Goal: Information Seeking & Learning: Learn about a topic

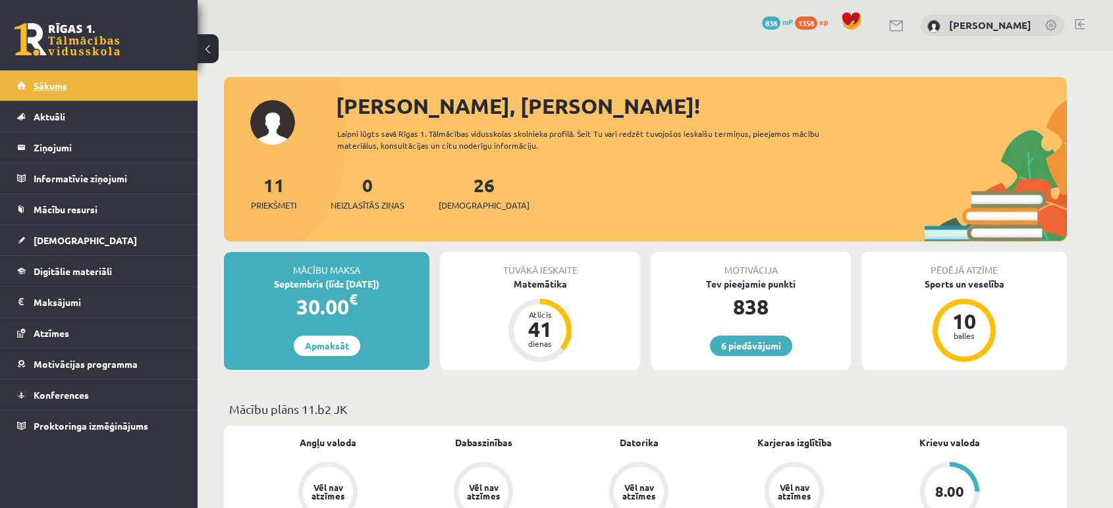
scroll to position [354, 0]
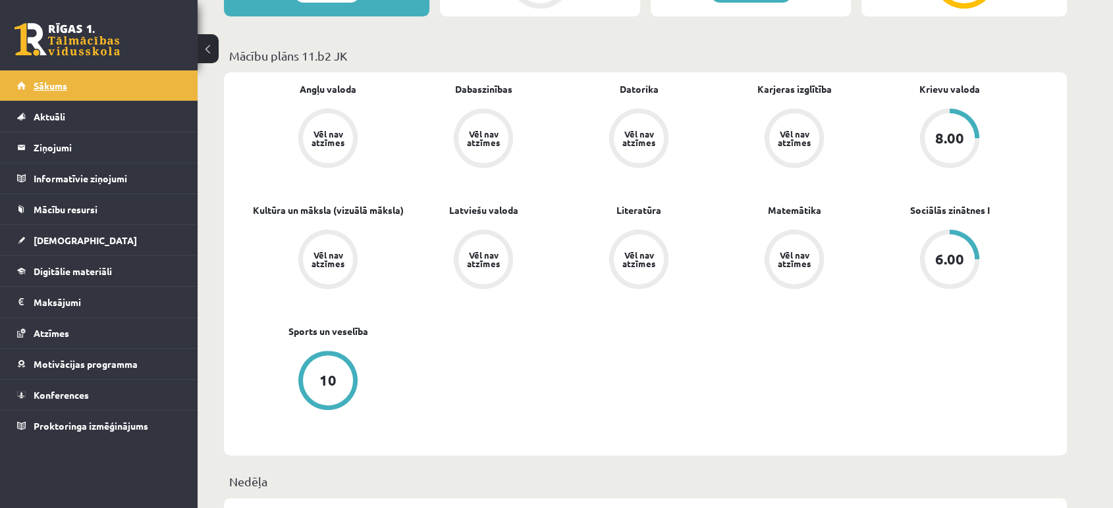
click at [63, 88] on span "Sākums" at bounding box center [51, 86] width 34 height 12
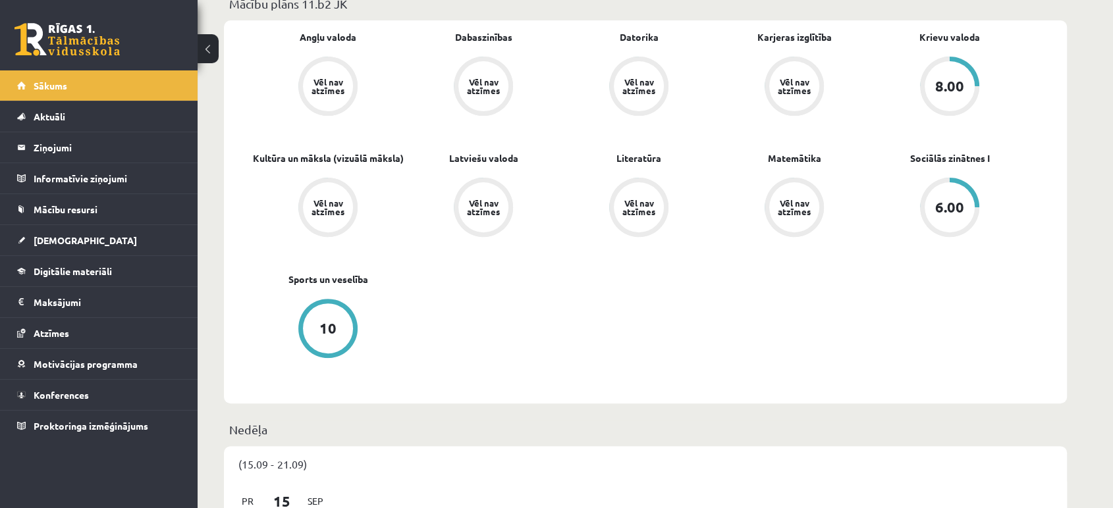
scroll to position [406, 0]
click at [92, 266] on span "Digitālie materiāli" at bounding box center [73, 271] width 78 height 12
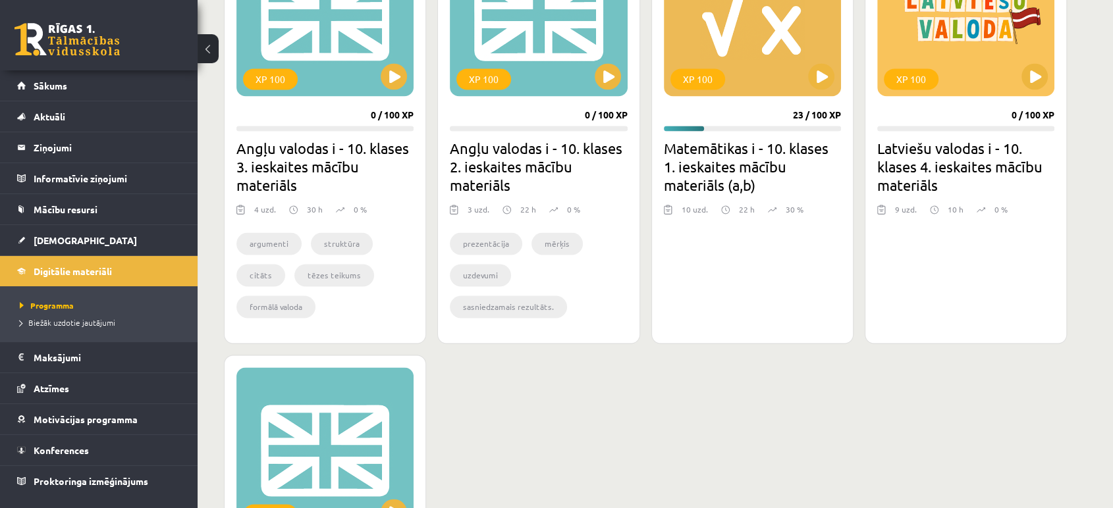
scroll to position [2095, 0]
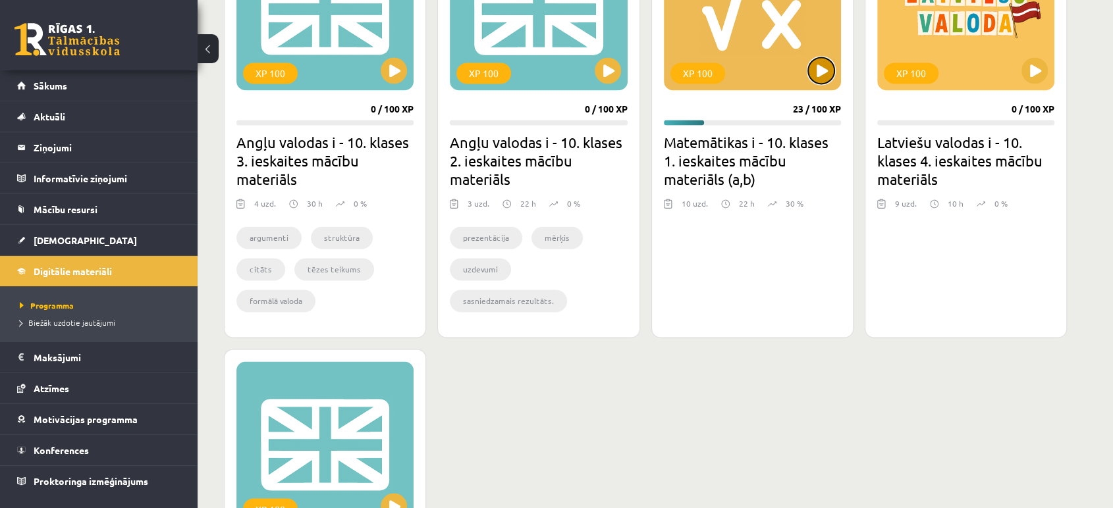
click at [820, 76] on button at bounding box center [821, 70] width 26 height 26
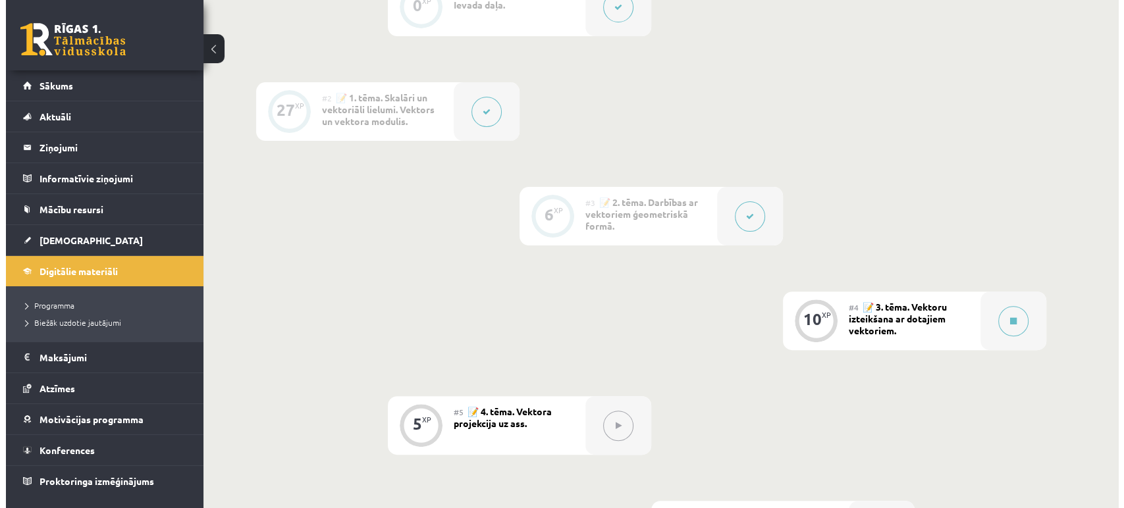
scroll to position [406, 0]
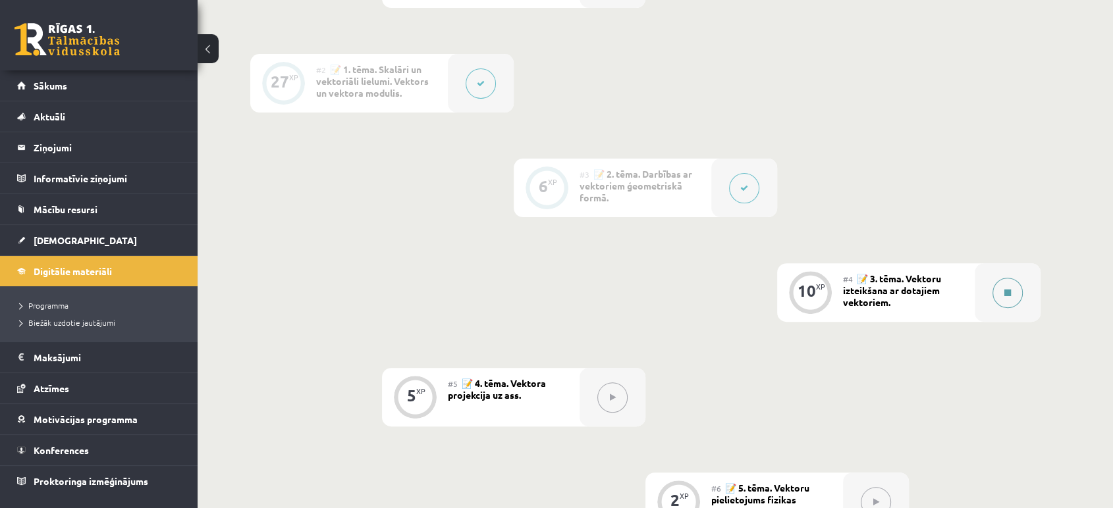
click at [1006, 291] on icon at bounding box center [1007, 293] width 7 height 8
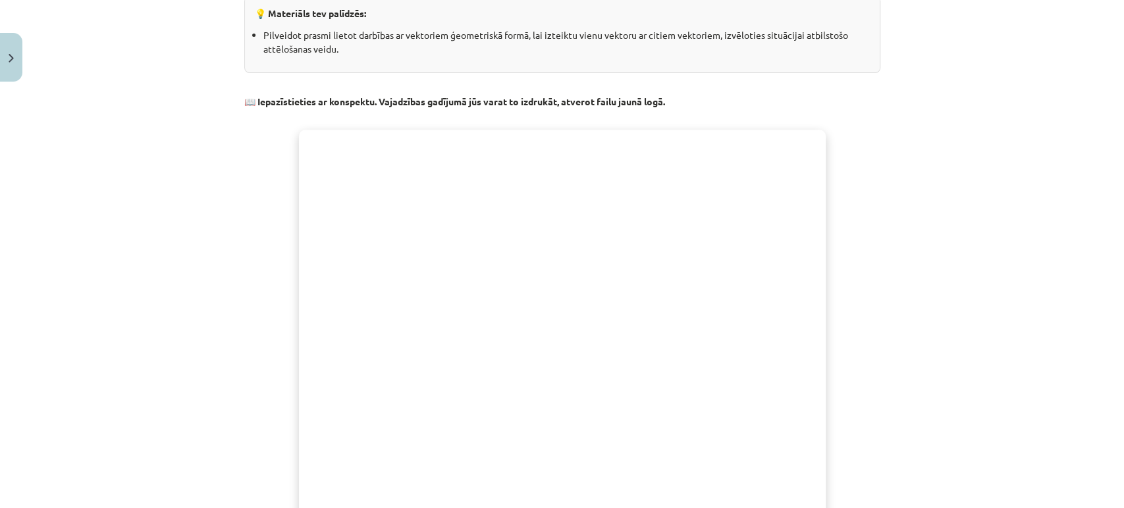
scroll to position [175, 0]
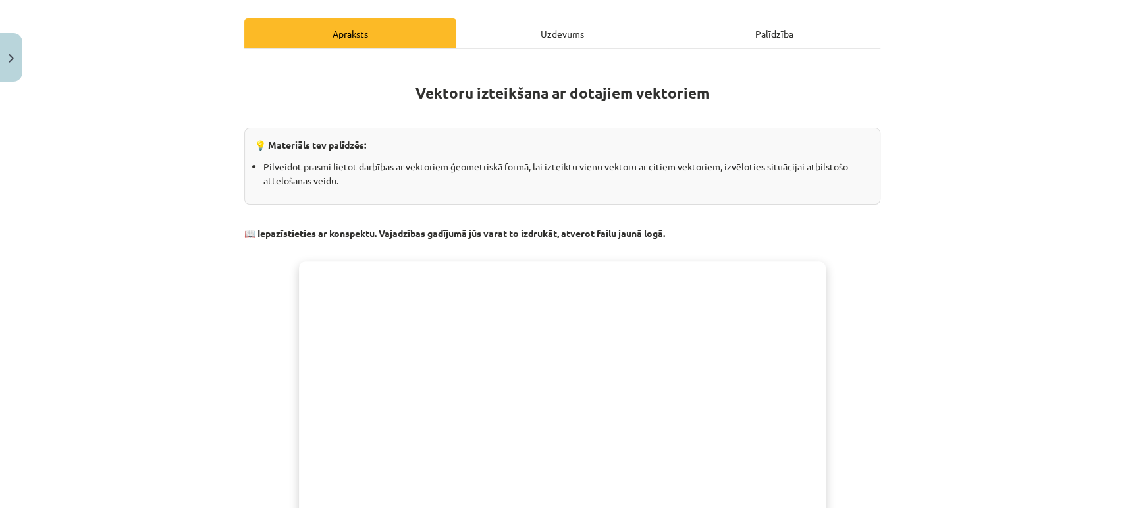
click at [549, 36] on div "Uzdevums" at bounding box center [562, 33] width 212 height 30
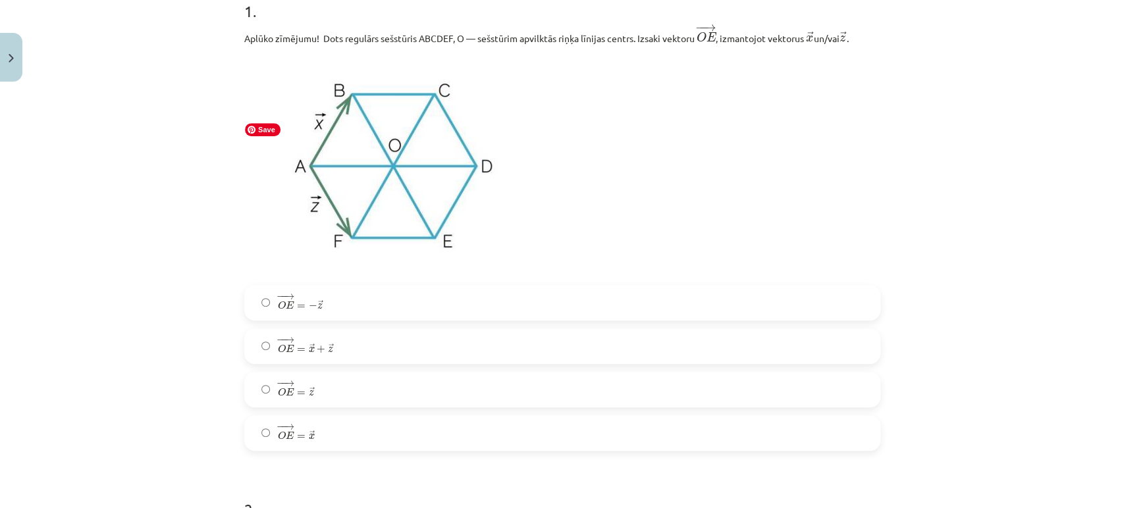
scroll to position [284, 0]
drag, startPoint x: 331, startPoint y: 304, endPoint x: 265, endPoint y: 314, distance: 65.9
click at [265, 314] on label "− − → O E = − → z O E → = − z →" at bounding box center [562, 302] width 633 height 33
copy span "− − → O E = − → z"
click at [115, 259] on div "Mācību tēma: Matemātikas i - 10. klases 1. ieskaites mācību materiāls (a,b) #4 …" at bounding box center [562, 254] width 1124 height 508
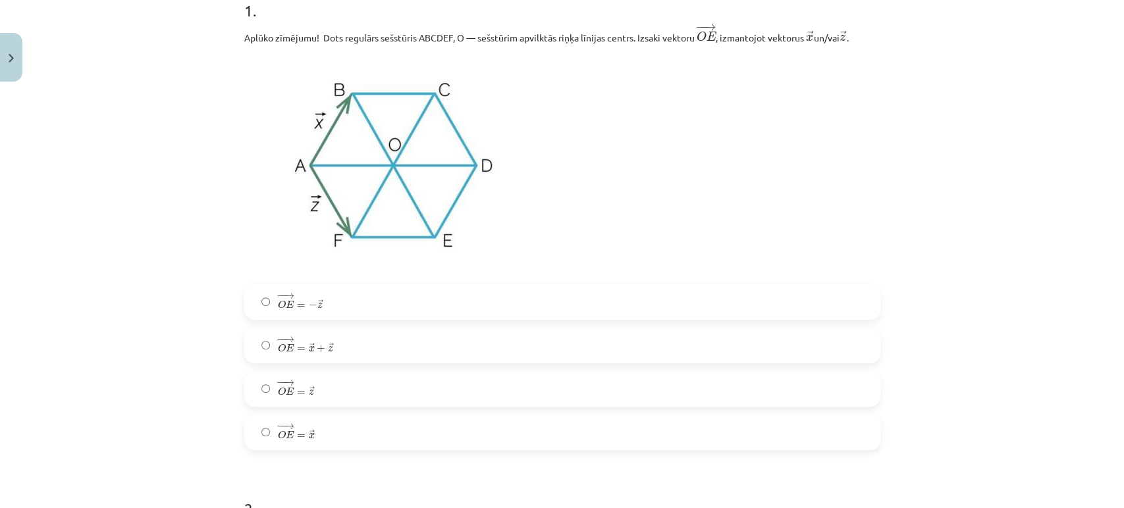
click at [313, 294] on span "− − → O E = − → z" at bounding box center [300, 301] width 45 height 16
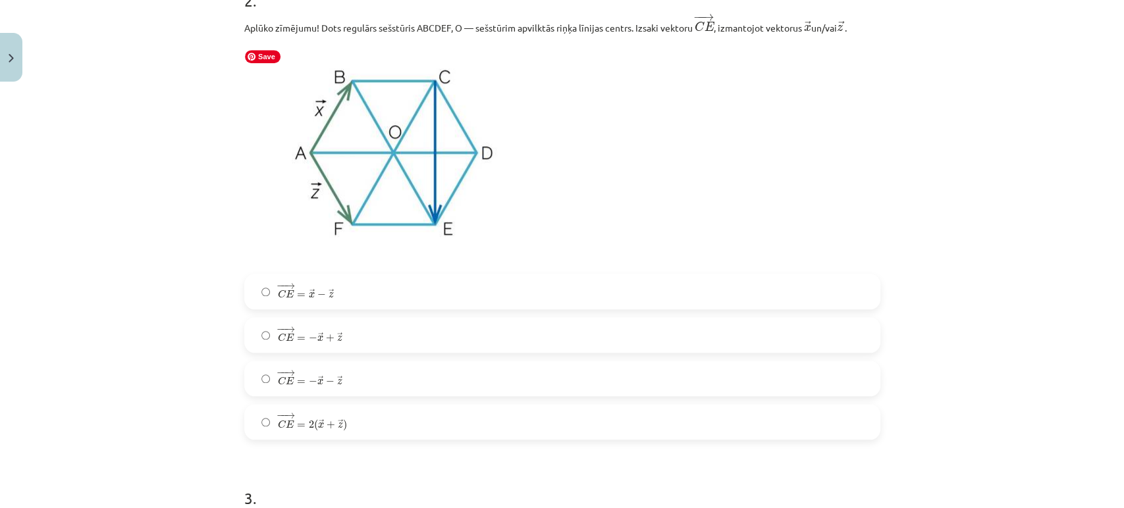
scroll to position [774, 0]
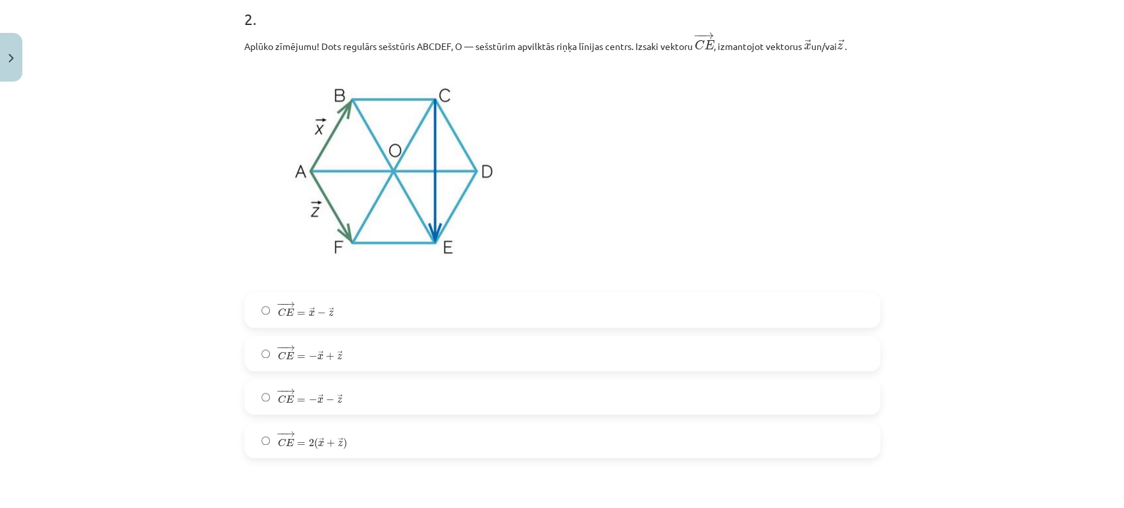
click at [297, 400] on span "=" at bounding box center [301, 401] width 9 height 4
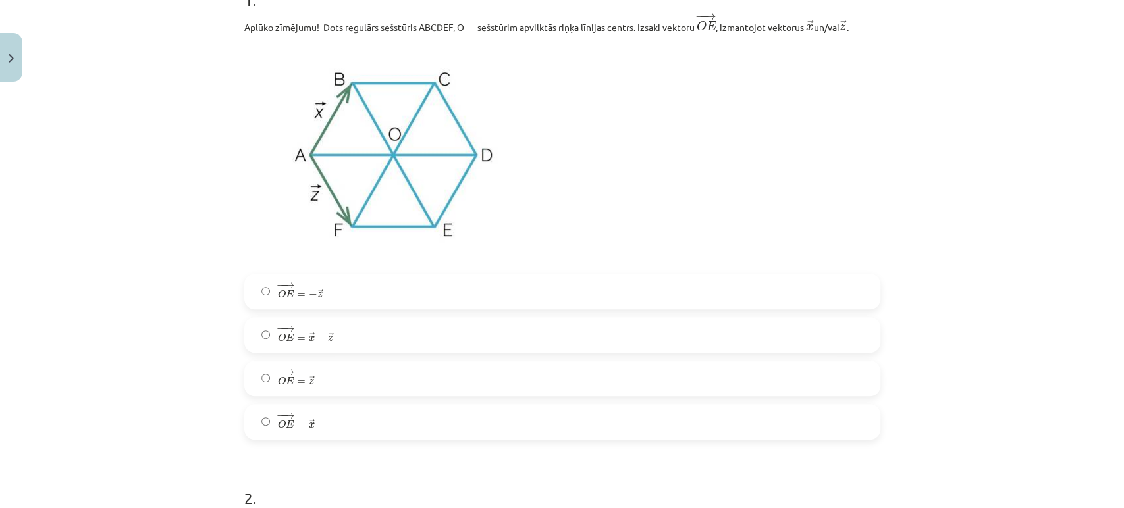
scroll to position [0, 0]
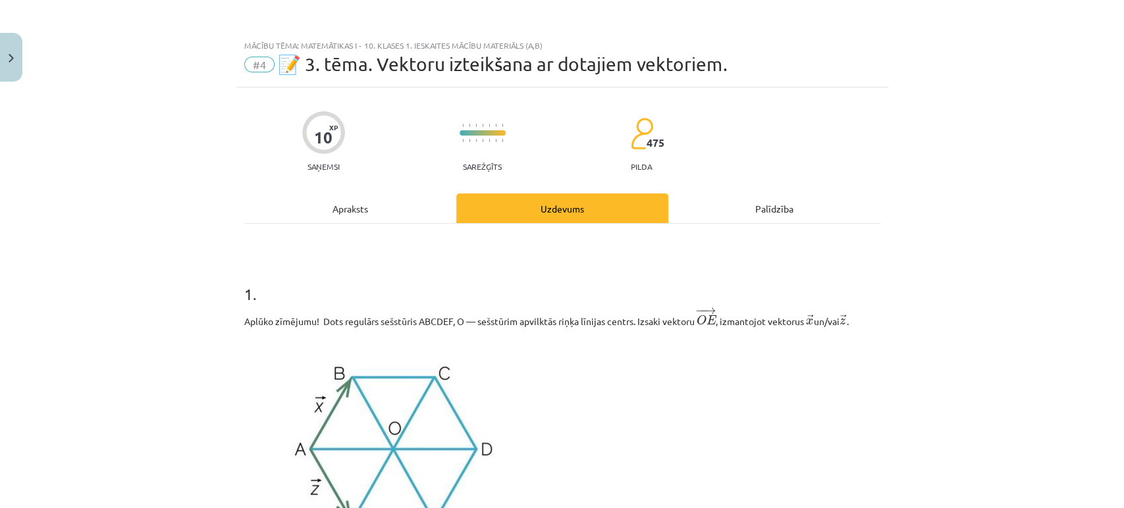
click at [352, 211] on div "Apraksts" at bounding box center [350, 209] width 212 height 30
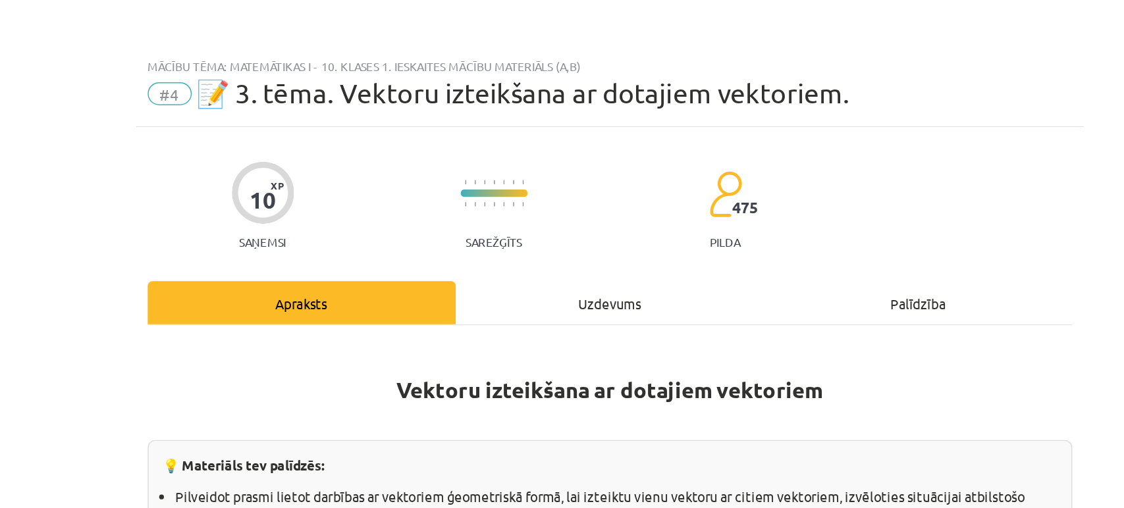
click at [542, 208] on div "Uzdevums" at bounding box center [562, 209] width 212 height 30
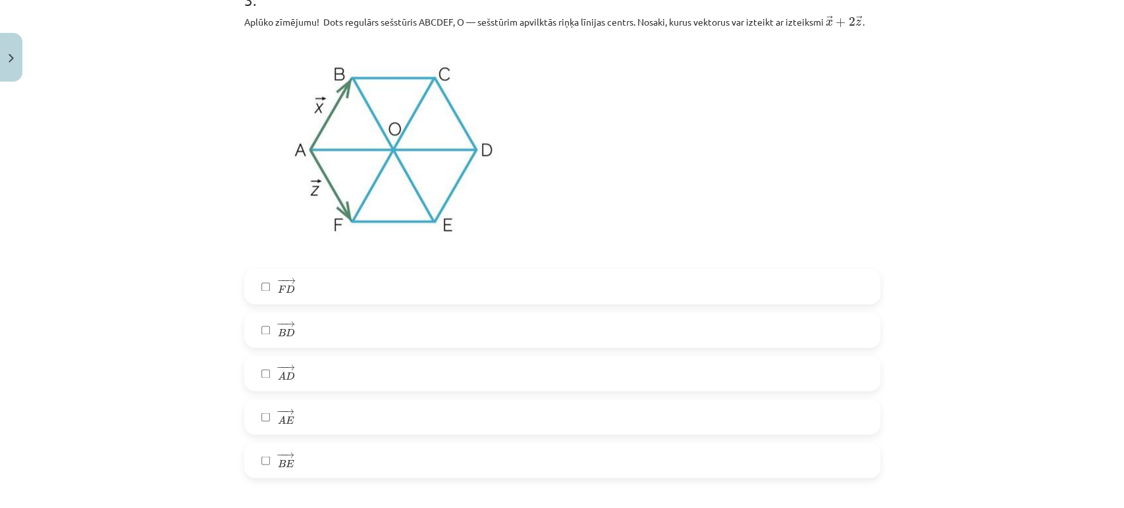
scroll to position [1290, 0]
click at [117, 267] on div "Mācību tēma: Matemātikas i - 10. klases 1. ieskaites mācību materiāls (a,b) #4 …" at bounding box center [562, 254] width 1124 height 508
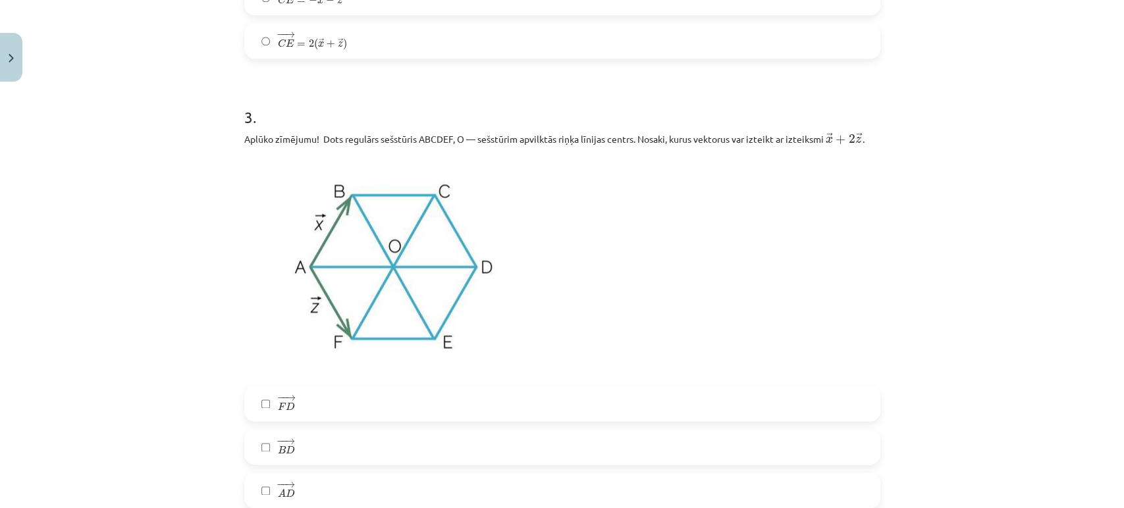
scroll to position [1172, 0]
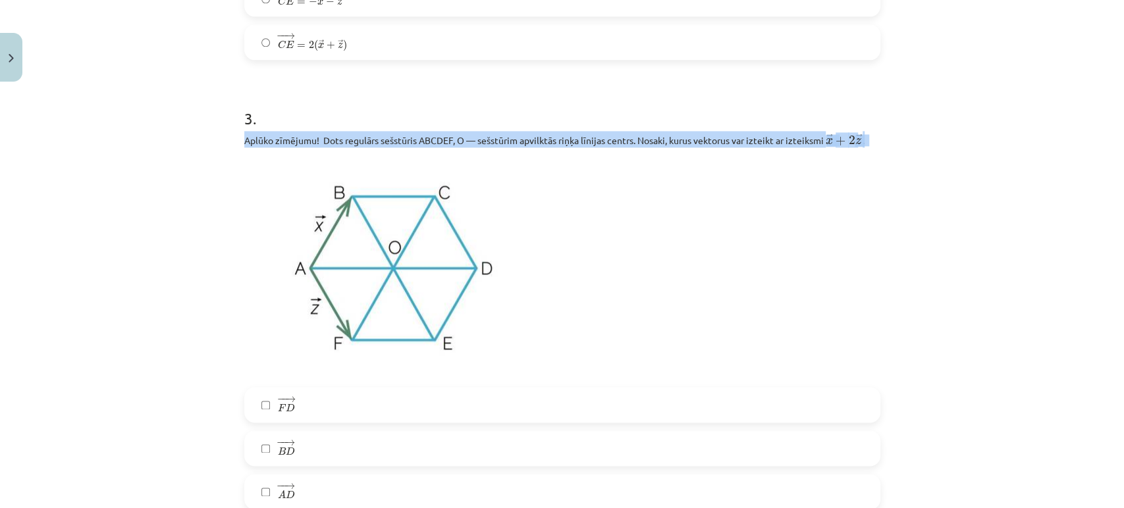
drag, startPoint x: 230, startPoint y: 140, endPoint x: 871, endPoint y: 139, distance: 640.7
click at [871, 139] on div "10 XP Saņemsi Sarežģīts 475 pilda Apraksts Uzdevums Palīdzība 1 . Aplūko zīmēju…" at bounding box center [562, 314] width 652 height 2798
copy p "Aplūko zīmējumu! Dots regulārs sešstūris ABCDEF, O — sešstūrim apvilktās riņķa …"
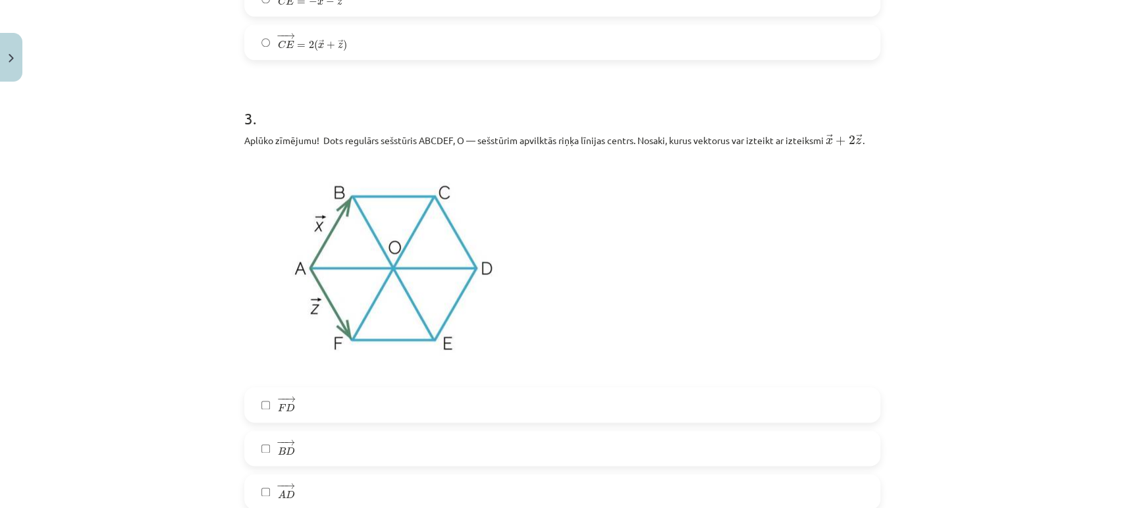
click at [186, 227] on div "Mācību tēma: Matemātikas i - 10. klases 1. ieskaites mācību materiāls (a,b) #4 …" at bounding box center [562, 254] width 1124 height 508
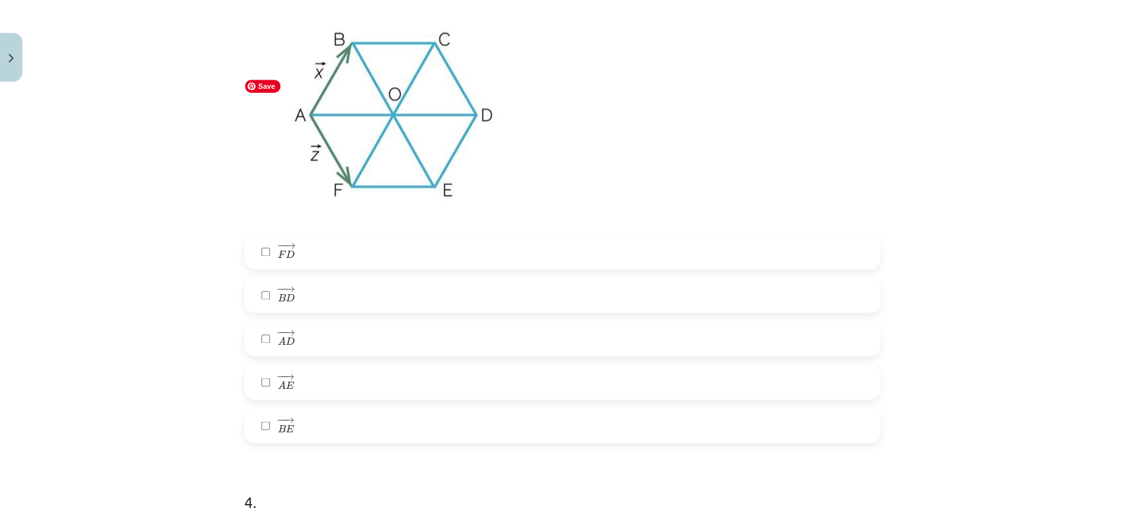
scroll to position [1328, 0]
click at [292, 429] on label "− − → B E B E →" at bounding box center [562, 423] width 633 height 33
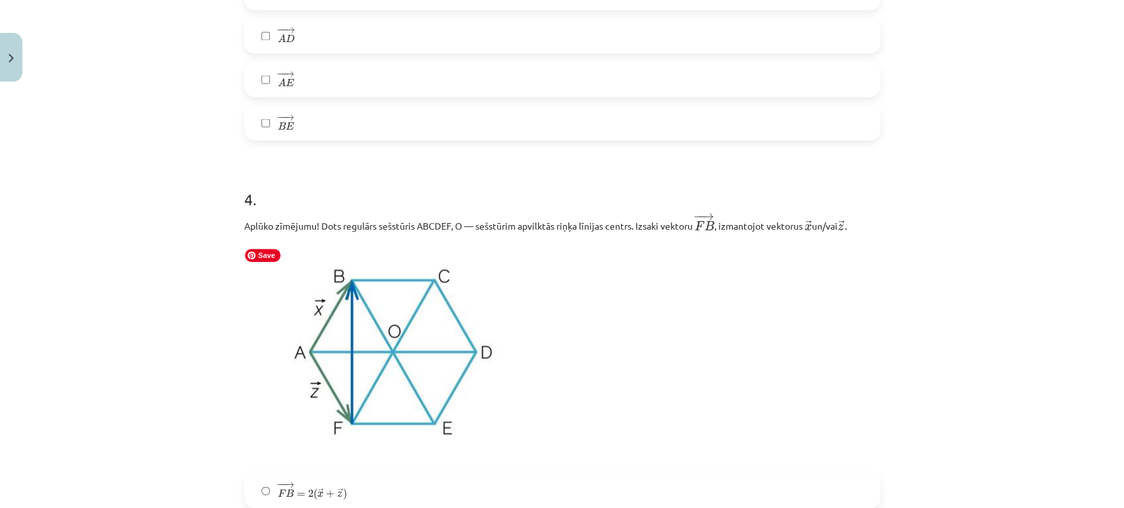
scroll to position [1354, 0]
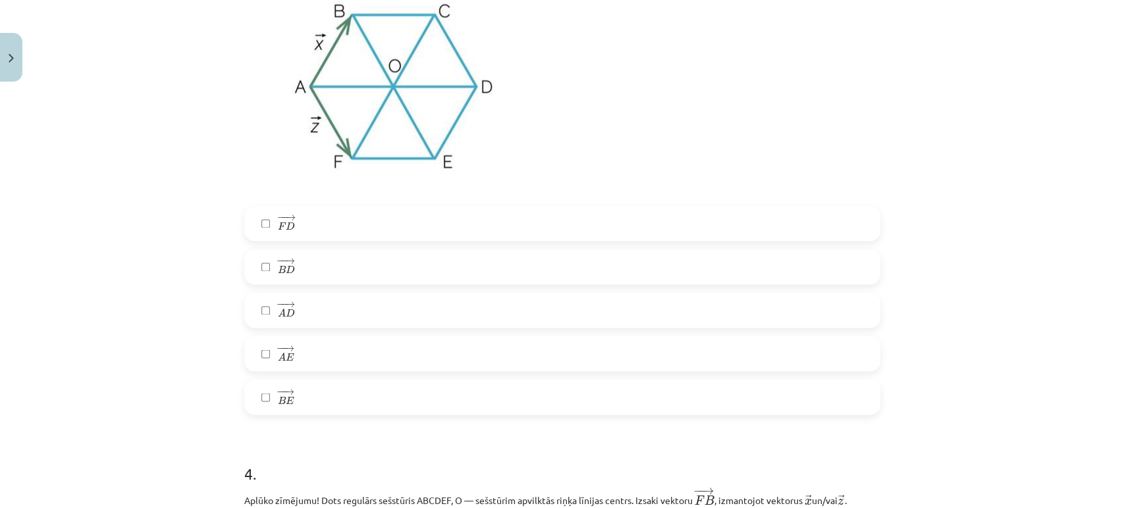
click at [258, 404] on label "− − → B E B E →" at bounding box center [562, 397] width 633 height 33
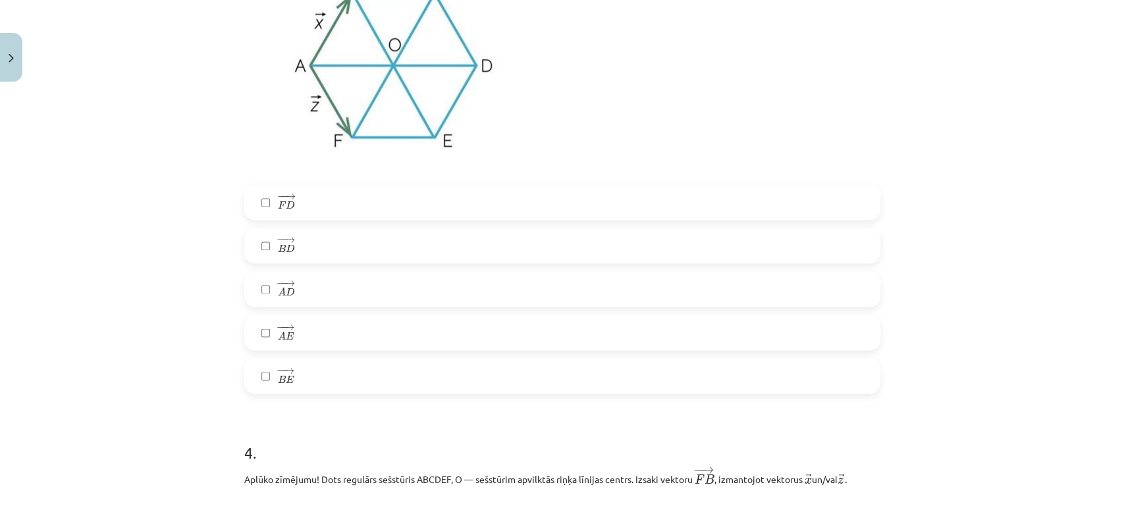
scroll to position [1372, 0]
click at [291, 333] on label "− − → A E A E →" at bounding box center [562, 335] width 633 height 33
click at [267, 255] on label "− − → B D B D →" at bounding box center [562, 248] width 633 height 33
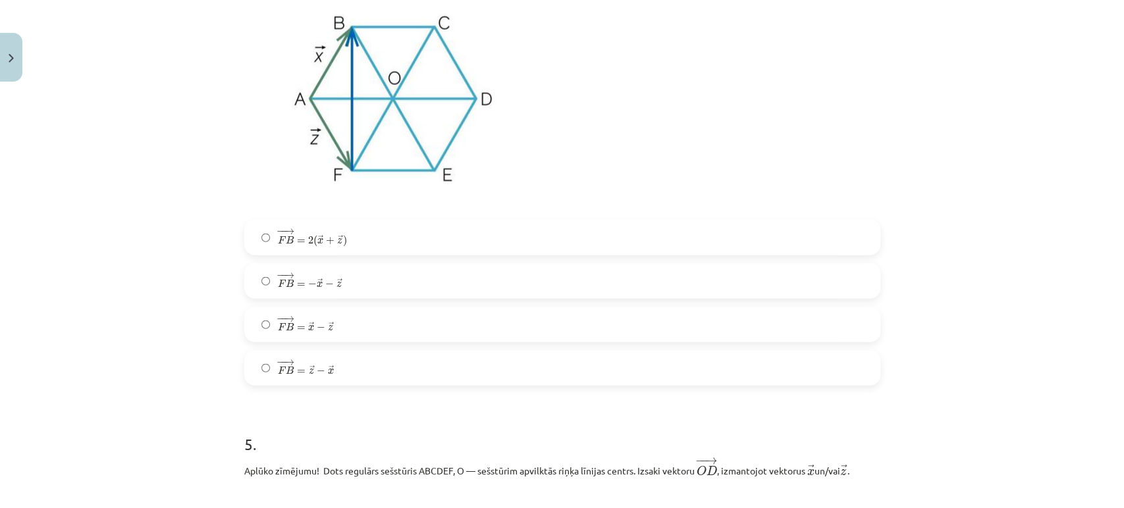
scroll to position [1900, 0]
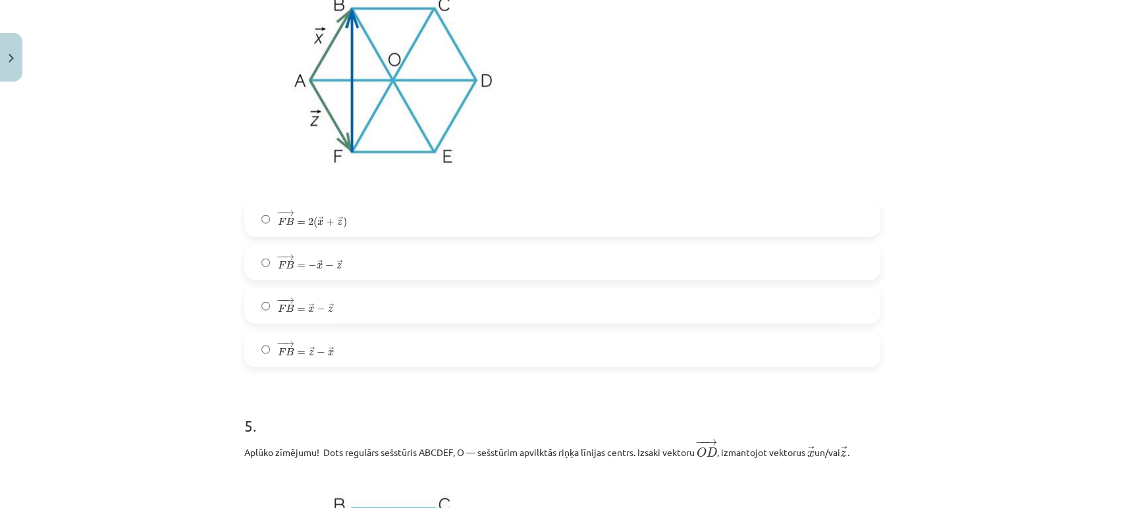
click at [360, 310] on label "− − → F B = → x − → z F B → = x → − z →" at bounding box center [562, 306] width 633 height 33
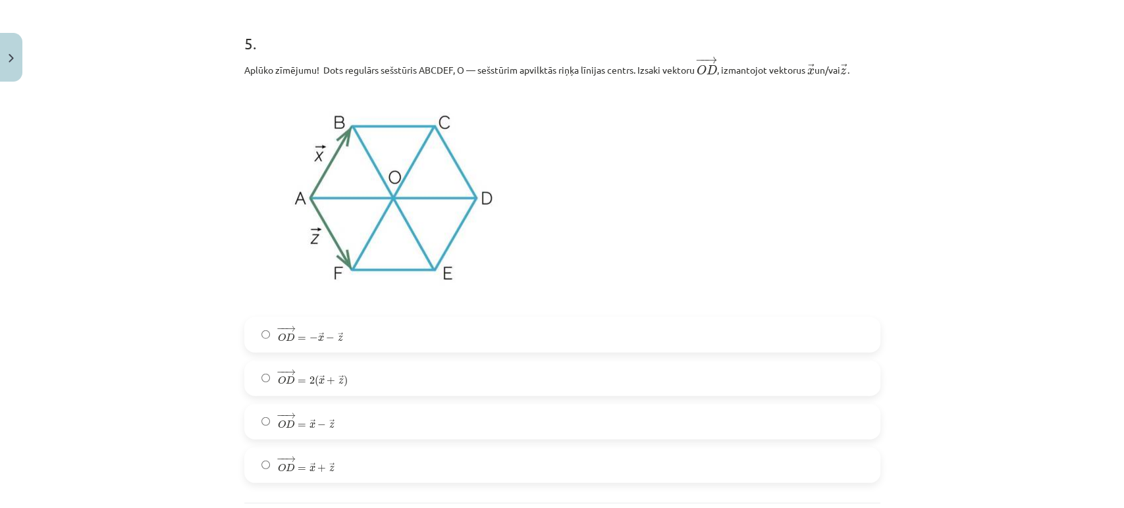
scroll to position [2274, 0]
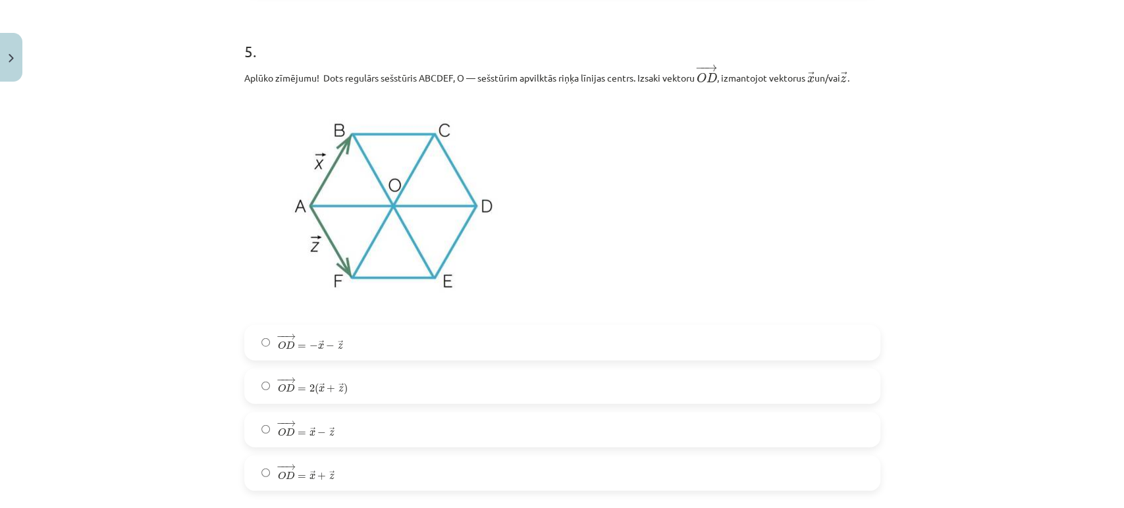
click at [226, 51] on div "Mācību tēma: Matemātikas i - 10. klases 1. ieskaites mācību materiāls (a,b) #4 …" at bounding box center [562, 254] width 1124 height 508
drag, startPoint x: 226, startPoint y: 51, endPoint x: 209, endPoint y: 43, distance: 18.6
click at [209, 43] on div "Mācību tēma: Matemātikas i - 10. klases 1. ieskaites mācību materiāls (a,b) #4 …" at bounding box center [562, 254] width 1124 height 508
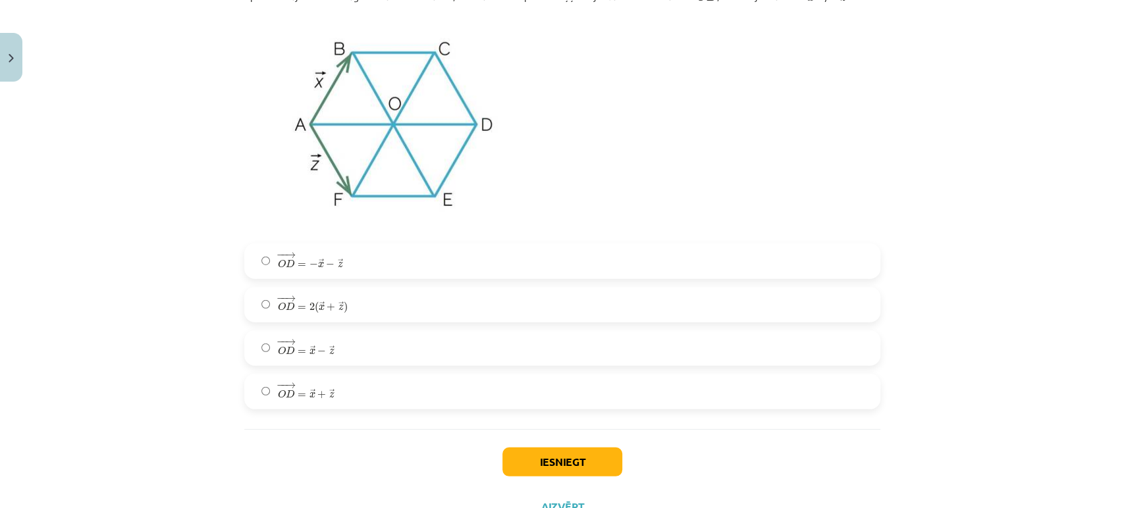
scroll to position [2368, 0]
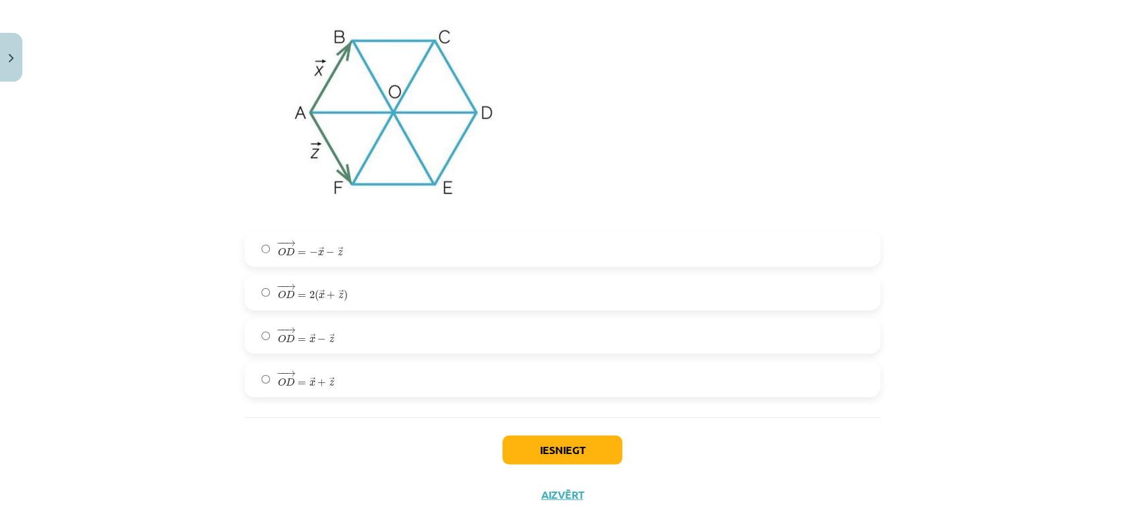
click at [317, 387] on span "+" at bounding box center [321, 383] width 9 height 8
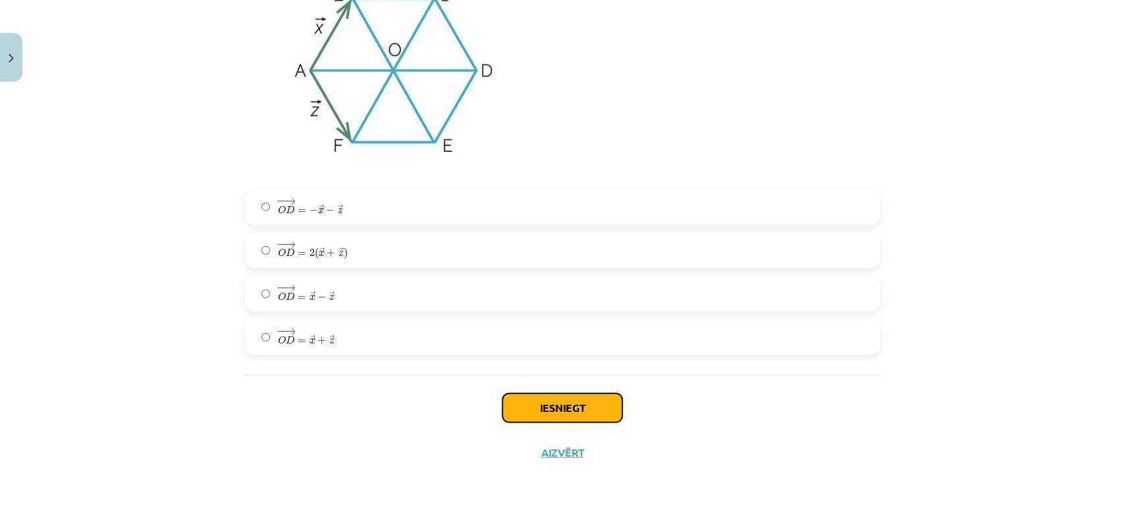
click at [543, 394] on button "Iesniegt" at bounding box center [562, 408] width 120 height 29
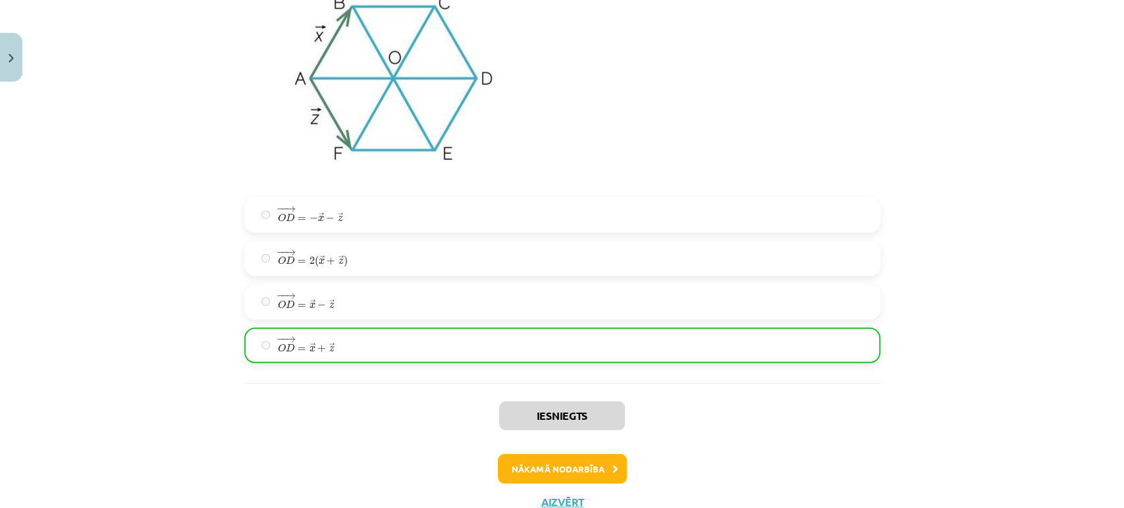
scroll to position [2453, 0]
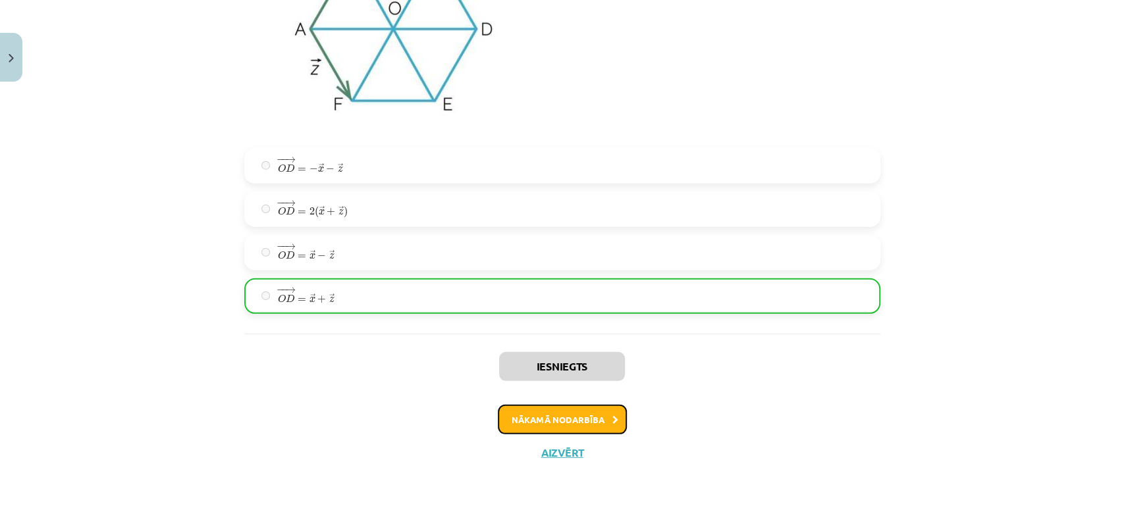
click at [508, 420] on button "Nākamā nodarbība" at bounding box center [562, 420] width 129 height 30
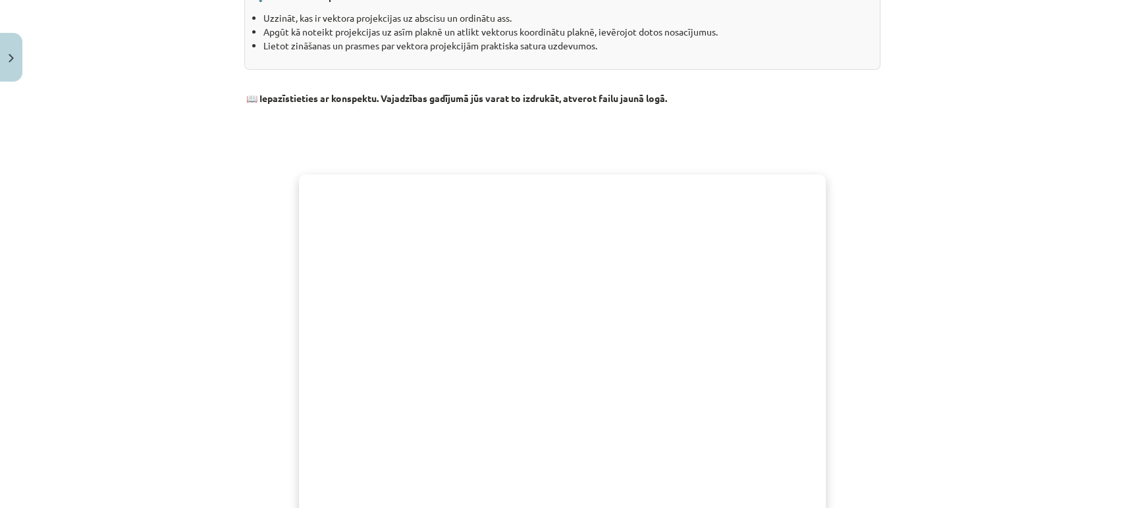
scroll to position [355, 0]
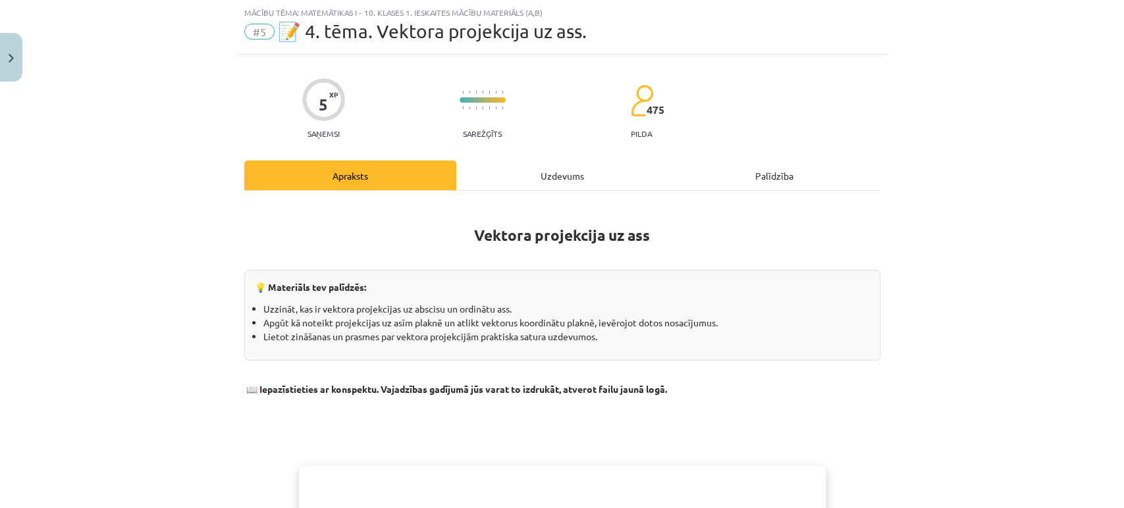
click at [537, 182] on div "Uzdevums" at bounding box center [562, 176] width 212 height 30
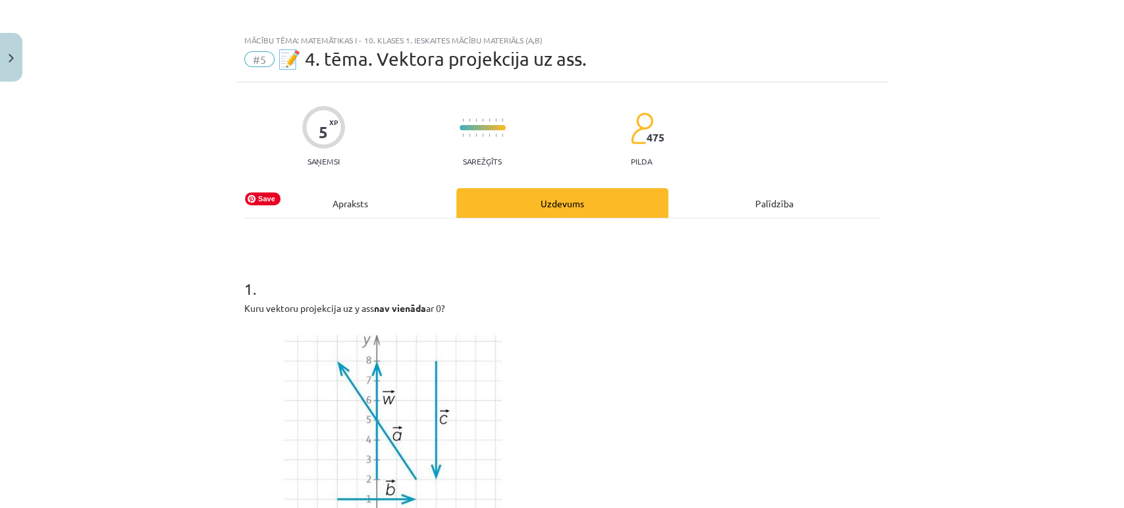
scroll to position [0, 0]
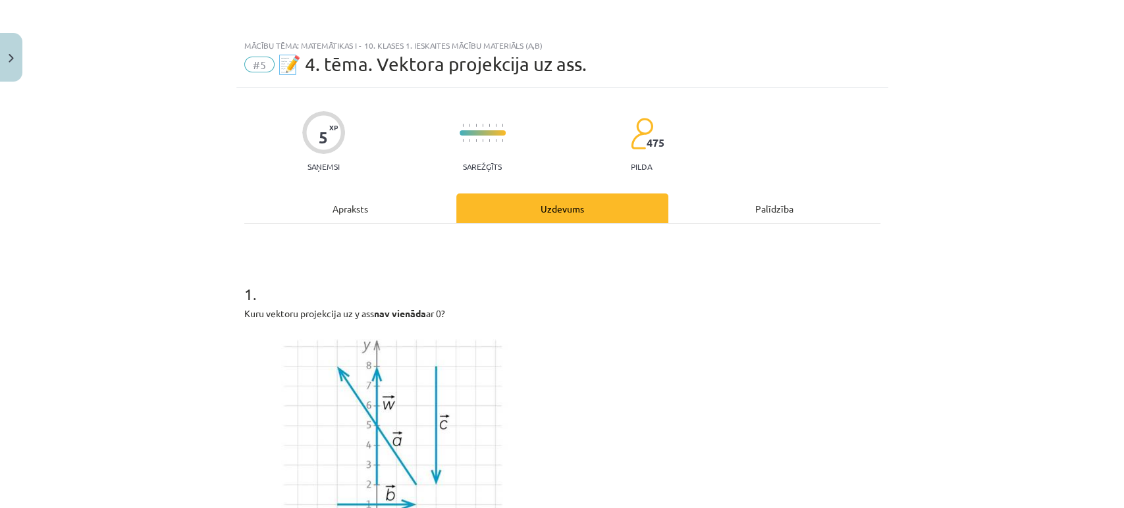
click at [340, 207] on div "Apraksts" at bounding box center [350, 209] width 212 height 30
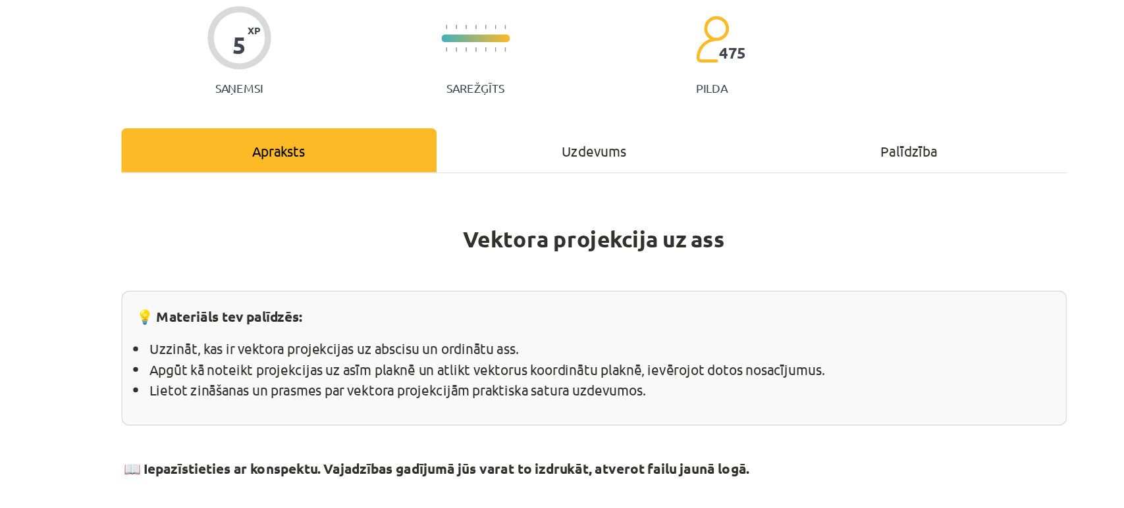
click at [527, 202] on div "Uzdevums" at bounding box center [562, 209] width 212 height 30
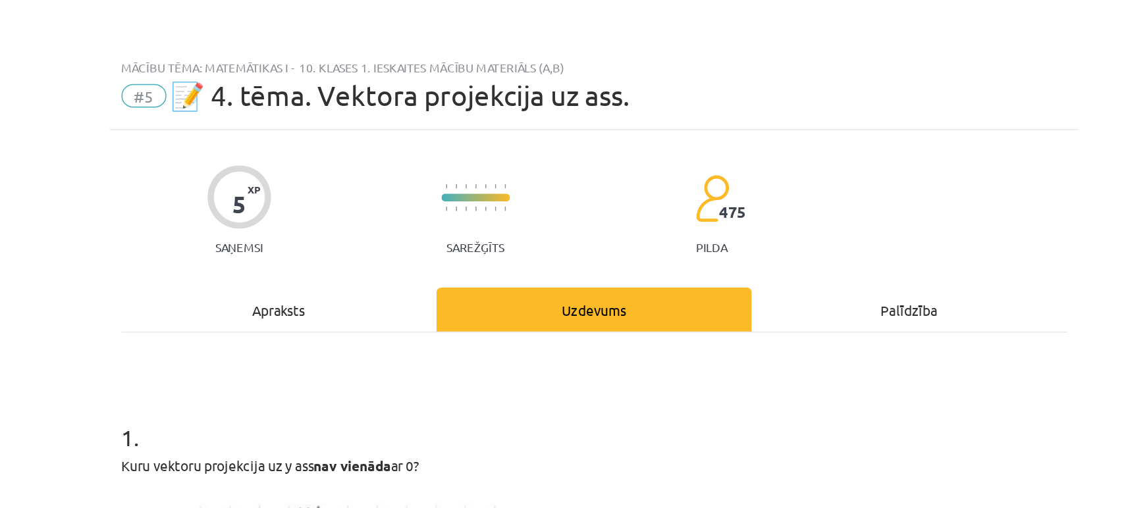
click at [340, 200] on div "Apraksts" at bounding box center [350, 209] width 212 height 30
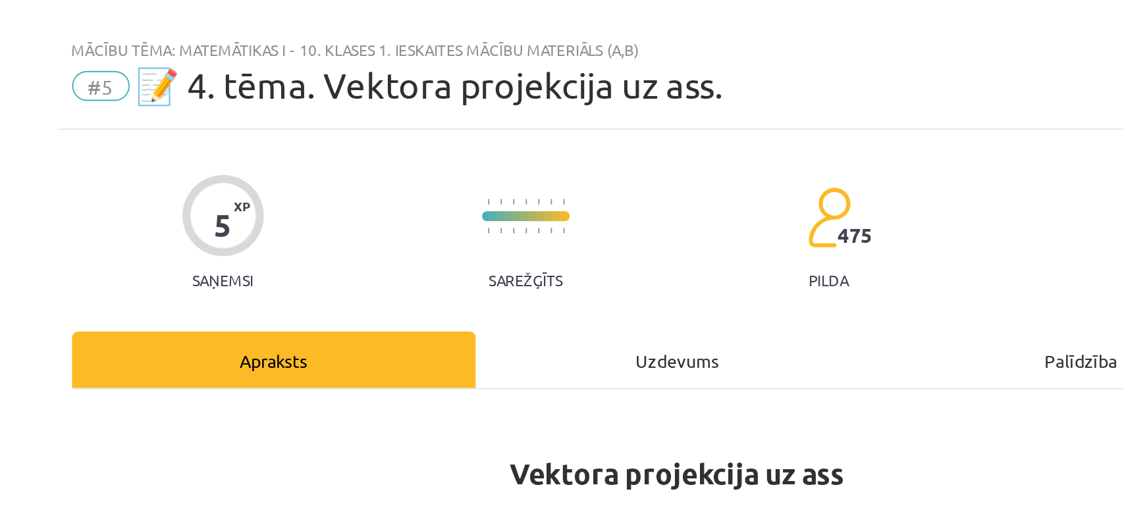
click at [541, 208] on div "Uzdevums" at bounding box center [562, 209] width 212 height 30
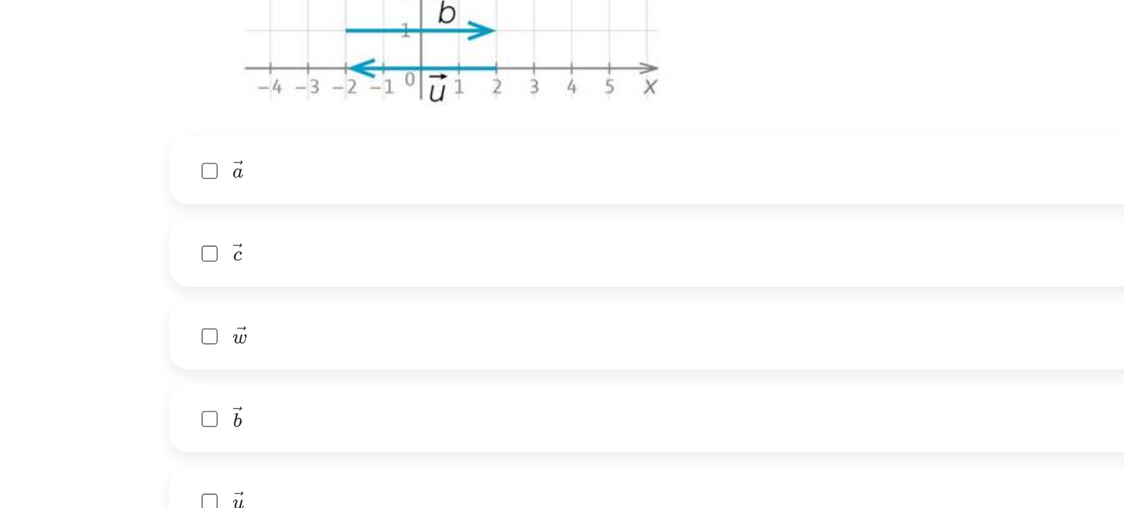
scroll to position [491, 0]
click at [300, 130] on label "→ c c →" at bounding box center [562, 131] width 633 height 33
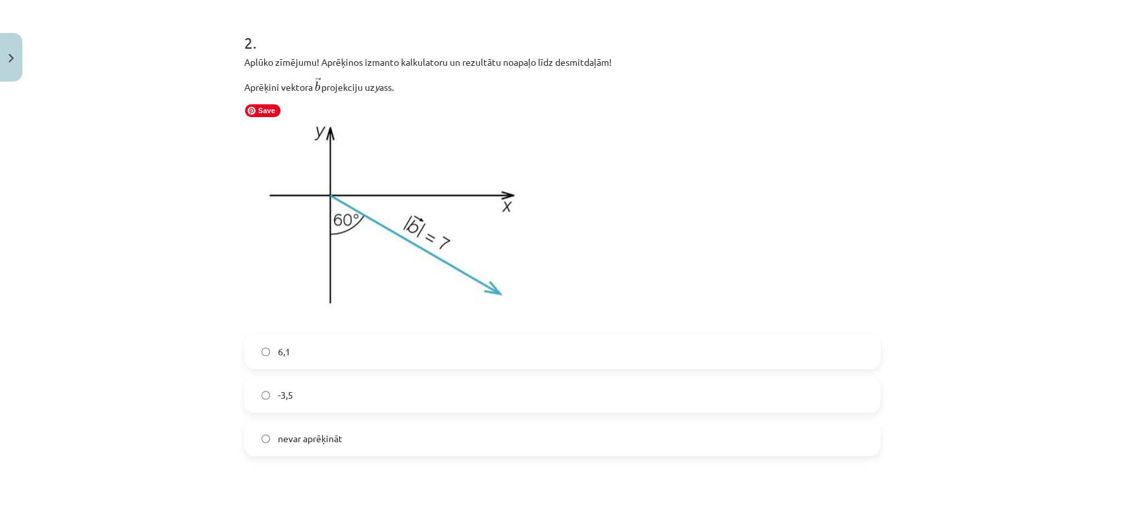
scroll to position [793, 0]
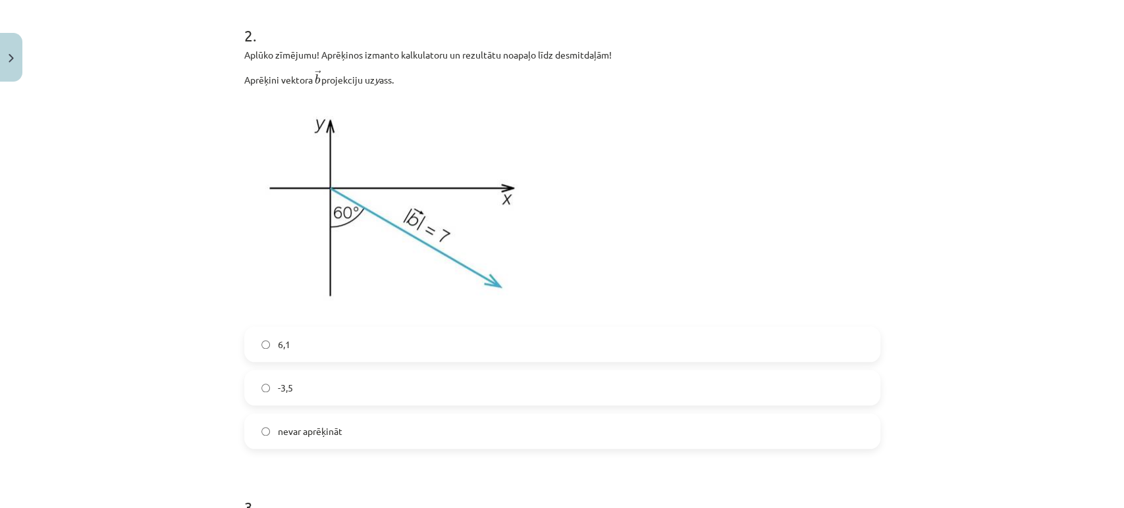
click at [278, 385] on span "-3,5" at bounding box center [285, 388] width 15 height 14
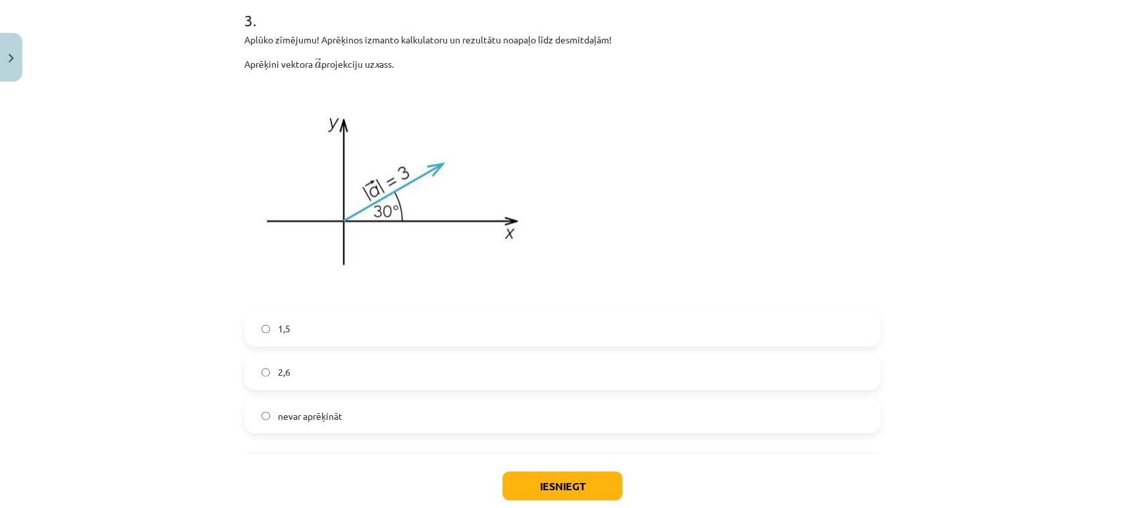
scroll to position [1279, 0]
click at [317, 369] on label "2,6" at bounding box center [562, 372] width 633 height 33
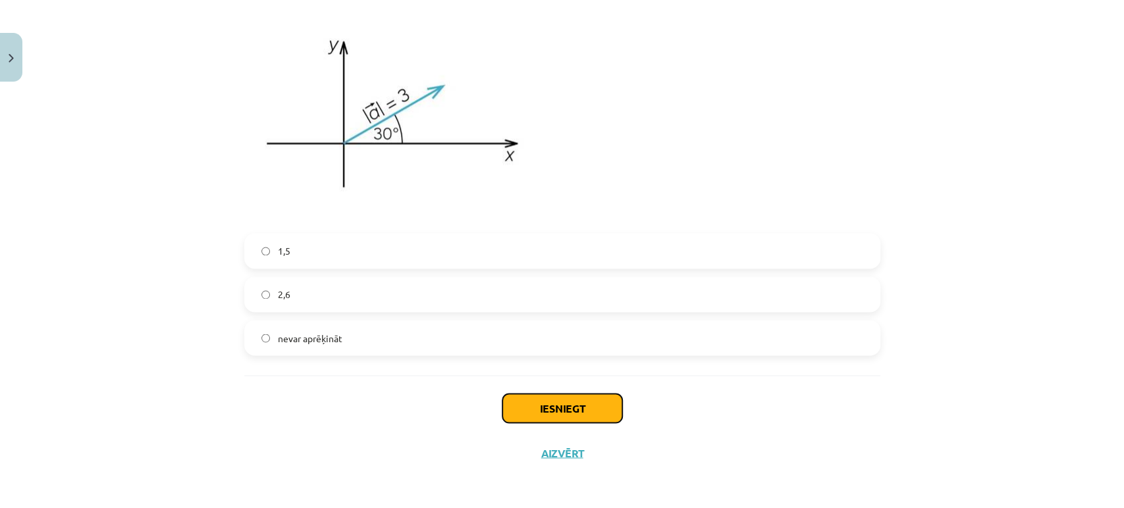
click at [552, 418] on button "Iesniegt" at bounding box center [562, 408] width 120 height 29
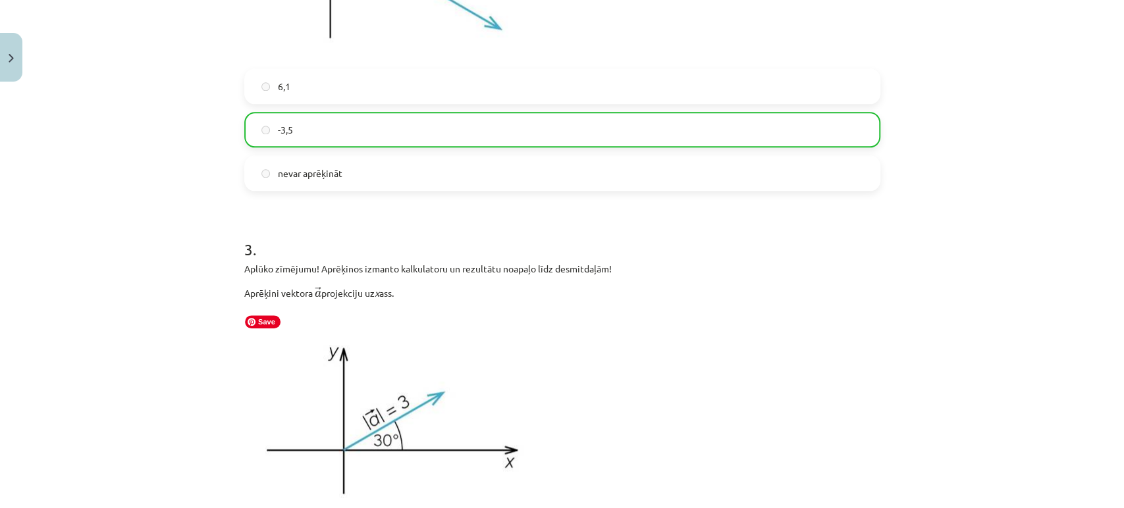
scroll to position [1399, 0]
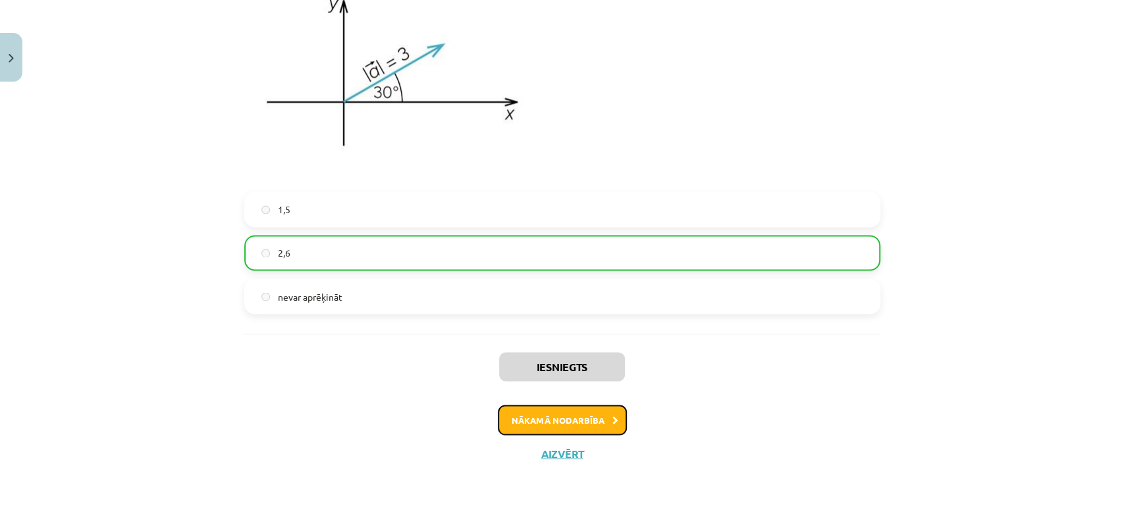
click at [515, 405] on button "Nākamā nodarbība" at bounding box center [562, 420] width 129 height 30
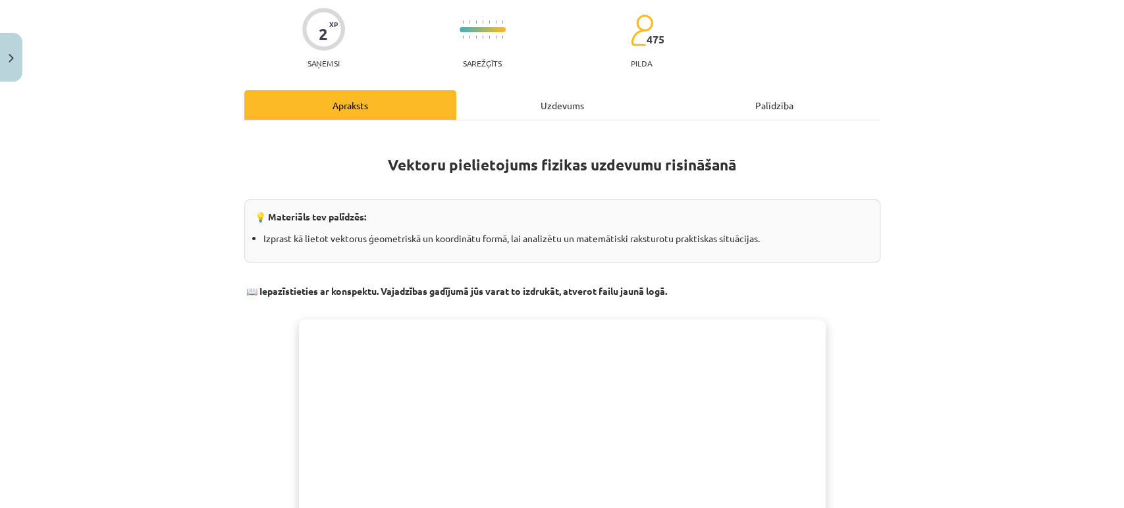
scroll to position [32, 0]
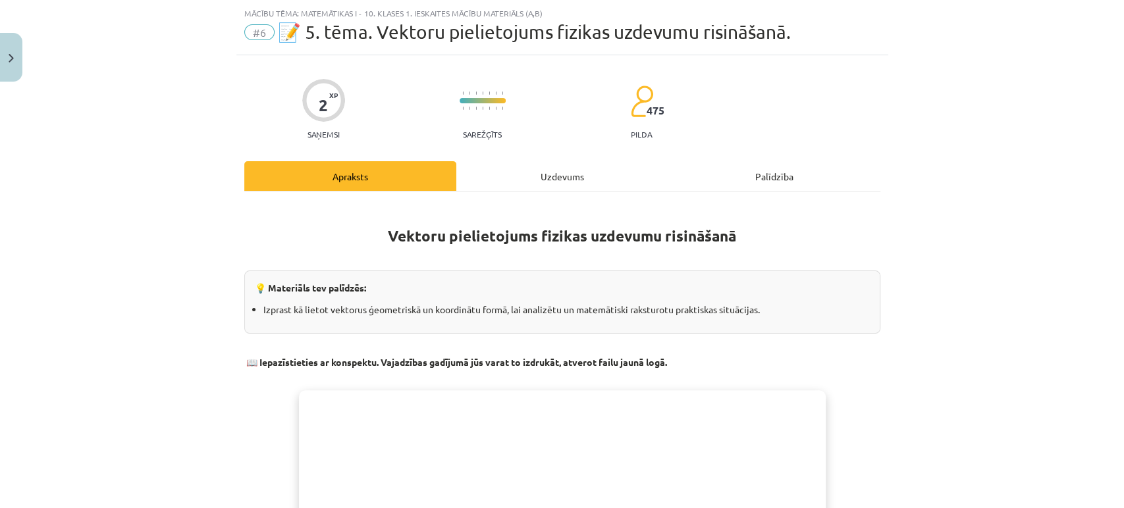
click at [537, 180] on div "Uzdevums" at bounding box center [562, 176] width 212 height 30
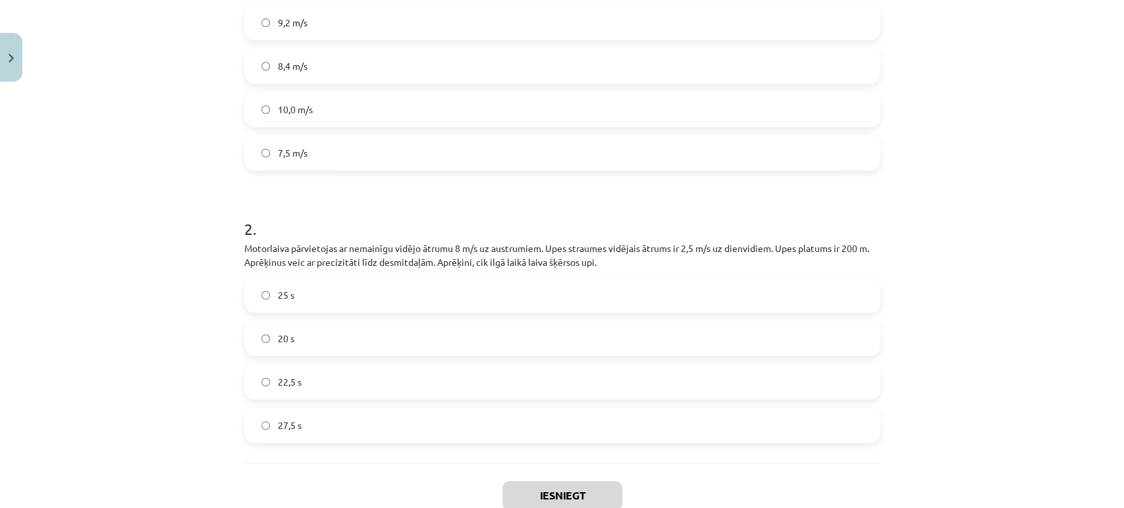
scroll to position [425, 0]
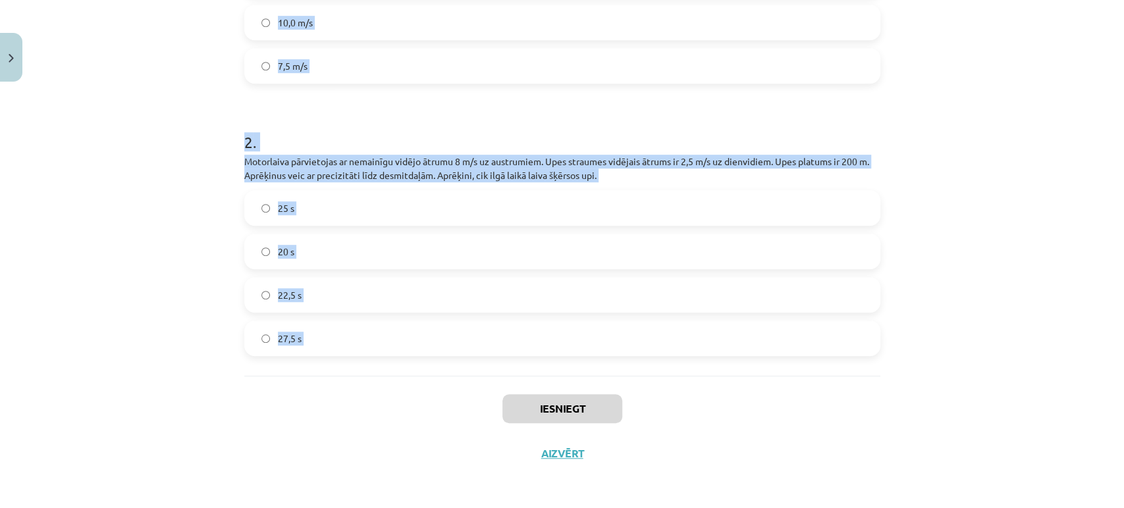
drag, startPoint x: 225, startPoint y: 145, endPoint x: 470, endPoint y: 410, distance: 361.1
click at [470, 410] on div "Mācību tēma: Matemātikas i - 10. klases 1. ieskaites mācību materiāls (a,b) #6 …" at bounding box center [562, 254] width 1124 height 508
copy form "1 . Motorlaiva pārvietojas ar nemainīgu vidējo ātrumu 8 m/s uz austrumiem. Upes…"
click at [146, 227] on div "Mācību tēma: Matemātikas i - 10. klases 1. ieskaites mācību materiāls (a,b) #6 …" at bounding box center [562, 254] width 1124 height 508
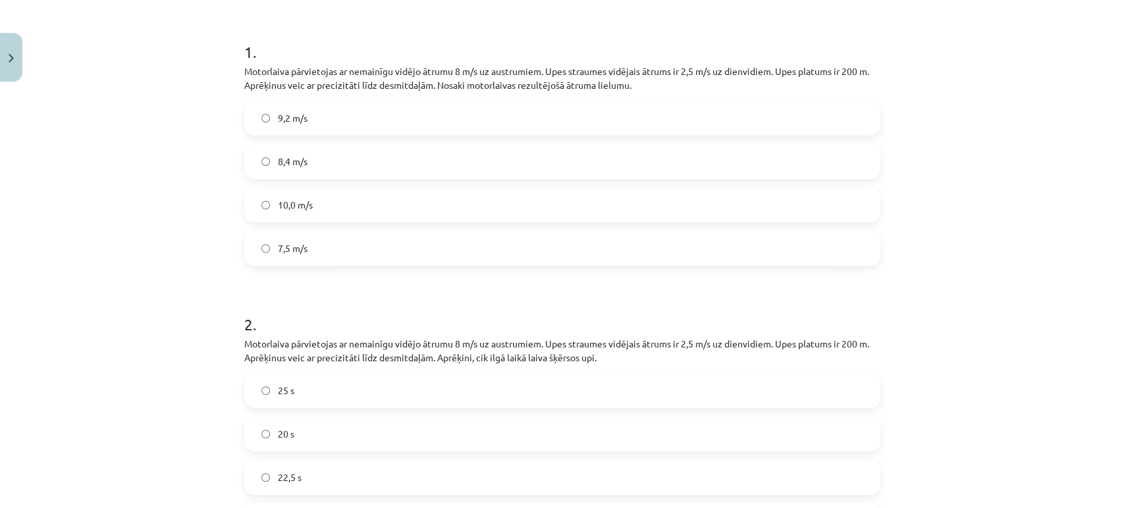
scroll to position [241, 0]
click at [309, 156] on label "8,4 m/s" at bounding box center [562, 162] width 633 height 33
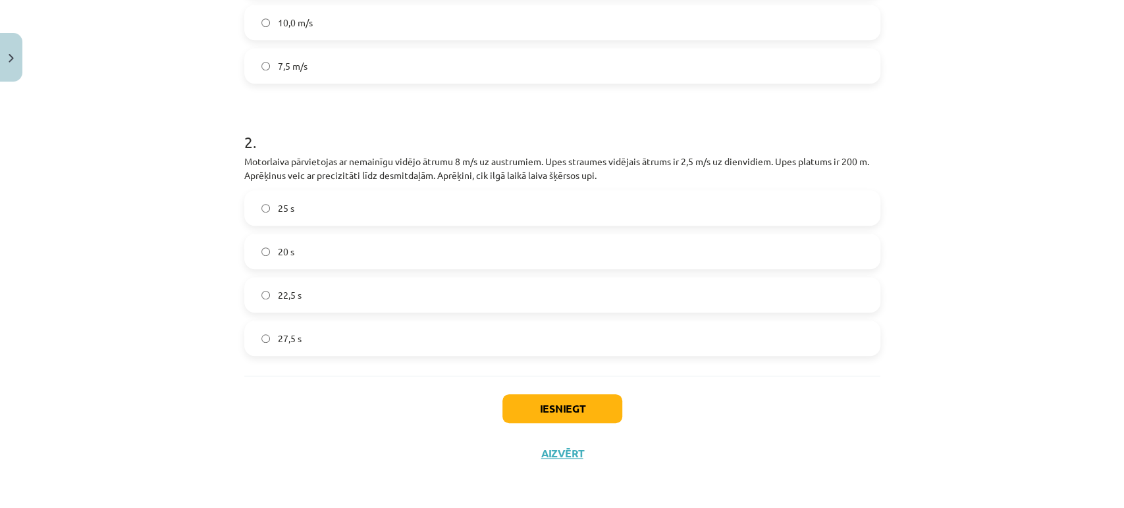
click at [284, 199] on label "25 s" at bounding box center [562, 208] width 633 height 33
click at [553, 402] on button "Iesniegt" at bounding box center [562, 408] width 120 height 29
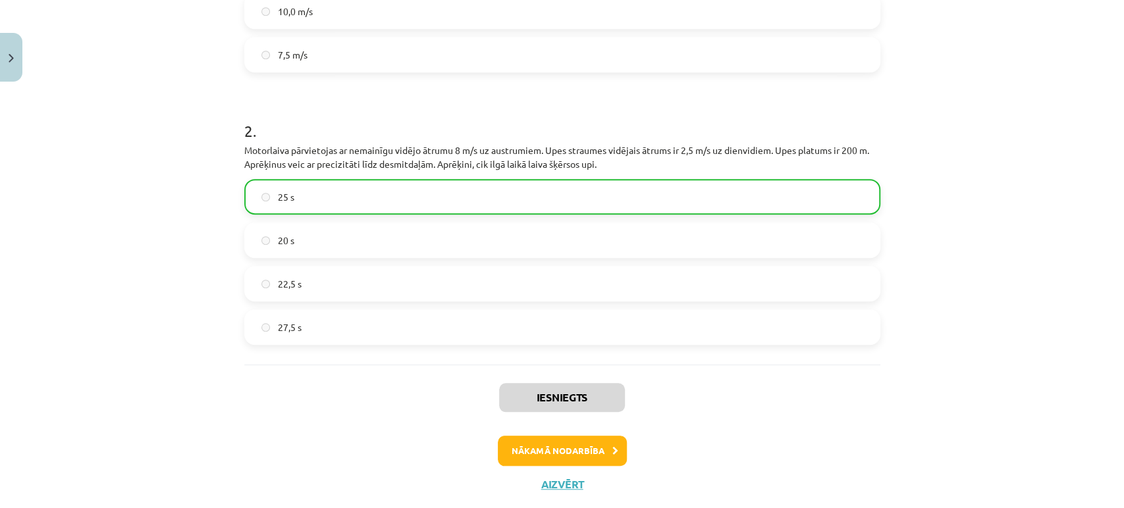
scroll to position [466, 0]
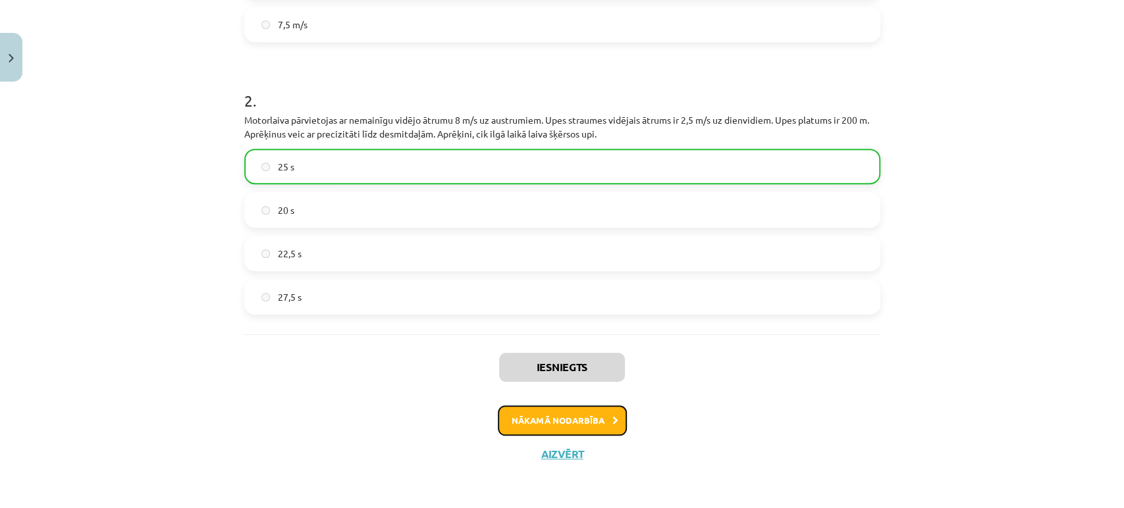
click at [514, 422] on button "Nākamā nodarbība" at bounding box center [562, 421] width 129 height 30
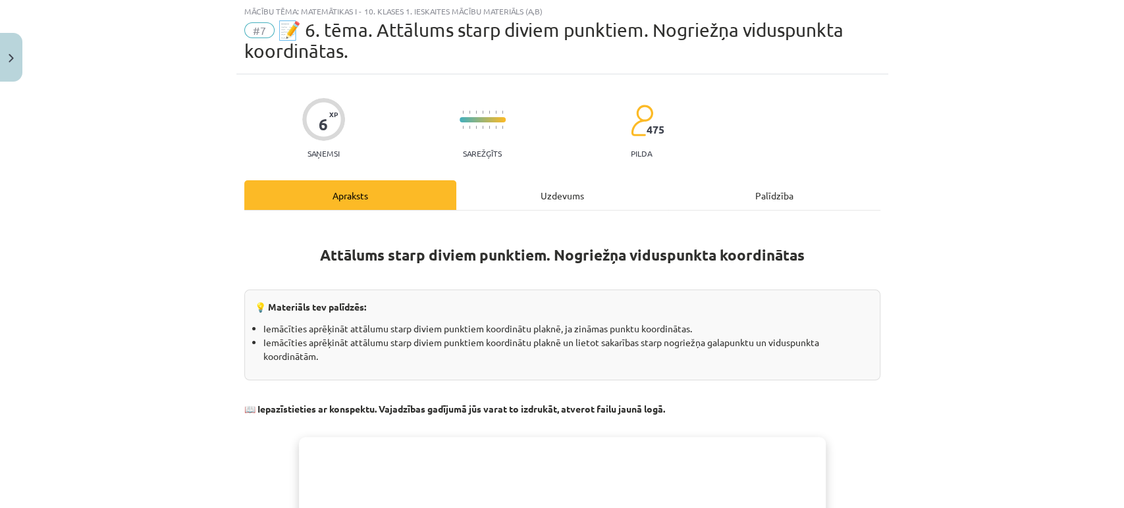
scroll to position [32, 0]
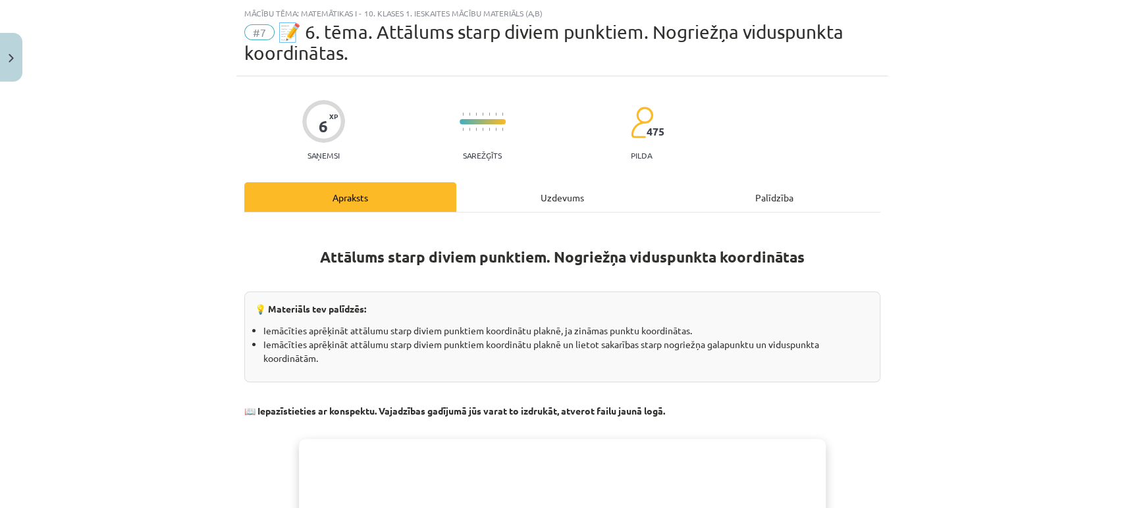
click at [541, 194] on div "Uzdevums" at bounding box center [562, 197] width 212 height 30
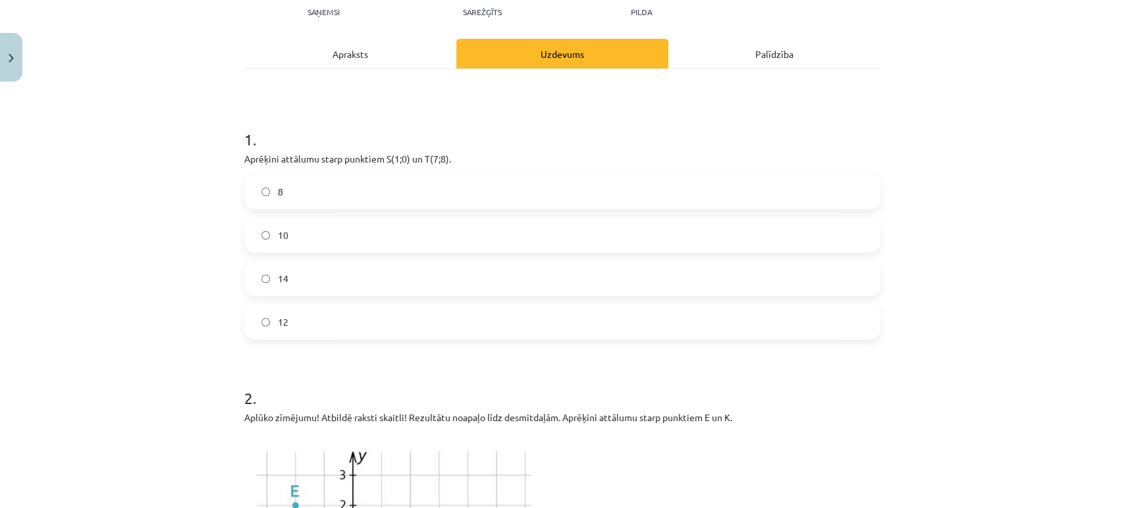
scroll to position [199, 0]
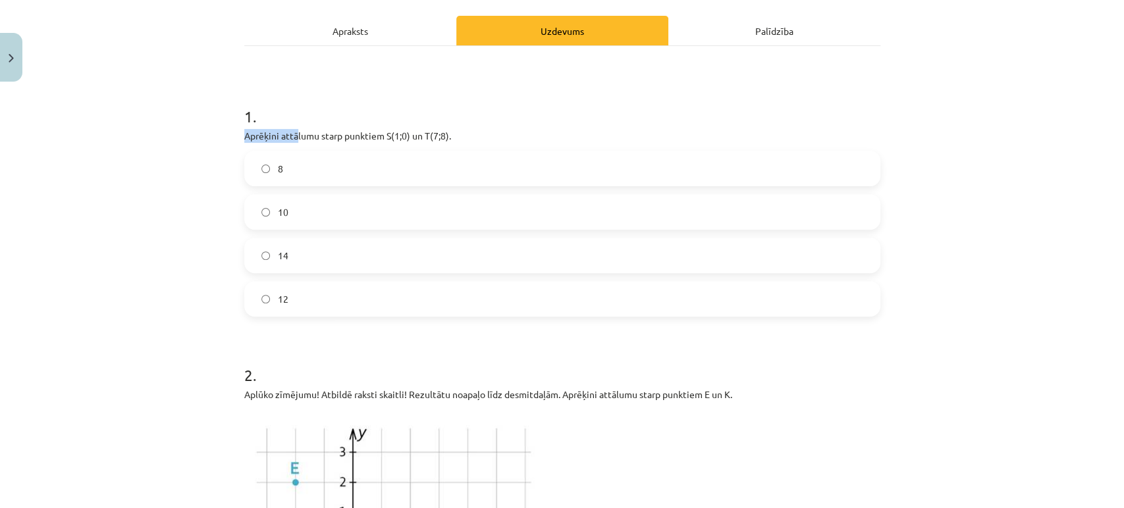
drag, startPoint x: 228, startPoint y: 130, endPoint x: 290, endPoint y: 136, distance: 62.8
click at [290, 136] on div "Mācību tēma: Matemātikas i - 10. klases 1. ieskaites mācību materiāls (a,b) #7 …" at bounding box center [562, 254] width 1124 height 508
drag, startPoint x: 228, startPoint y: 111, endPoint x: 350, endPoint y: 299, distance: 223.7
click at [350, 299] on div "Mācību tēma: Matemātikas i - 10. klases 1. ieskaites mācību materiāls (a,b) #7 …" at bounding box center [562, 254] width 1124 height 508
copy div "1 . Aprēķini attālumu starp punktiem ﻿S(1;0)﻿ un ﻿T(7;8). 8 10 14 12"
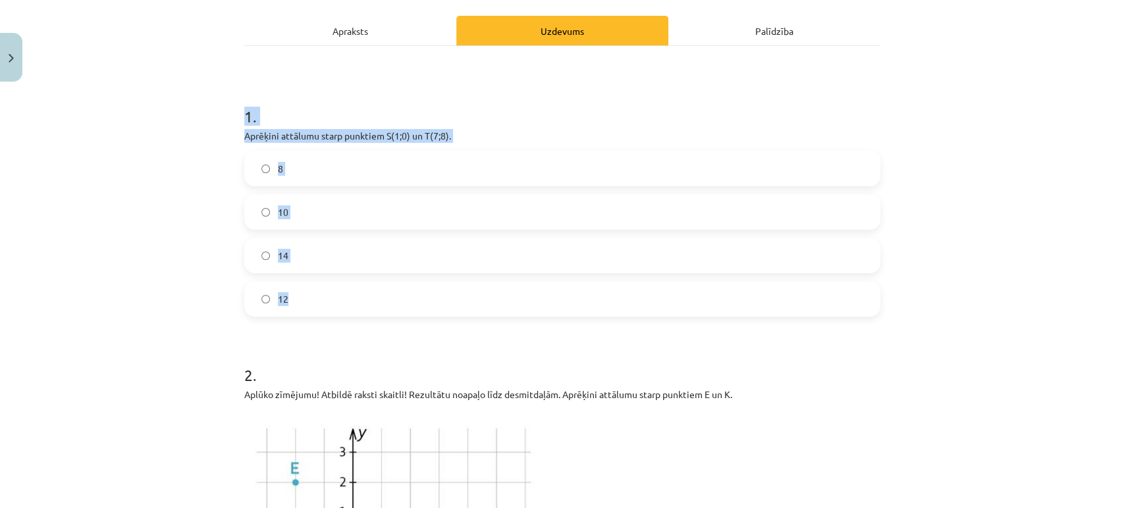
click at [257, 228] on div "10" at bounding box center [562, 212] width 636 height 36
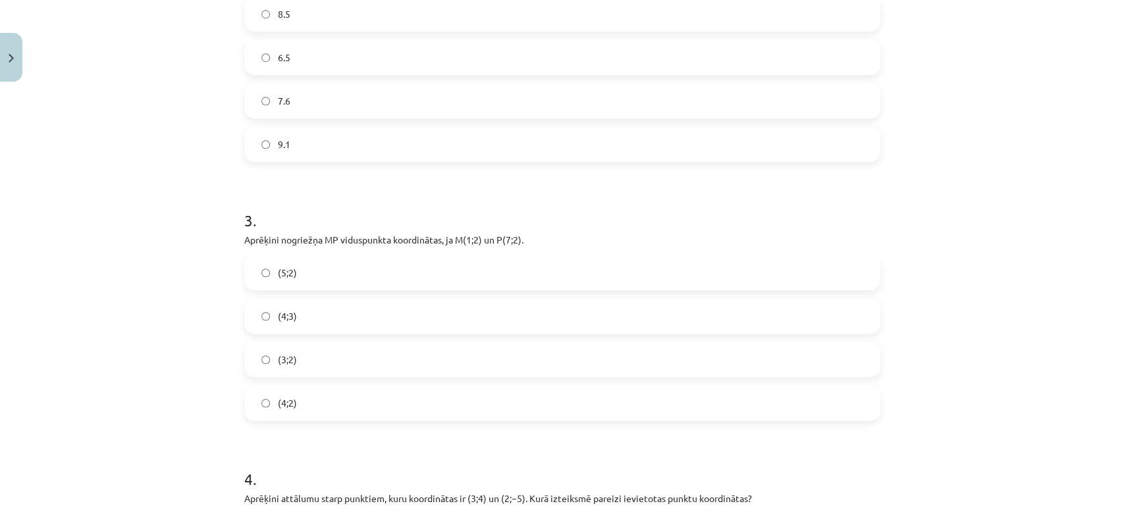
scroll to position [962, 0]
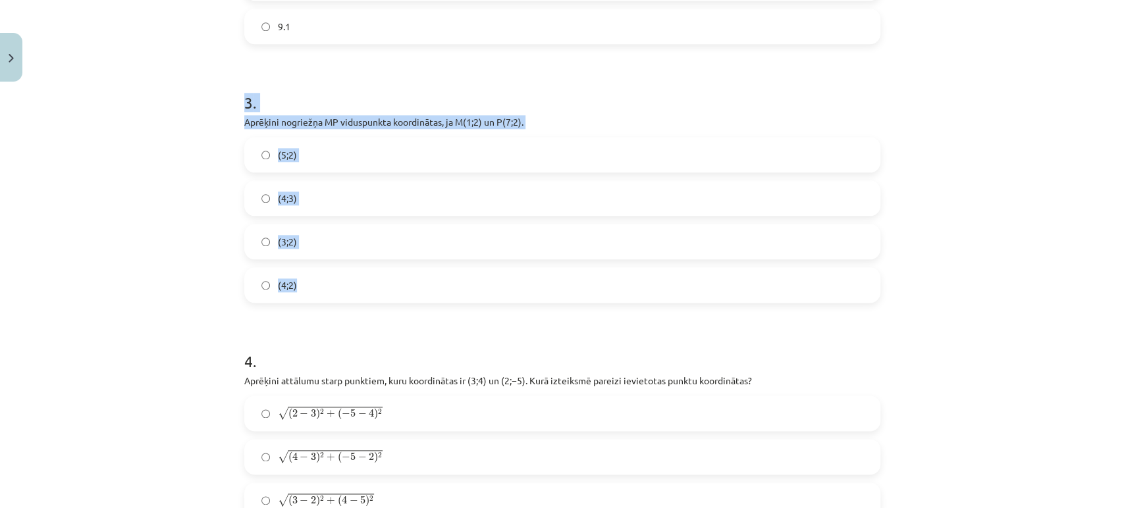
drag, startPoint x: 231, startPoint y: 99, endPoint x: 348, endPoint y: 275, distance: 211.9
click at [348, 275] on div "6 XP Saņemsi Sarežģīts 475 pilda Apraksts Uzdevums Palīdzība 1 . Aprēķini attāl…" at bounding box center [562, 289] width 652 height 2284
copy div "3 . Aprēķini nogriežņa ﻿MP﻿ viduspunkta koordinātas, ja ﻿M(1;2) un ﻿P(7;2). (5;…"
click at [128, 275] on div "Mācību tēma: Matemātikas i - 10. klases 1. ieskaites mācību materiāls (a,b) #7 …" at bounding box center [562, 254] width 1124 height 508
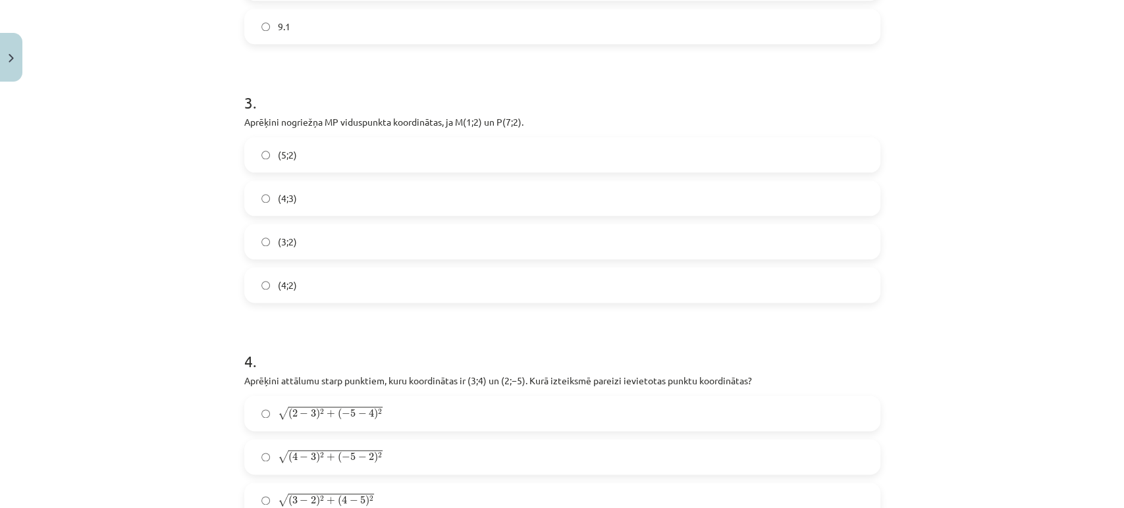
click at [297, 290] on label "(4;2)" at bounding box center [562, 285] width 633 height 33
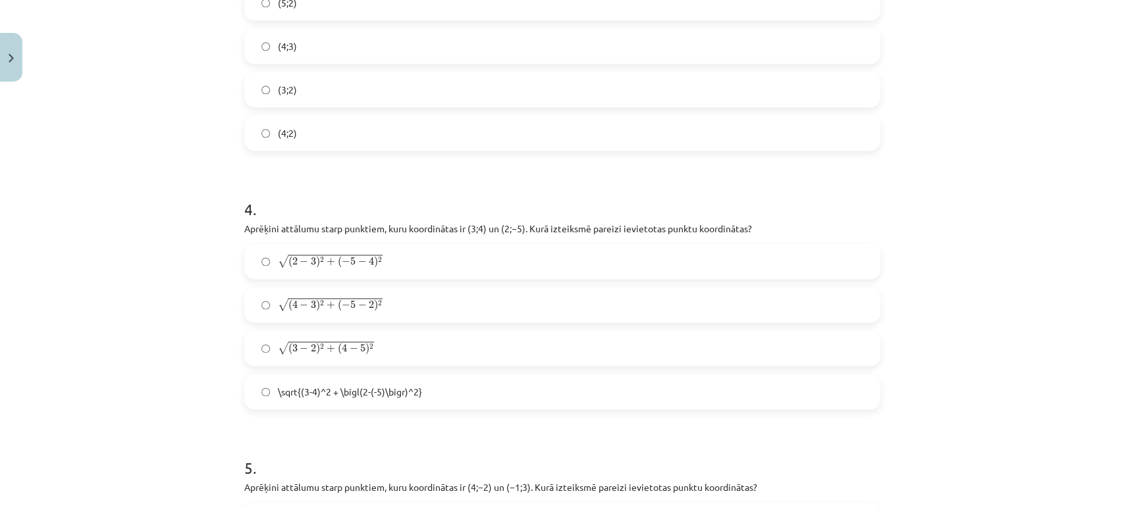
scroll to position [1182, 0]
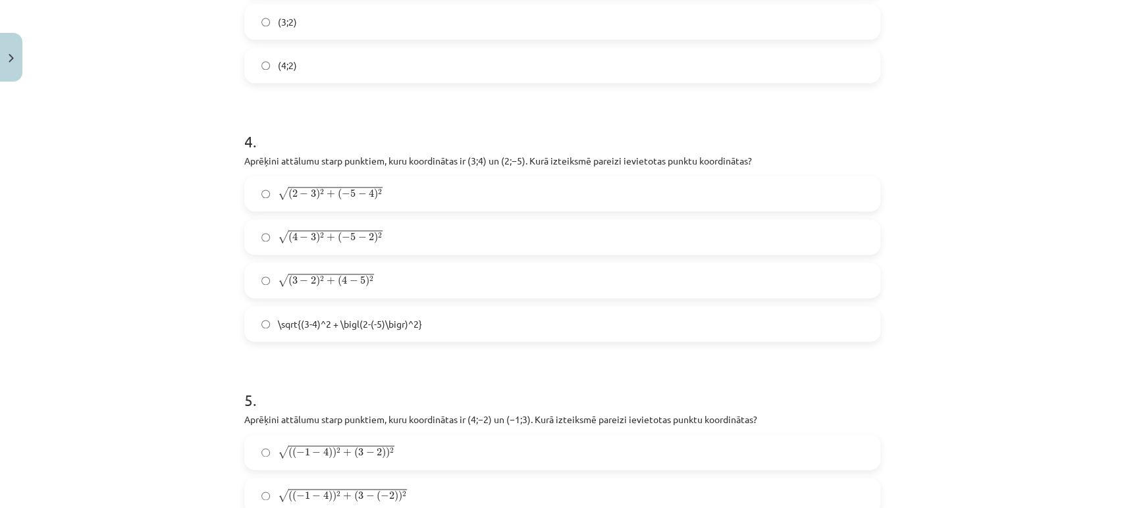
click at [221, 157] on div "Mācību tēma: Matemātikas i - 10. klases 1. ieskaites mācību materiāls (a,b) #7 …" at bounding box center [562, 254] width 1124 height 508
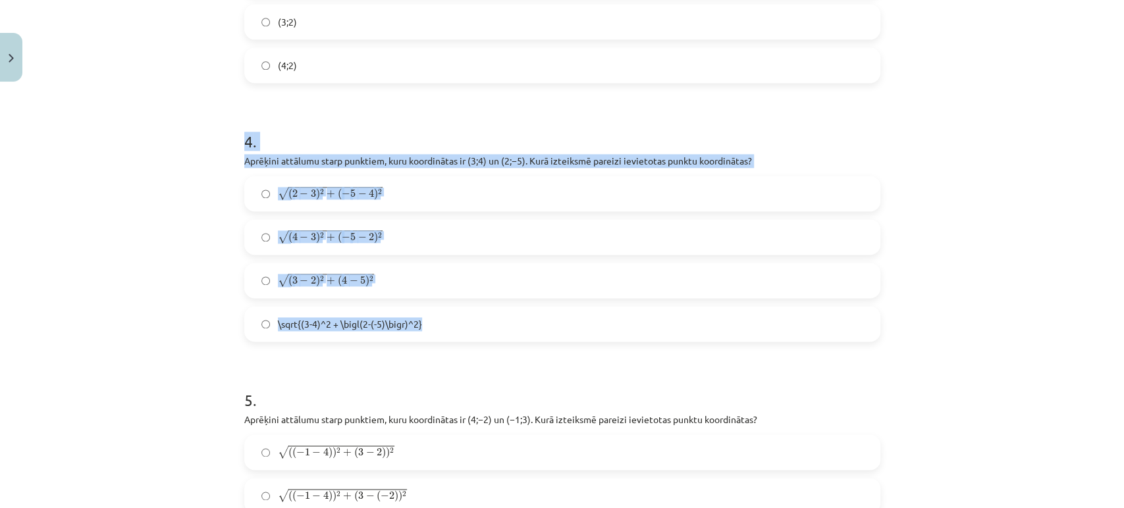
drag, startPoint x: 236, startPoint y: 136, endPoint x: 433, endPoint y: 320, distance: 270.2
click at [433, 320] on div "6 XP Saņemsi Sarežģīts 475 pilda Apraksts Uzdevums Palīdzība 1 . Aprēķini attāl…" at bounding box center [562, 69] width 652 height 2284
copy div "4 . Aprēķini attālumu starp punktiem, kuru koordinātas ir ﻿(3;4)﻿ un ﻿(2;−5). K…"
click at [182, 188] on div "Mācību tēma: Matemātikas i - 10. klases 1. ieskaites mācību materiāls (a,b) #7 …" at bounding box center [562, 254] width 1124 height 508
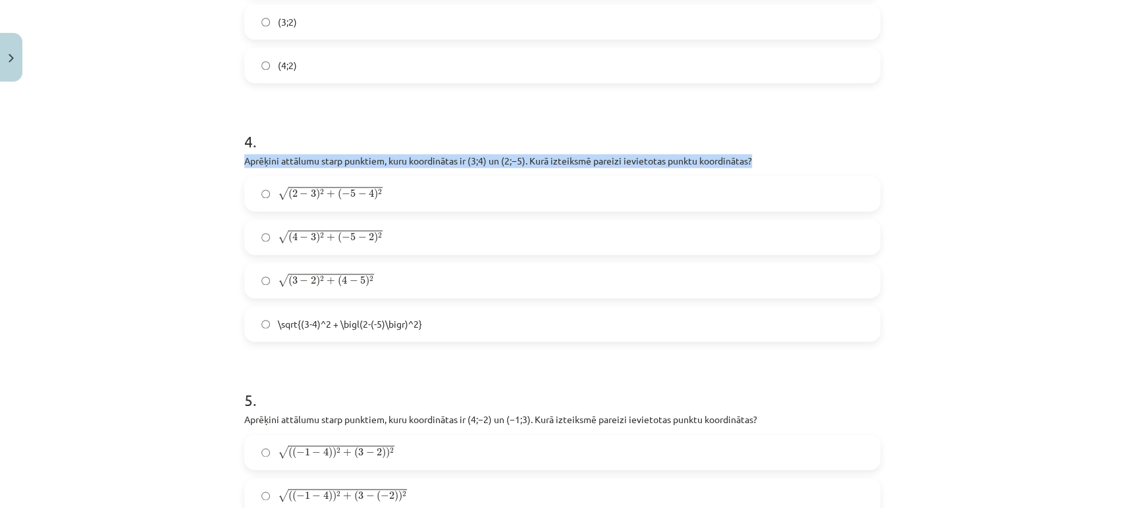
drag, startPoint x: 217, startPoint y: 161, endPoint x: 760, endPoint y: 157, distance: 543.3
click at [760, 157] on div "Mācību tēma: Matemātikas i - 10. klases 1. ieskaites mācību materiāls (a,b) #7 …" at bounding box center [562, 254] width 1124 height 508
copy p "Aprēķini attālumu starp punktiem, kuru koordinātas ir ﻿(3;4)﻿ un ﻿(2;−5). Kurā …"
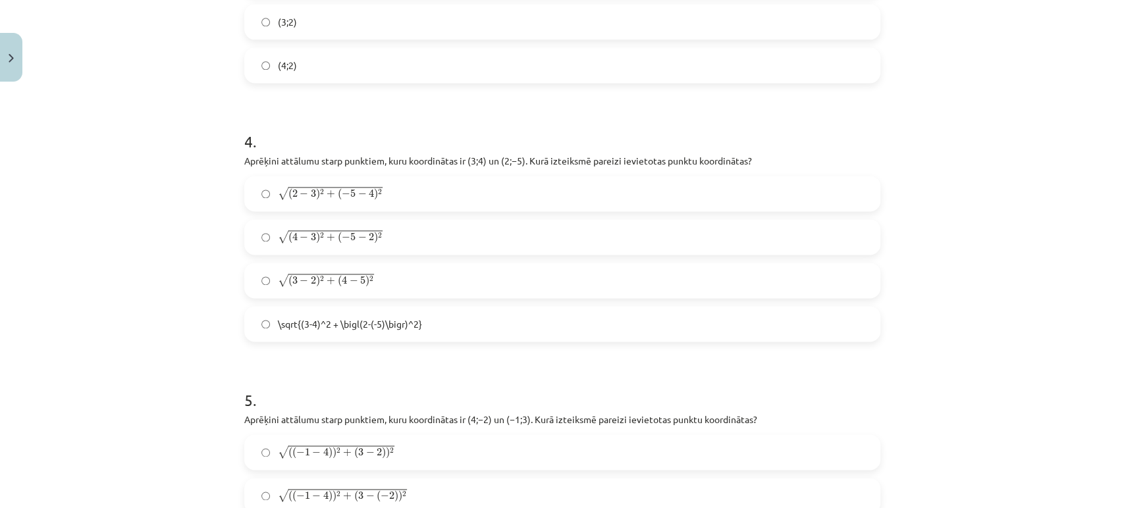
click at [178, 200] on div "Mācību tēma: Matemātikas i - 10. klases 1. ieskaites mācību materiāls (a,b) #7 …" at bounding box center [562, 254] width 1124 height 508
click at [294, 183] on label "√ ( 2 − 3 ) 2 + ( − 5 − 4 ) 2 ( 2 − 3 ) 2 + ( − 5 − 4 ) 2" at bounding box center [562, 193] width 633 height 33
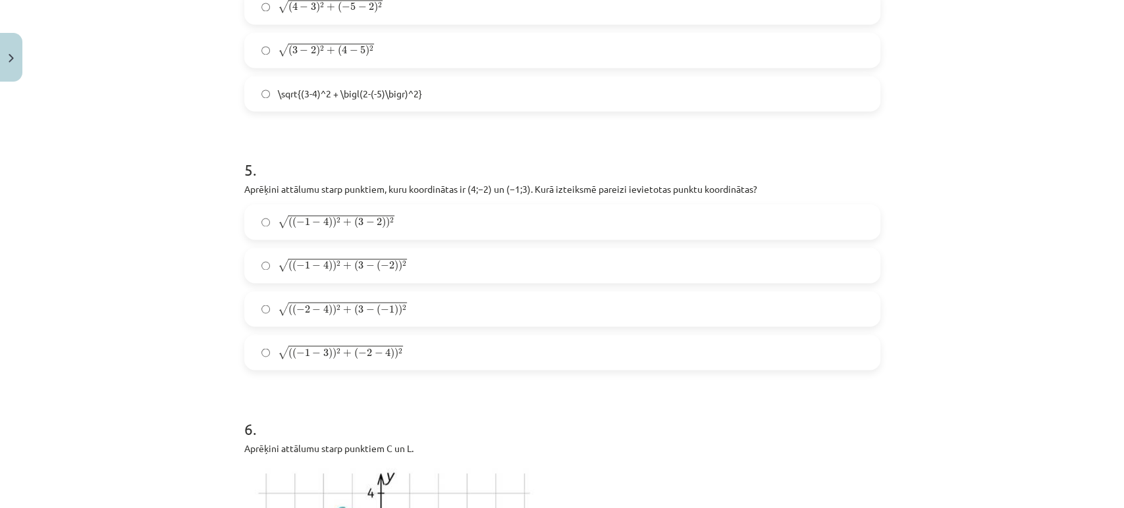
scroll to position [1432, 0]
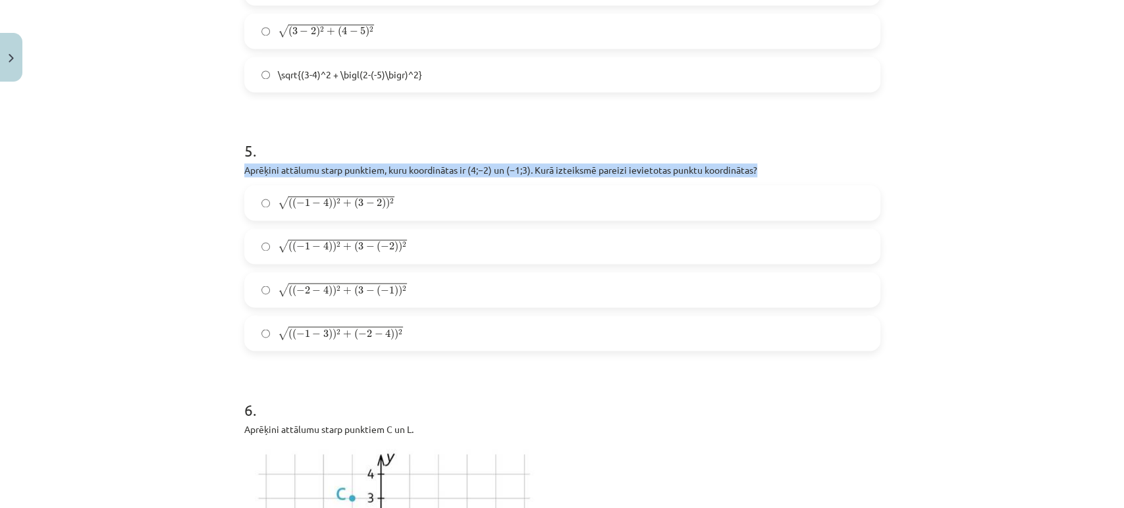
drag, startPoint x: 225, startPoint y: 172, endPoint x: 764, endPoint y: 172, distance: 539.3
click at [764, 172] on div "Mācību tēma: Matemātikas i - 10. klases 1. ieskaites mācību materiāls (a,b) #7 …" at bounding box center [562, 254] width 1124 height 508
copy p "Aprēķini attālumu starp punktiem, kuru koordinātas ir ﻿(4;−2) un ﻿(−1;3)﻿. Kurā…"
click at [129, 160] on div "Mācību tēma: Matemātikas i - 10. klases 1. ieskaites mācību materiāls (a,b) #7 …" at bounding box center [562, 254] width 1124 height 508
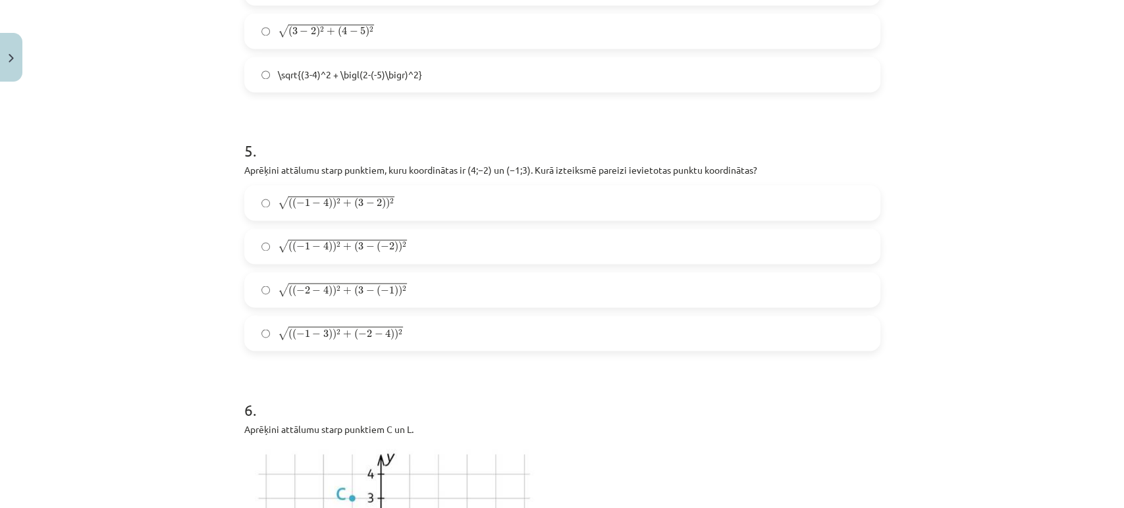
click at [312, 207] on span "−" at bounding box center [316, 204] width 9 height 8
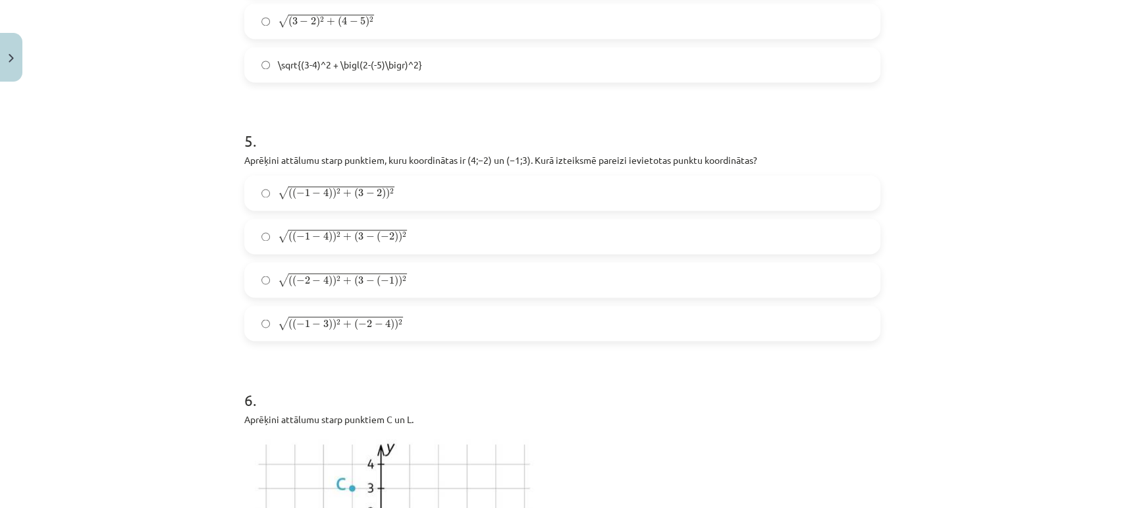
scroll to position [1444, 0]
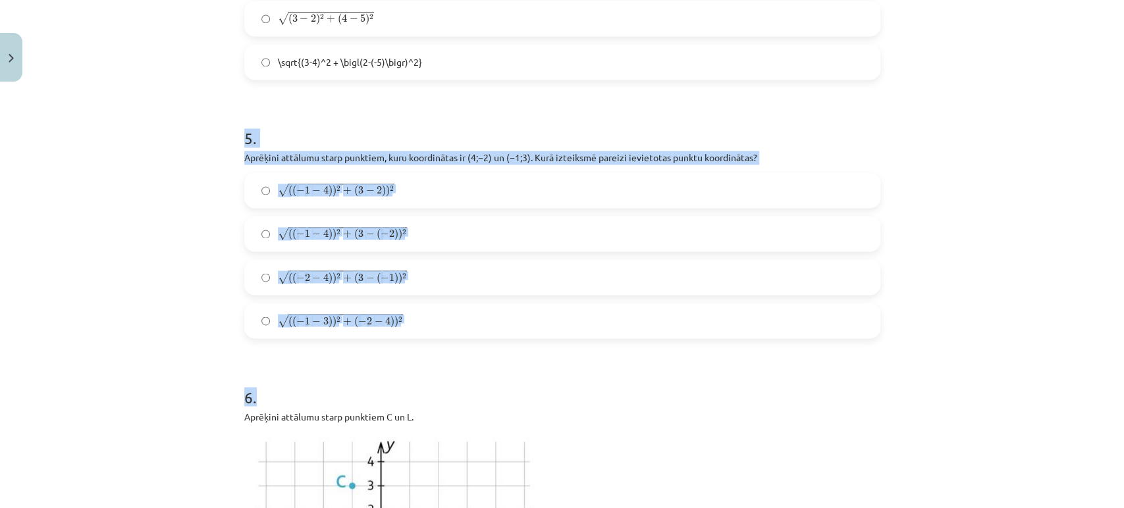
drag, startPoint x: 232, startPoint y: 136, endPoint x: 404, endPoint y: 338, distance: 265.3
click at [181, 283] on div "Mācību tēma: Matemātikas i - 10. klases 1. ieskaites mācību materiāls (a,b) #7 …" at bounding box center [562, 254] width 1124 height 508
drag, startPoint x: 217, startPoint y: 143, endPoint x: 401, endPoint y: 352, distance: 279.0
click at [401, 352] on div "Mācību tēma: Matemātikas i - 10. klases 1. ieskaites mācību materiāls (a,b) #7 …" at bounding box center [562, 254] width 1124 height 508
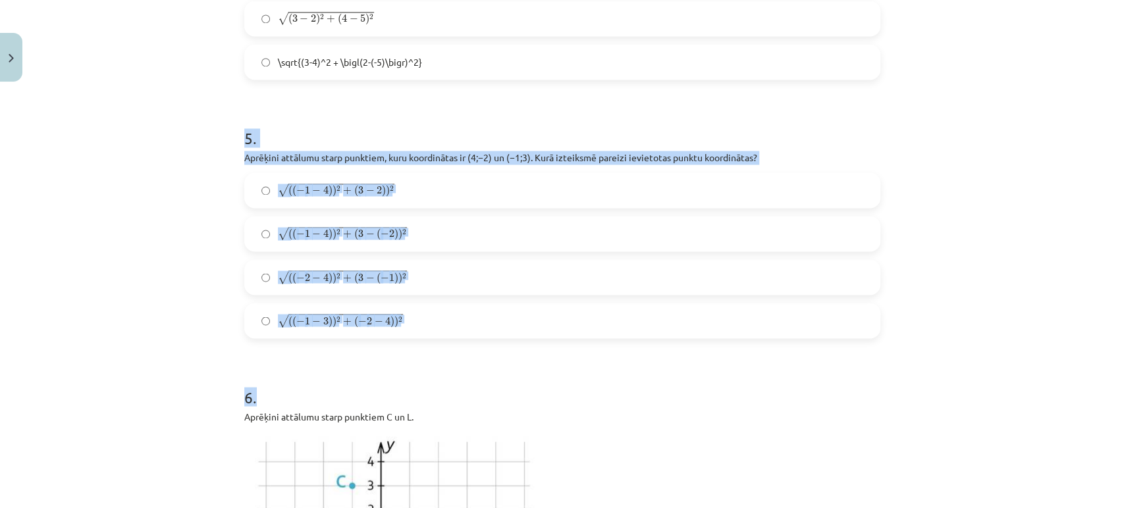
copy form "5 . Aprēķini attālumu starp punktiem, kuru koordinātas ir ﻿(4;−2) un ﻿(−1;3)﻿. …"
click at [203, 311] on div "Mācību tēma: Matemātikas i - 10. klases 1. ieskaites mācību materiāls (a,b) #7 …" at bounding box center [562, 254] width 1124 height 508
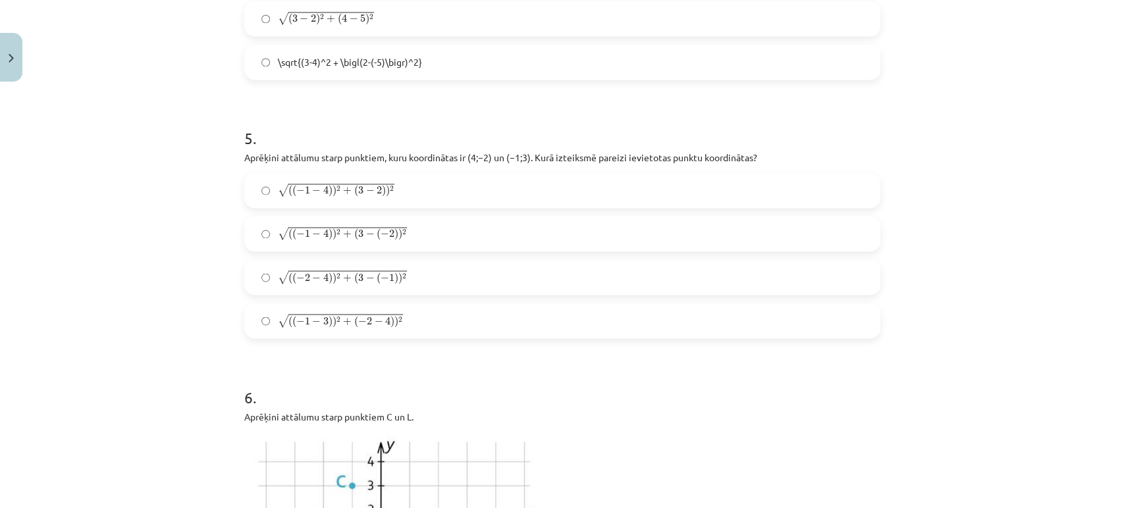
click at [380, 243] on label "√ ( ( − 1 − 4 ) ) 2 + ( 3 − ( − 2 ) ) 2 ( ( − 1 − 4 ) ) 2 + ( 3 − ( − 2 ) ) 2" at bounding box center [562, 233] width 633 height 33
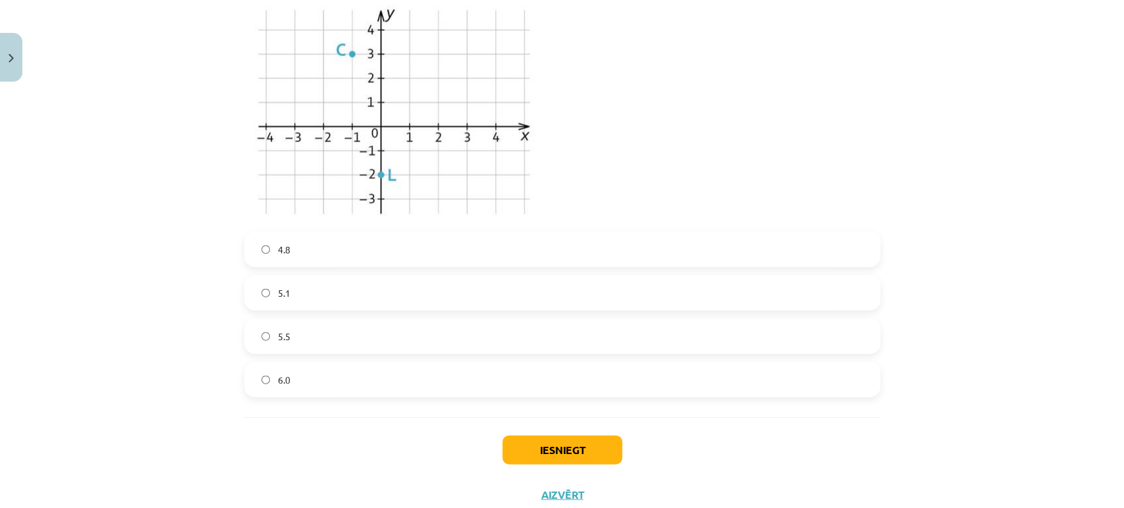
scroll to position [1877, 0]
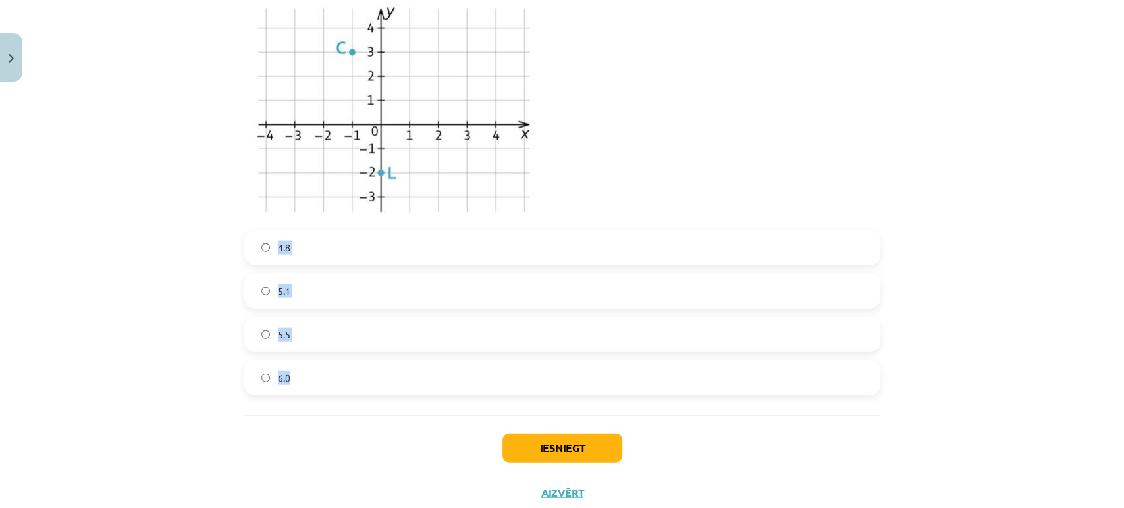
drag, startPoint x: 223, startPoint y: 236, endPoint x: 327, endPoint y: 365, distance: 166.3
click at [327, 365] on div "Mācību tēma: Matemātikas i - 10. klases 1. ieskaites mācību materiāls (a,b) #7 …" at bounding box center [562, 254] width 1124 height 508
click at [198, 398] on div "Mācību tēma: Matemātikas i - 10. klases 1. ieskaites mācību materiāls (a,b) #7 …" at bounding box center [562, 254] width 1124 height 508
click at [269, 311] on div "4.8 5.1 5.5 6.0" at bounding box center [562, 313] width 636 height 166
click at [287, 288] on label "5.1" at bounding box center [562, 291] width 633 height 33
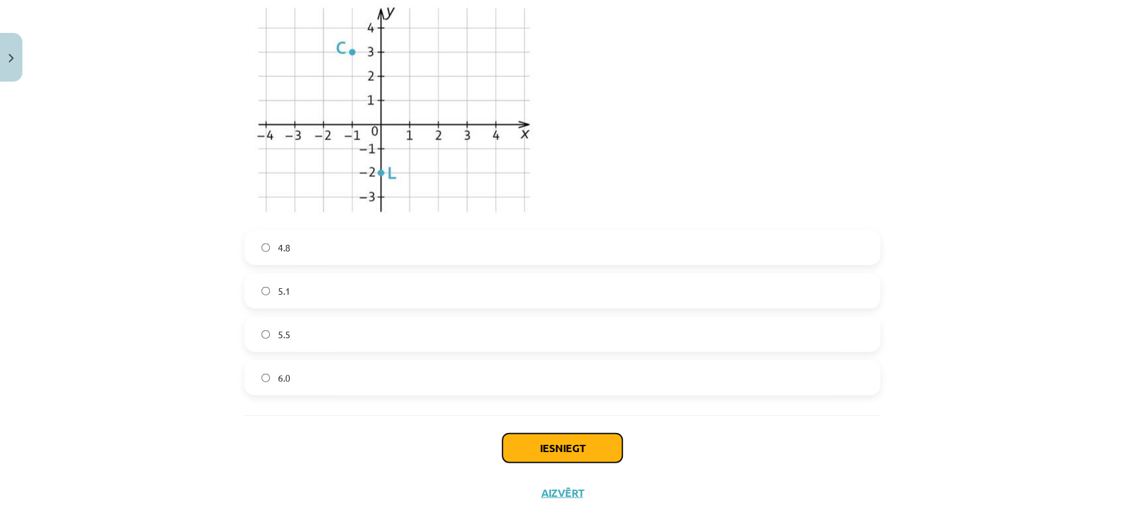
click at [551, 449] on button "Iesniegt" at bounding box center [562, 448] width 120 height 29
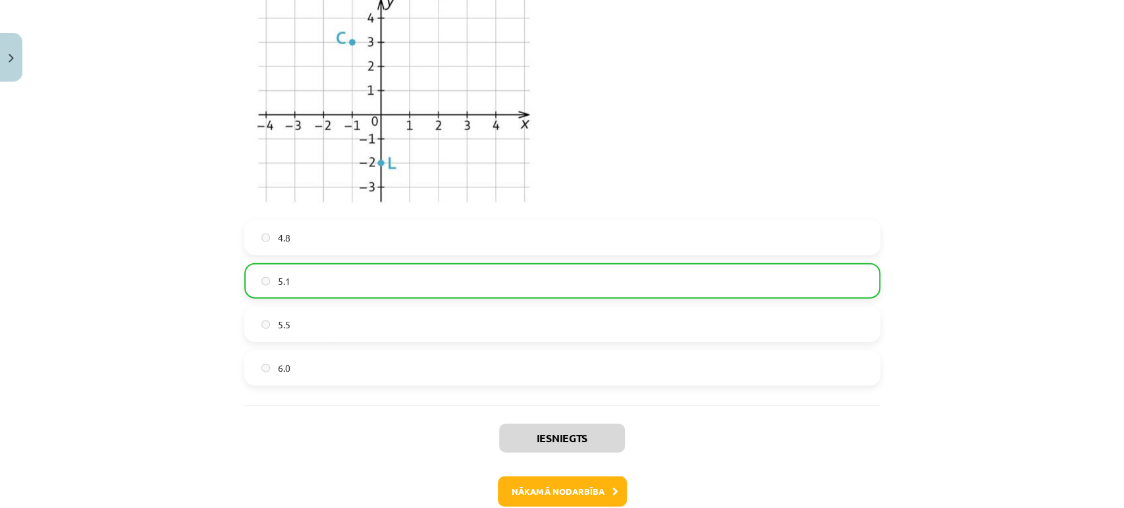
scroll to position [1958, 0]
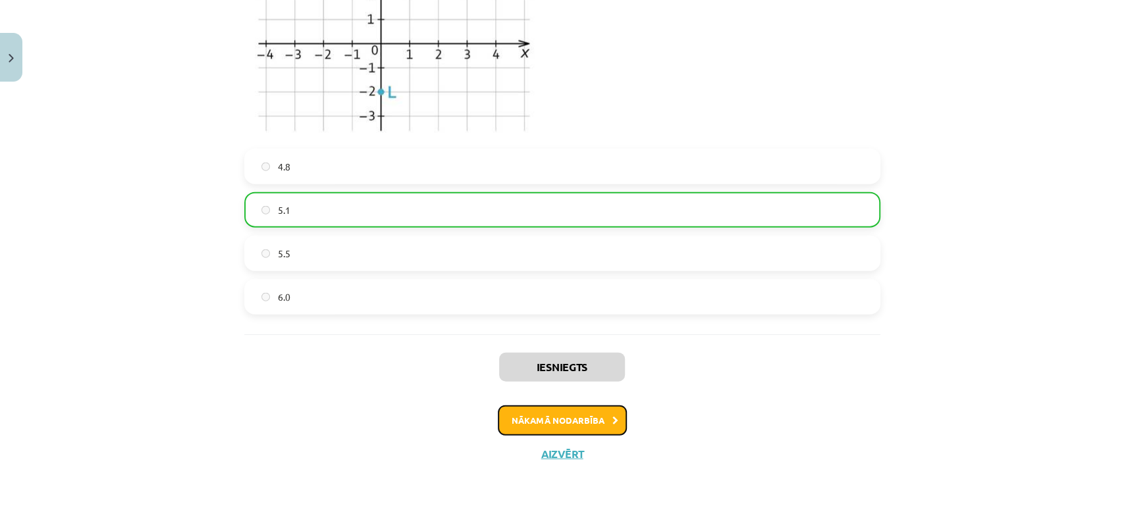
click at [534, 419] on button "Nākamā nodarbība" at bounding box center [562, 421] width 129 height 30
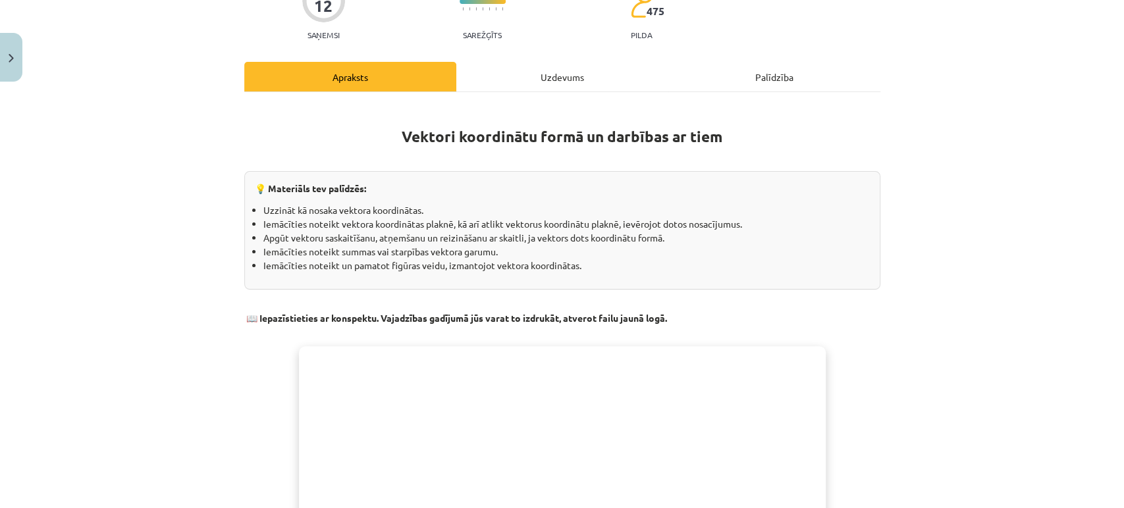
scroll to position [132, 0]
drag, startPoint x: 531, startPoint y: 93, endPoint x: 553, endPoint y: 67, distance: 33.6
click at [553, 67] on div "Apraksts Uzdevums Palīdzība Vektori koordinātu formā un darbības ar tiem 💡 Mate…" at bounding box center [562, 418] width 636 height 712
click at [553, 67] on div "Uzdevums" at bounding box center [562, 77] width 212 height 30
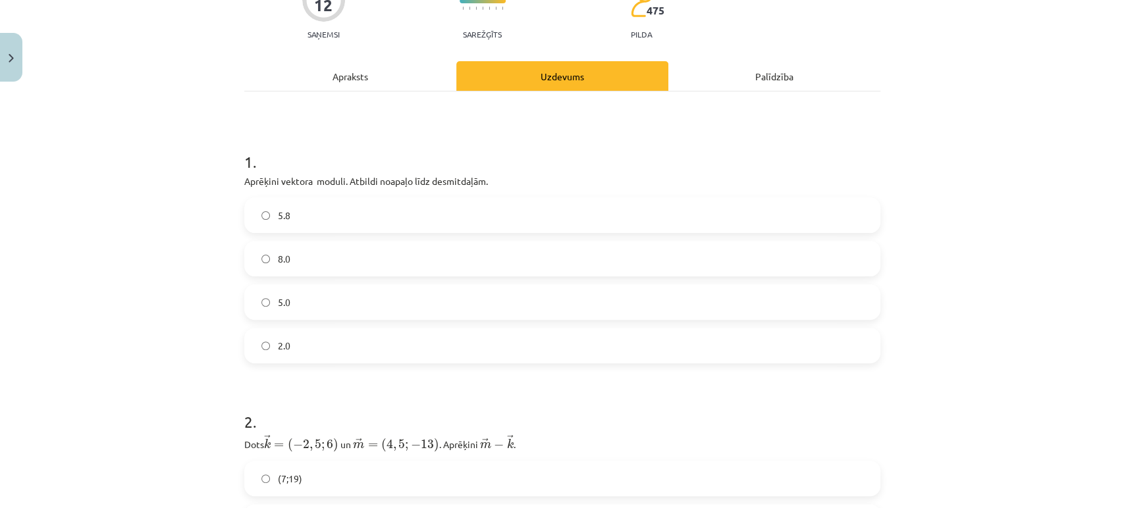
scroll to position [154, 0]
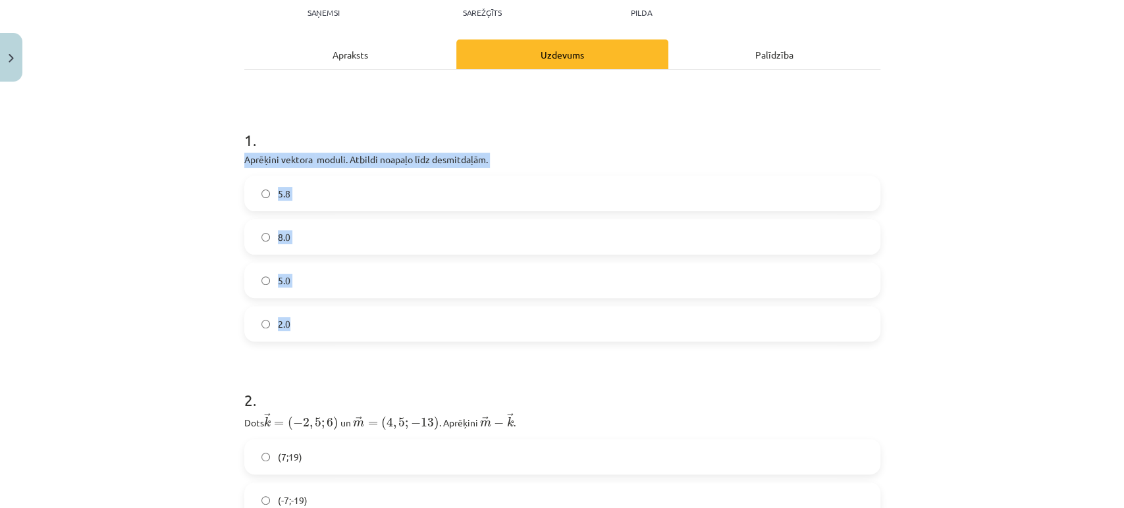
drag, startPoint x: 222, startPoint y: 154, endPoint x: 388, endPoint y: 328, distance: 240.3
click at [388, 328] on div "Mācību tēma: Matemātikas i - 10. klases 1. ieskaites mācību materiāls (a,b) #8 …" at bounding box center [562, 254] width 1124 height 508
copy div "Aprēķini vektora ﻿ ﻿ moduli. Atbildi noapaļo līdz desmitdaļām. 5.8 8.0 5.0 2.0"
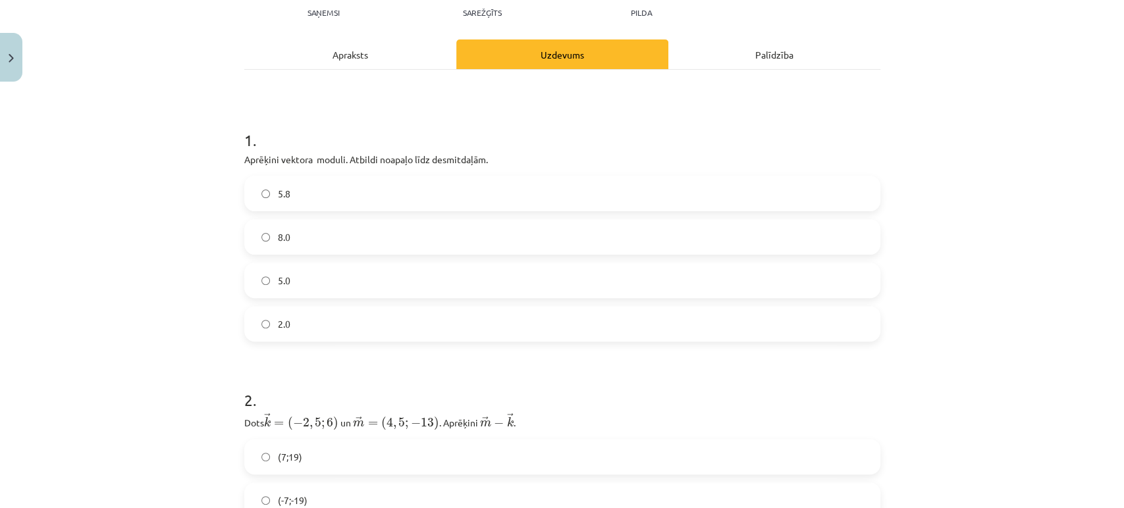
click at [169, 89] on div "Mācību tēma: Matemātikas i - 10. klases 1. ieskaites mācību materiāls (a,b) #8 …" at bounding box center [562, 254] width 1124 height 508
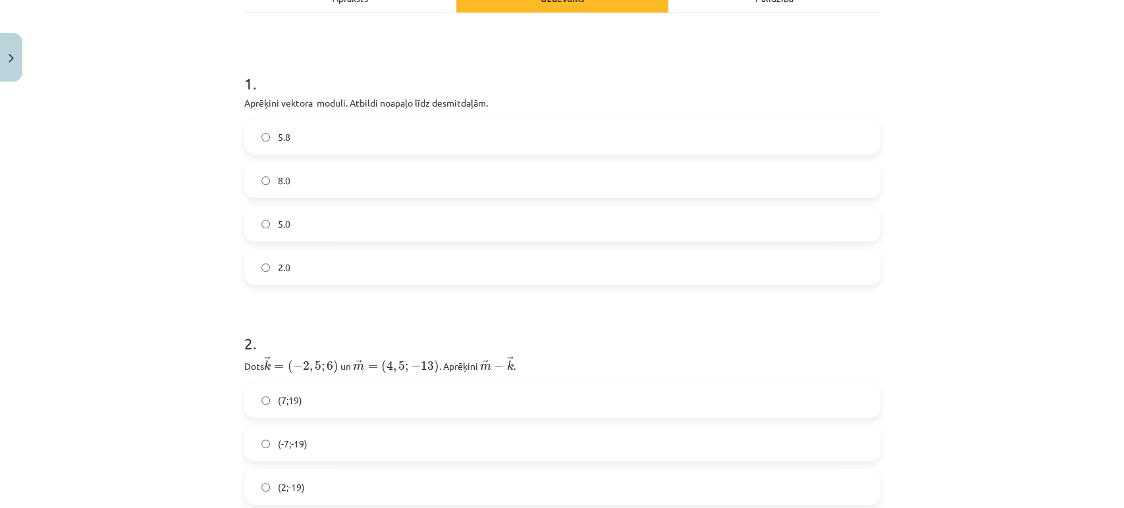
scroll to position [134, 0]
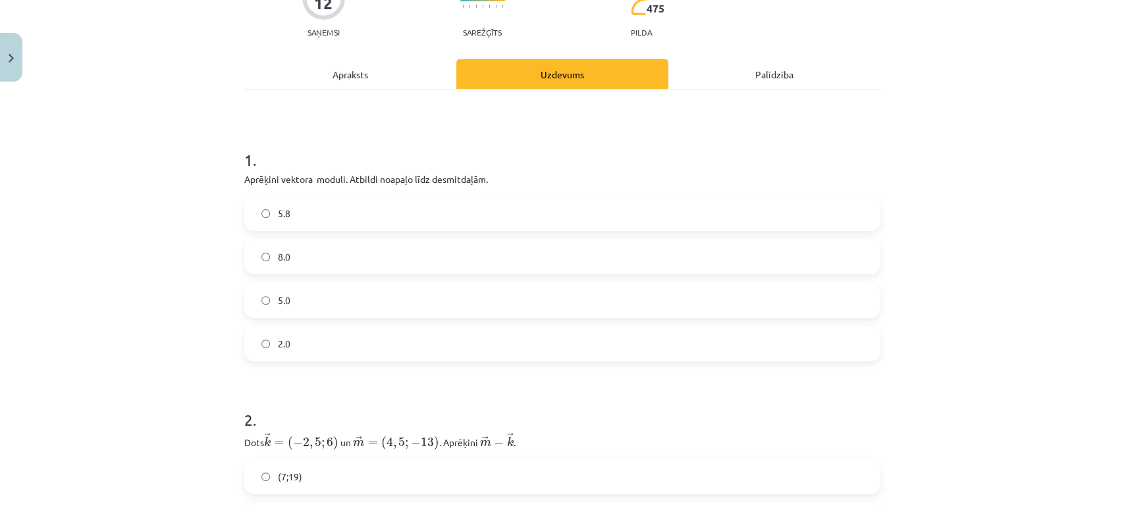
click at [322, 83] on div "Apraksts" at bounding box center [350, 74] width 212 height 30
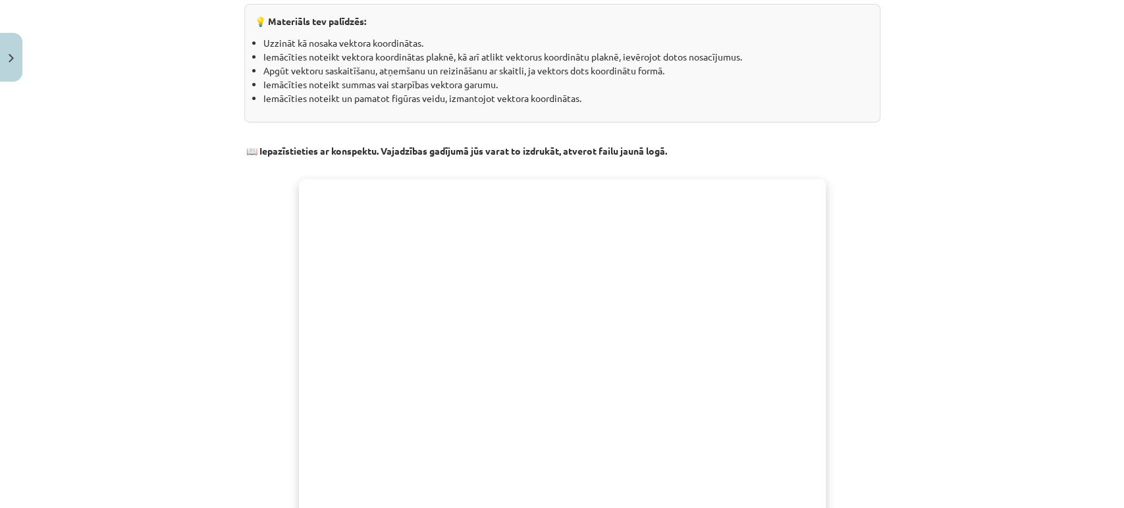
scroll to position [0, 0]
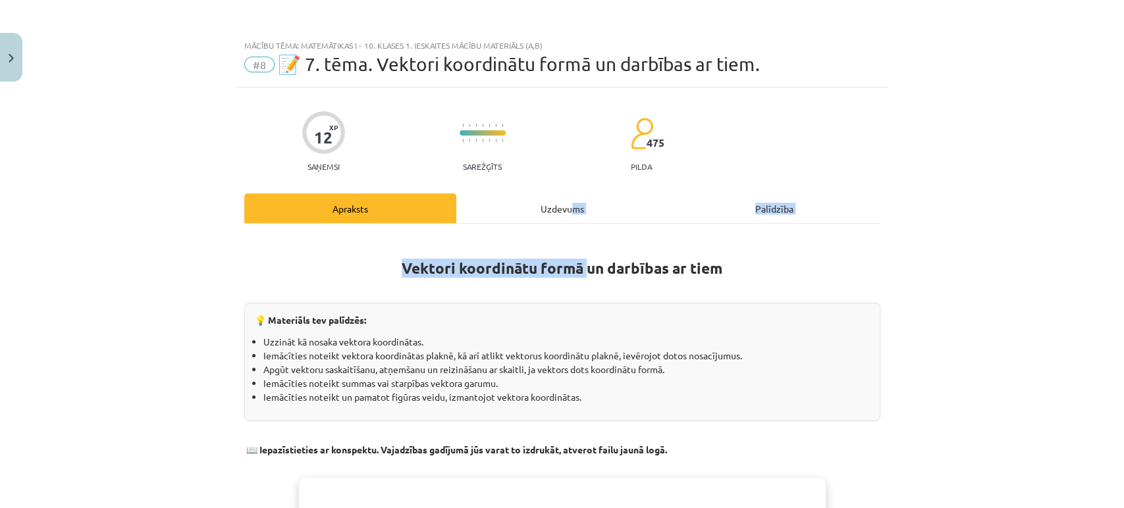
drag, startPoint x: 580, startPoint y: 227, endPoint x: 567, endPoint y: 215, distance: 17.7
click at [567, 215] on div "Uzdevums" at bounding box center [562, 209] width 212 height 30
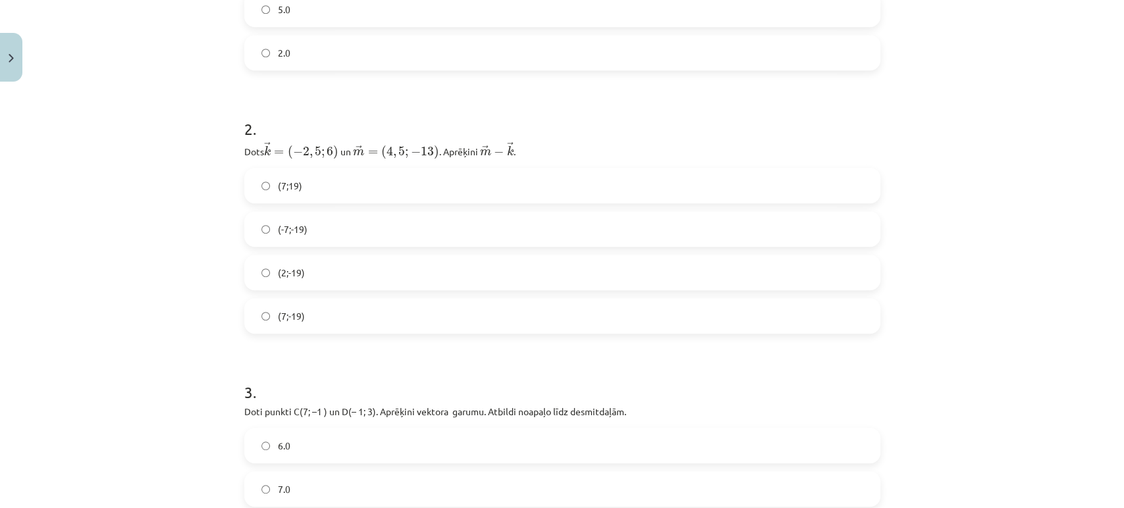
scroll to position [427, 0]
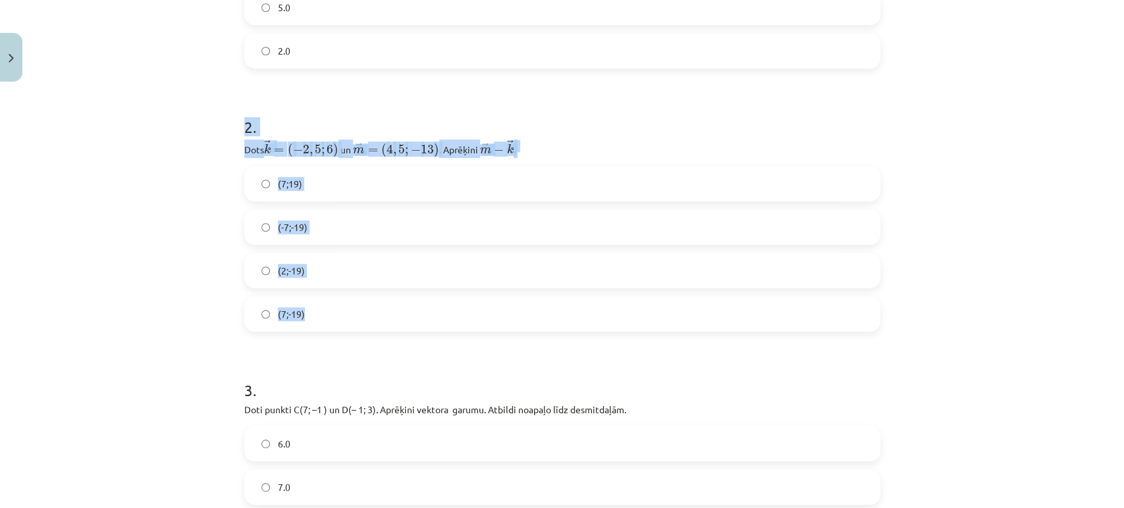
drag, startPoint x: 225, startPoint y: 124, endPoint x: 366, endPoint y: 311, distance: 234.2
click at [366, 311] on div "Mācību tēma: Matemātikas i - 10. klases 1. ieskaites mācību materiāls (a,b) #8 …" at bounding box center [562, 254] width 1124 height 508
click at [190, 171] on div "Mācību tēma: Matemātikas i - 10. klases 1. ieskaites mācību materiāls (a,b) #8 …" at bounding box center [562, 254] width 1124 height 508
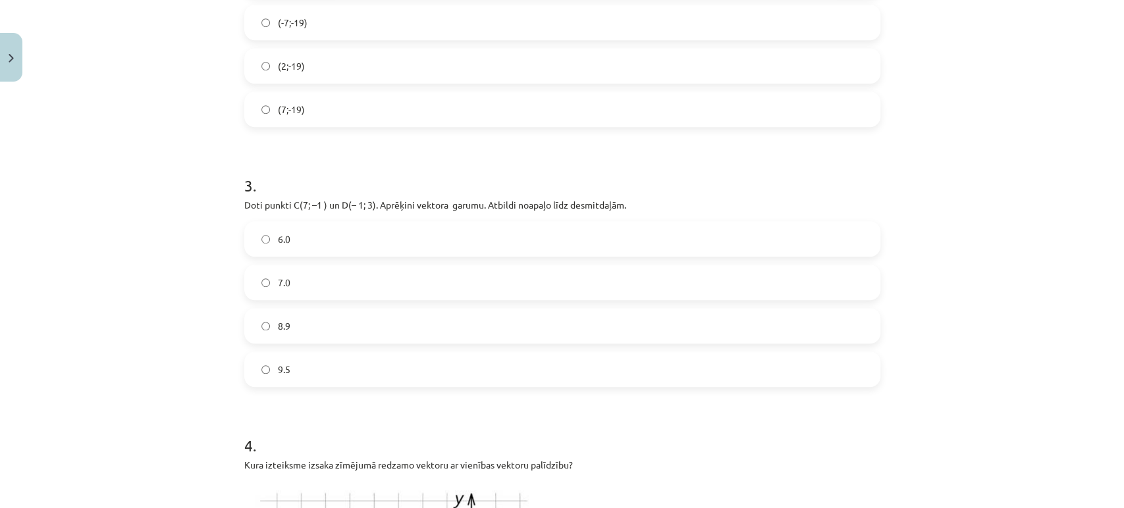
scroll to position [633, 0]
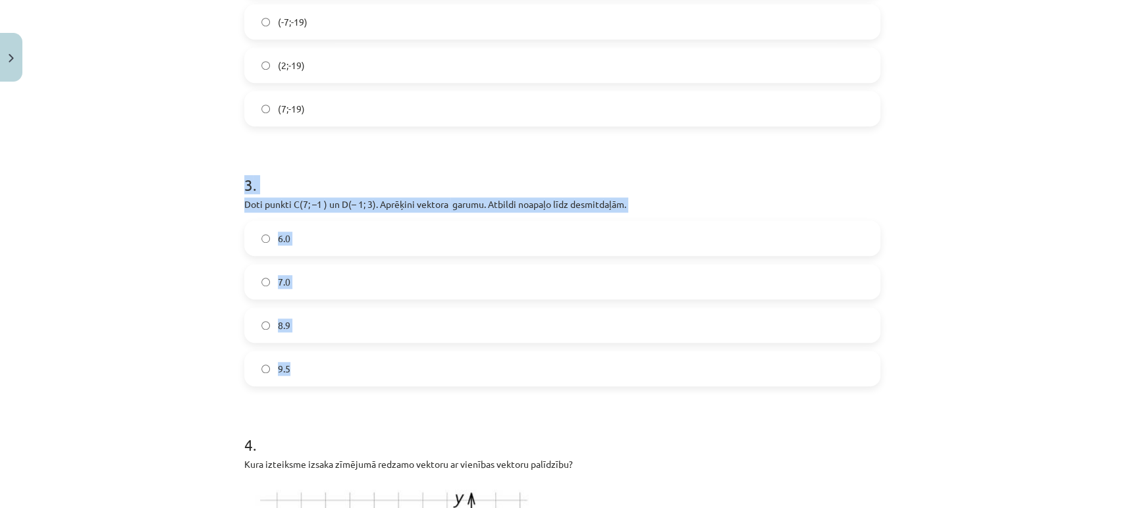
drag, startPoint x: 211, startPoint y: 173, endPoint x: 353, endPoint y: 359, distance: 234.0
click at [353, 359] on div "Mācību tēma: Matemātikas i - 10. klases 1. ieskaites mācību materiāls (a,b) #8 …" at bounding box center [562, 254] width 1124 height 508
click at [188, 303] on div "Mācību tēma: Matemātikas i - 10. klases 1. ieskaites mācību materiāls (a,b) #8 …" at bounding box center [562, 254] width 1124 height 508
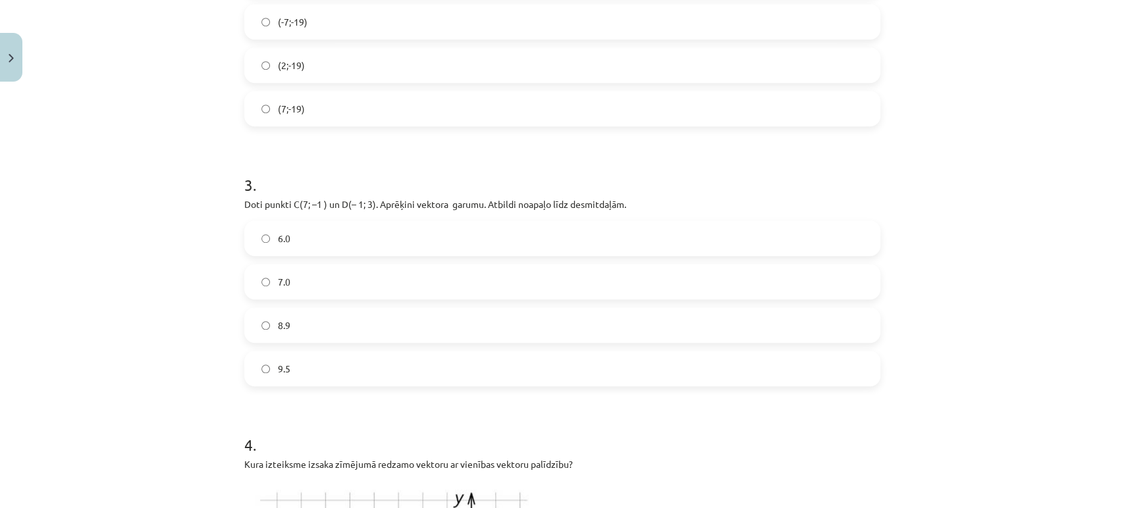
click at [302, 313] on label "8.9" at bounding box center [562, 325] width 633 height 33
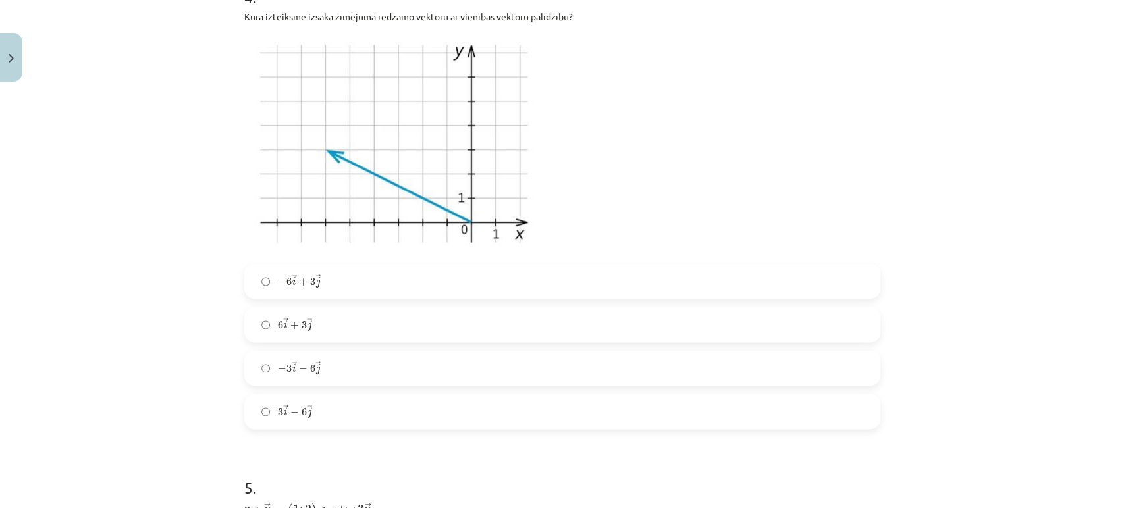
scroll to position [1192, 0]
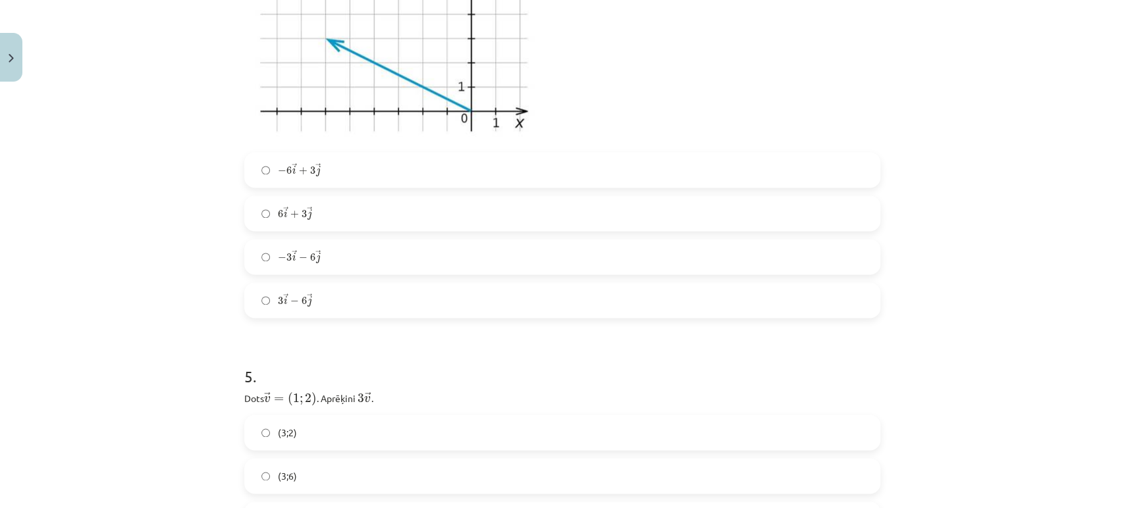
click at [178, 325] on div "Mācību tēma: Matemātikas i - 10. klases 1. ieskaites mācību materiāls (a,b) #8 …" at bounding box center [562, 254] width 1124 height 508
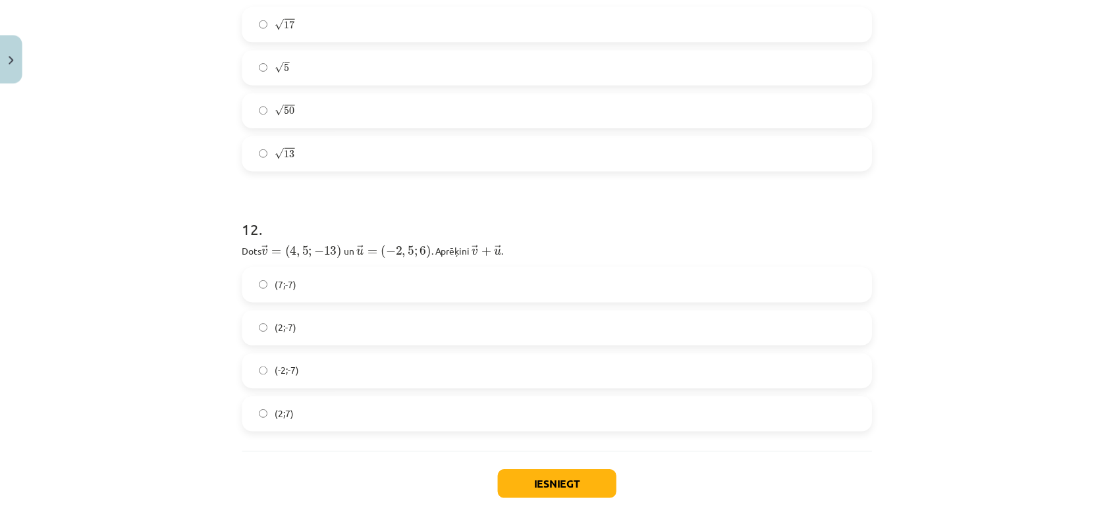
scroll to position [3714, 0]
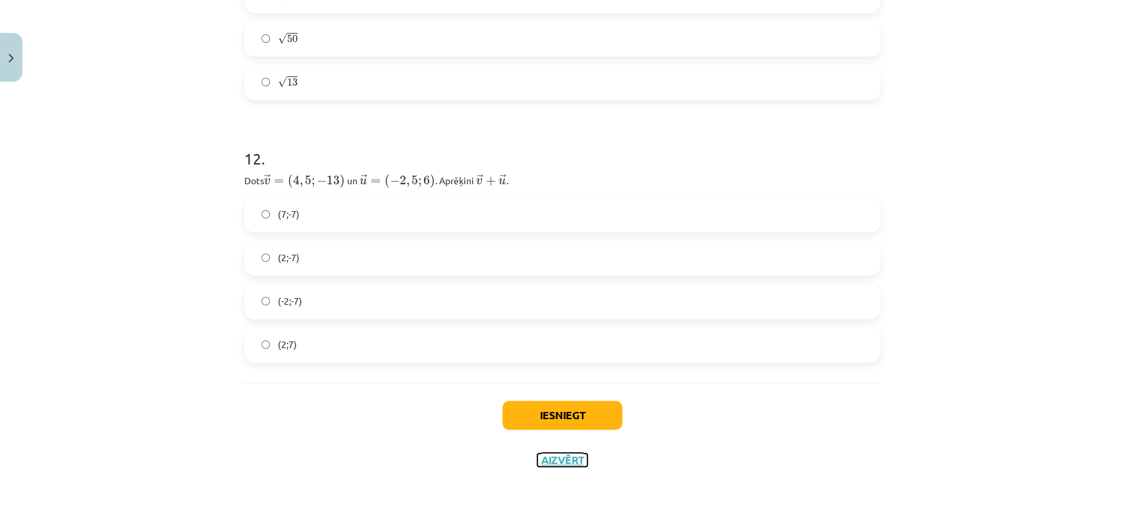
click at [539, 457] on button "Aizvērt" at bounding box center [562, 460] width 50 height 13
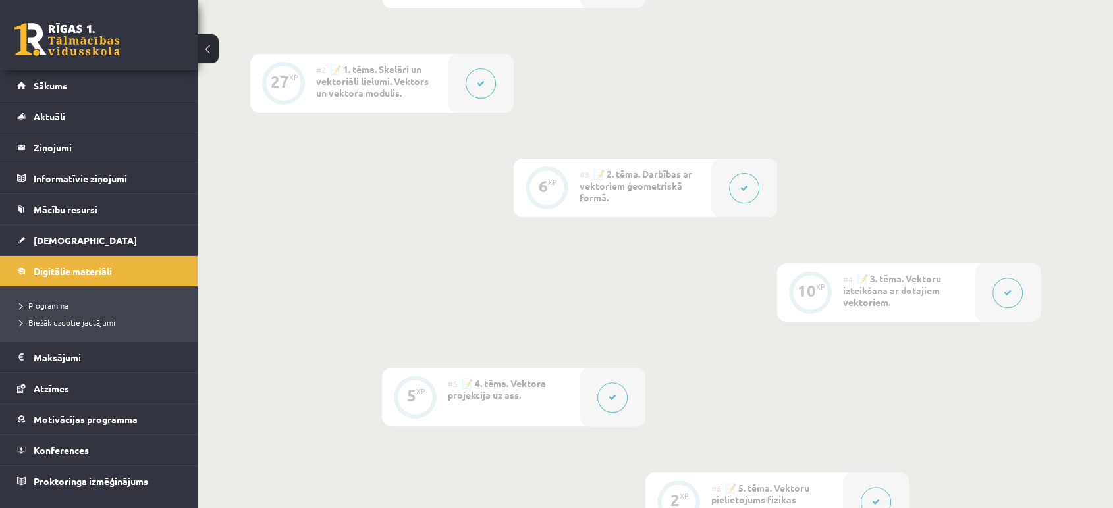
click at [86, 273] on span "Digitālie materiāli" at bounding box center [73, 271] width 78 height 12
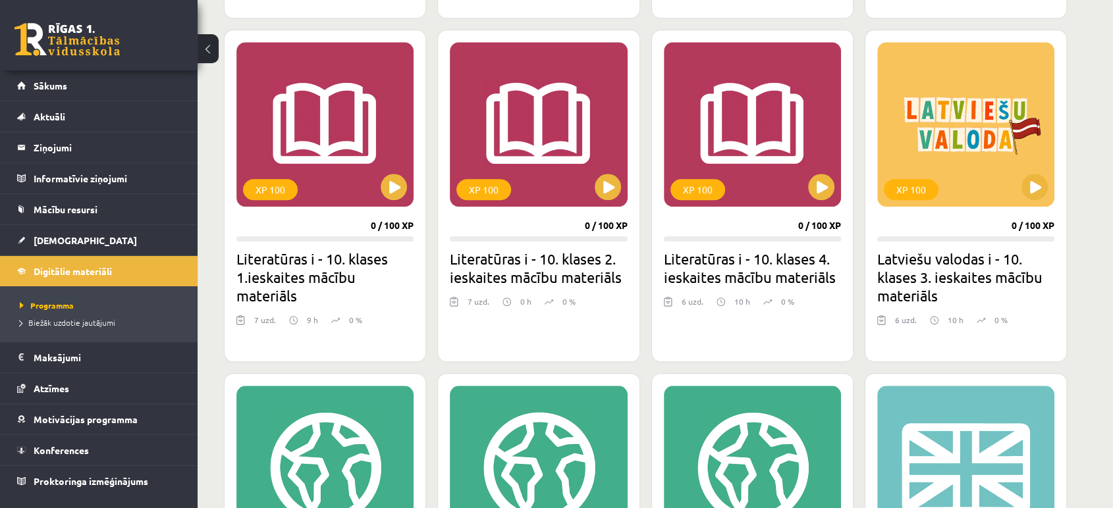
scroll to position [1196, 0]
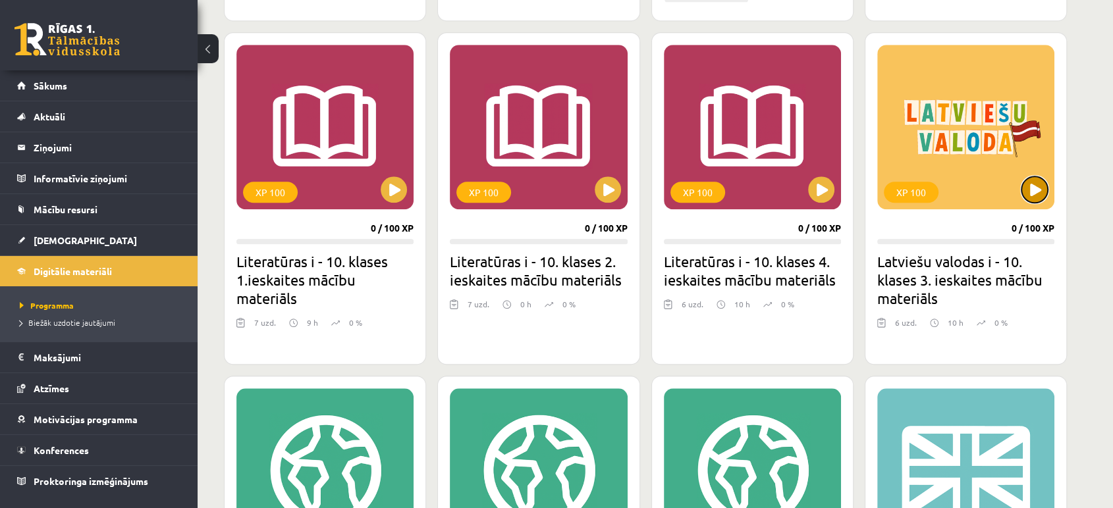
click at [1042, 196] on button at bounding box center [1034, 189] width 26 height 26
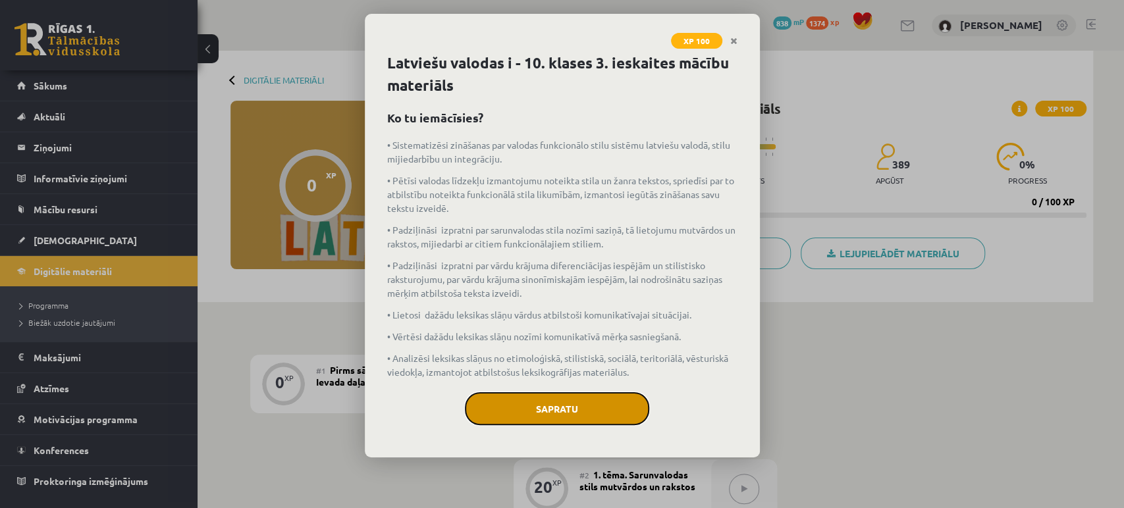
click at [594, 417] on button "Sapratu" at bounding box center [557, 408] width 184 height 33
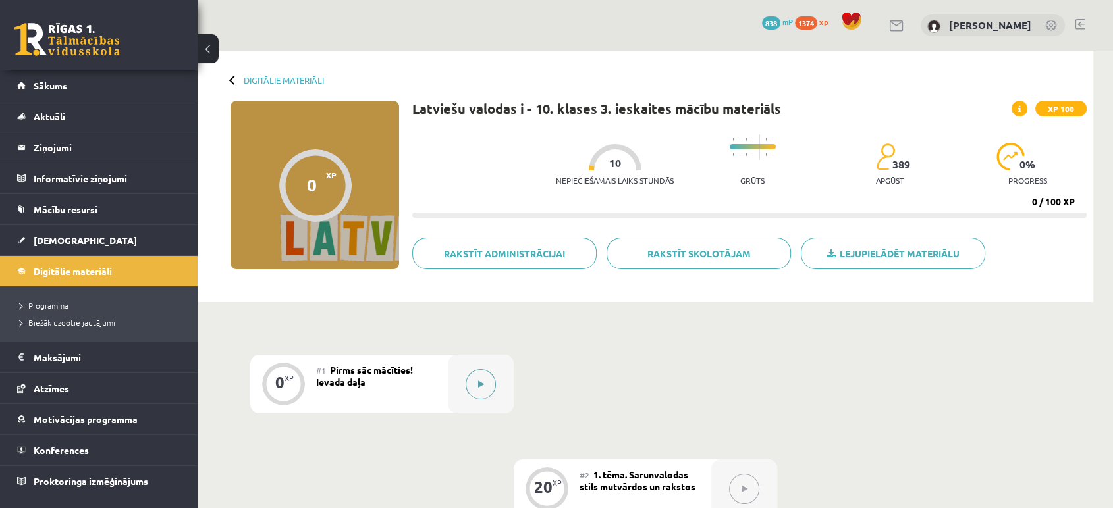
click at [485, 387] on button at bounding box center [481, 384] width 30 height 30
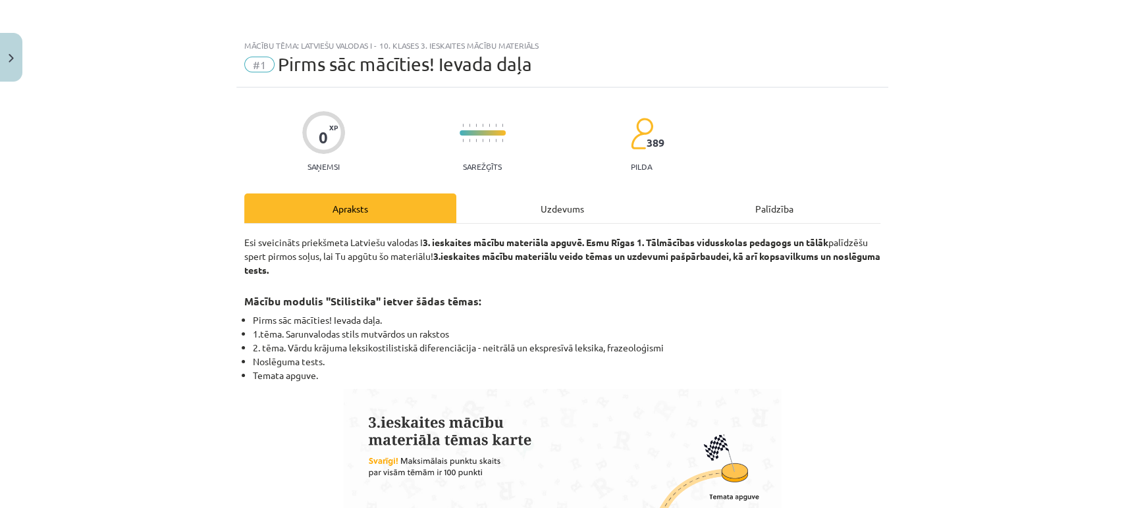
click at [555, 213] on div "Uzdevums" at bounding box center [562, 209] width 212 height 30
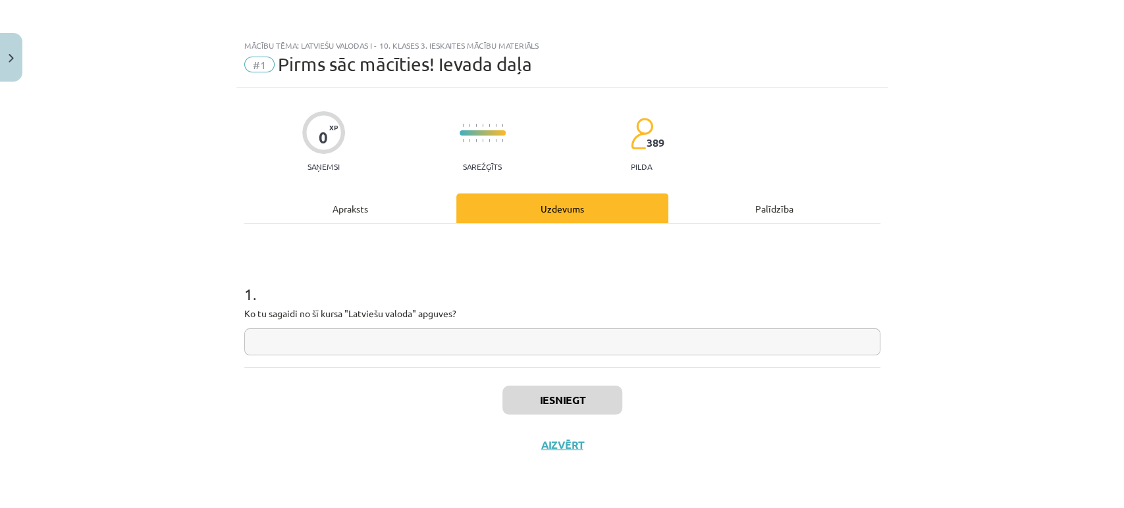
click at [321, 326] on div "1 . Ko tu sagaidi no šī kursa "Latviešu valoda" apguves?" at bounding box center [562, 309] width 636 height 94
click at [315, 346] on input "text" at bounding box center [562, 342] width 636 height 27
type input "*"
click at [563, 396] on button "Iesniegt" at bounding box center [562, 400] width 120 height 29
click at [531, 452] on button "Nākamā nodarbība" at bounding box center [562, 454] width 129 height 30
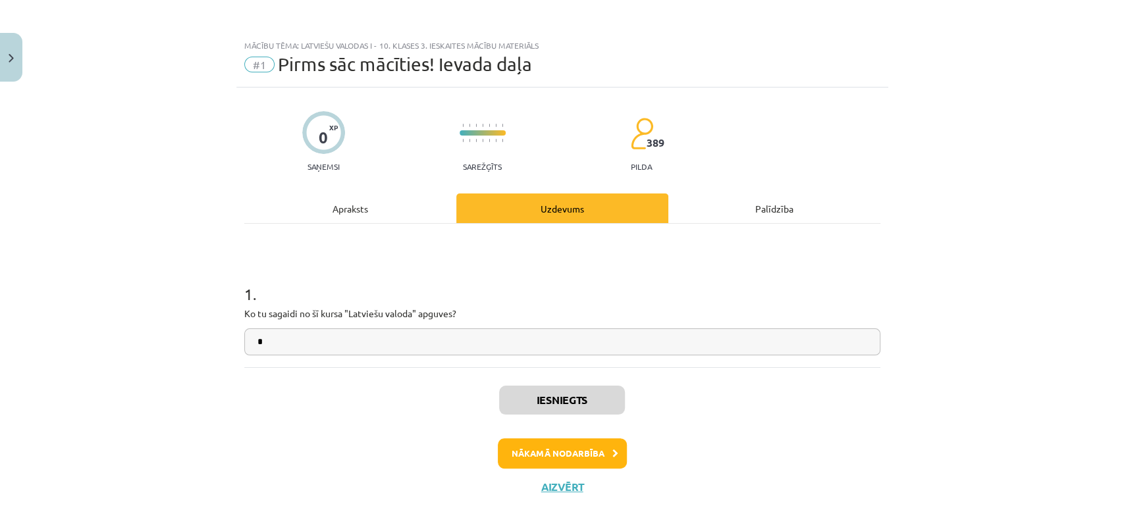
scroll to position [32, 0]
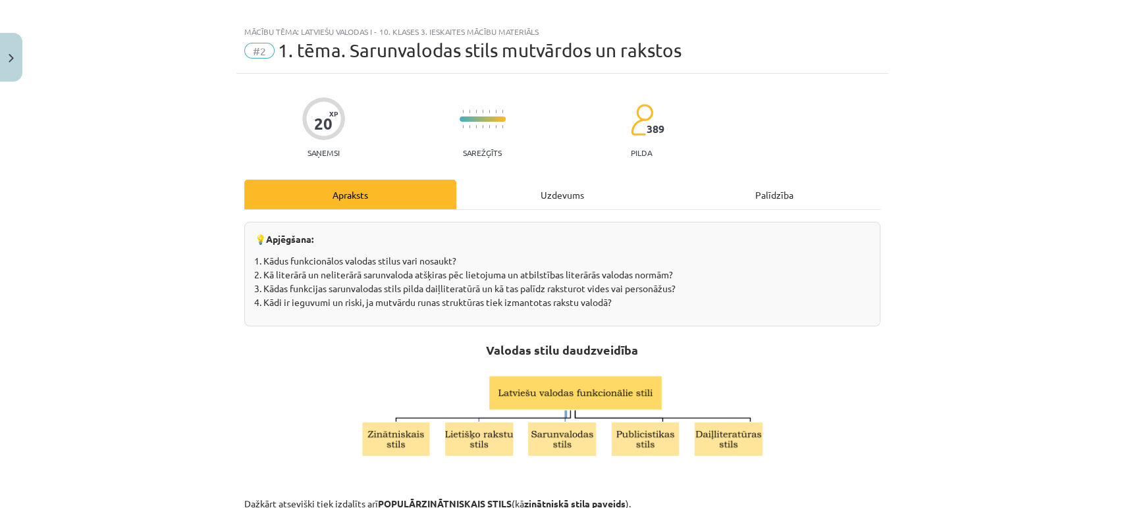
click at [568, 181] on div "Uzdevums" at bounding box center [562, 195] width 212 height 30
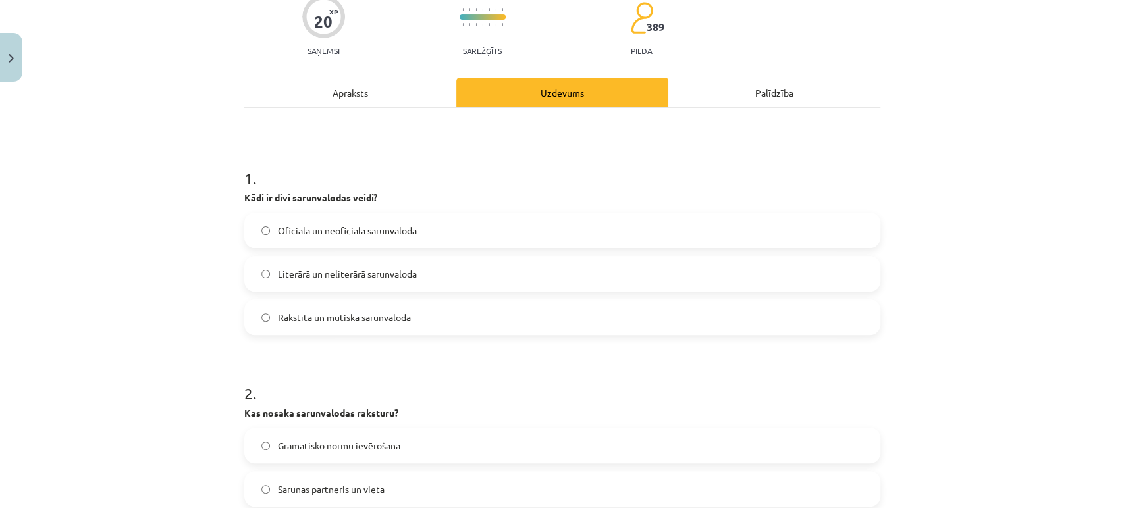
scroll to position [119, 0]
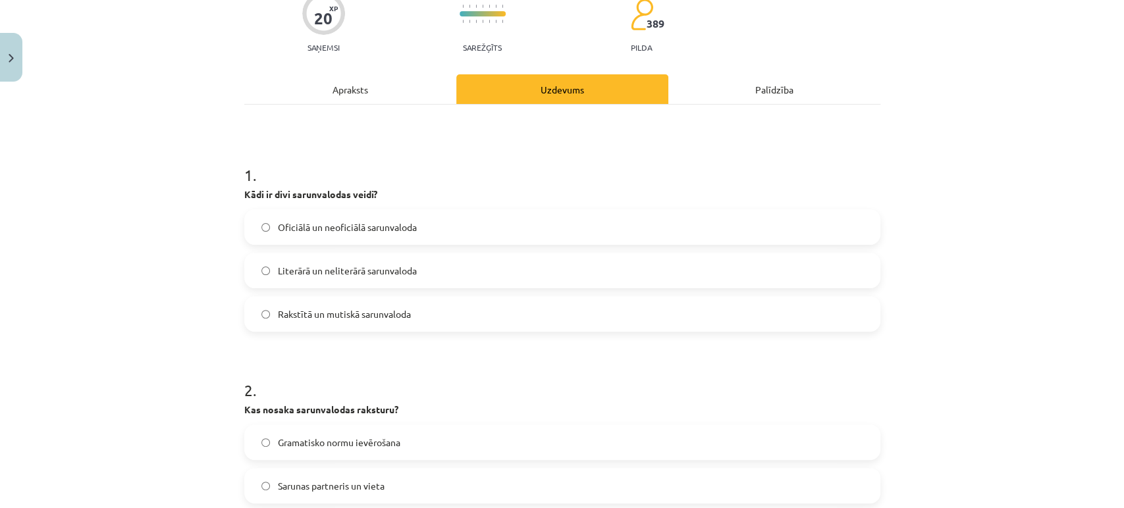
click at [278, 225] on span "Oficiālā un neoficiālā sarunvaloda" at bounding box center [347, 228] width 139 height 14
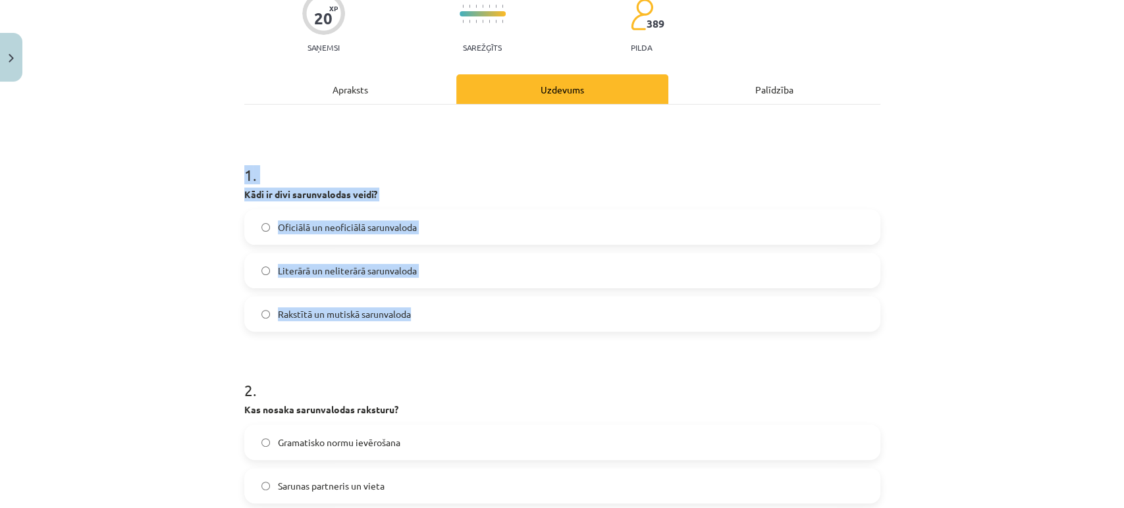
drag, startPoint x: 223, startPoint y: 159, endPoint x: 439, endPoint y: 309, distance: 262.5
click at [439, 309] on div "Mācību tēma: Latviešu valodas i - 10. klases 3. ieskaites mācību materiāls #2 1…" at bounding box center [562, 254] width 1124 height 508
copy div "1 . Kādi ir divi sarunvalodas veidi? Oficiālā un neoficiālā sarunvaloda Literār…"
click at [151, 175] on div "Mācību tēma: Latviešu valodas i - 10. klases 3. ieskaites mācību materiāls #2 1…" at bounding box center [562, 254] width 1124 height 508
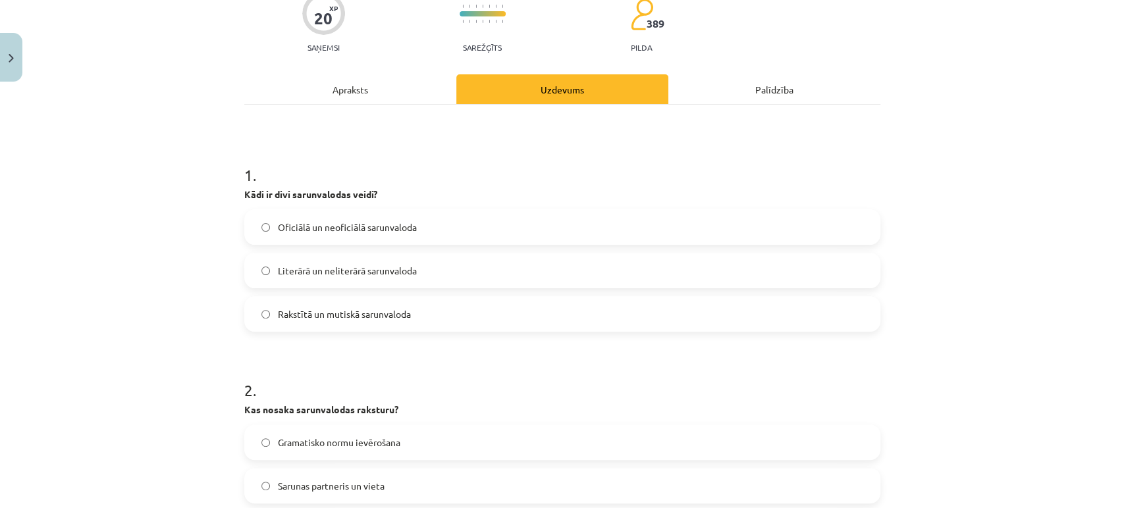
scroll to position [409, 0]
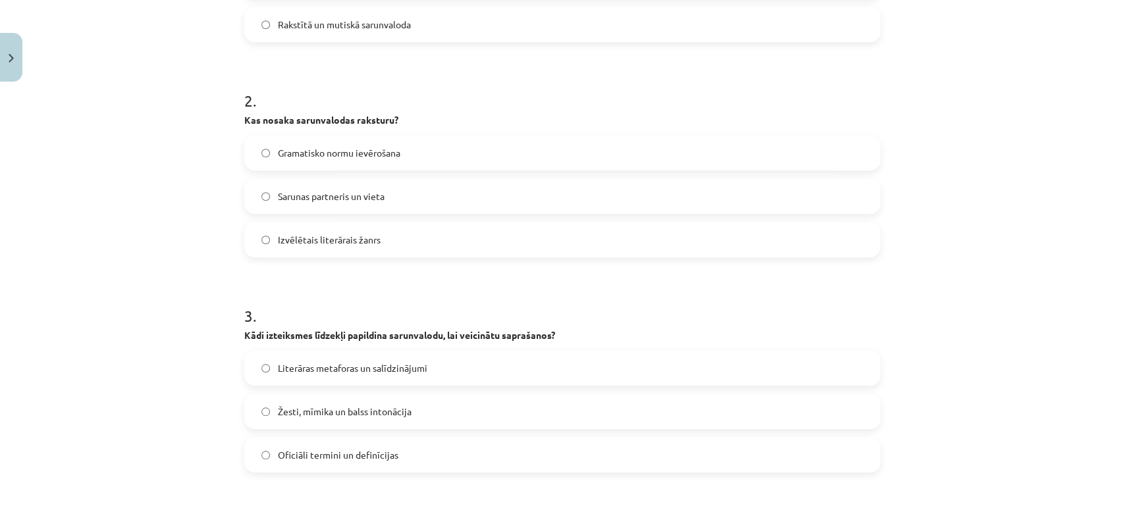
click at [278, 199] on span "Sarunas partneris un vieta" at bounding box center [331, 197] width 107 height 14
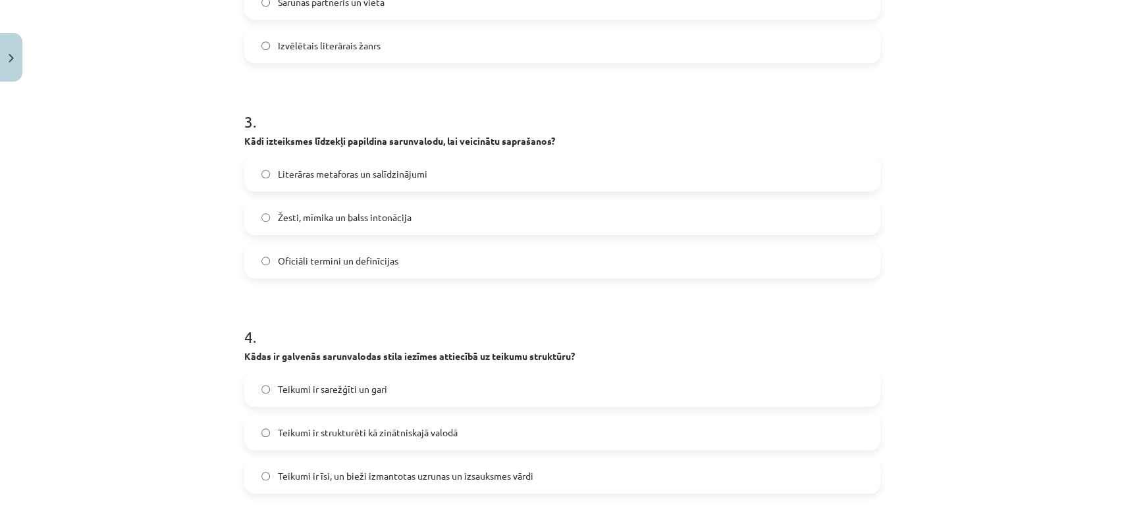
scroll to position [610, 0]
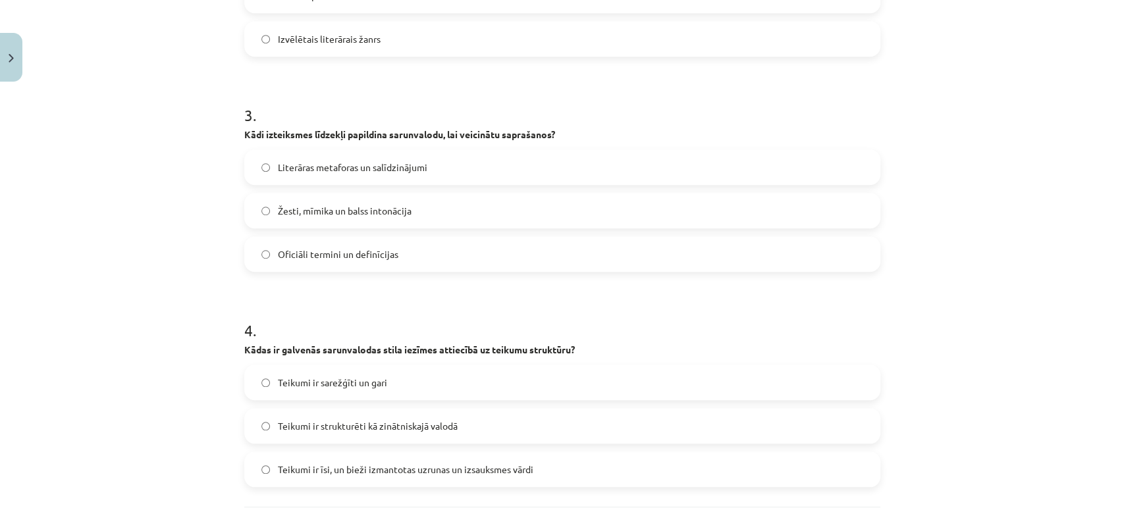
click at [294, 213] on span "Žesti, mīmika un balss intonācija" at bounding box center [345, 211] width 134 height 14
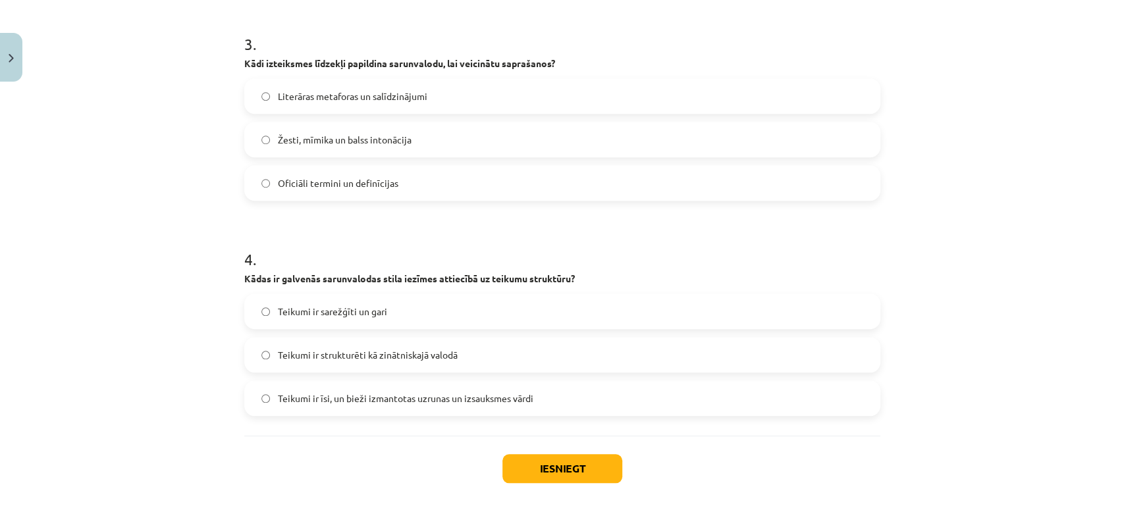
scroll to position [741, 0]
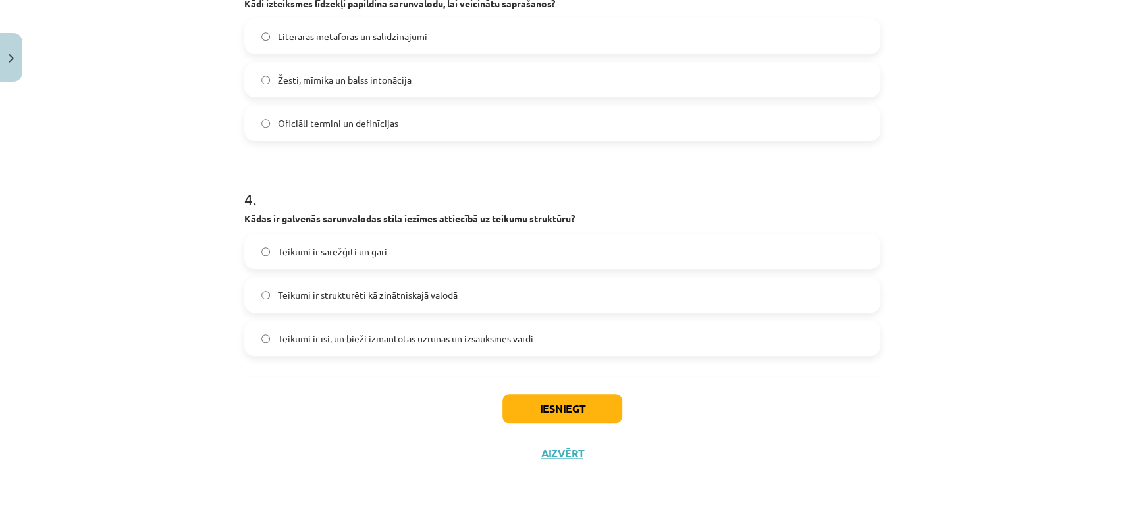
click at [466, 336] on span "Teikumi ir īsi, un bieži izmantotas uzrunas un izsauksmes vārdi" at bounding box center [405, 339] width 255 height 14
click at [546, 405] on button "Iesniegt" at bounding box center [562, 408] width 120 height 29
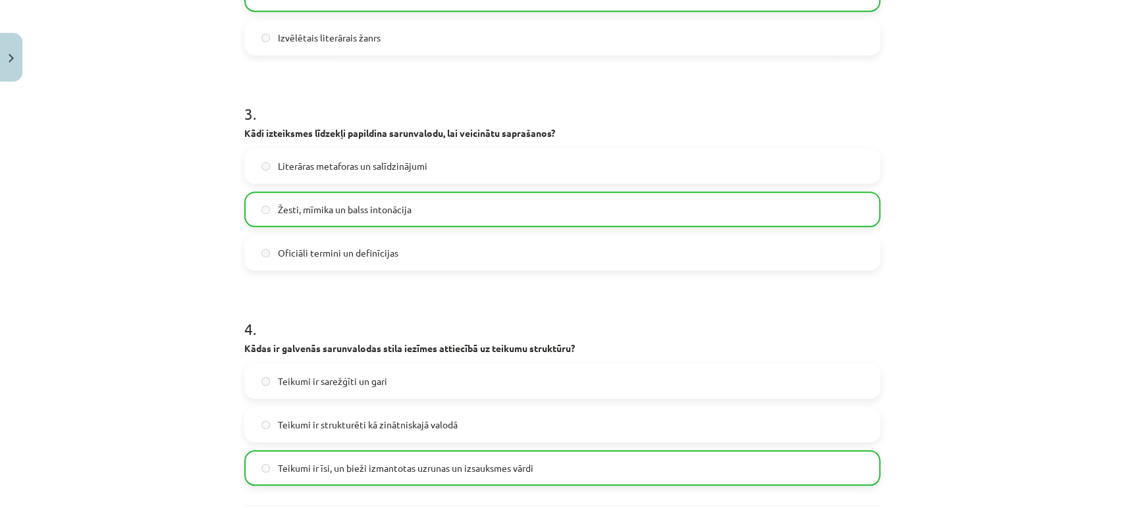
scroll to position [782, 0]
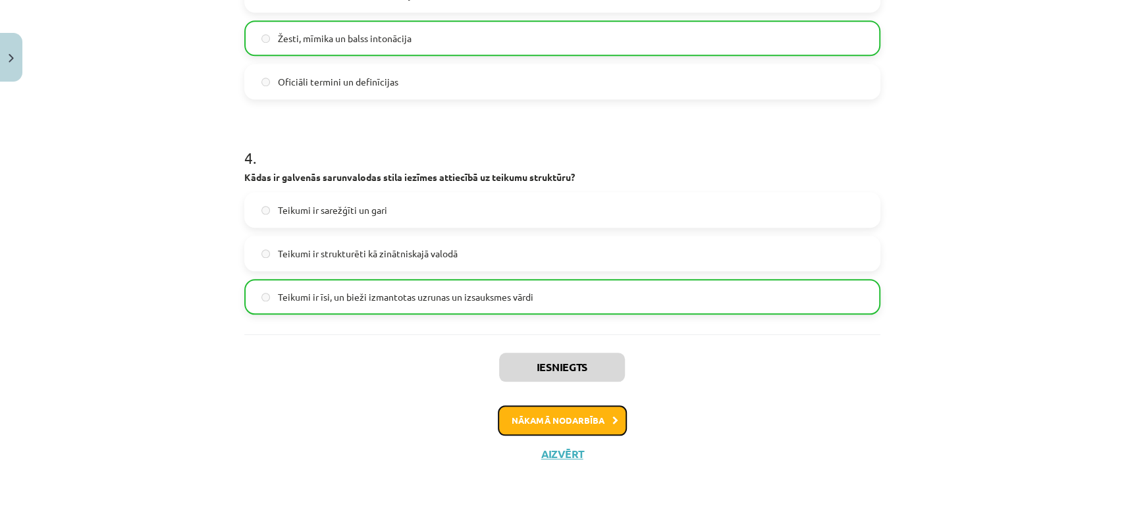
click at [517, 420] on button "Nākamā nodarbība" at bounding box center [562, 421] width 129 height 30
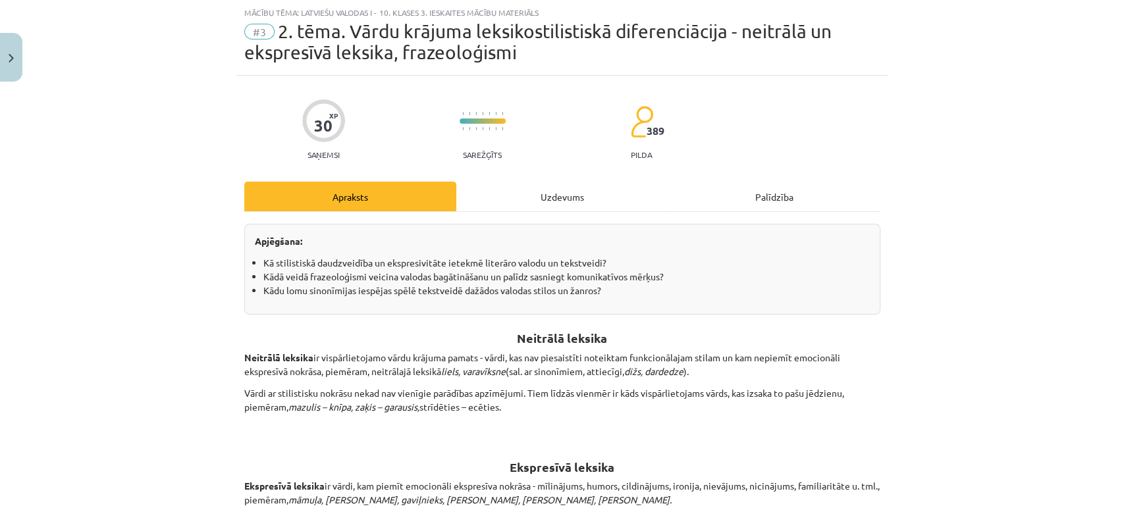
scroll to position [32, 0]
click at [548, 197] on div "Uzdevums" at bounding box center [562, 197] width 212 height 30
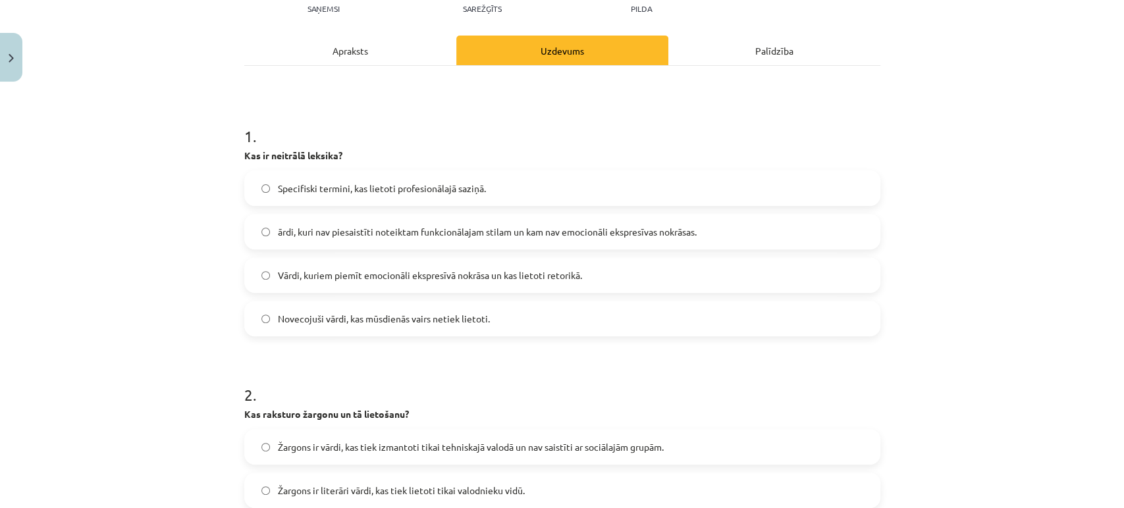
scroll to position [200, 0]
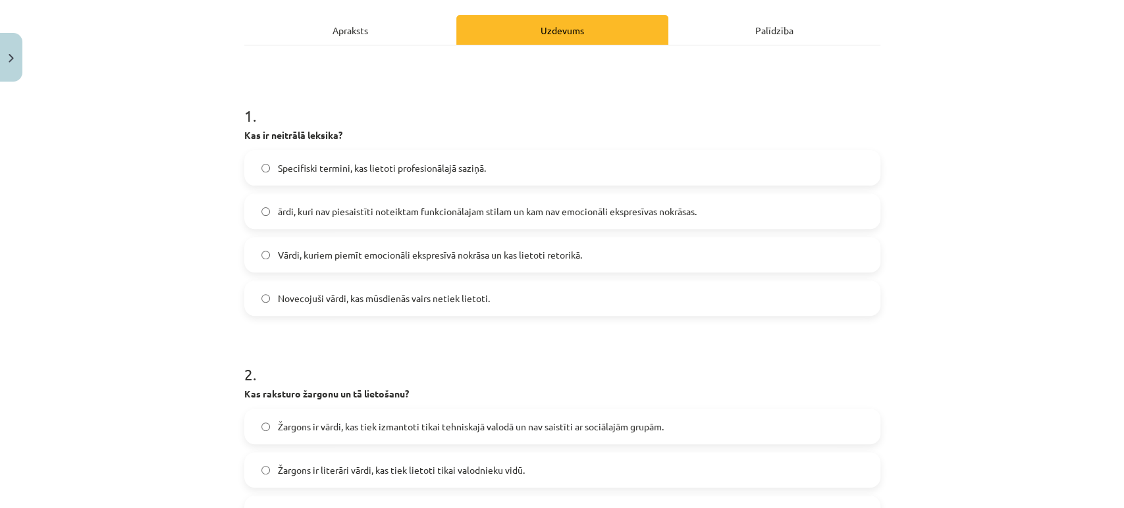
click at [370, 34] on div "Apraksts" at bounding box center [350, 30] width 212 height 30
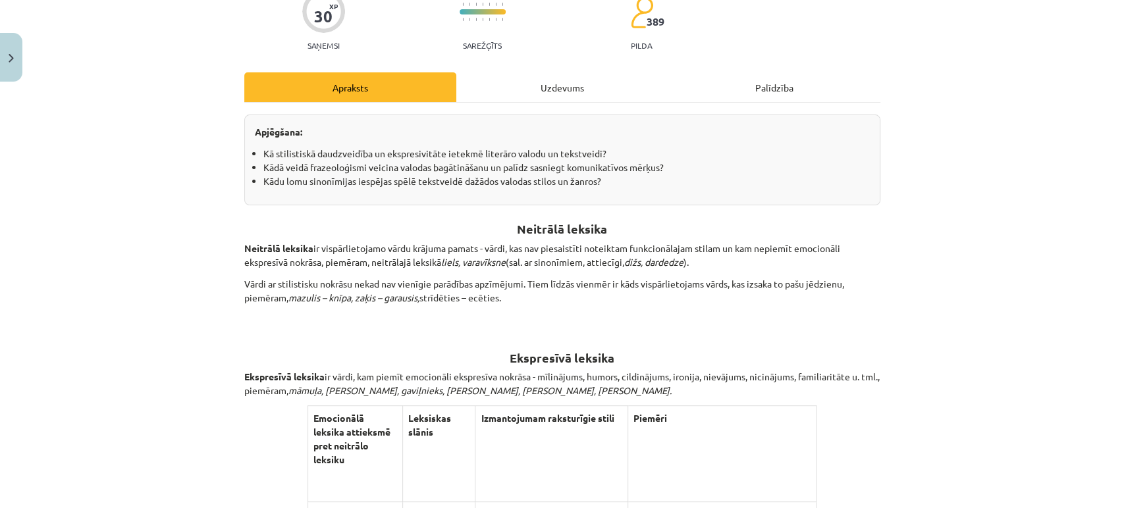
scroll to position [140, 0]
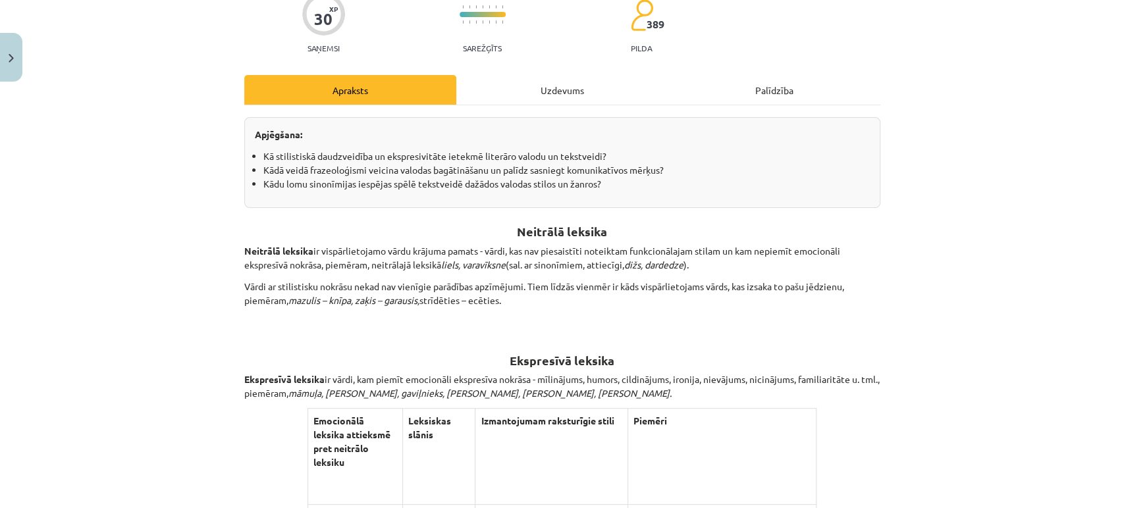
click at [543, 75] on div "Uzdevums" at bounding box center [562, 90] width 212 height 30
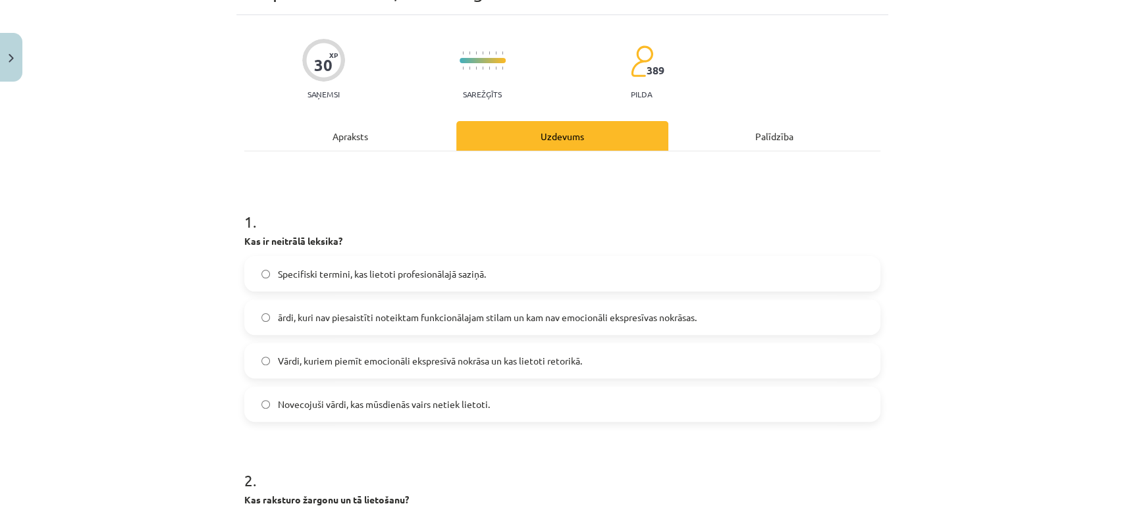
scroll to position [120, 0]
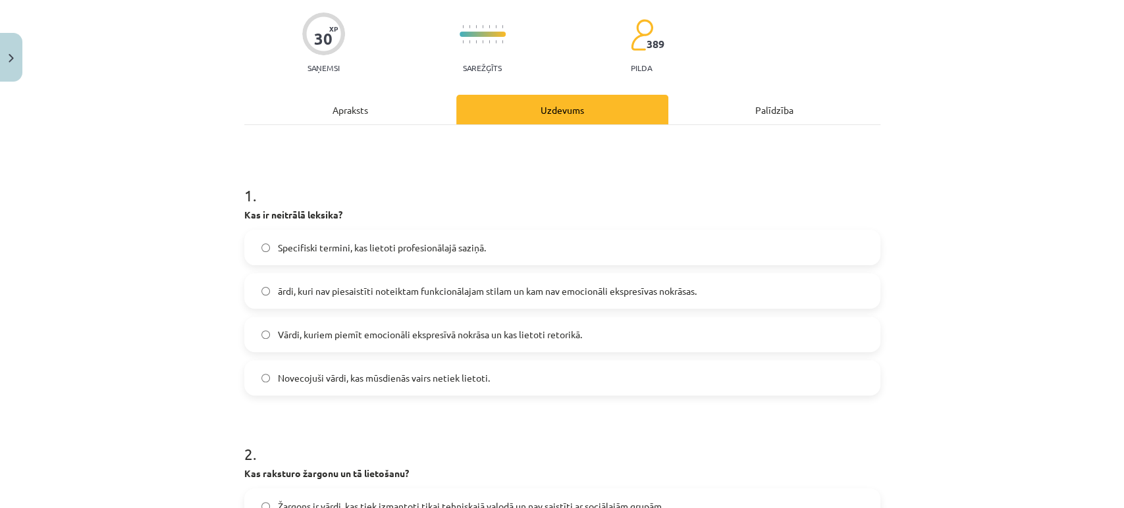
click at [331, 288] on span "ārdi, kuri nav piesaistīti noteiktam funkcionālajam stilam un kam nav emocionāl…" at bounding box center [487, 291] width 419 height 14
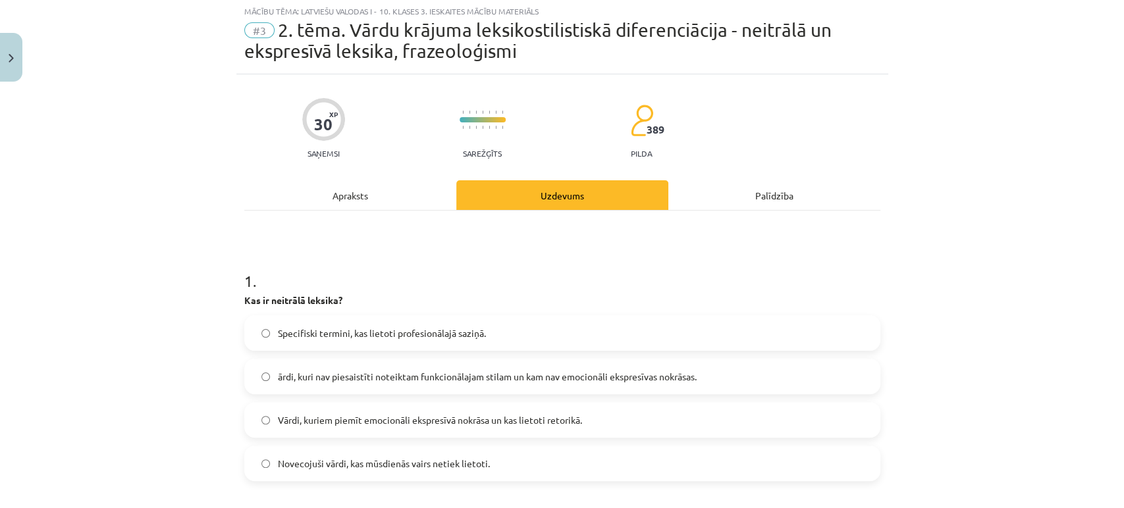
scroll to position [0, 0]
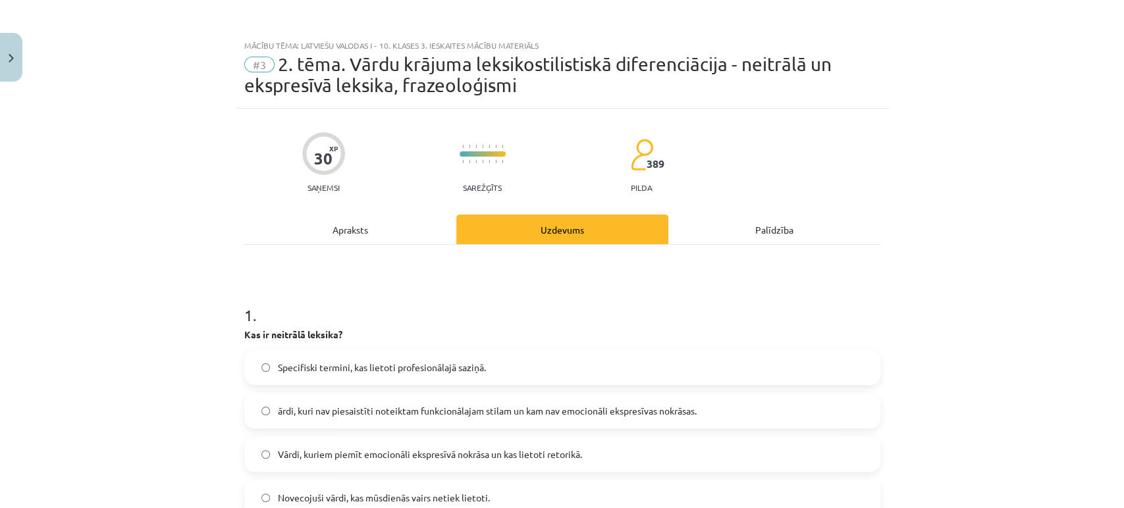
click at [338, 236] on div "Apraksts" at bounding box center [350, 230] width 212 height 30
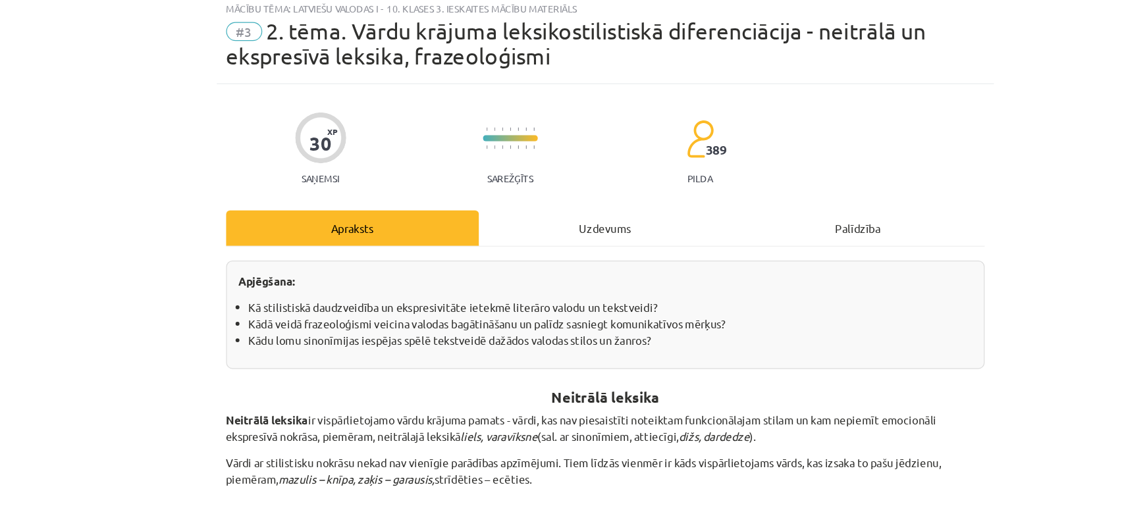
click at [537, 218] on div "Uzdevums" at bounding box center [562, 230] width 212 height 30
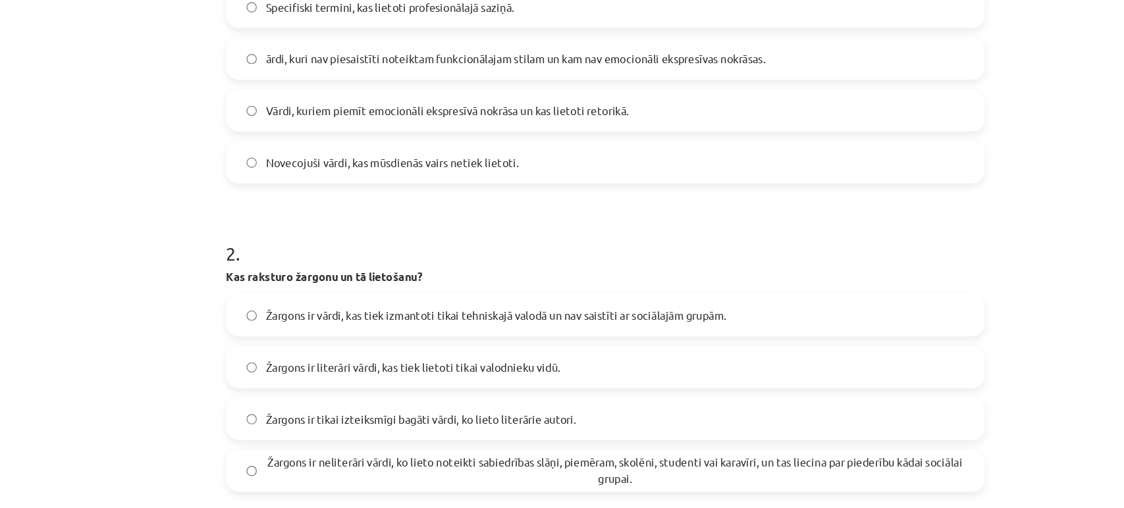
scroll to position [520, 0]
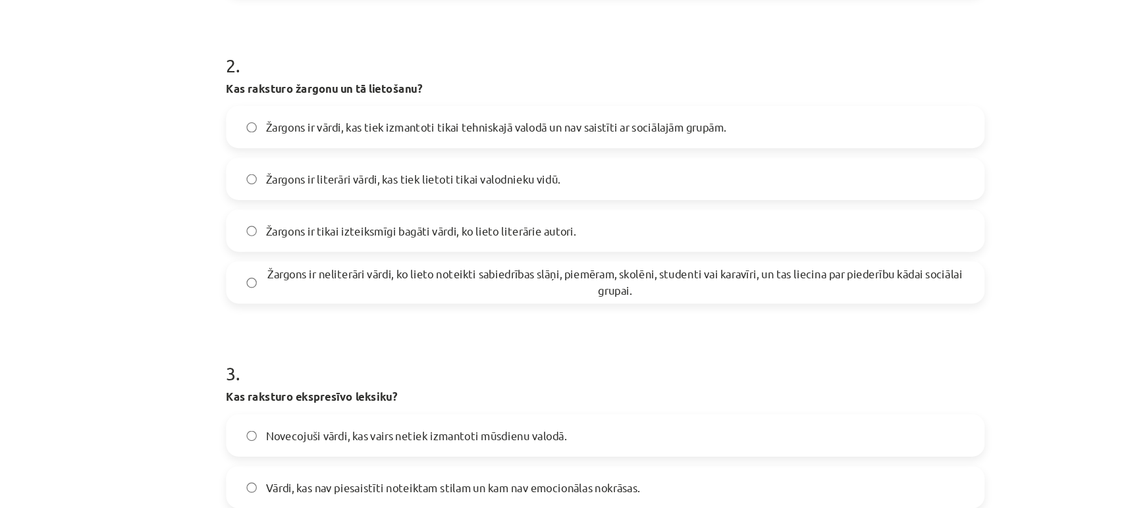
click at [389, 236] on span "Žargons ir neliterāri vārdi, ko lieto noteikti sabiedrības slāņi, piemēram, sko…" at bounding box center [570, 237] width 585 height 28
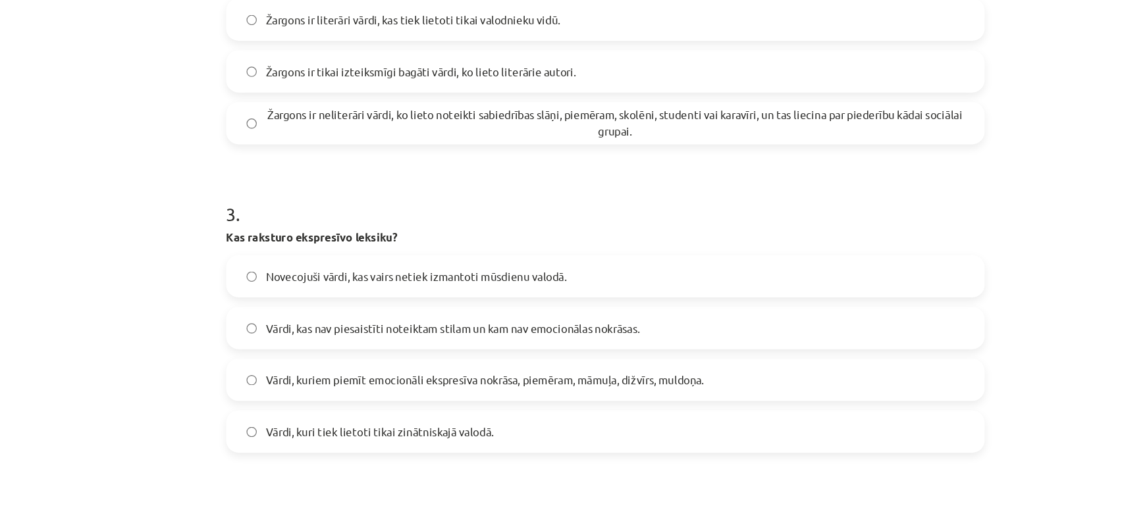
scroll to position [729, 0]
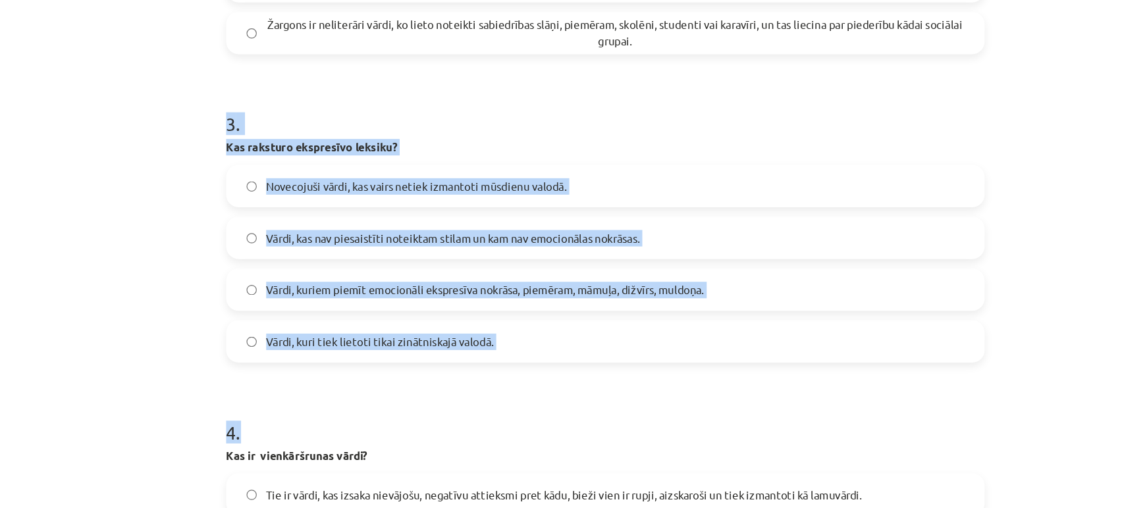
drag, startPoint x: 227, startPoint y: 94, endPoint x: 492, endPoint y: 306, distance: 339.2
click at [492, 306] on div "Mācību tēma: Latviešu valodas i - 10. klases 3. ieskaites mācību materiāls #3 2…" at bounding box center [562, 254] width 1124 height 508
click at [246, 254] on label "Vārdi, kuriem piemīt emocionāli ekspresīva nokrāsa, piemēram, māmuļa, dižvīrs, …" at bounding box center [562, 243] width 633 height 33
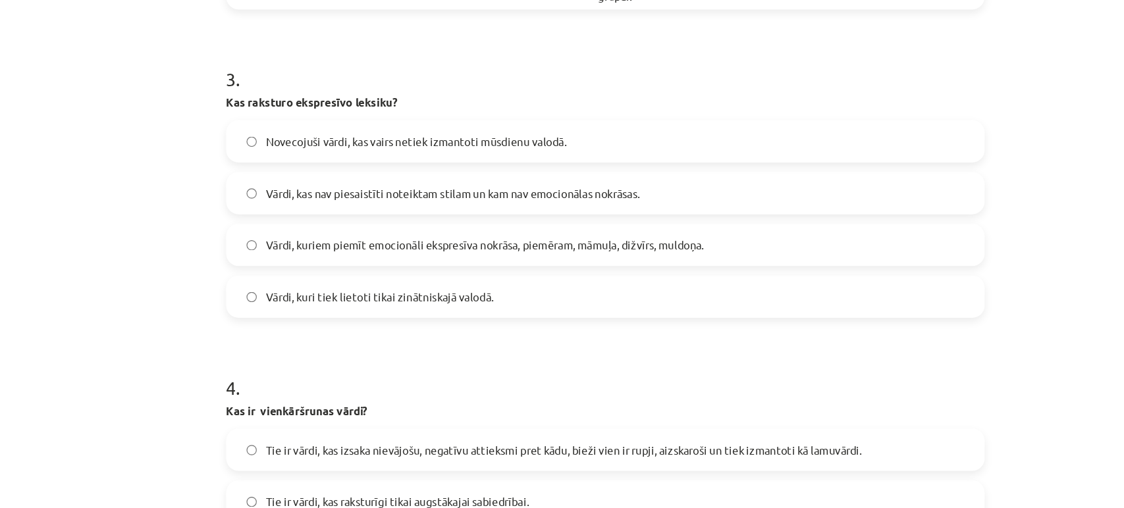
scroll to position [760, 0]
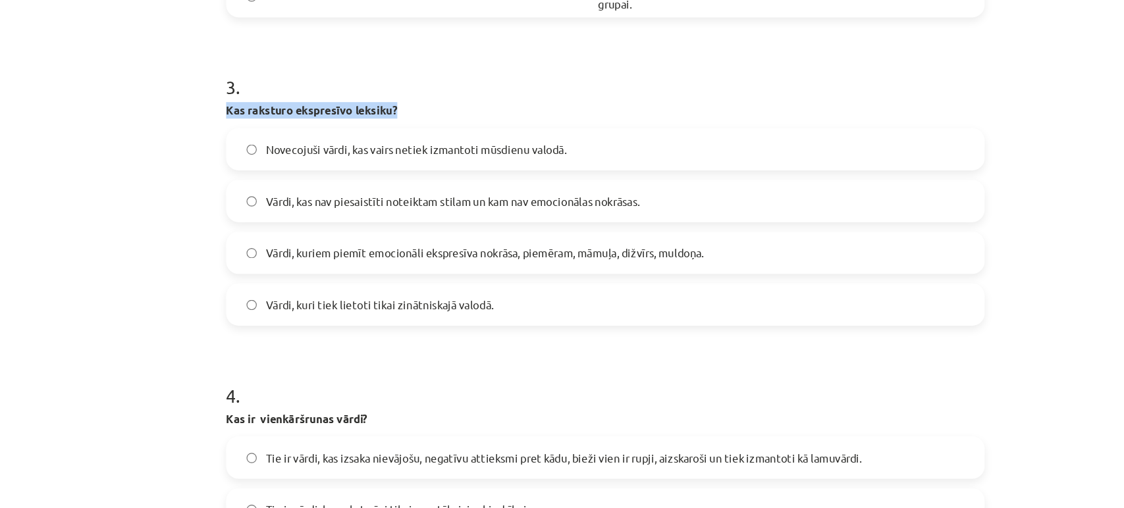
drag, startPoint x: 226, startPoint y: 90, endPoint x: 392, endPoint y: 95, distance: 166.0
click at [392, 95] on div "Mācību tēma: Latviešu valodas i - 10. klases 3. ieskaites mācību materiāls #3 2…" at bounding box center [562, 254] width 1124 height 508
copy strong "Kas raksturo ekspresīvo leksiku?"
click at [211, 168] on div "Mācību tēma: Latviešu valodas i - 10. klases 3. ieskaites mācību materiāls #3 2…" at bounding box center [562, 254] width 1124 height 508
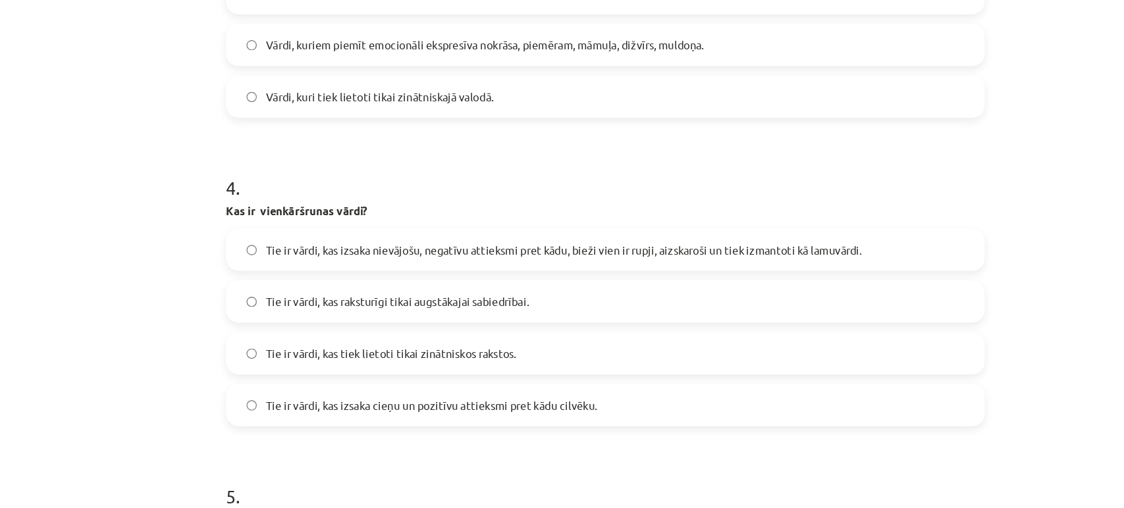
scroll to position [985, 0]
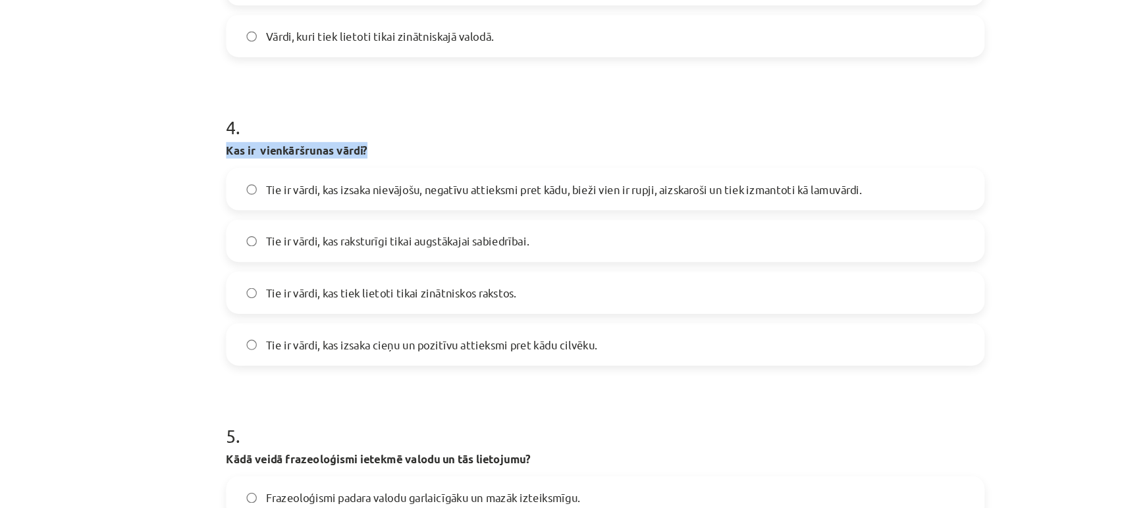
drag, startPoint x: 231, startPoint y: 127, endPoint x: 373, endPoint y: 120, distance: 141.8
click at [373, 120] on div "30 XP Saņemsi Sarežģīts 389 pilda Apraksts Uzdevums Palīdzība 1 . Kas ir neitrā…" at bounding box center [562, 12] width 652 height 1777
copy strong "Kas ir vienkāršrunas vārdi?"
click at [192, 138] on div "Mācību tēma: Latviešu valodas i - 10. klases 3. ieskaites mācību materiāls #3 2…" at bounding box center [562, 254] width 1124 height 508
drag, startPoint x: 234, startPoint y: 126, endPoint x: 567, endPoint y: 282, distance: 367.9
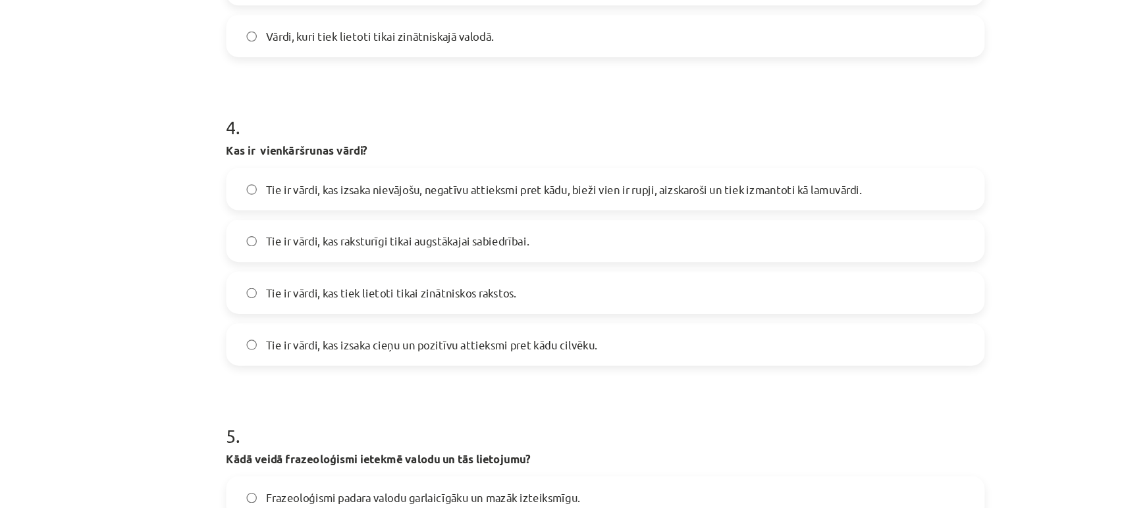
click at [567, 282] on div "30 XP Saņemsi Sarežģīts 389 pilda Apraksts Uzdevums Palīdzība 1 . Kas ir neitrā…" at bounding box center [562, 12] width 652 height 1777
copy div "Kas ir vienkāršrunas vārdi? Tie ir vārdi, kas izsaka nievājošu, negatīvu attiek…"
click at [202, 161] on div "Mācību tēma: Latviešu valodas i - 10. klases 3. ieskaites mācību materiāls #3 2…" at bounding box center [562, 254] width 1124 height 508
click at [325, 163] on span "Tie ir vārdi, kas izsaka nievājošu, negatīvu attieksmi pret kādu, bieži vien ir…" at bounding box center [528, 159] width 500 height 14
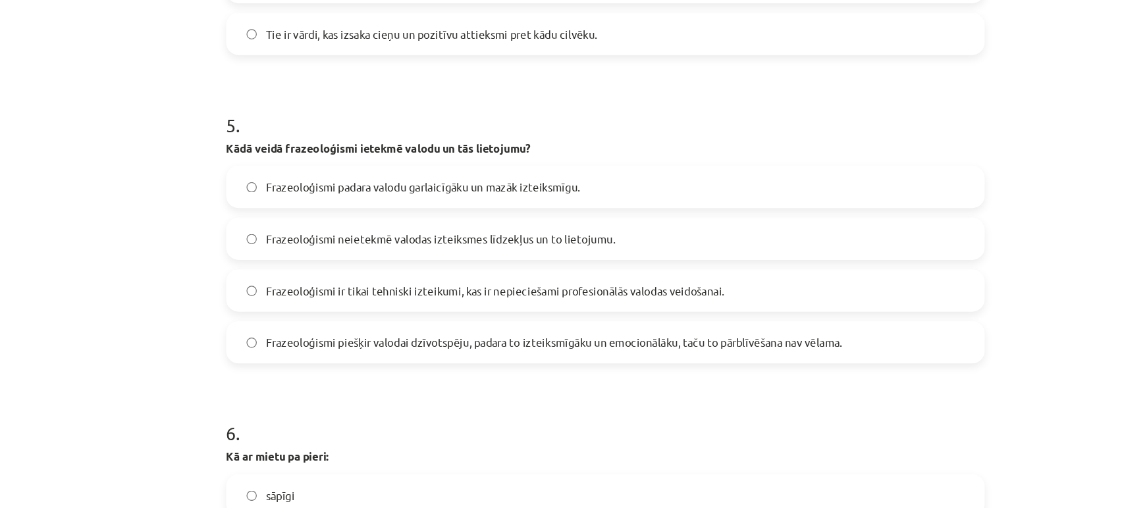
scroll to position [1247, 0]
drag, startPoint x: 227, startPoint y: 112, endPoint x: 468, endPoint y: 183, distance: 251.3
click at [468, 183] on div "Mācību tēma: Latviešu valodas i - 10. klases 3. ieskaites mācību materiāls #3 2…" at bounding box center [562, 254] width 1124 height 508
drag, startPoint x: 229, startPoint y: 121, endPoint x: 778, endPoint y: 292, distance: 575.5
click at [778, 292] on div "Mācību tēma: Latviešu valodas i - 10. klases 3. ieskaites mācību materiāls #3 2…" at bounding box center [562, 254] width 1124 height 508
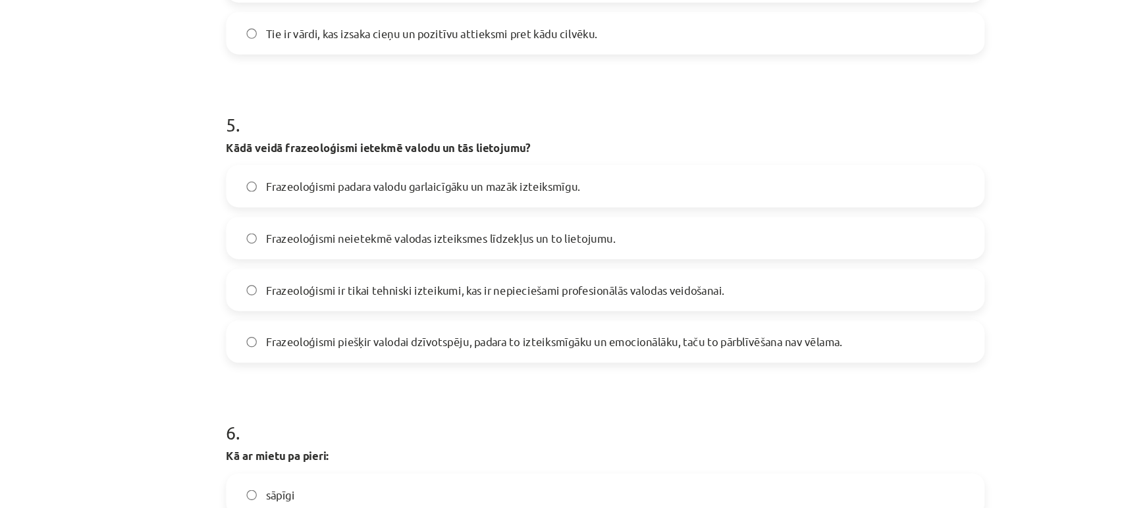
copy div "Kādā veidā frazeoloģismi ietekmē valodu un tās lietojumu? Frazeoloģismi padara …"
click at [209, 178] on div "Mācību tēma: Latviešu valodas i - 10. klases 3. ieskaites mācību materiāls #3 2…" at bounding box center [562, 254] width 1124 height 508
click at [375, 295] on label "Frazeoloģismi piešķir valodai dzīvotspēju, padara to izteiksmīgāku un emocionāl…" at bounding box center [562, 286] width 633 height 33
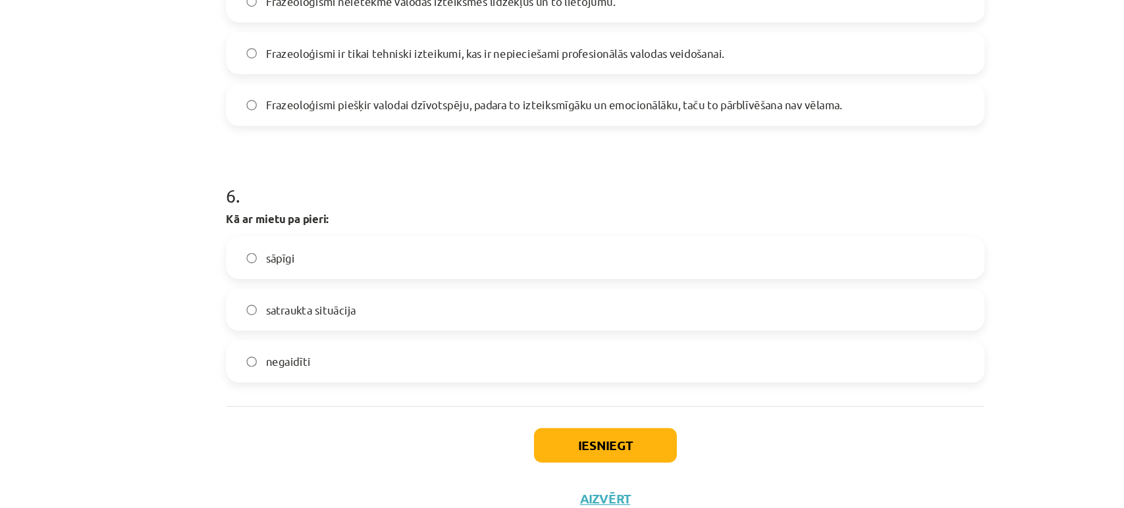
click at [306, 332] on span "negaidīti" at bounding box center [297, 339] width 38 height 14
click at [564, 404] on button "Iesniegt" at bounding box center [562, 408] width 120 height 29
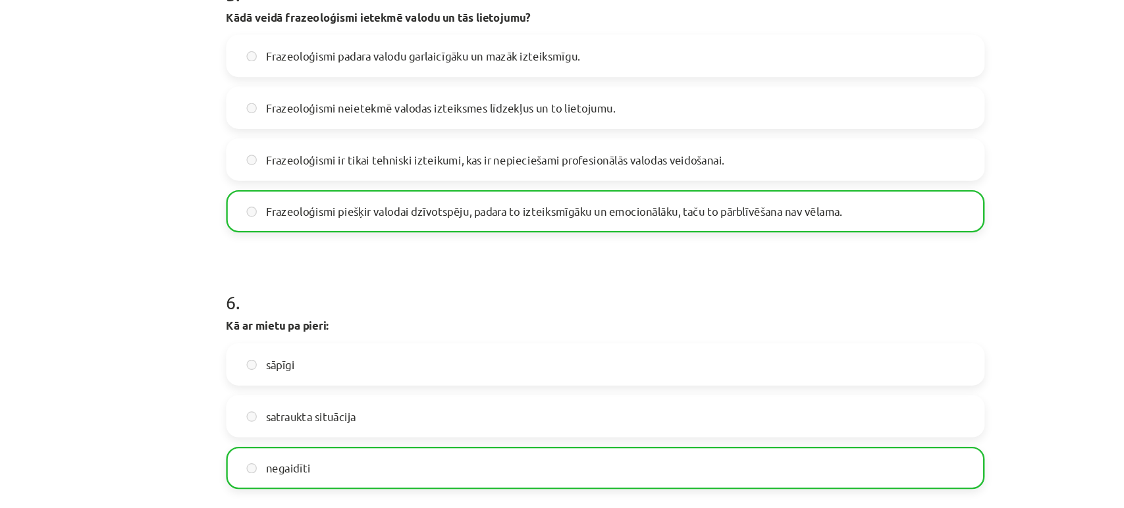
scroll to position [1451, 0]
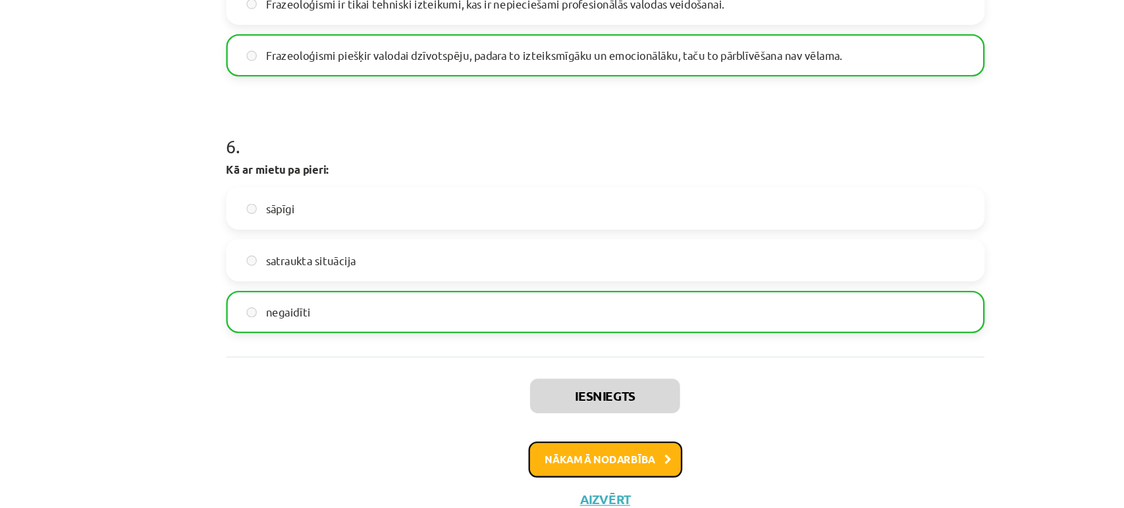
click at [507, 421] on button "Nākamā nodarbība" at bounding box center [562, 421] width 129 height 30
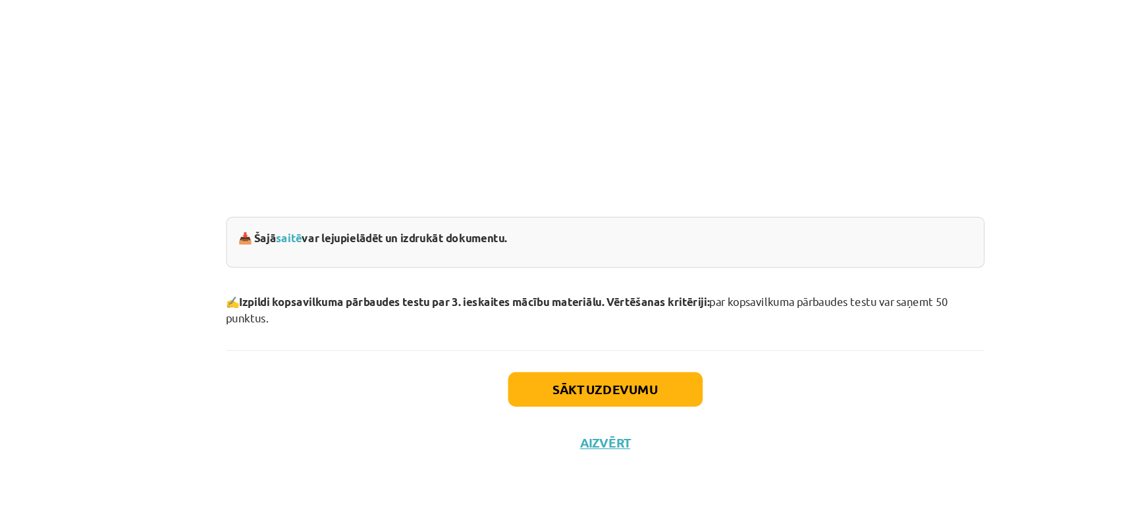
scroll to position [0, 0]
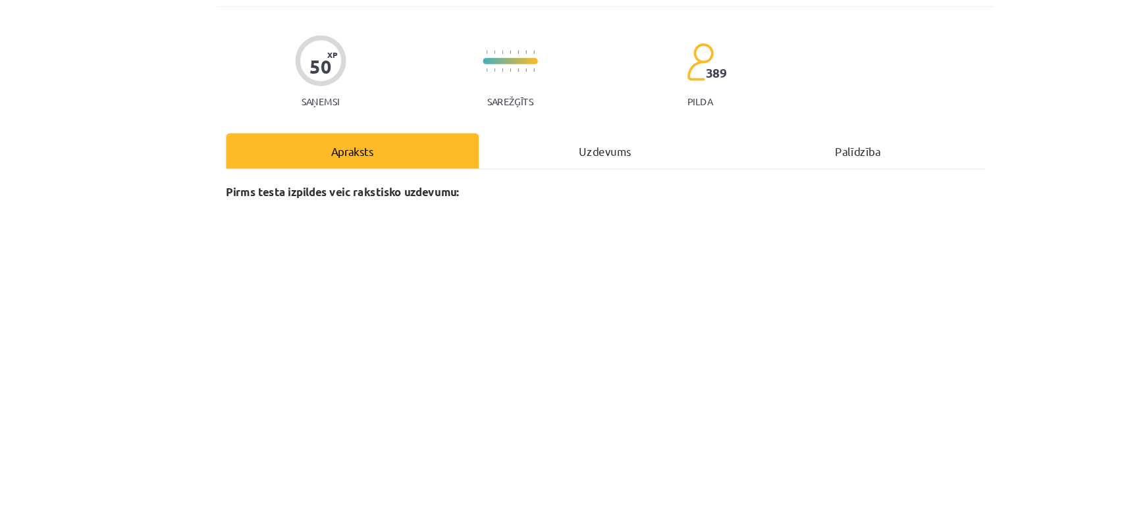
click at [558, 199] on div "Uzdevums" at bounding box center [562, 209] width 212 height 30
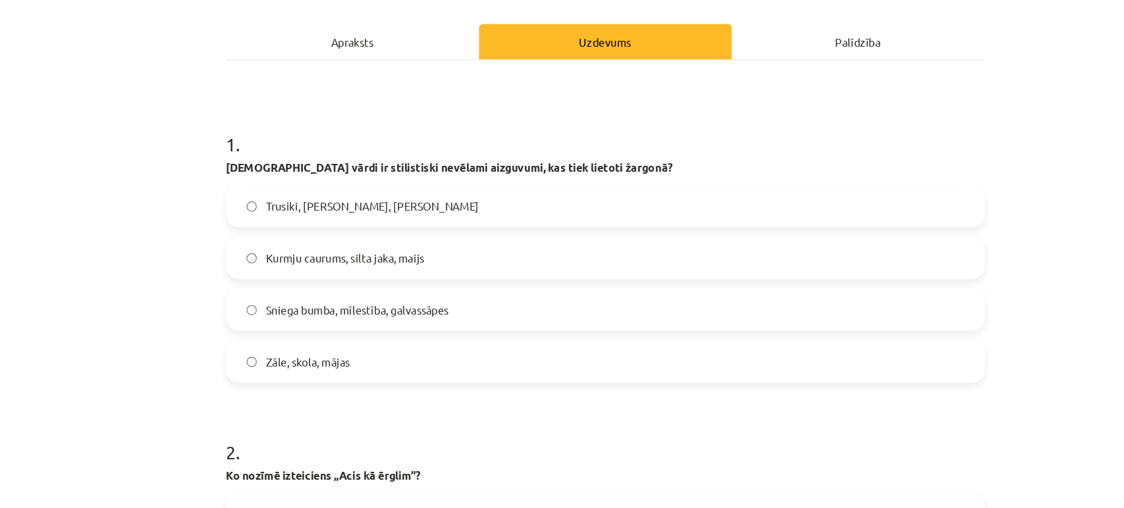
scroll to position [175, 0]
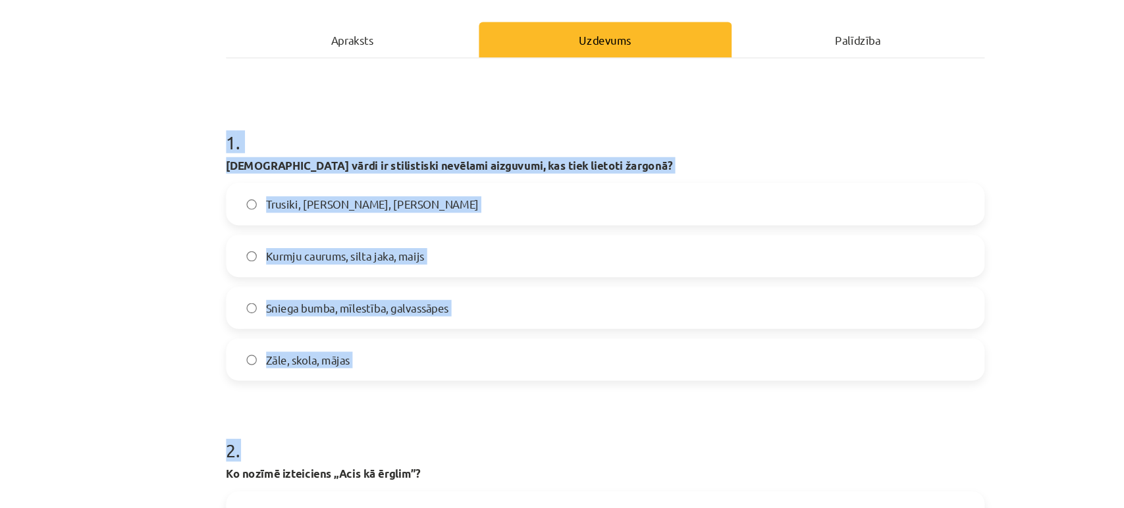
drag, startPoint x: 228, startPoint y: 127, endPoint x: 385, endPoint y: 322, distance: 249.7
click at [385, 322] on div "Mācību tēma: Latviešu valodas i - 10. klases 3. ieskaites mācību materiāls #4 N…" at bounding box center [562, 254] width 1124 height 508
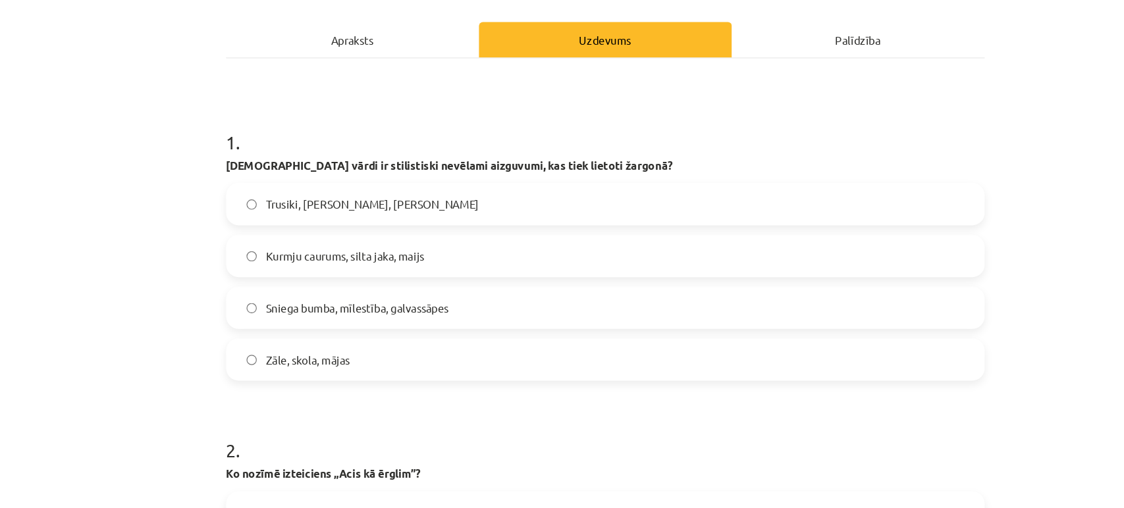
drag, startPoint x: 231, startPoint y: 109, endPoint x: 381, endPoint y: 302, distance: 244.1
copy div "1 . Kuri vārdi ir stilistiski nevēlami aizguvumi, kas tiek lietoti žargonā? Tru…"
click at [292, 163] on label "Trusiki, plinte, kuhņa" at bounding box center [562, 171] width 633 height 33
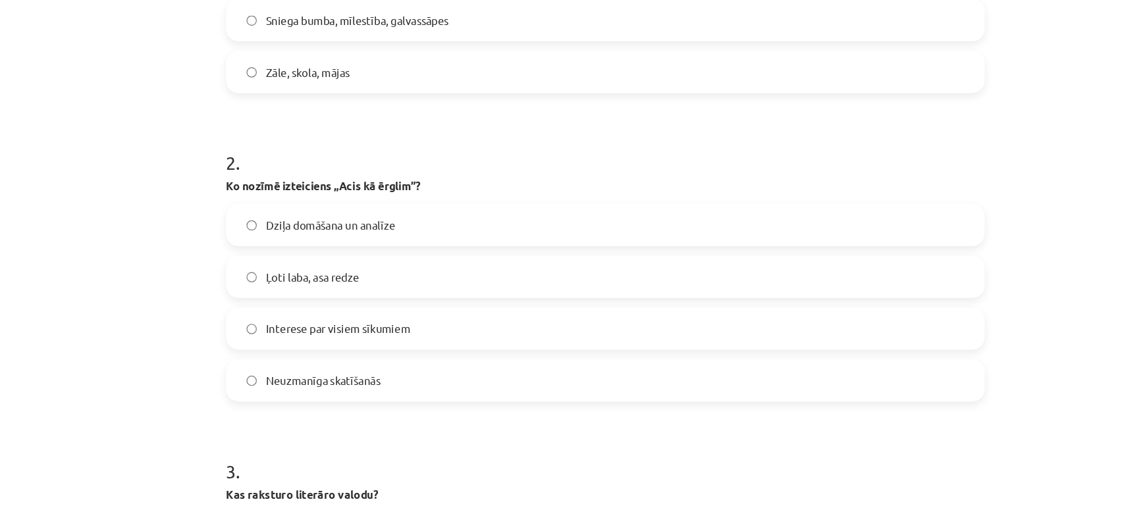
scroll to position [479, 0]
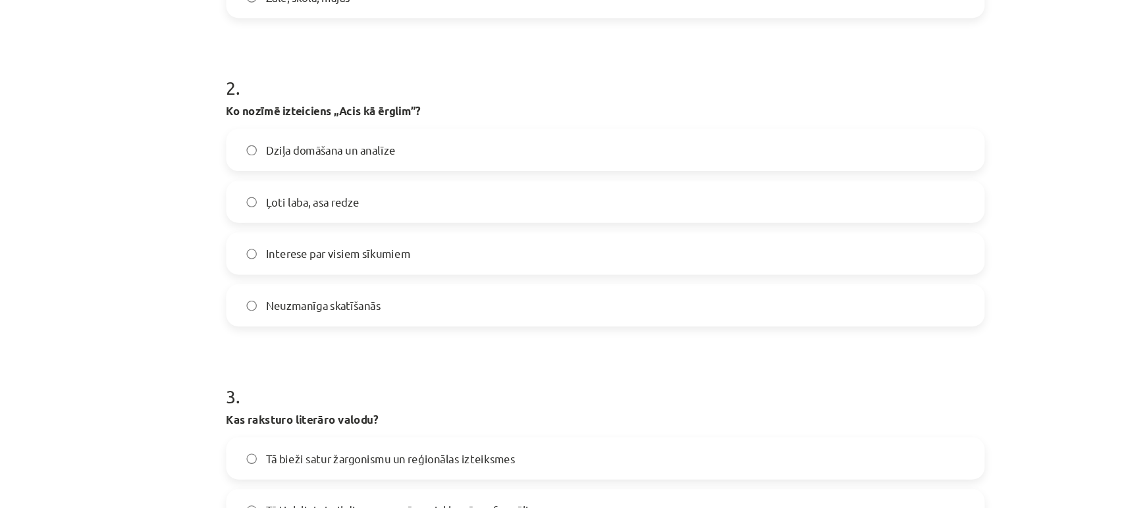
click at [371, 171] on label "Ļoti laba, asa redze" at bounding box center [562, 169] width 633 height 33
drag, startPoint x: 223, startPoint y: 61, endPoint x: 379, endPoint y: 259, distance: 252.2
click at [379, 259] on div "Mācību tēma: Latviešu valodas i - 10. klases 3. ieskaites mācību materiāls #4 N…" at bounding box center [562, 254] width 1124 height 508
copy div "2 . Ko nozīmē izteiciens „Acis kā ērglim”? Dziļa domāšana un analīze  Ļoti laba…"
click at [188, 202] on div "Mācību tēma: Latviešu valodas i - 10. klases 3. ieskaites mācību materiāls #4 N…" at bounding box center [562, 254] width 1124 height 508
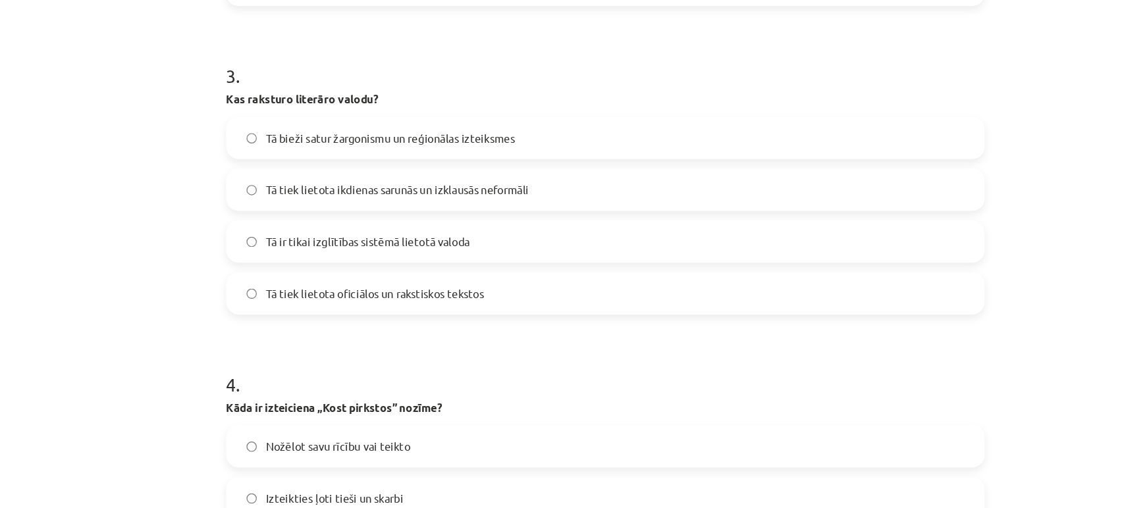
scroll to position [749, 0]
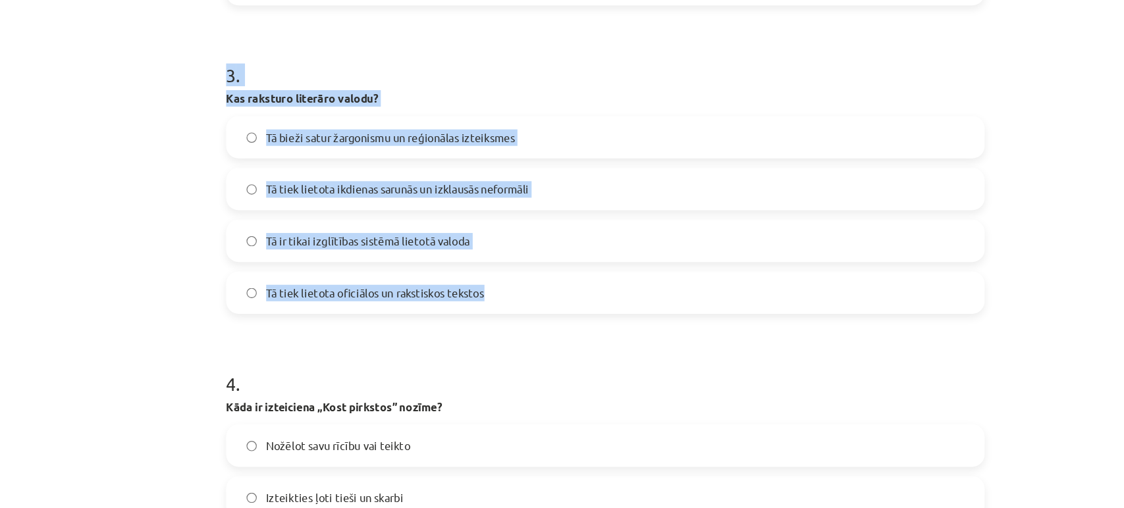
drag, startPoint x: 233, startPoint y: 63, endPoint x: 474, endPoint y: 249, distance: 304.3
copy div "3 . Kas raksturo literāro valodu? Tā bieži satur žargonismu un reģionālas iztei…"
click at [149, 153] on div "Mācību tēma: Latviešu valodas i - 10. klases 3. ieskaites mācību materiāls #4 N…" at bounding box center [562, 254] width 1124 height 508
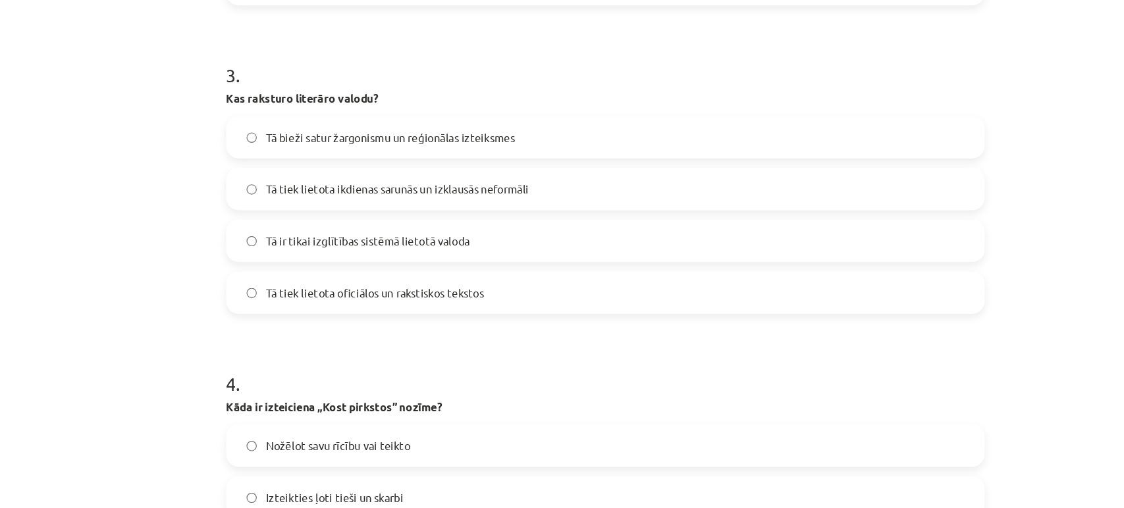
click at [285, 255] on label "Tā tiek lietota oficiālos un rakstiskos tekstos" at bounding box center [562, 245] width 633 height 33
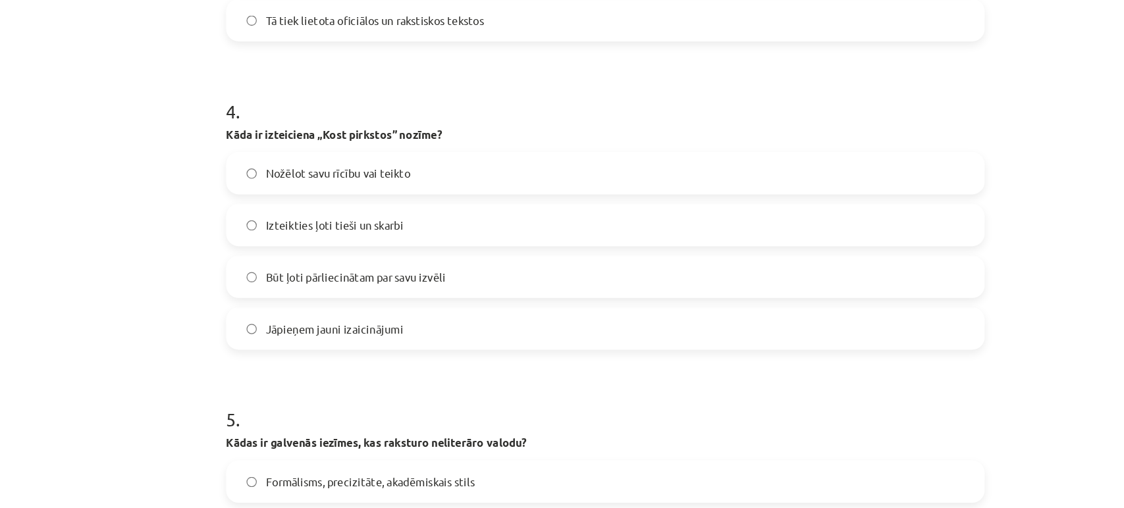
scroll to position [978, 0]
click at [390, 147] on span "Nožēlot savu rīcību vai teikto" at bounding box center [338, 145] width 121 height 14
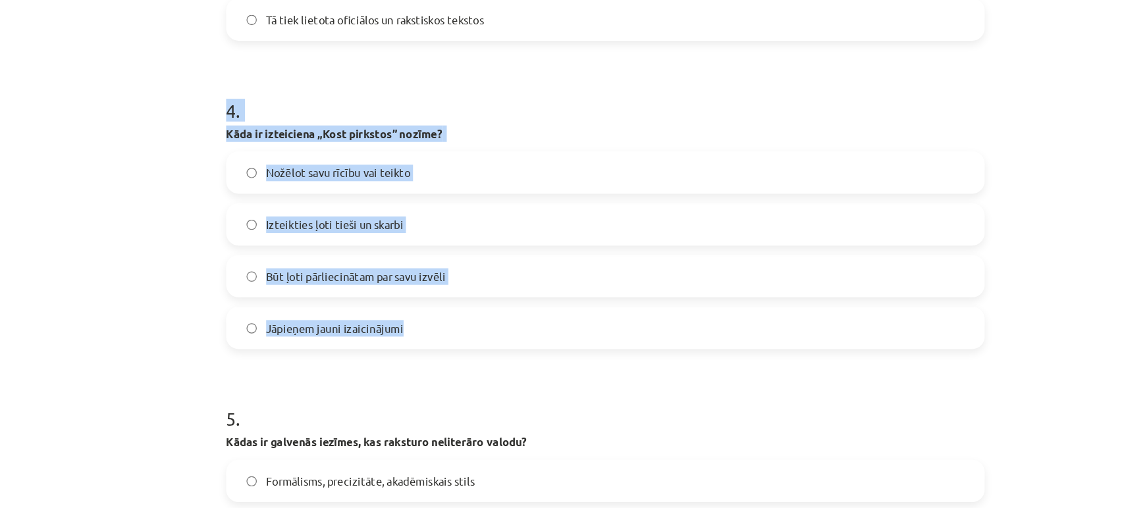
drag, startPoint x: 227, startPoint y: 90, endPoint x: 407, endPoint y: 281, distance: 262.7
click at [407, 281] on div "Mācību tēma: Latviešu valodas i - 10. klases 3. ieskaites mācību materiāls #4 N…" at bounding box center [562, 254] width 1124 height 508
copy div "4 . Kāda ir izteiciena „Kost pirkstos” nozīme? Nožēlot savu rīcību vai teikto I…"
click at [172, 155] on div "Mācību tēma: Latviešu valodas i - 10. klases 3. ieskaites mācību materiāls #4 N…" at bounding box center [562, 254] width 1124 height 508
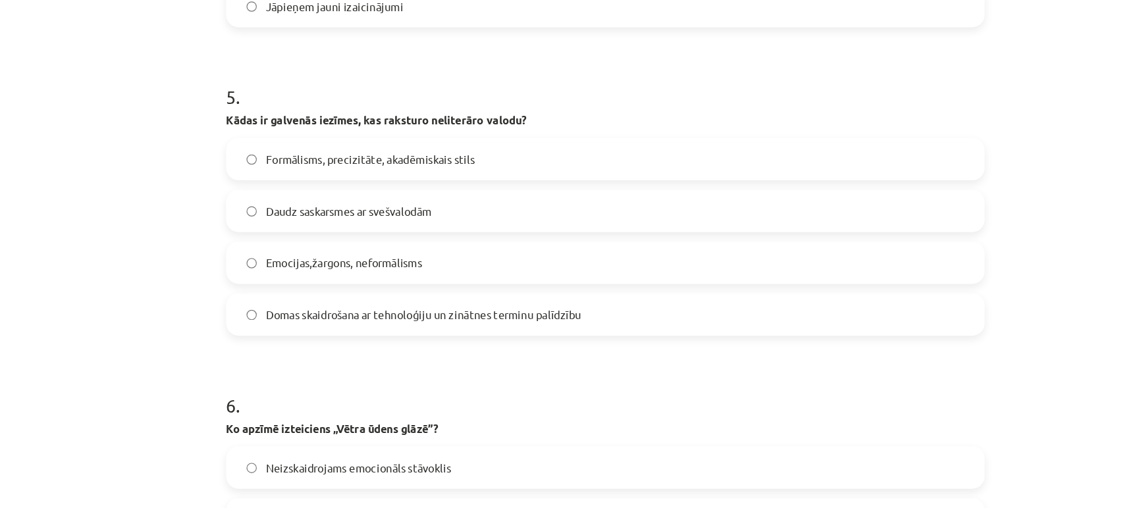
scroll to position [1250, 0]
click at [304, 221] on span "Emocijas,žargons, neformālisms" at bounding box center [343, 219] width 131 height 14
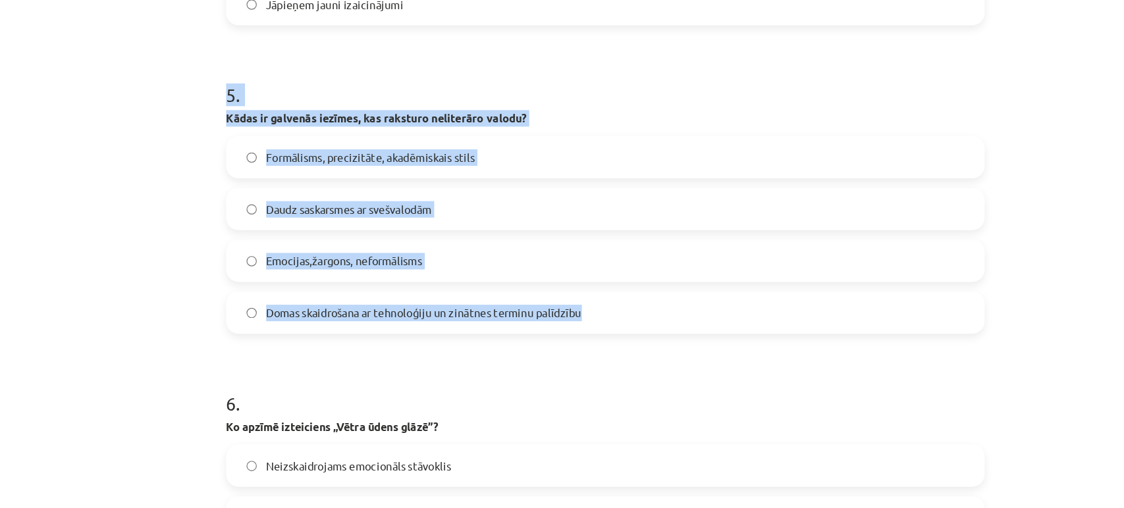
drag, startPoint x: 231, startPoint y: 85, endPoint x: 563, endPoint y: 271, distance: 380.3
click at [563, 271] on div "50 XP Saņemsi Sarežģīts 389 pilda Apraksts Uzdevums Palīdzība 1 . Kuri vārdi ir…" at bounding box center [562, 244] width 652 height 2812
copy div "5 . Kādas ir galvenās iezīmes, kas raksturo neliterāro valodu? Formālisms, prec…"
click at [182, 223] on div "Mācību tēma: Latviešu valodas i - 10. klases 3. ieskaites mācību materiāls #4 N…" at bounding box center [562, 254] width 1124 height 508
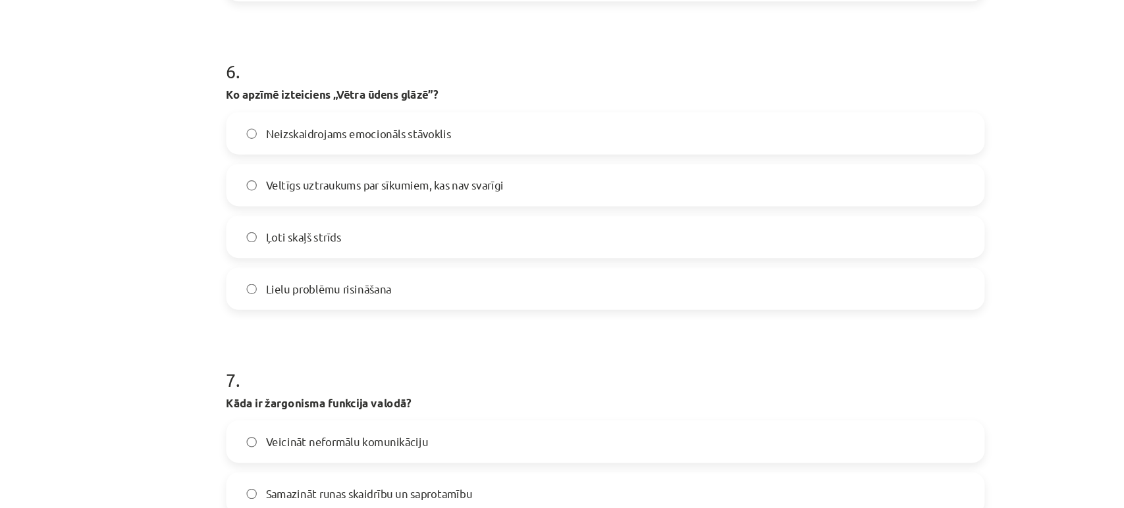
scroll to position [1530, 0]
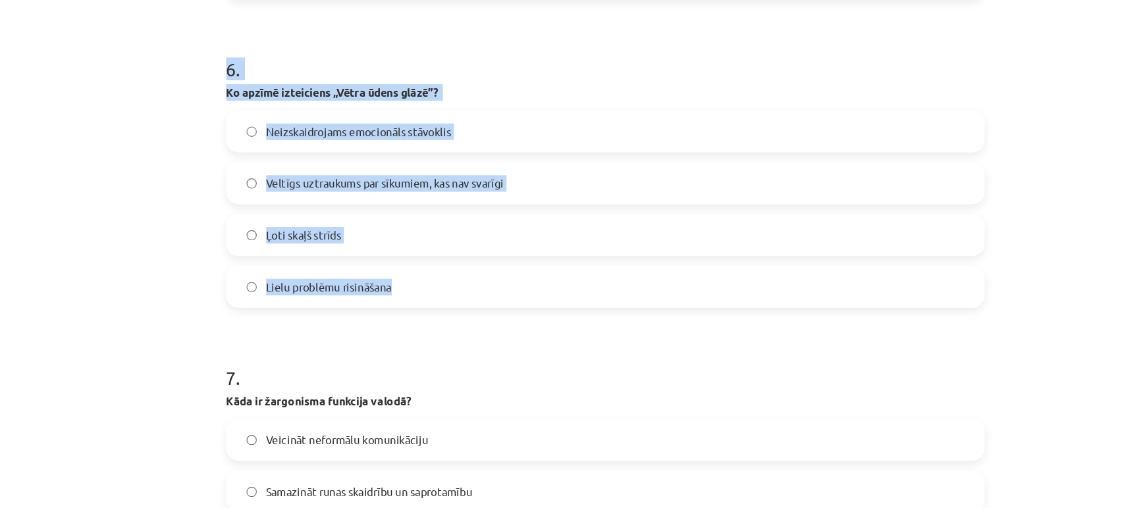
drag, startPoint x: 231, startPoint y: 63, endPoint x: 404, endPoint y: 236, distance: 244.9
click at [181, 227] on div "Mācību tēma: Latviešu valodas i - 10. klases 3. ieskaites mācību materiāls #4 N…" at bounding box center [562, 254] width 1124 height 508
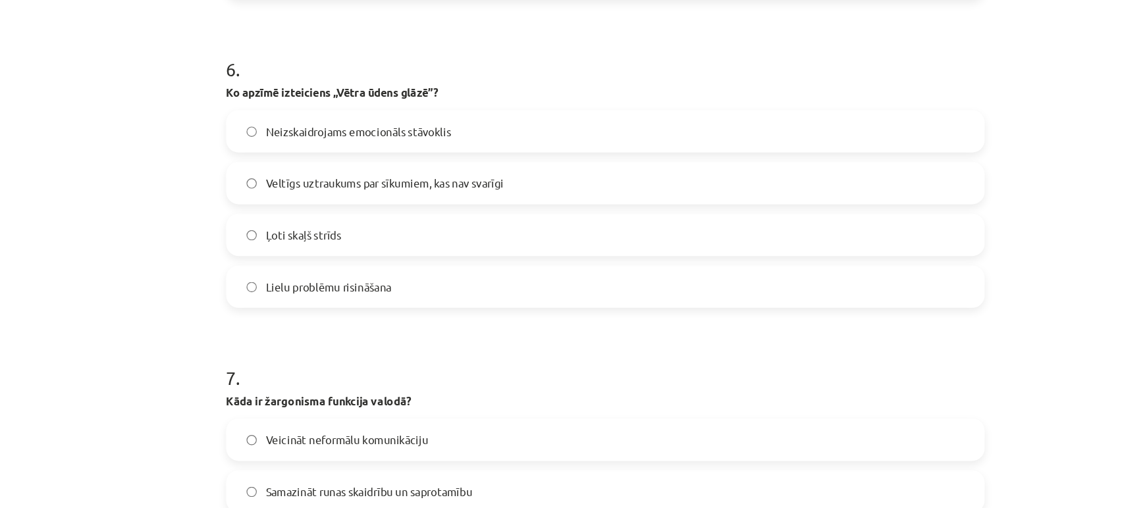
click at [325, 147] on span "Veltīgs uztraukums par sīkumiem, kas nav svarīgi" at bounding box center [378, 154] width 200 height 14
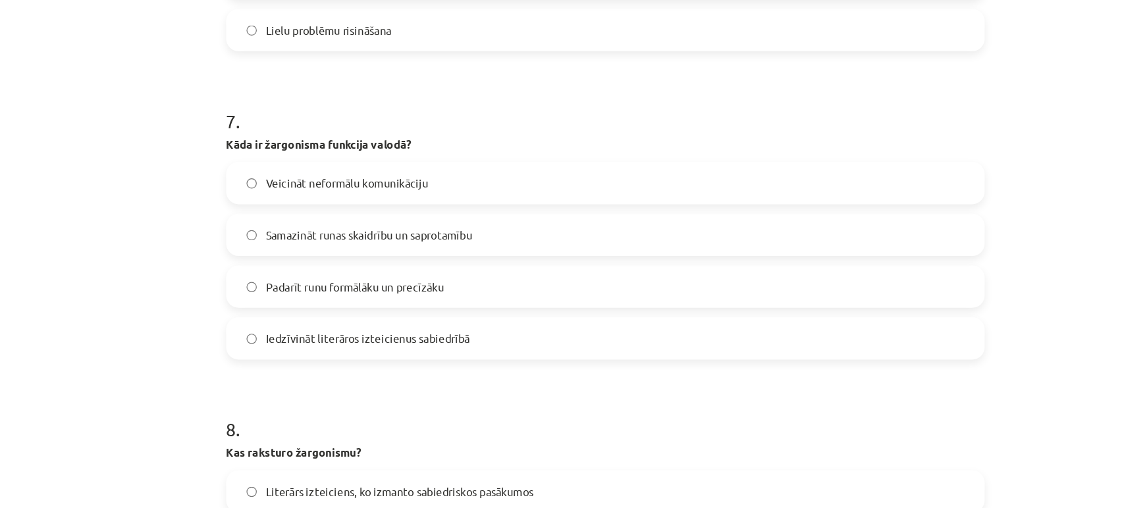
scroll to position [1785, 0]
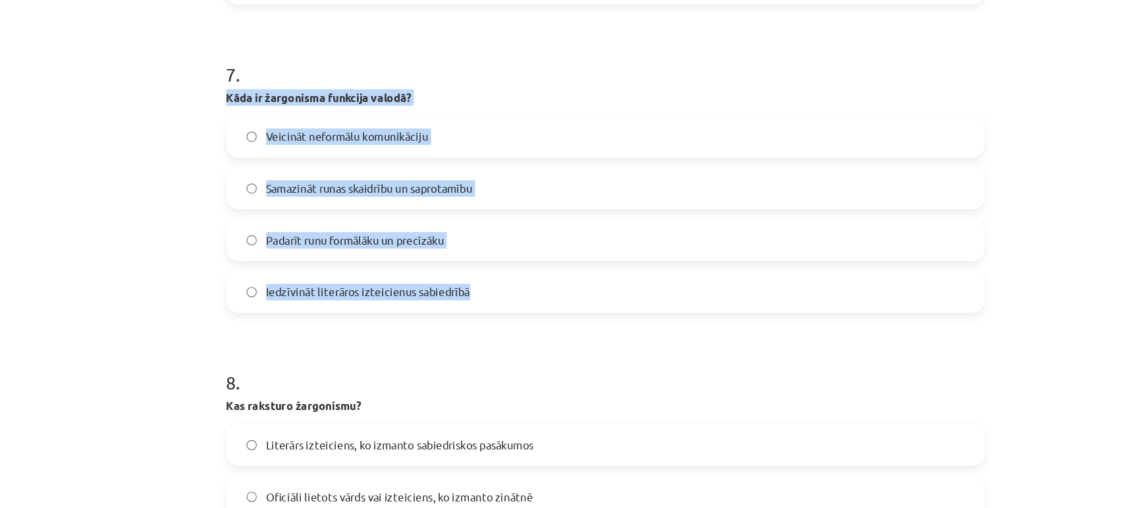
drag, startPoint x: 225, startPoint y: 72, endPoint x: 465, endPoint y: 246, distance: 296.5
click at [465, 246] on div "Mācību tēma: Latviešu valodas i - 10. klases 3. ieskaites mācību materiāls #4 N…" at bounding box center [562, 254] width 1124 height 508
click at [465, 246] on label "Iedzīvināt literāros izteicienus sabiedrībā" at bounding box center [562, 244] width 633 height 33
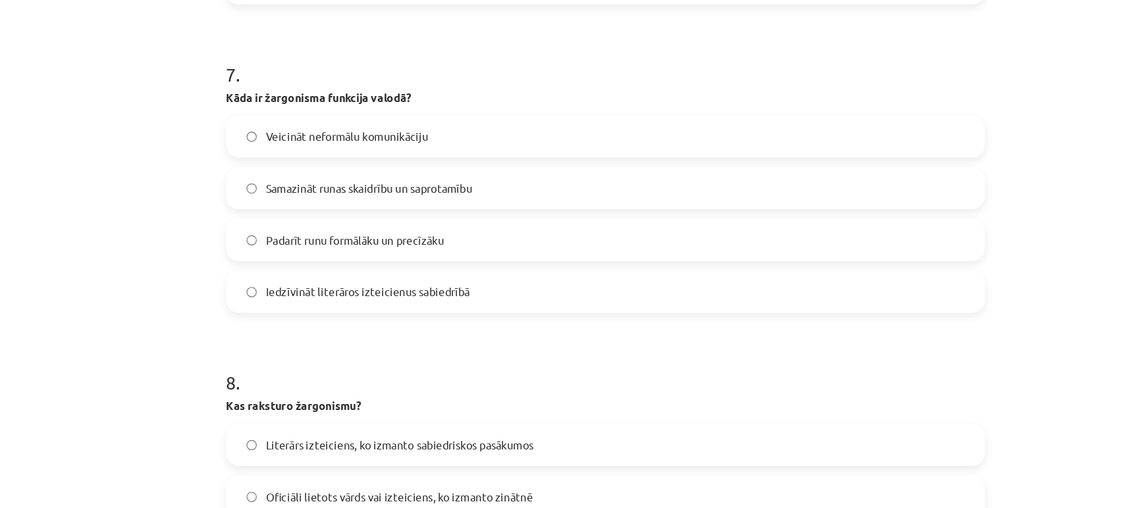
click at [182, 143] on div "Mācību tēma: Latviešu valodas i - 10. klases 3. ieskaites mācību materiāls #4 N…" at bounding box center [562, 254] width 1124 height 508
click at [313, 120] on span "Veicināt neformālu komunikāciju" at bounding box center [346, 115] width 136 height 14
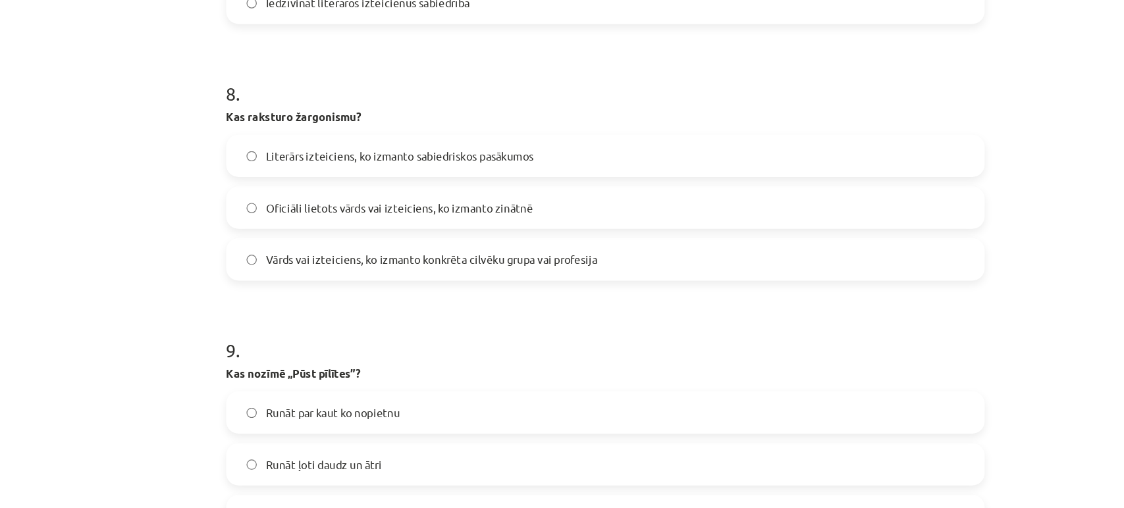
scroll to position [2043, 0]
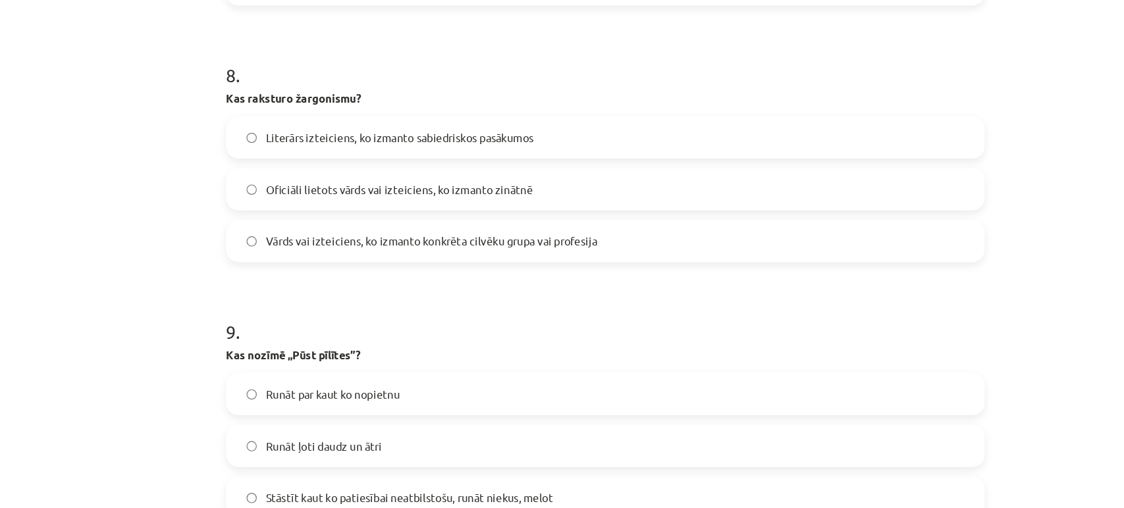
click at [283, 201] on span "Vārds vai izteiciens, ko izmanto konkrēta cilvēku grupa vai profesija" at bounding box center [417, 203] width 278 height 14
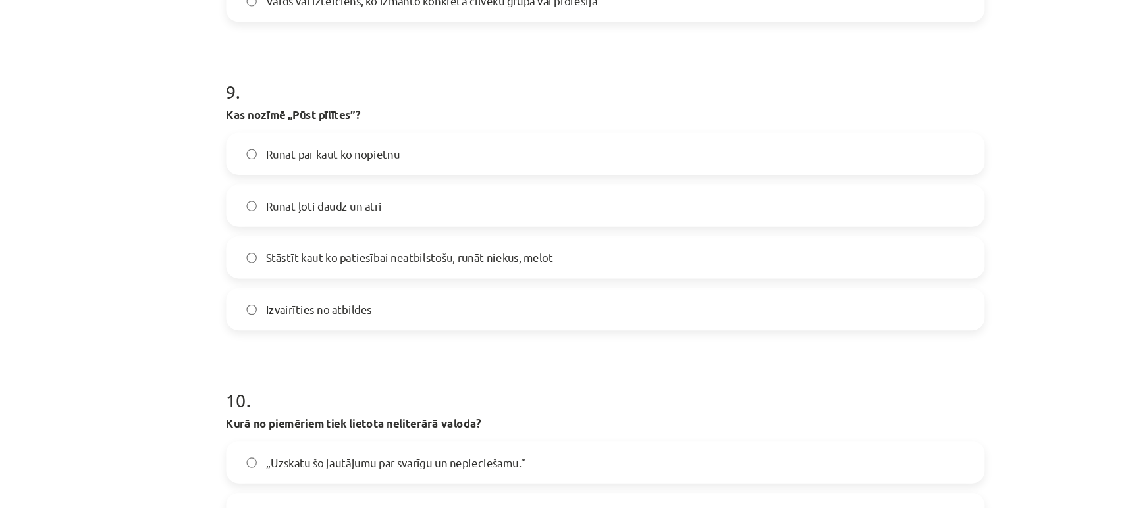
scroll to position [2245, 0]
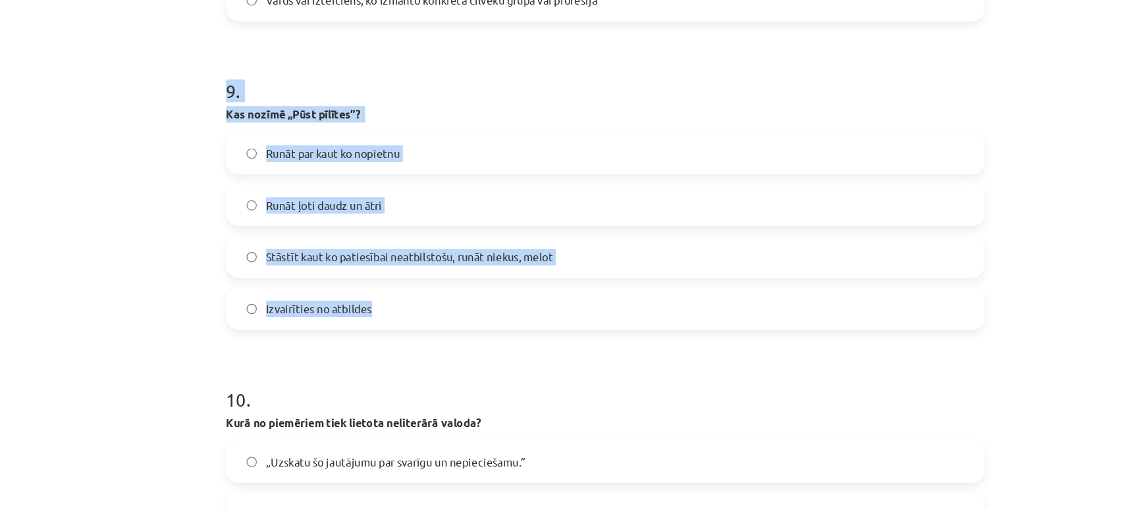
drag, startPoint x: 231, startPoint y: 72, endPoint x: 433, endPoint y: 252, distance: 270.1
click at [307, 210] on span "Stāstīt kaut ko patiesībai neatbilstošu, runāt niekus, melot" at bounding box center [398, 216] width 241 height 14
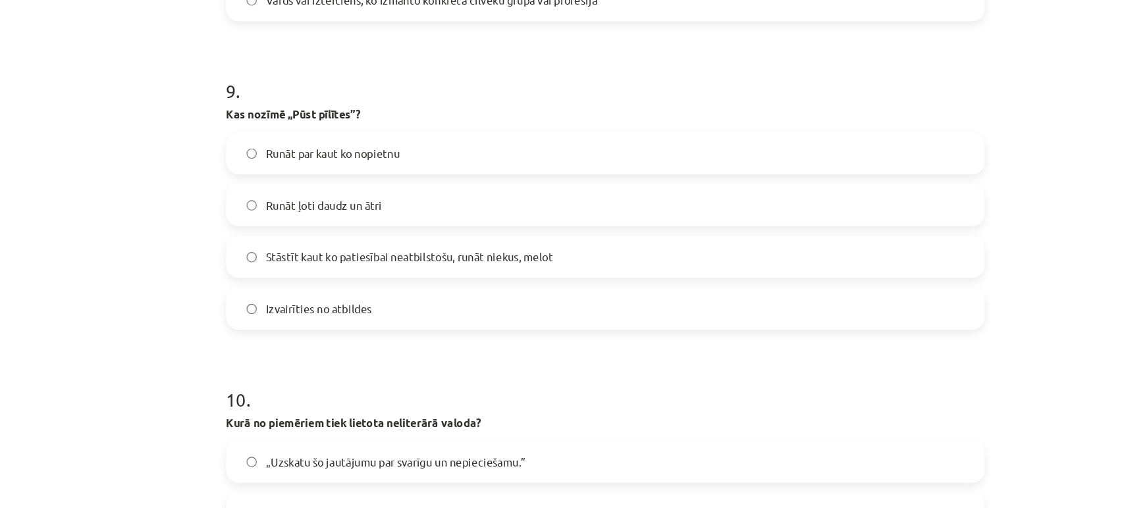
scroll to position [2423, 0]
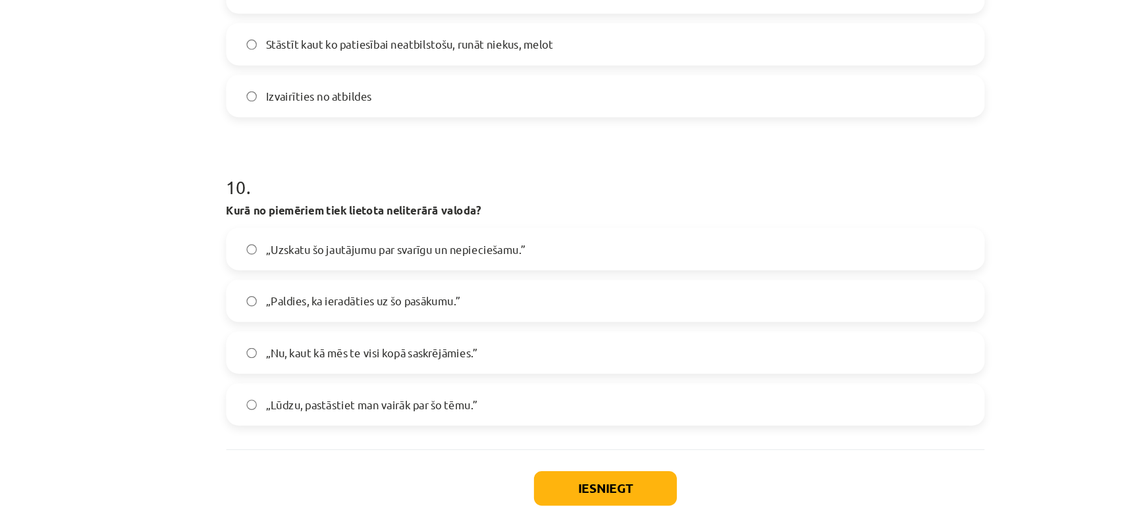
drag, startPoint x: 237, startPoint y: 153, endPoint x: 470, endPoint y: 360, distance: 311.1
click at [281, 281] on label "„Nu, kaut kā mēs te visi kopā saskrējāmies.”" at bounding box center [562, 295] width 633 height 33
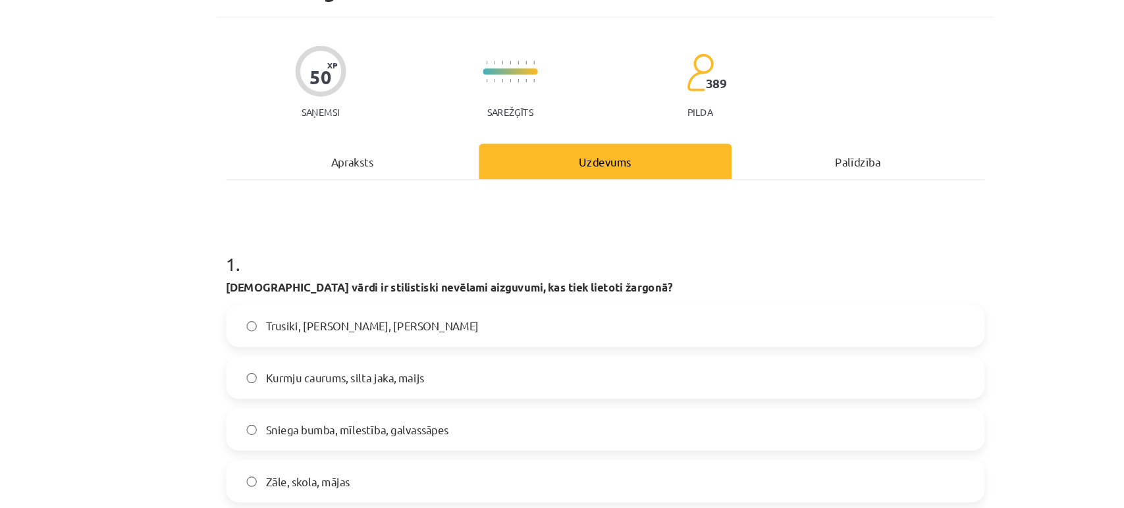
scroll to position [0, 0]
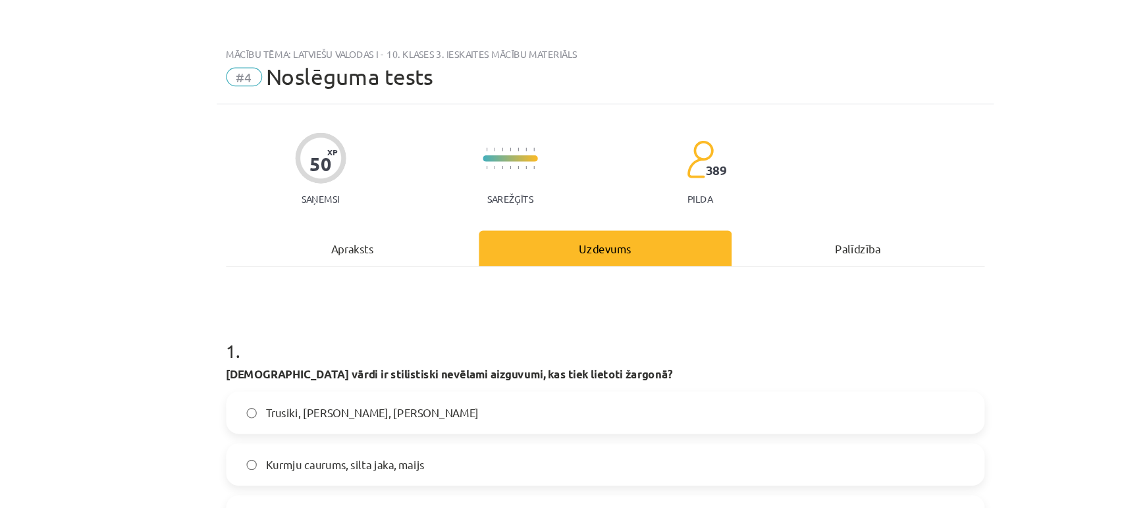
click at [336, 207] on div "Apraksts" at bounding box center [350, 209] width 212 height 30
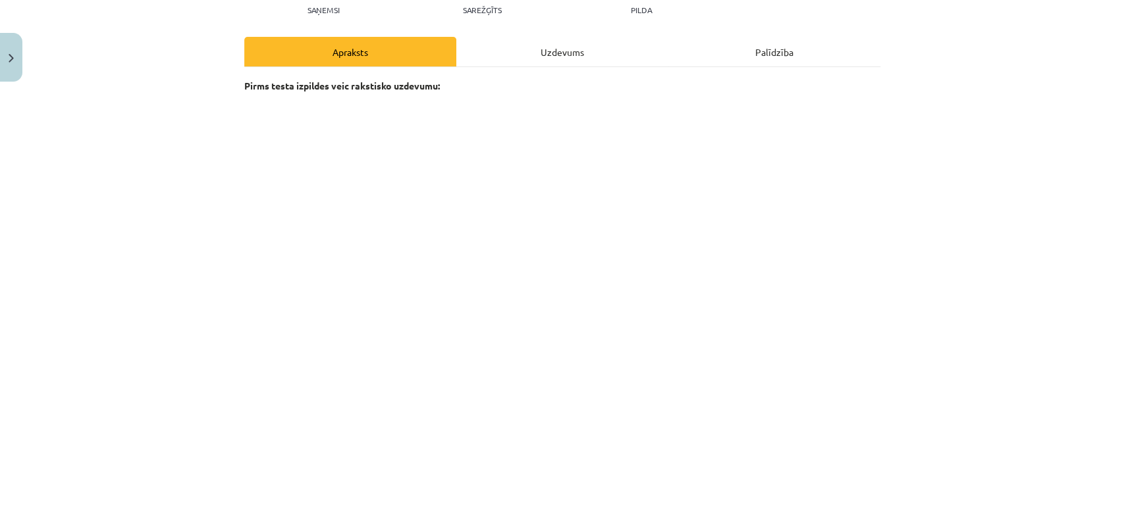
scroll to position [401, 0]
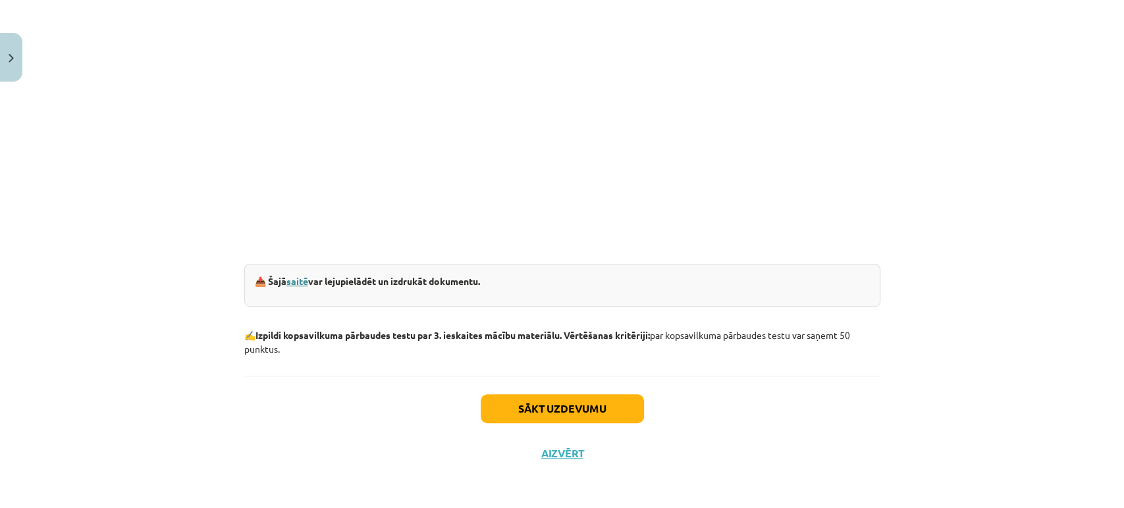
click at [287, 284] on link "saitē" at bounding box center [297, 281] width 22 height 12
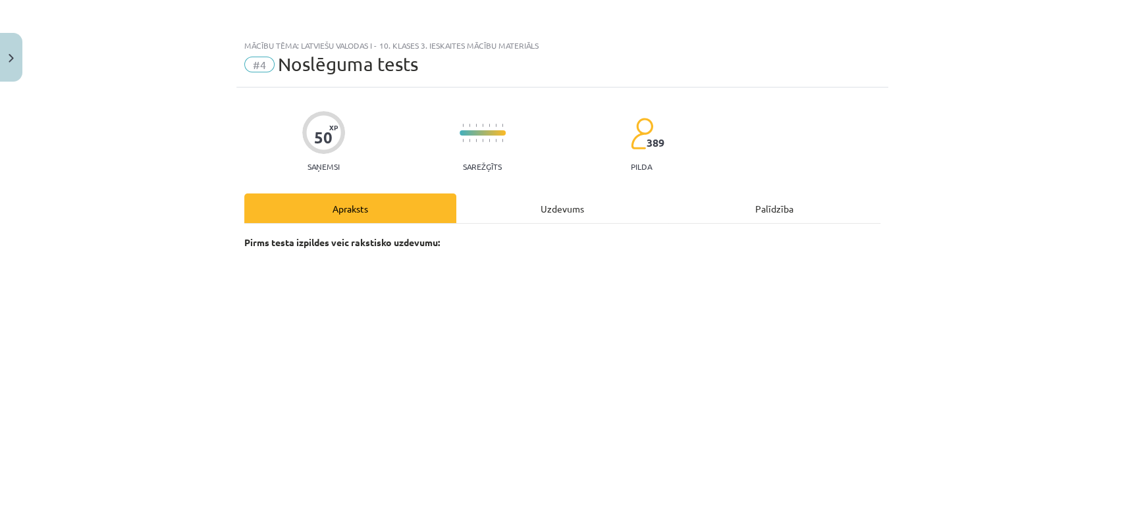
click at [770, 207] on div "Palīdzība" at bounding box center [774, 209] width 212 height 30
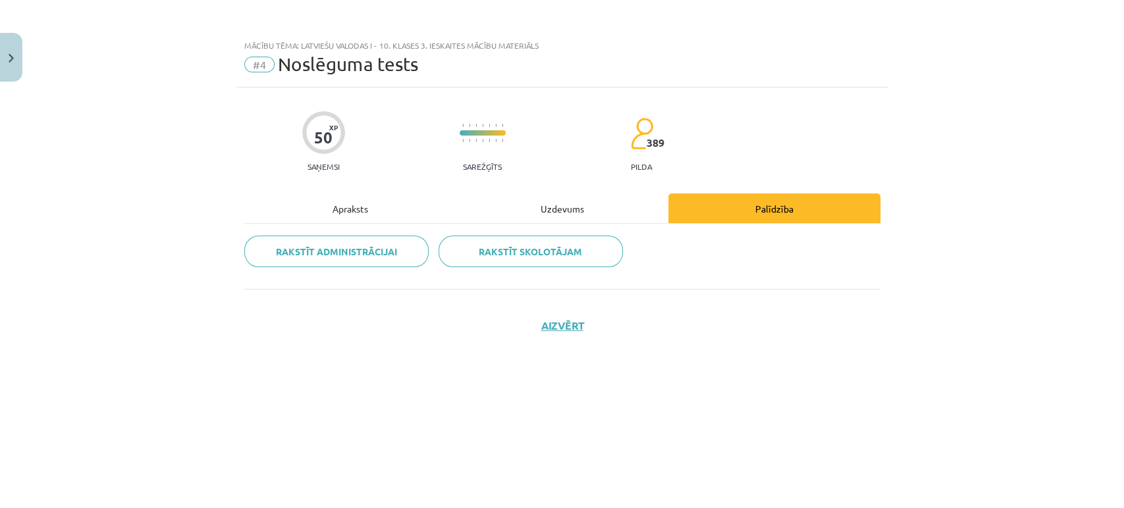
click at [346, 213] on div "Apraksts" at bounding box center [350, 209] width 212 height 30
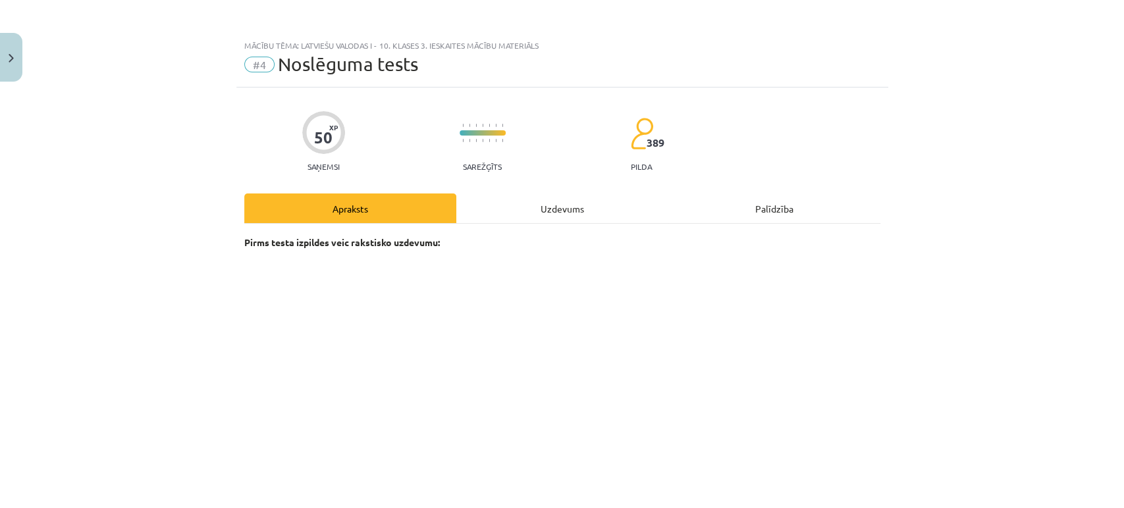
click at [553, 217] on div "Uzdevums" at bounding box center [562, 209] width 212 height 30
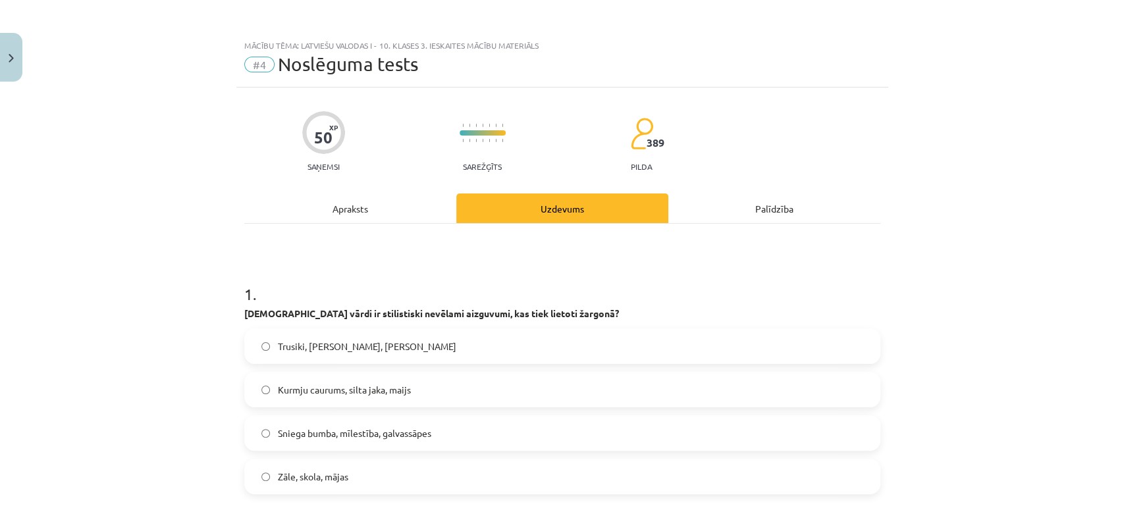
scroll to position [32, 0]
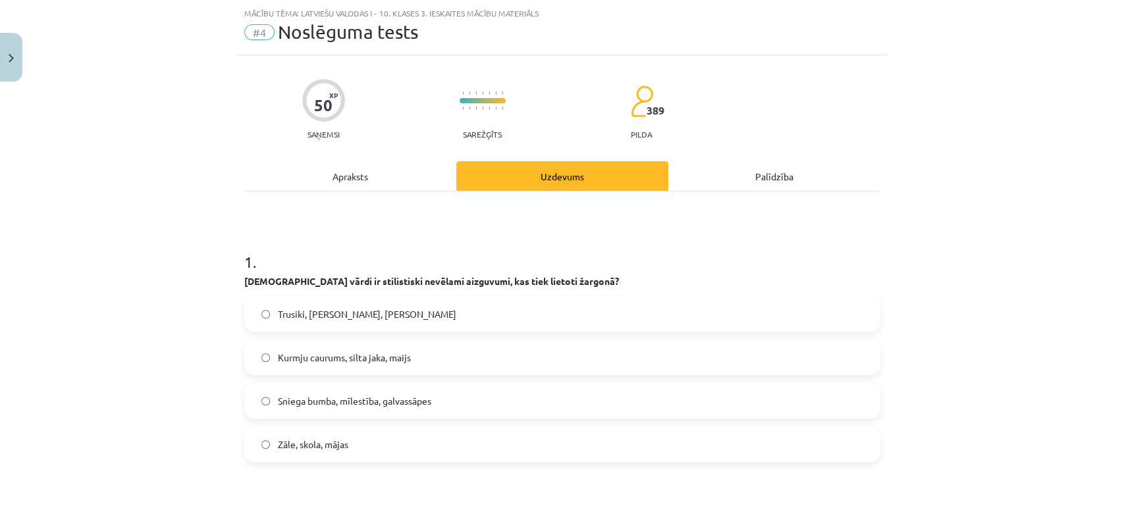
click at [370, 161] on div "Apraksts" at bounding box center [350, 176] width 212 height 30
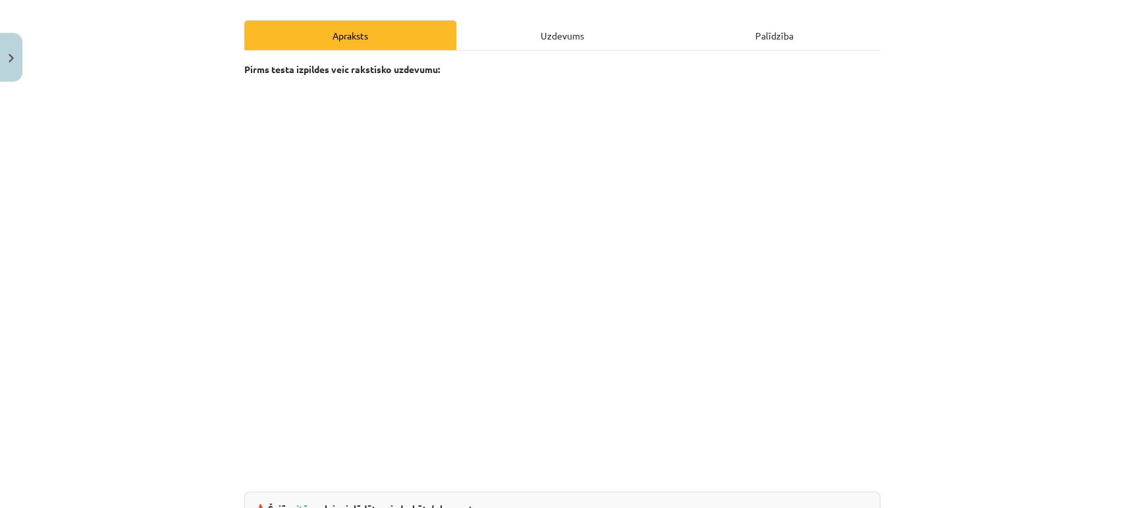
scroll to position [178, 0]
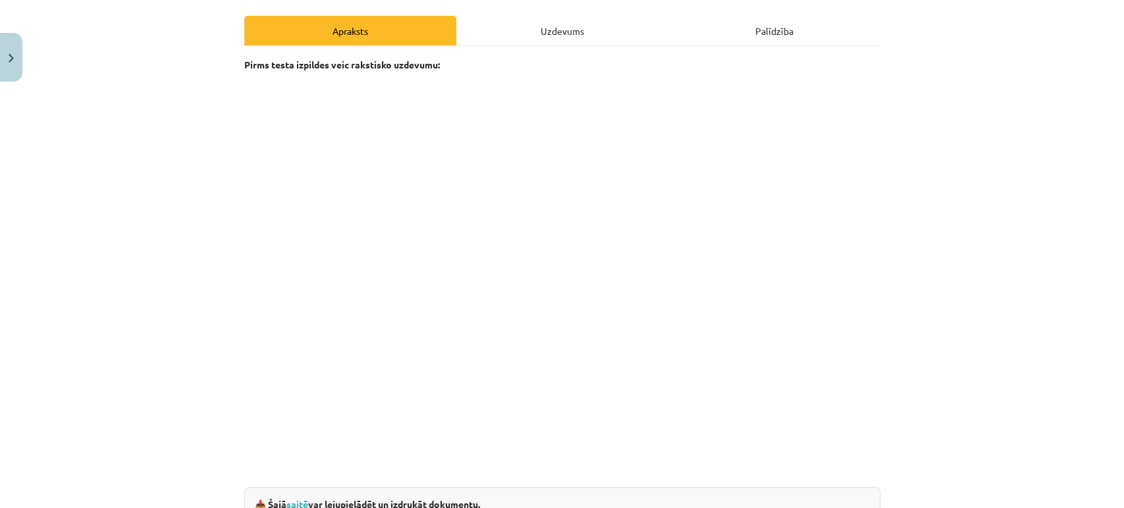
click at [538, 36] on div "Uzdevums" at bounding box center [562, 31] width 212 height 30
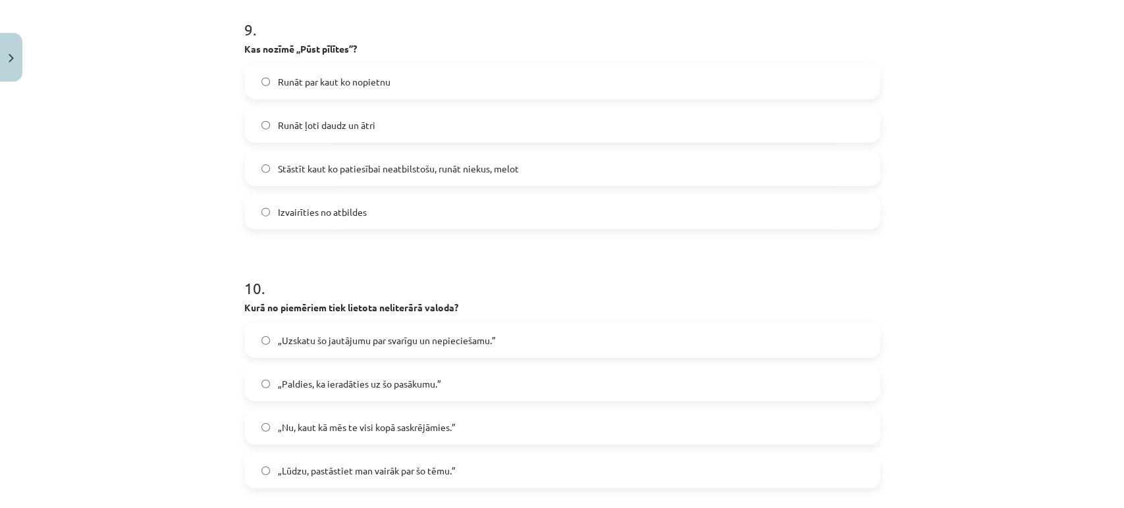
scroll to position [2423, 0]
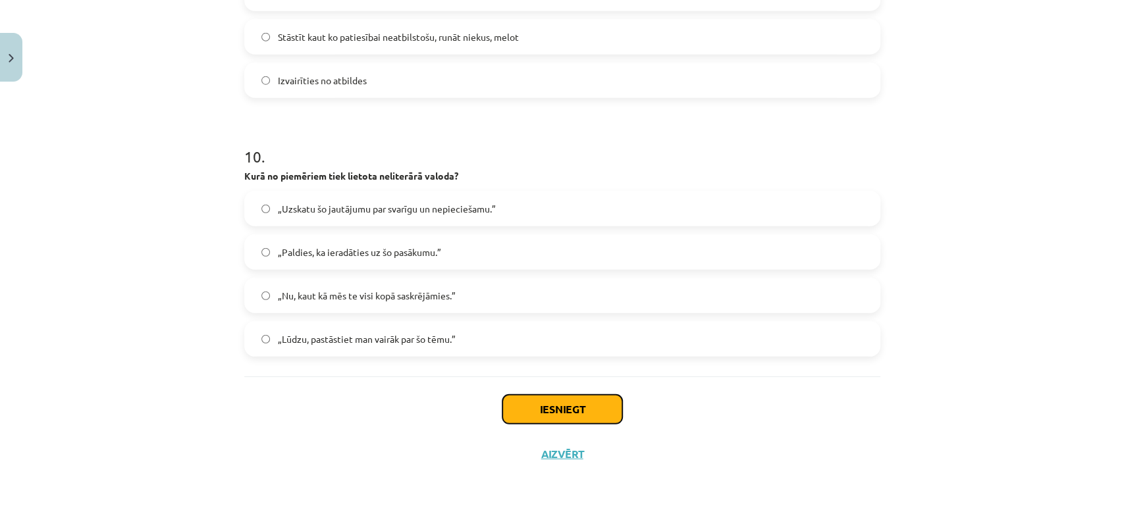
click at [552, 415] on button "Iesniegt" at bounding box center [562, 409] width 120 height 29
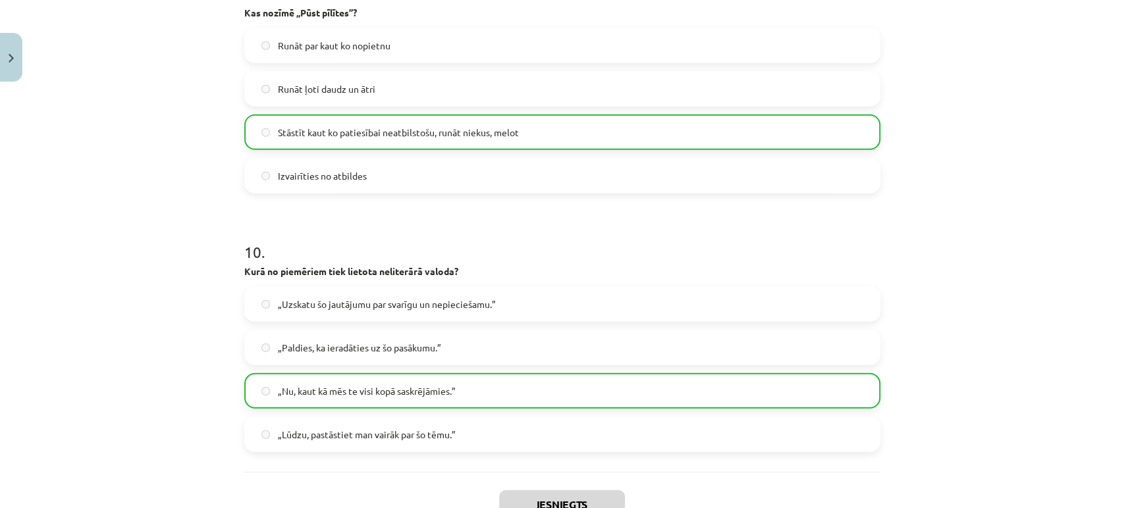
scroll to position [2465, 0]
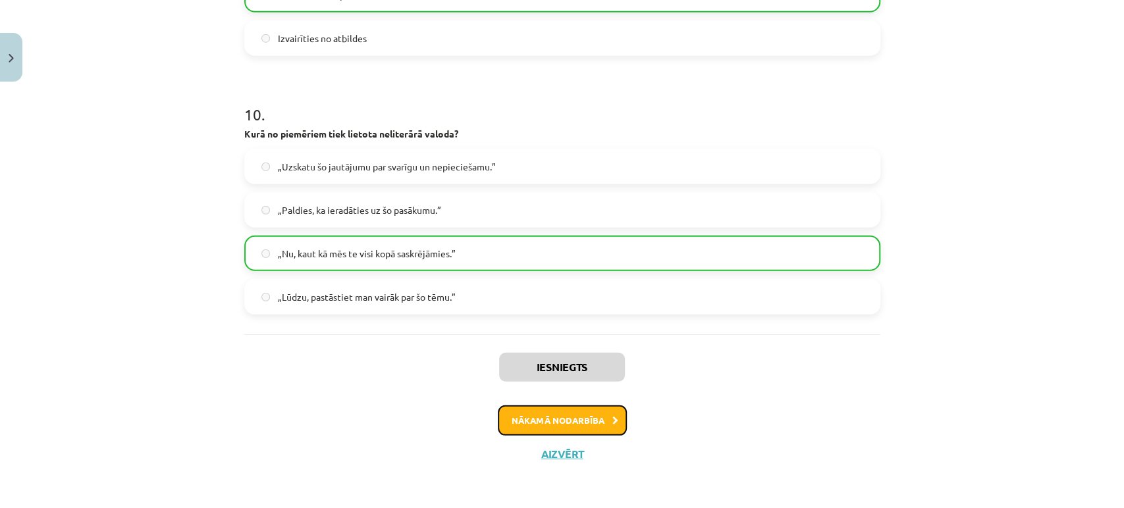
click at [553, 426] on button "Nākamā nodarbība" at bounding box center [562, 421] width 129 height 30
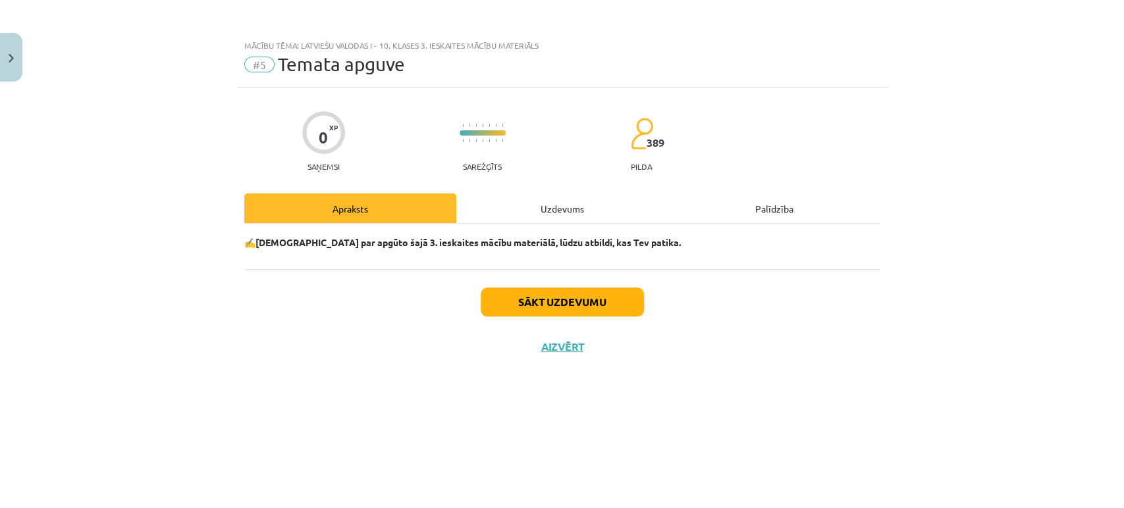
click at [554, 215] on div "Uzdevums" at bounding box center [562, 209] width 212 height 30
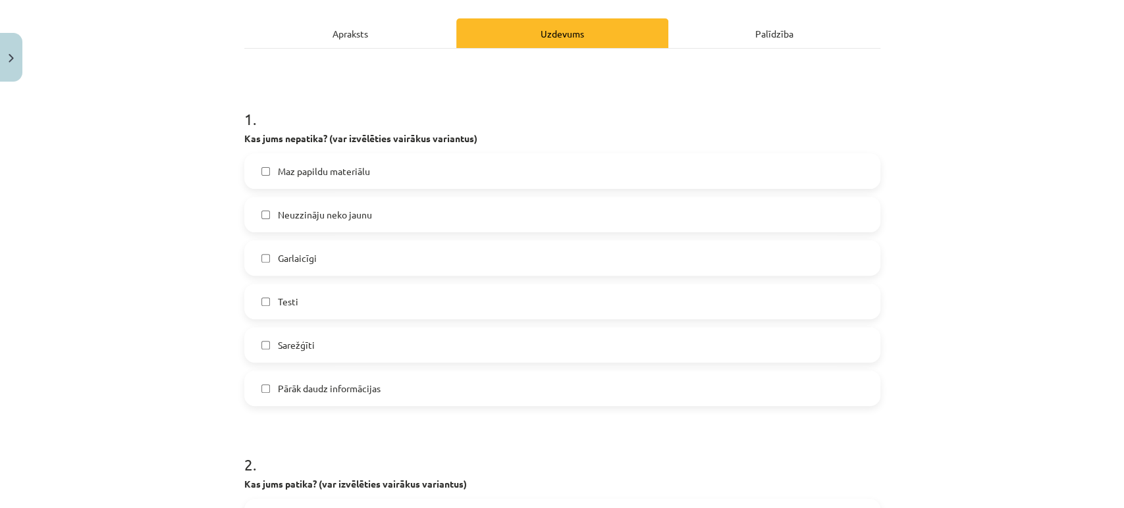
scroll to position [192, 0]
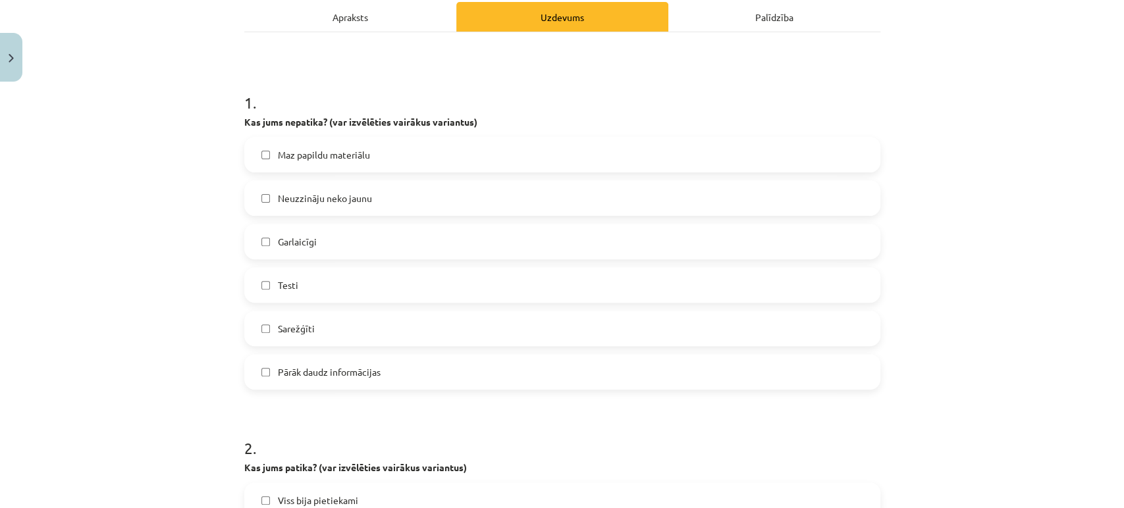
click at [327, 326] on label "Sarežģīti" at bounding box center [562, 328] width 633 height 33
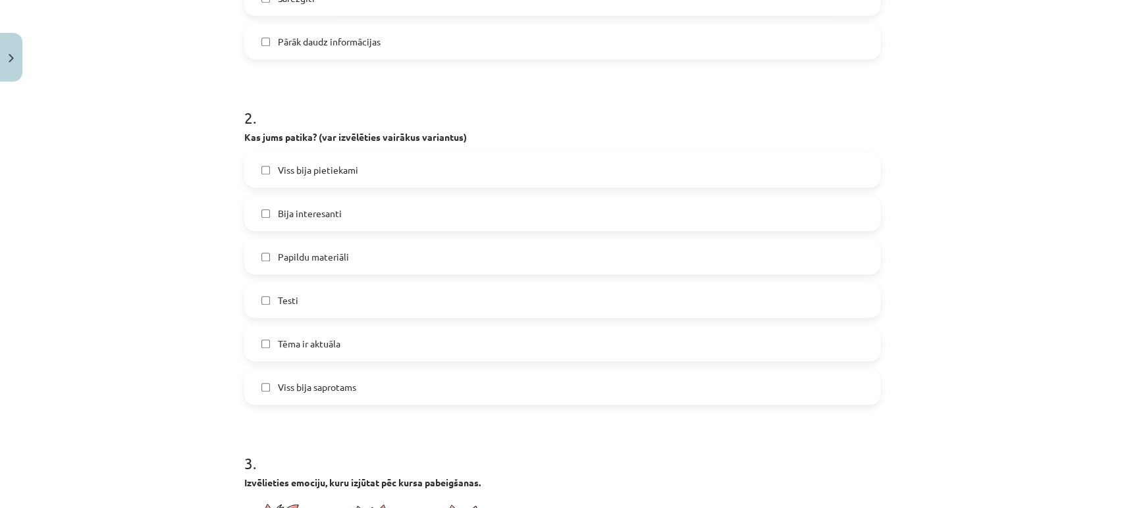
scroll to position [237, 0]
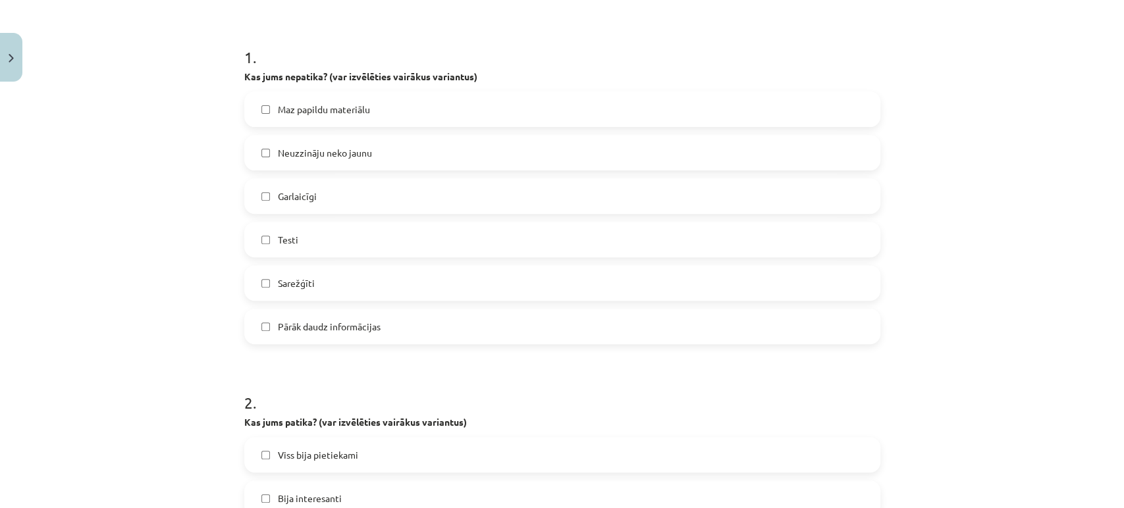
click at [335, 109] on span "Maz papildu materiālu" at bounding box center [324, 110] width 92 height 14
click at [261, 278] on label "Sarežģīti" at bounding box center [562, 283] width 633 height 33
drag, startPoint x: 287, startPoint y: 128, endPoint x: 285, endPoint y: 114, distance: 14.0
click at [285, 114] on div "Maz papildu materiālu Neuzzināju neko jaunu Garlaicīgi Testi Sarežģīti Pārāk da…" at bounding box center [562, 218] width 636 height 253
click at [285, 114] on span "Maz papildu materiālu" at bounding box center [324, 110] width 92 height 14
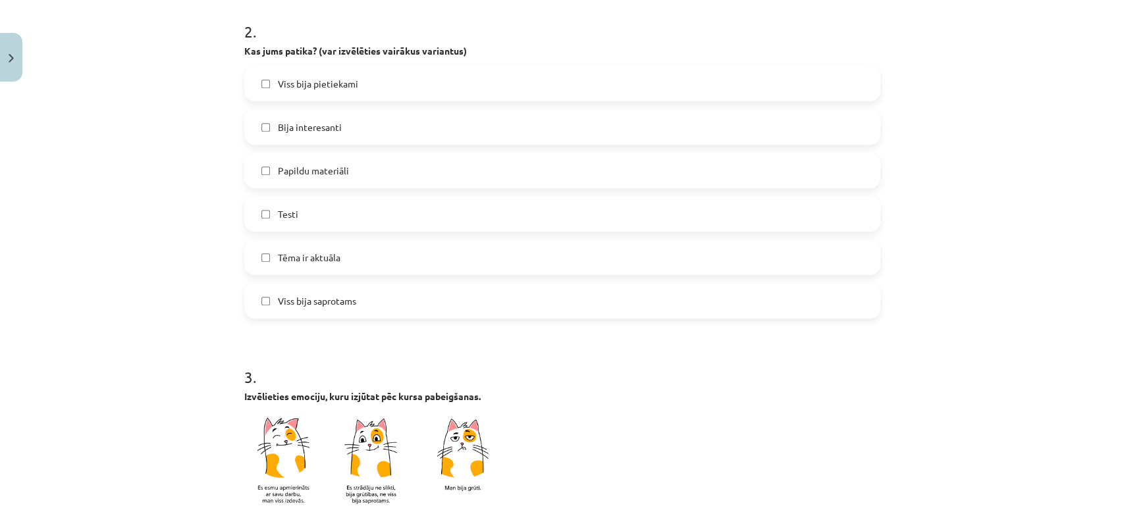
scroll to position [610, 0]
click at [300, 85] on span "Viss bija pietiekami" at bounding box center [318, 82] width 80 height 14
click at [301, 120] on span "Bija interesanti" at bounding box center [310, 126] width 64 height 14
click at [279, 218] on span "Testi" at bounding box center [288, 212] width 20 height 14
click at [282, 262] on span "Tēma ir aktuāla" at bounding box center [309, 256] width 63 height 14
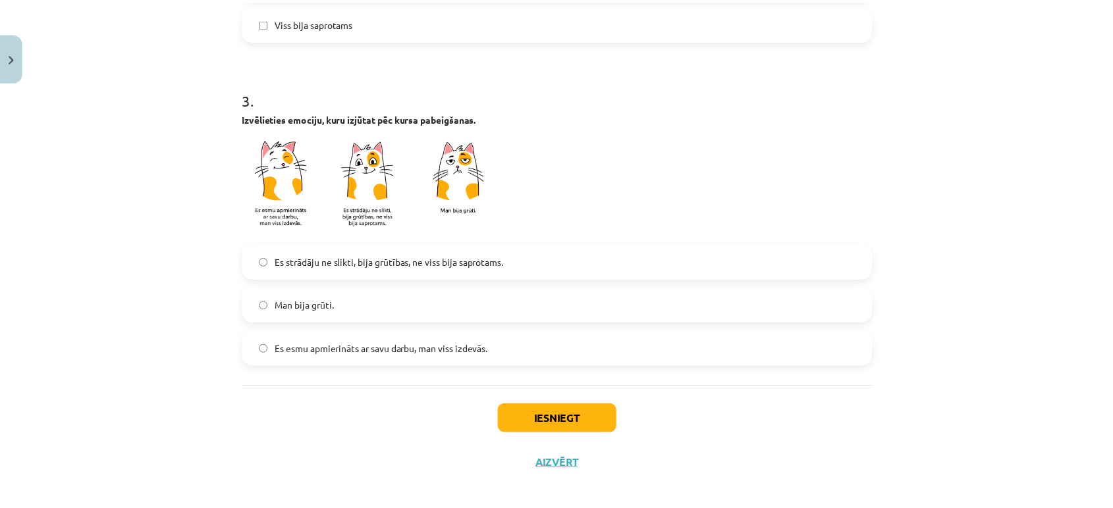
scroll to position [897, 0]
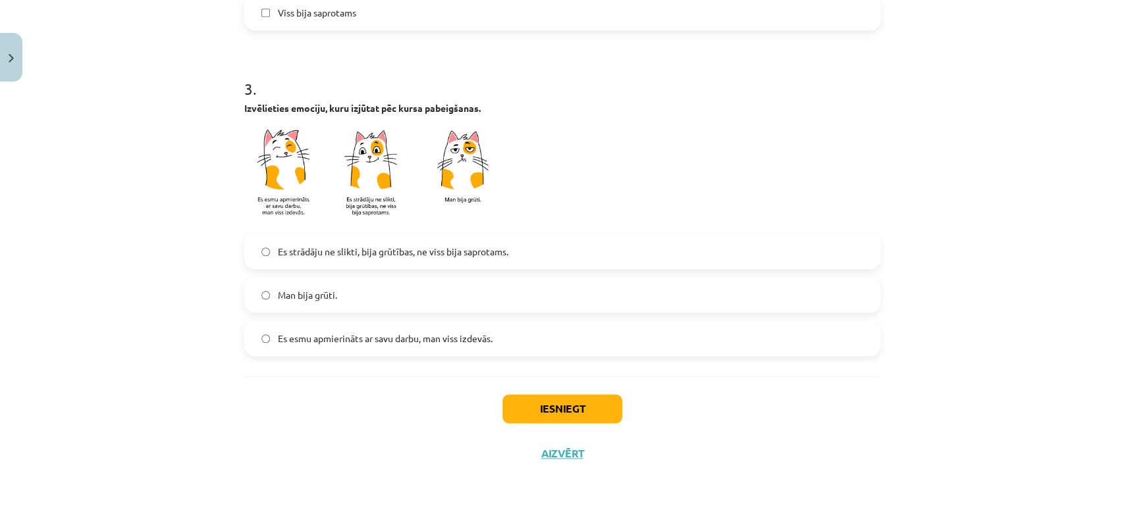
click at [286, 248] on span "Es strādāju ne slikti, bija grūtības, ne viss bija saprotams." at bounding box center [393, 252] width 230 height 14
click at [450, 343] on span "Es esmu apmierināts ar savu darbu, man viss izdevās." at bounding box center [385, 339] width 215 height 14
click at [571, 414] on button "Iesniegt" at bounding box center [562, 408] width 120 height 29
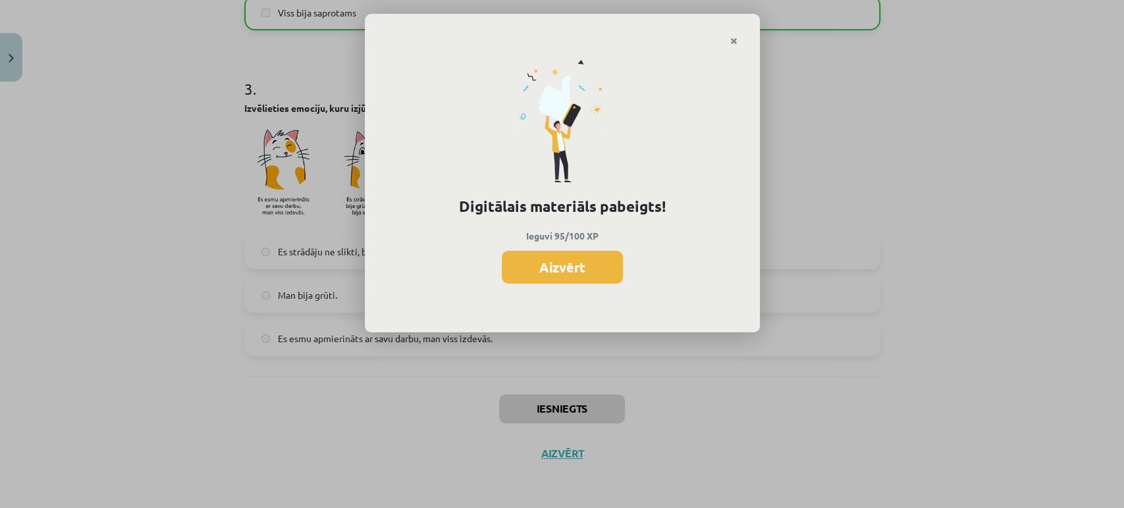
click at [589, 249] on div "Digitālais materiāls pabeigts! Ieguvi 95/100 XP Aizvērt" at bounding box center [562, 189] width 395 height 287
drag, startPoint x: 570, startPoint y: 289, endPoint x: 560, endPoint y: 277, distance: 16.4
click at [560, 277] on div "Digitālais materiāls pabeigts! Ieguvi 95/100 XP Aizvērt" at bounding box center [562, 189] width 395 height 287
click at [560, 277] on button "Aizvērt" at bounding box center [562, 267] width 121 height 33
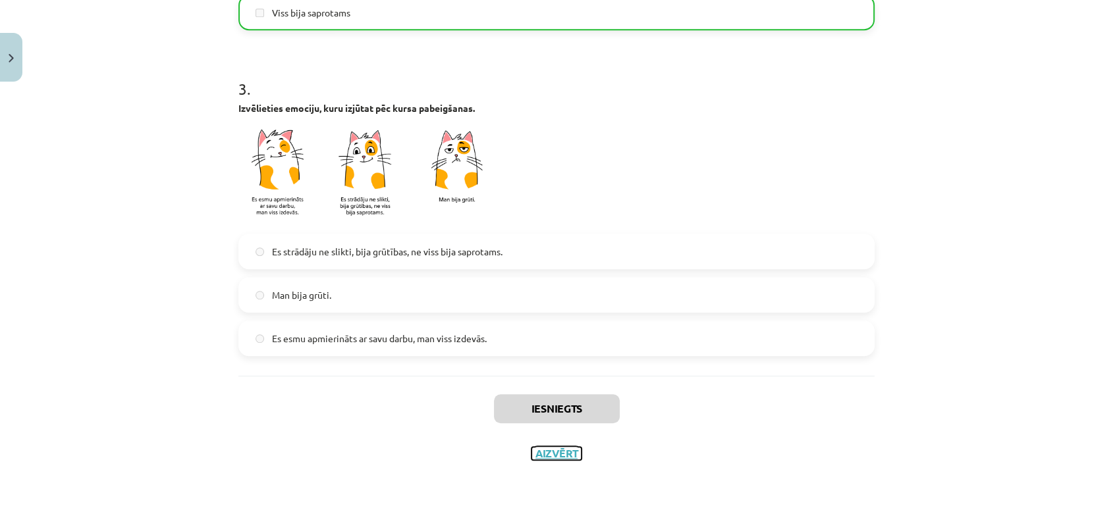
click at [554, 447] on button "Aizvērt" at bounding box center [556, 453] width 50 height 13
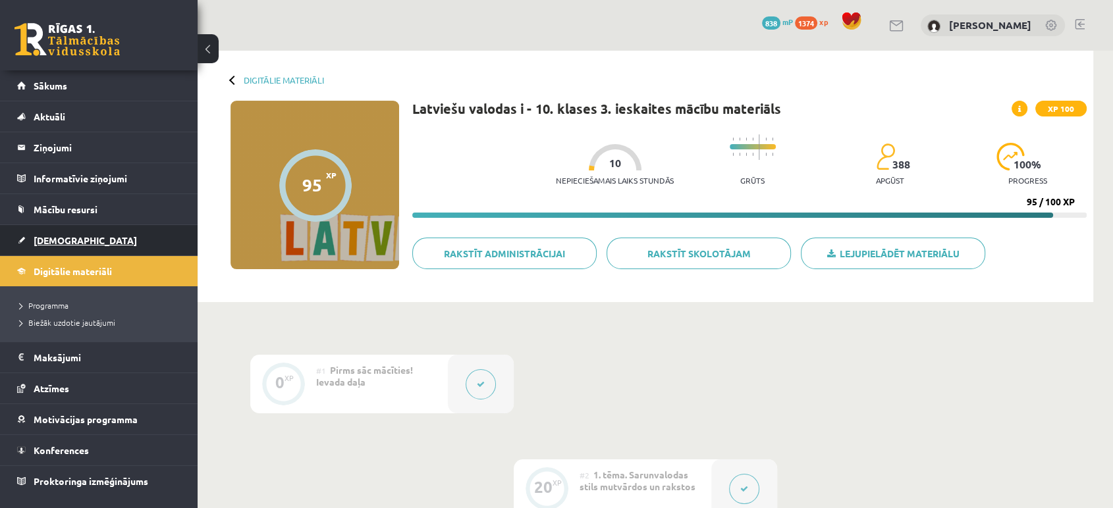
click at [78, 232] on link "[DEMOGRAPHIC_DATA]" at bounding box center [99, 240] width 164 height 30
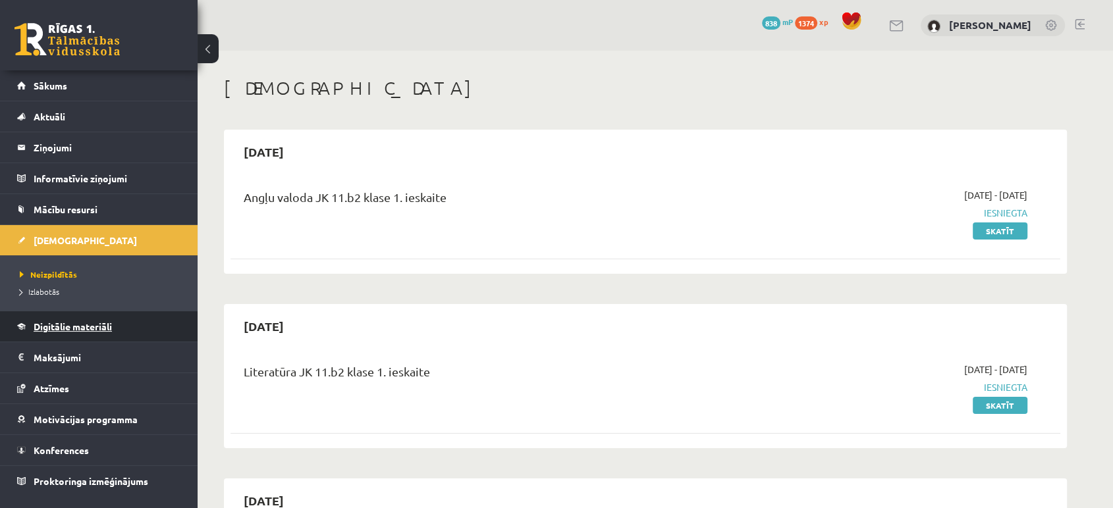
click at [67, 322] on span "Digitālie materiāli" at bounding box center [73, 327] width 78 height 12
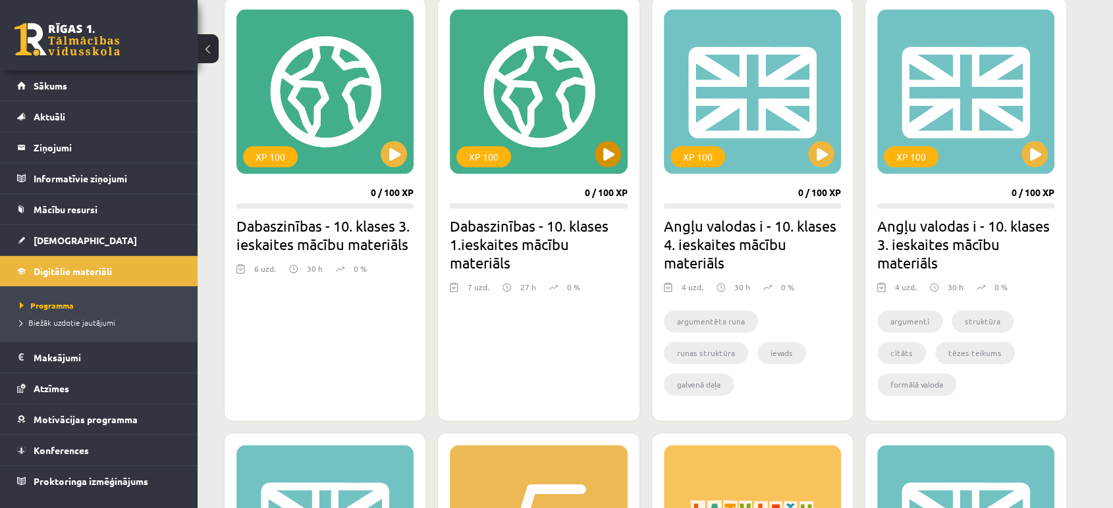
scroll to position [1576, 0]
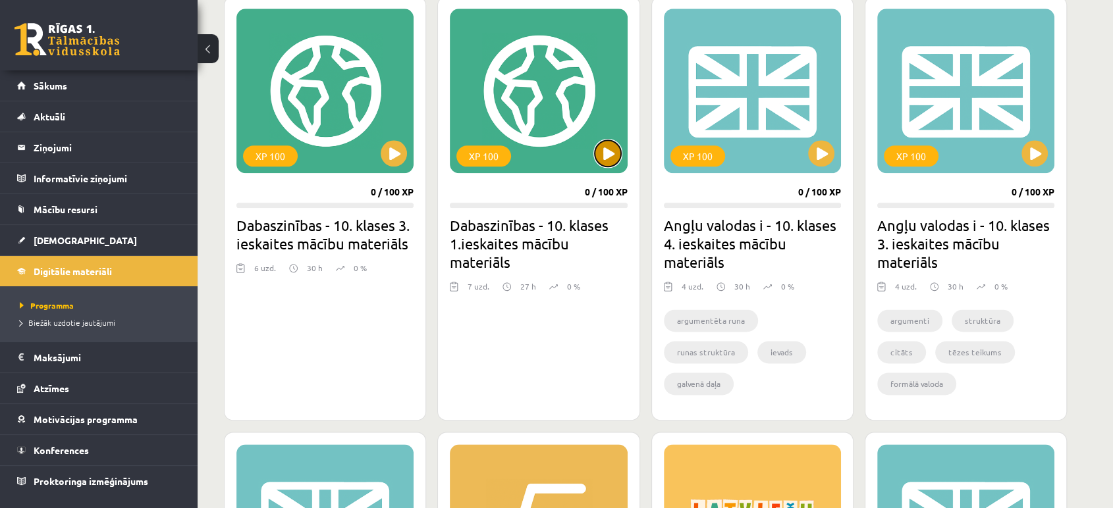
click at [615, 151] on button at bounding box center [608, 153] width 26 height 26
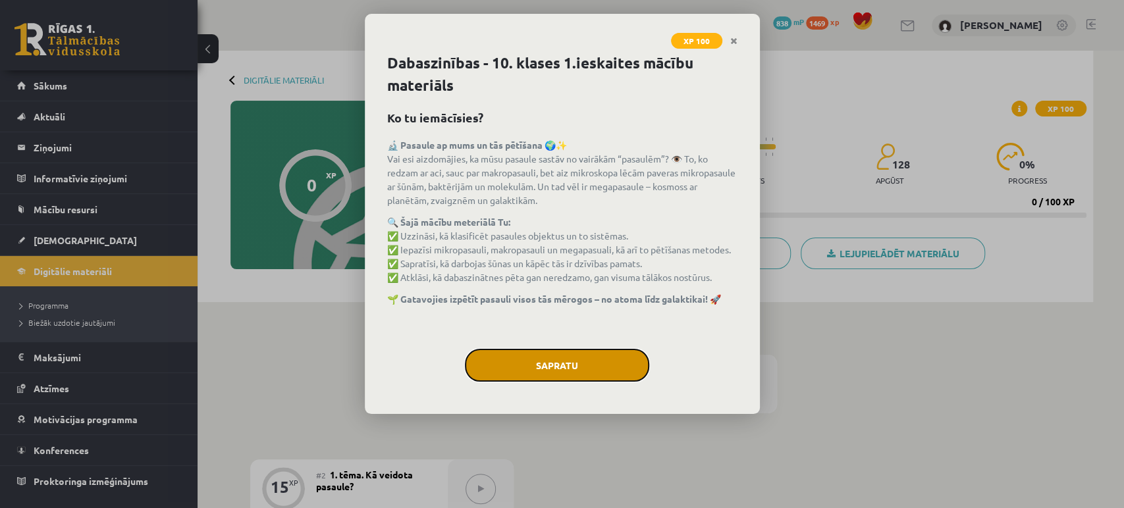
click at [529, 373] on button "Sapratu" at bounding box center [557, 365] width 184 height 33
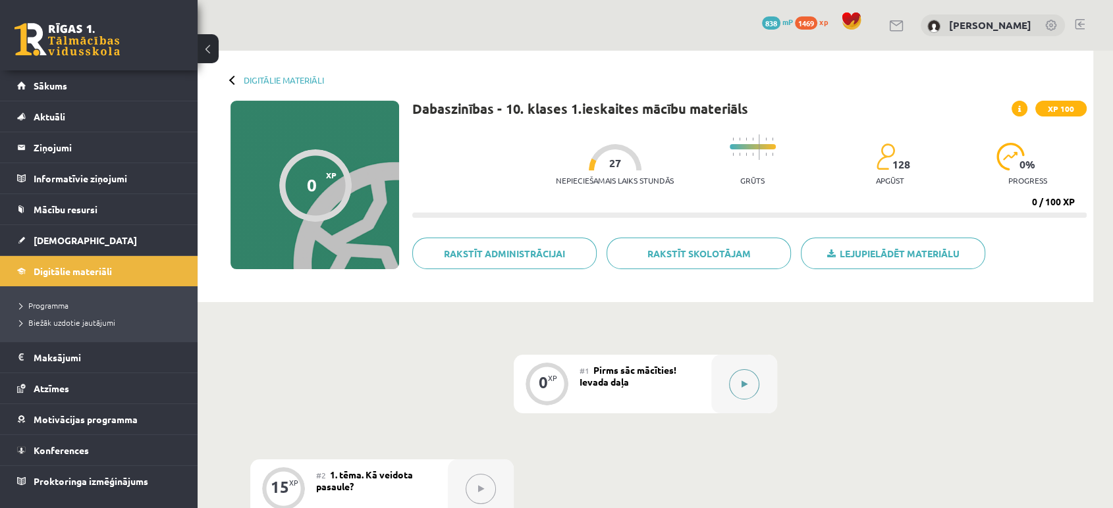
click at [746, 383] on icon at bounding box center [744, 385] width 6 height 8
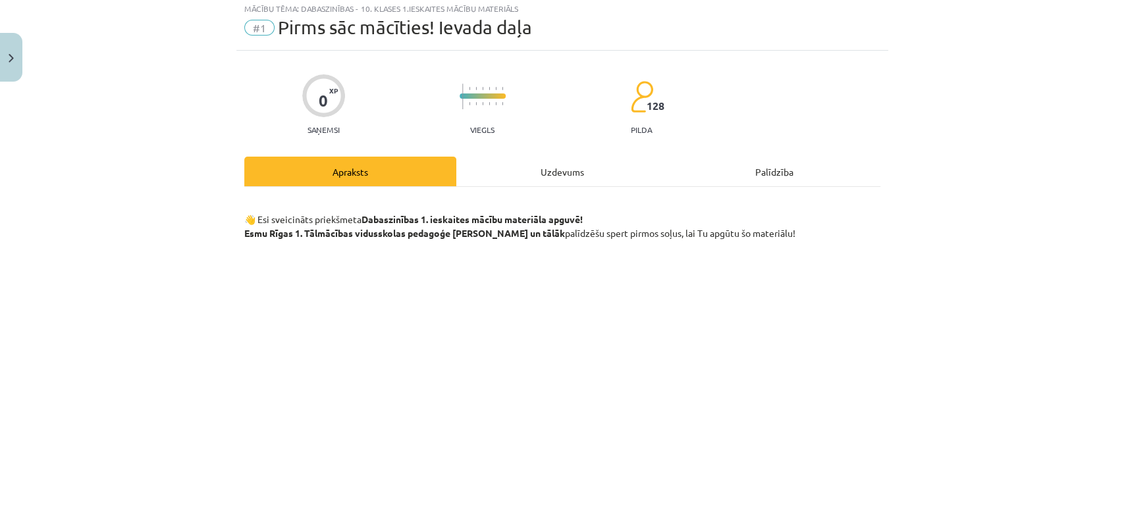
scroll to position [36, 0]
click at [545, 182] on div "Uzdevums" at bounding box center [562, 173] width 212 height 30
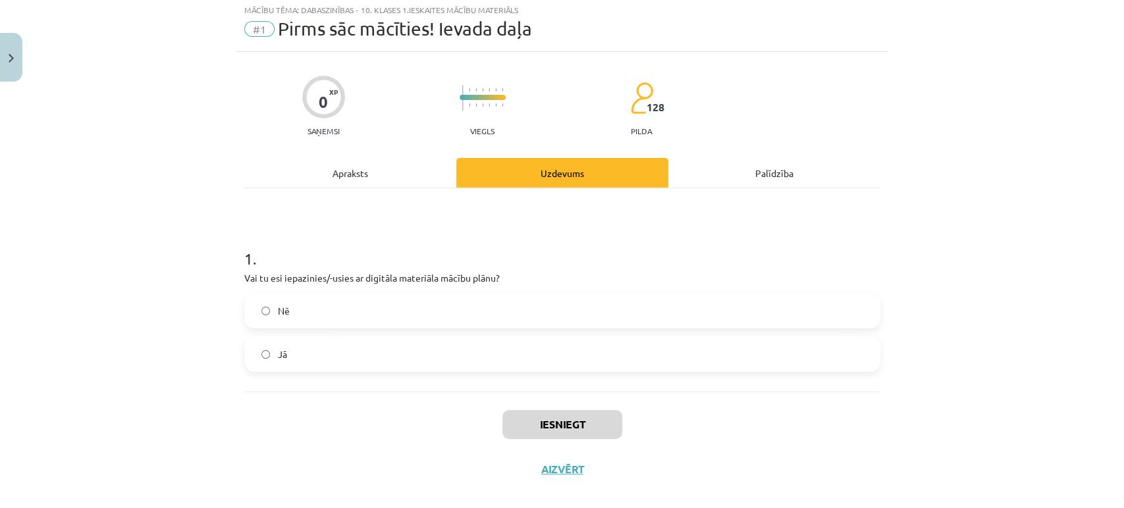
scroll to position [32, 0]
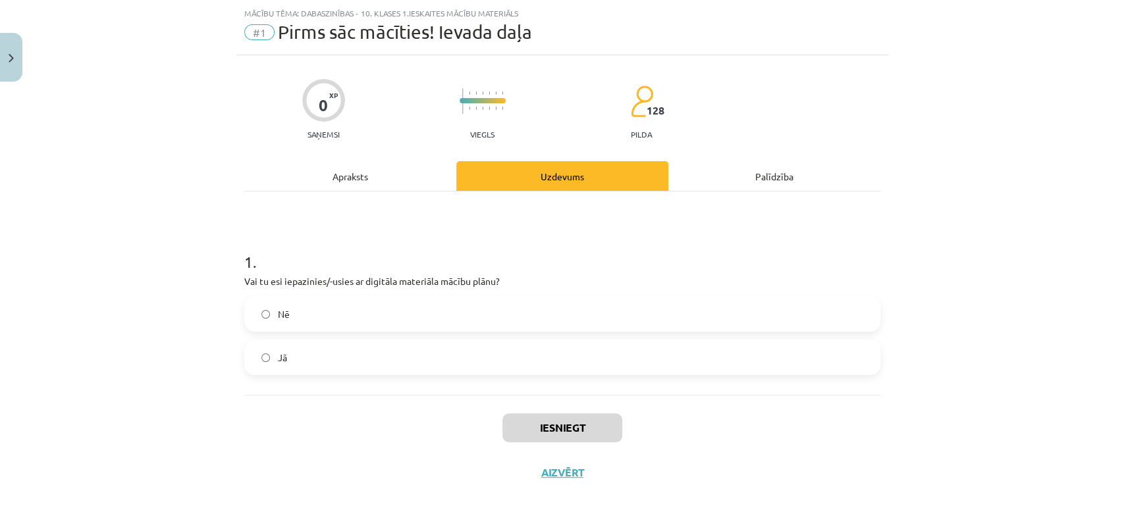
click at [331, 343] on label "Jā" at bounding box center [562, 357] width 633 height 33
click at [336, 178] on div "Apraksts" at bounding box center [350, 176] width 212 height 30
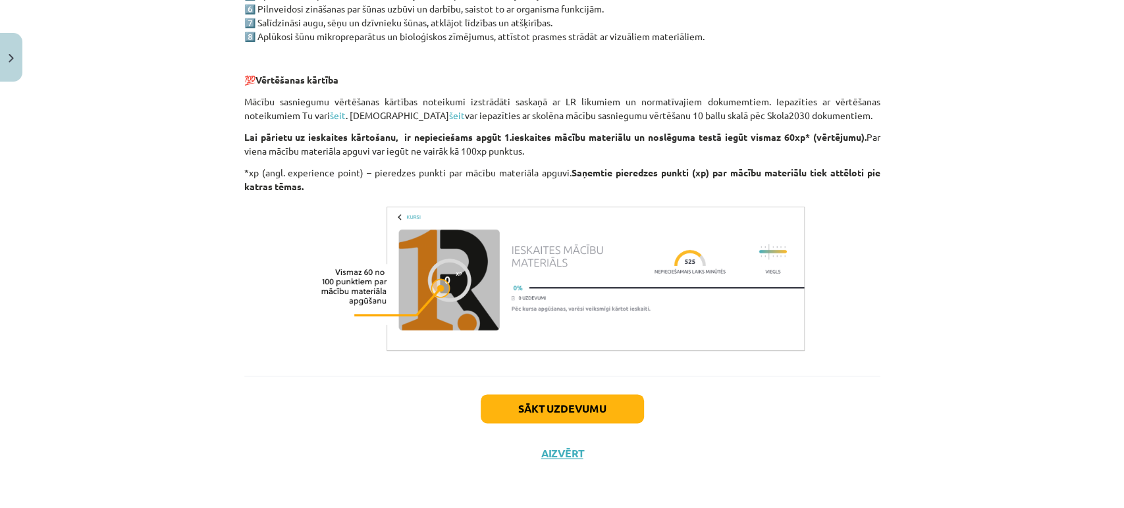
scroll to position [0, 0]
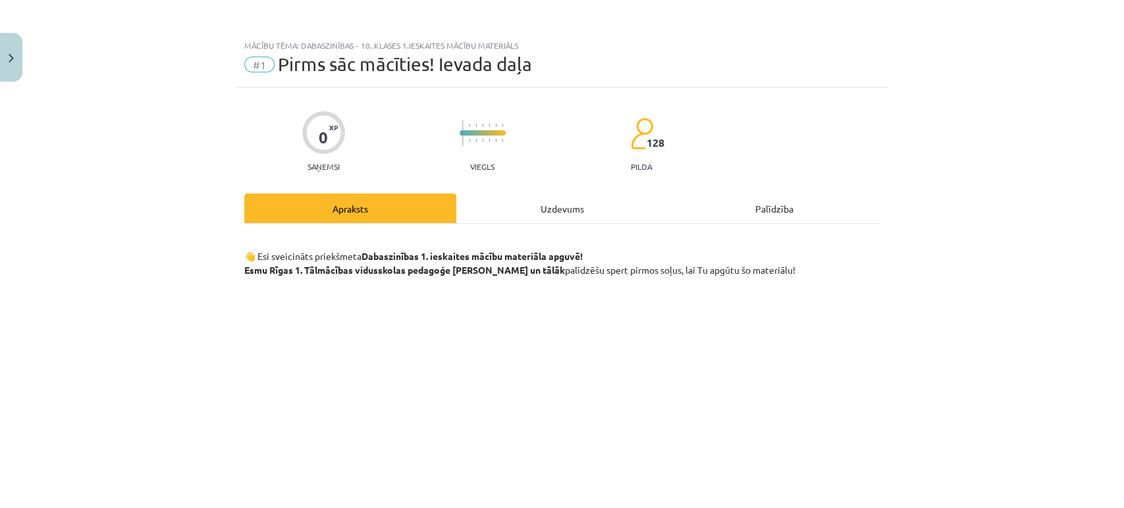
click at [564, 202] on div "Uzdevums" at bounding box center [562, 209] width 212 height 30
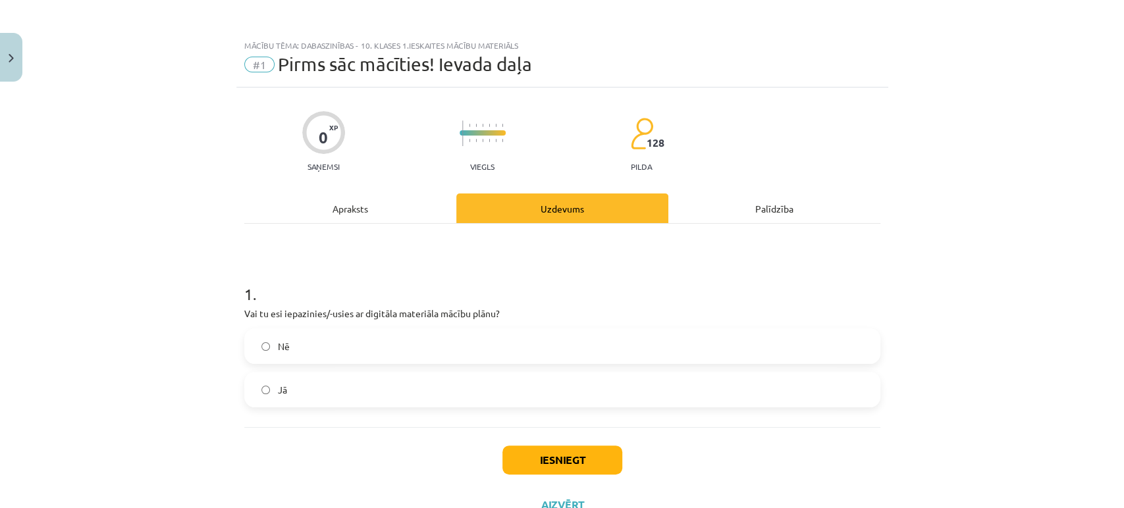
scroll to position [32, 0]
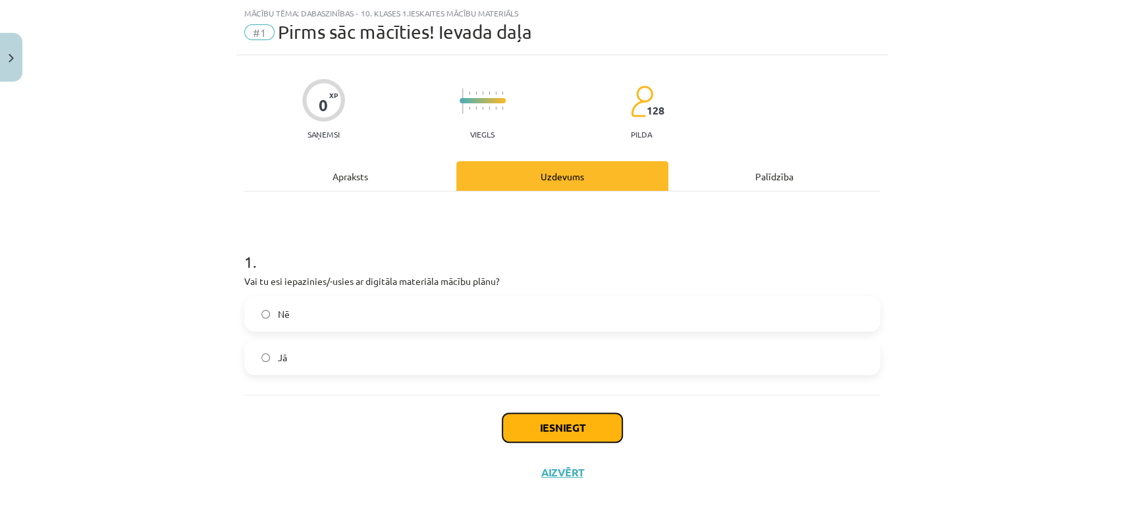
click at [543, 421] on button "Iesniegt" at bounding box center [562, 428] width 120 height 29
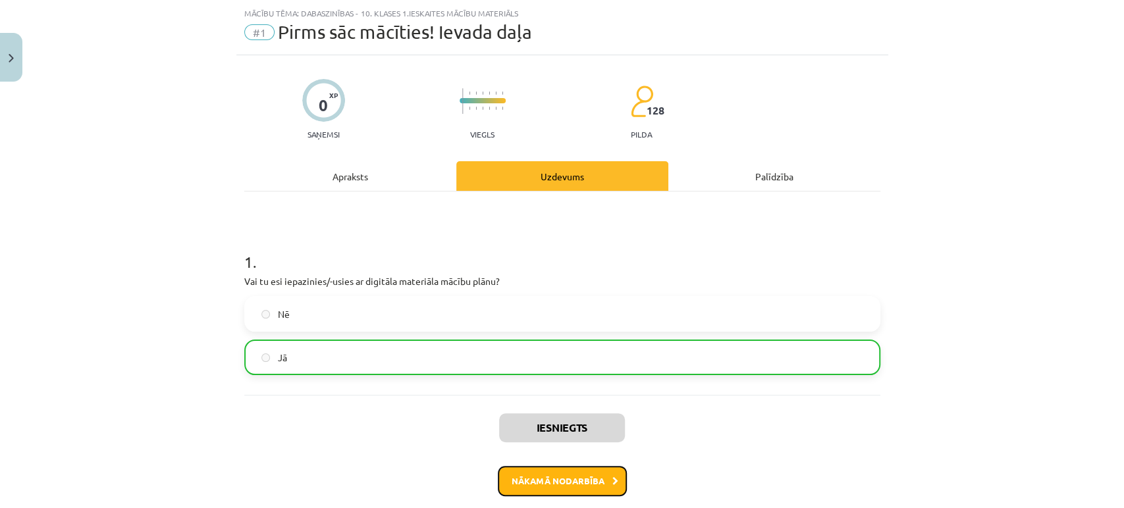
click at [564, 481] on button "Nākamā nodarbība" at bounding box center [562, 481] width 129 height 30
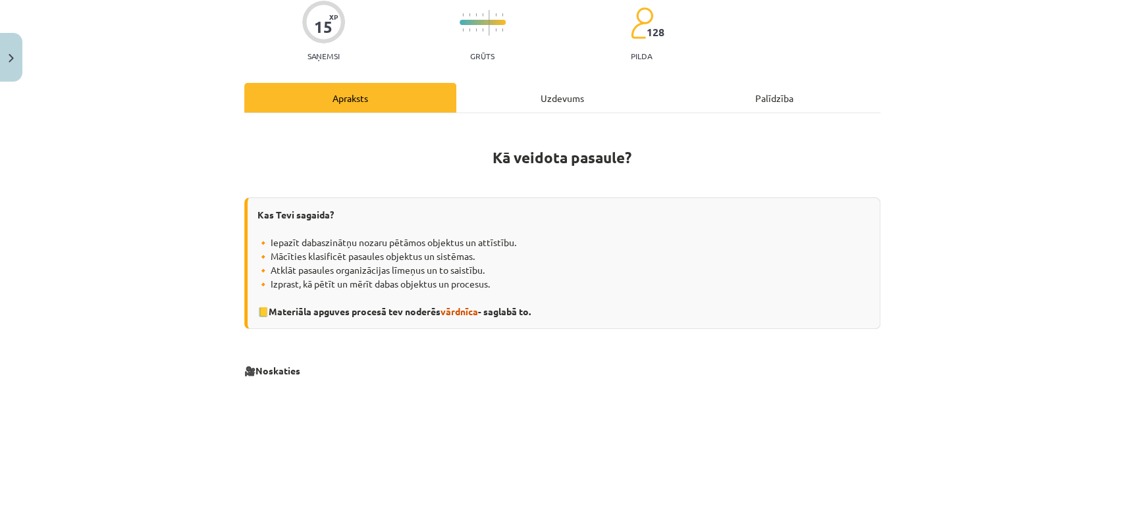
scroll to position [104, 0]
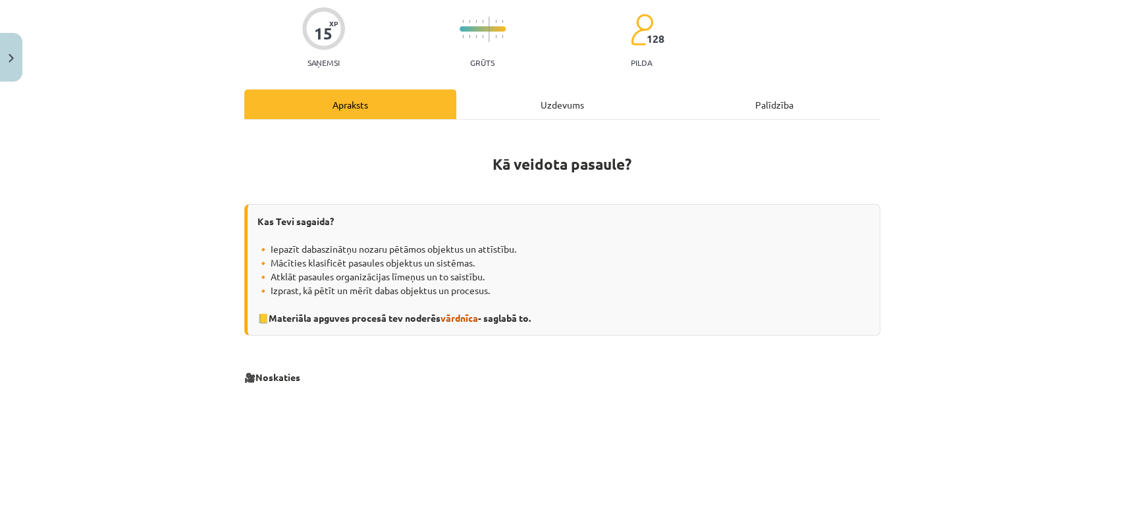
click at [539, 103] on div "Uzdevums" at bounding box center [562, 105] width 212 height 30
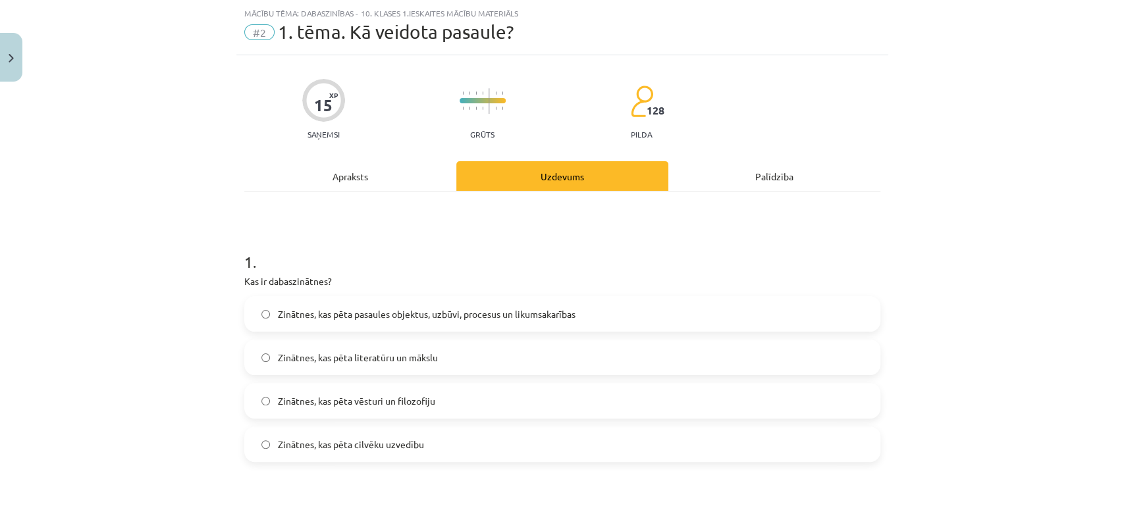
scroll to position [107, 0]
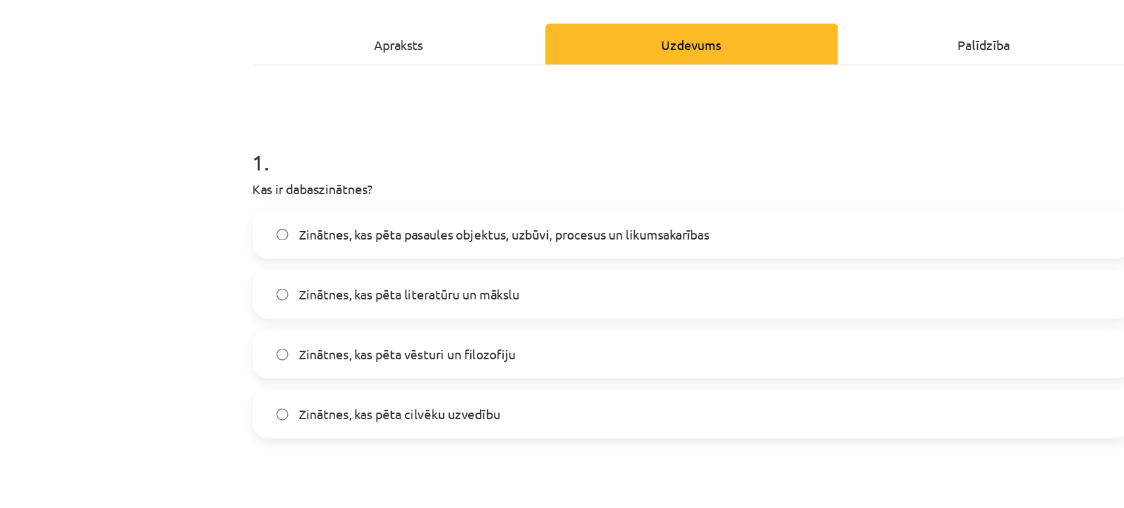
click at [340, 238] on span "Zinātnes, kas pēta pasaules objektus, uzbūvi, procesus un likumsakarības" at bounding box center [427, 239] width 298 height 14
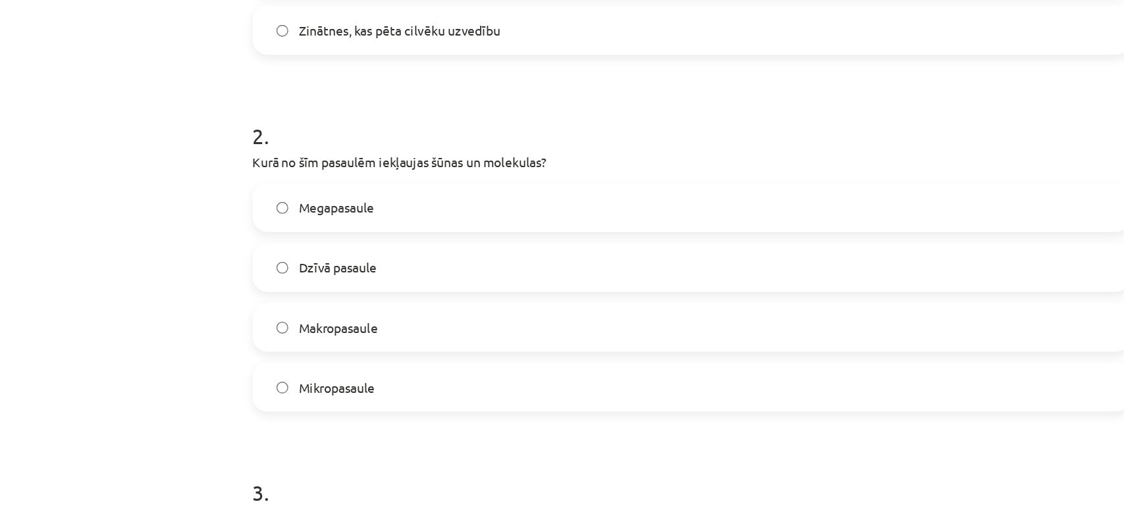
scroll to position [418, 0]
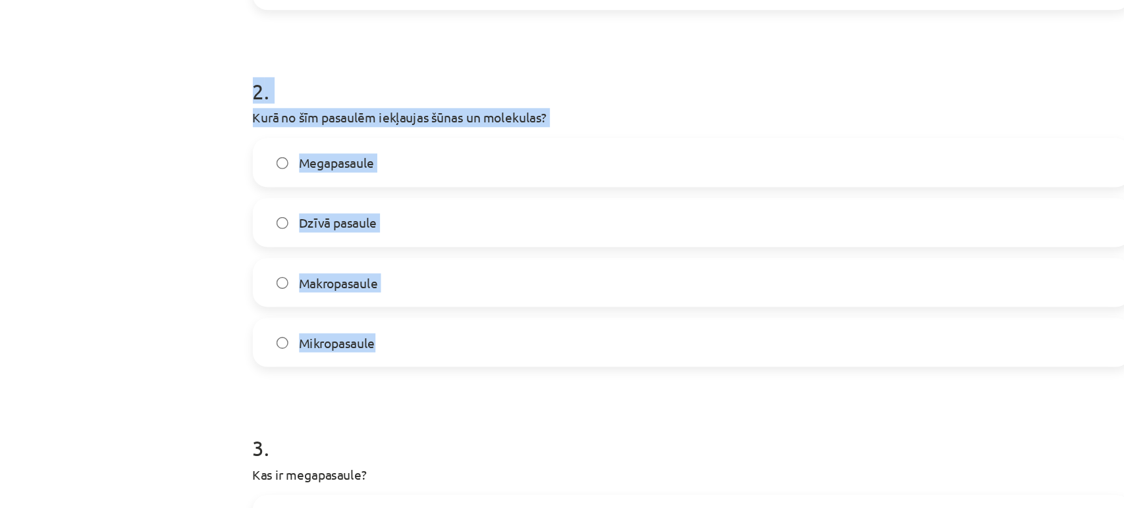
drag, startPoint x: 235, startPoint y: 140, endPoint x: 348, endPoint y: 314, distance: 208.0
click at [348, 314] on div "15 XP Saņemsi Grūts 128 pilda Apraksts Uzdevums Palīdzība 1 . Kas ir dabaszināt…" at bounding box center [562, 450] width 652 height 1562
copy div "2 . Kurā no šīm pasaulēm iekļaujas šūnas un molekulas? Megapasaule Dzīvā pasaul…"
click at [313, 304] on label "Mikropasaule" at bounding box center [562, 317] width 633 height 33
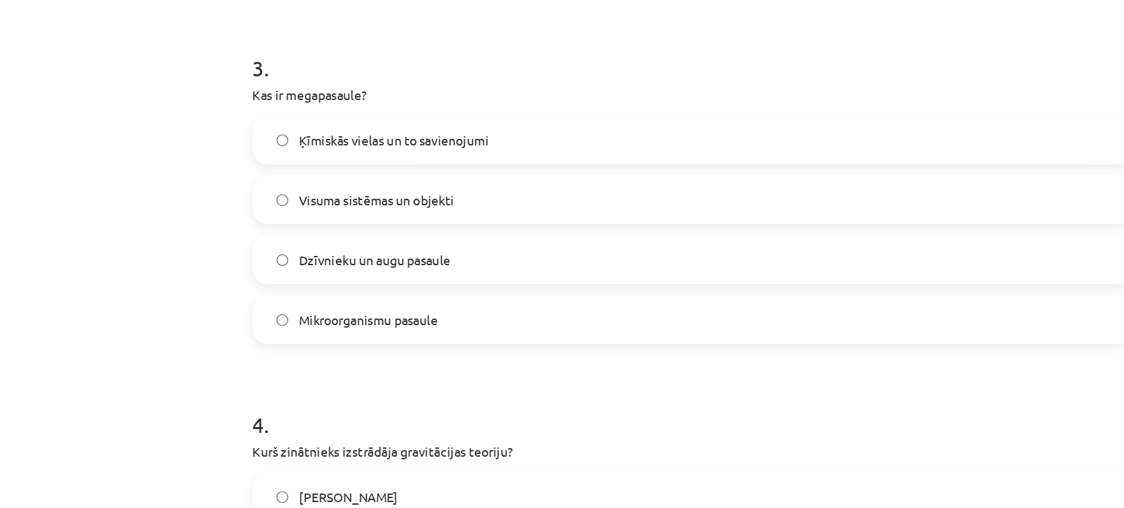
scroll to position [694, 0]
click at [296, 215] on span "Visuma sistēmas un objekti" at bounding box center [334, 214] width 113 height 14
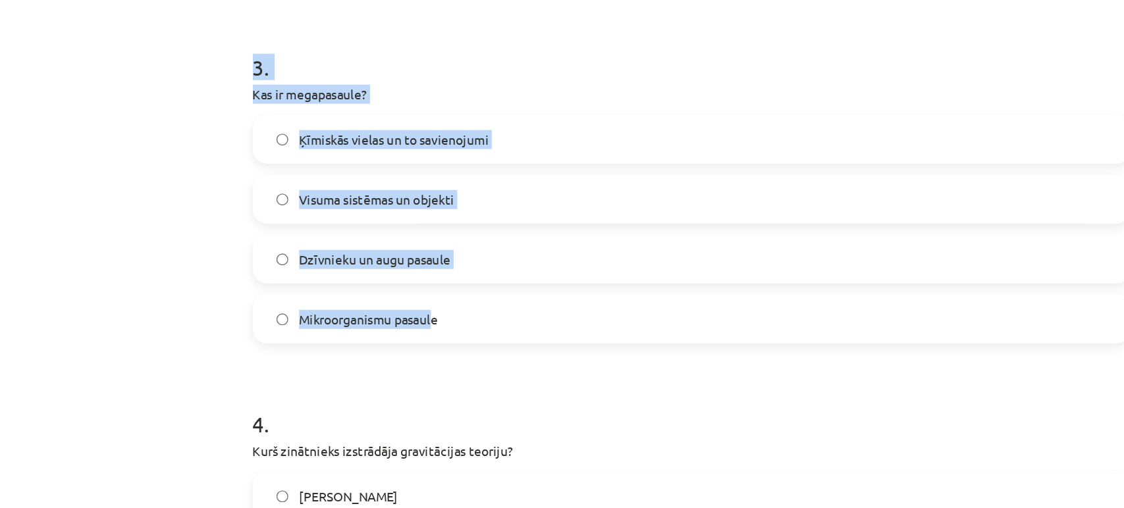
drag, startPoint x: 218, startPoint y: 118, endPoint x: 371, endPoint y: 302, distance: 238.9
click at [371, 302] on div "Mācību tēma: Dabaszinības - 10. klases 1.ieskaites mācību materiāls #2 1. tēma.…" at bounding box center [562, 254] width 1124 height 508
click at [202, 126] on div "Mācību tēma: Dabaszinības - 10. klases 1.ieskaites mācību materiāls #2 1. tēma.…" at bounding box center [562, 254] width 1124 height 508
drag, startPoint x: 221, startPoint y: 114, endPoint x: 398, endPoint y: 310, distance: 264.4
click at [398, 310] on div "Mācību tēma: Dabaszinības - 10. klases 1.ieskaites mācību materiāls #2 1. tēma.…" at bounding box center [562, 254] width 1124 height 508
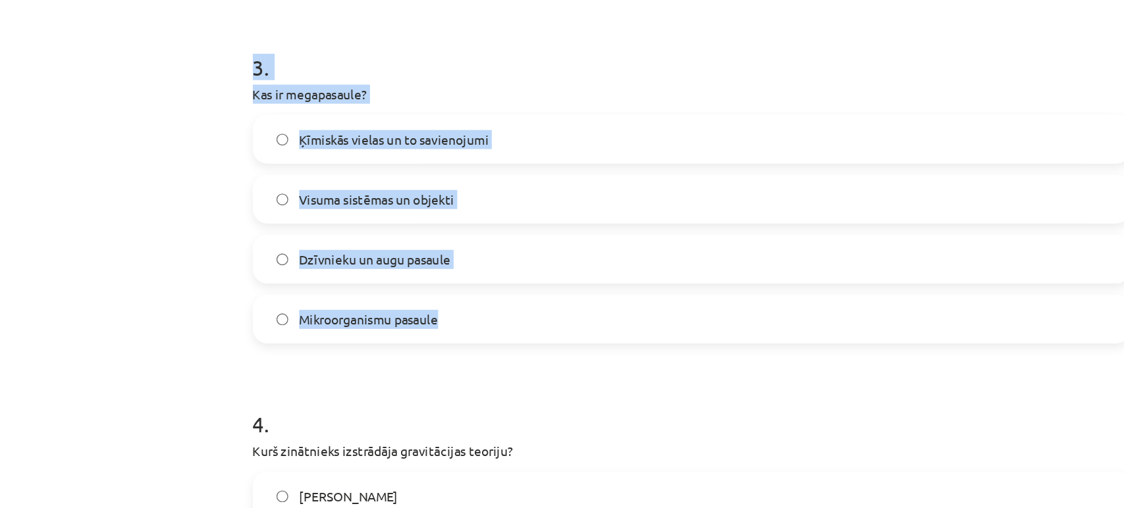
copy div "3 . Kas ir megapasaule? Ķīmiskās vielas un to savienojumi Visuma sistēmas un ob…"
click at [169, 250] on div "Mācību tēma: Dabaszinības - 10. klases 1.ieskaites mācību materiāls #2 1. tēma.…" at bounding box center [562, 254] width 1124 height 508
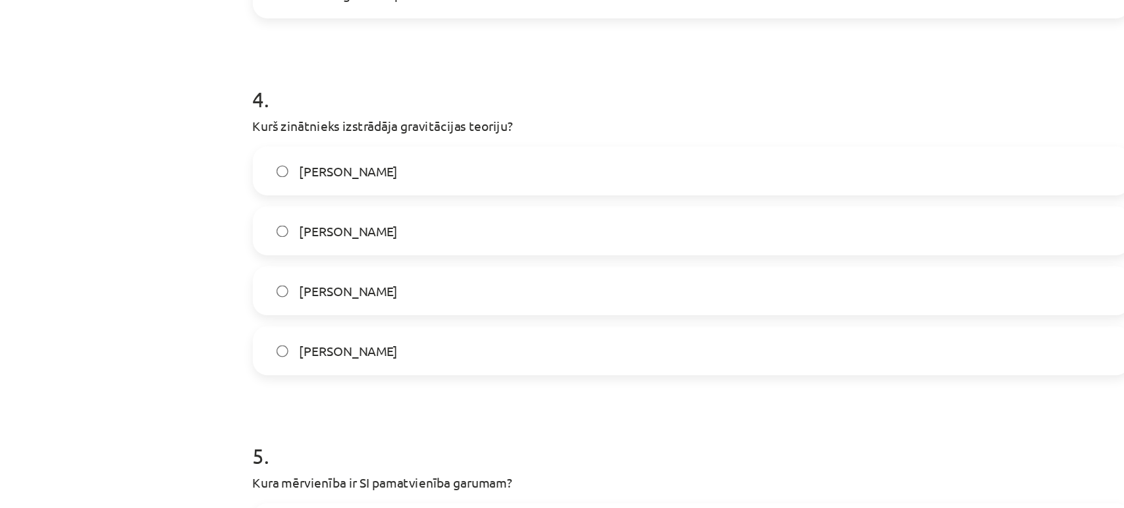
scroll to position [951, 0]
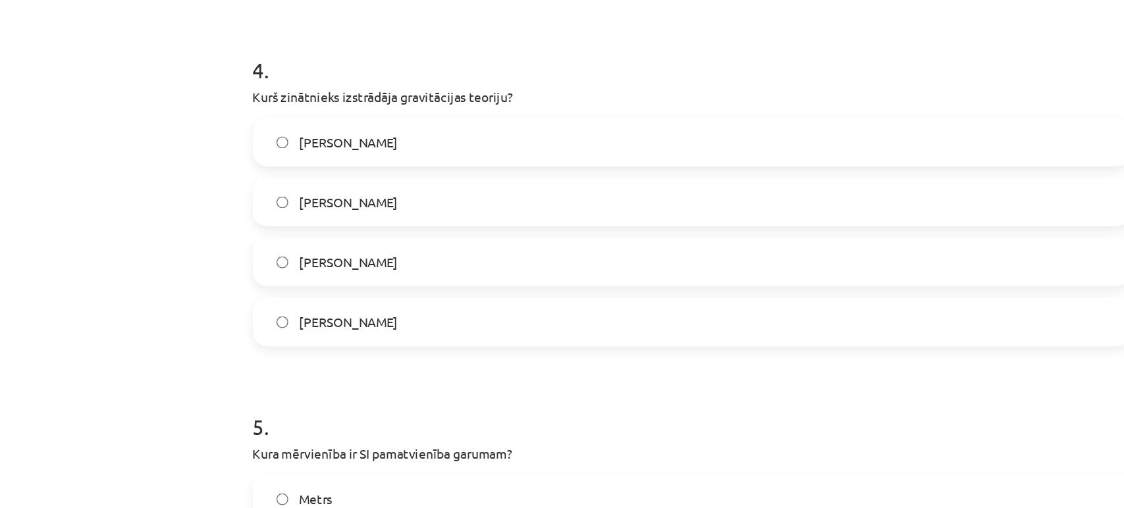
drag, startPoint x: 225, startPoint y: 122, endPoint x: 368, endPoint y: 300, distance: 228.1
click at [368, 300] on div "Mācību tēma: Dabaszinības - 10. klases 1.ieskaites mācību materiāls #2 1. tēma.…" at bounding box center [562, 254] width 1124 height 508
copy div "4 . Kurš zinātnieks izstrādāja gravitācijas teoriju? Galileo Galilejs Alberts E…"
click at [221, 246] on div "Mācību tēma: Dabaszinības - 10. klases 1.ieskaites mācību materiāls #2 1. tēma.…" at bounding box center [562, 254] width 1124 height 508
click at [316, 263] on span "Īzaks Ņūtons" at bounding box center [314, 259] width 72 height 14
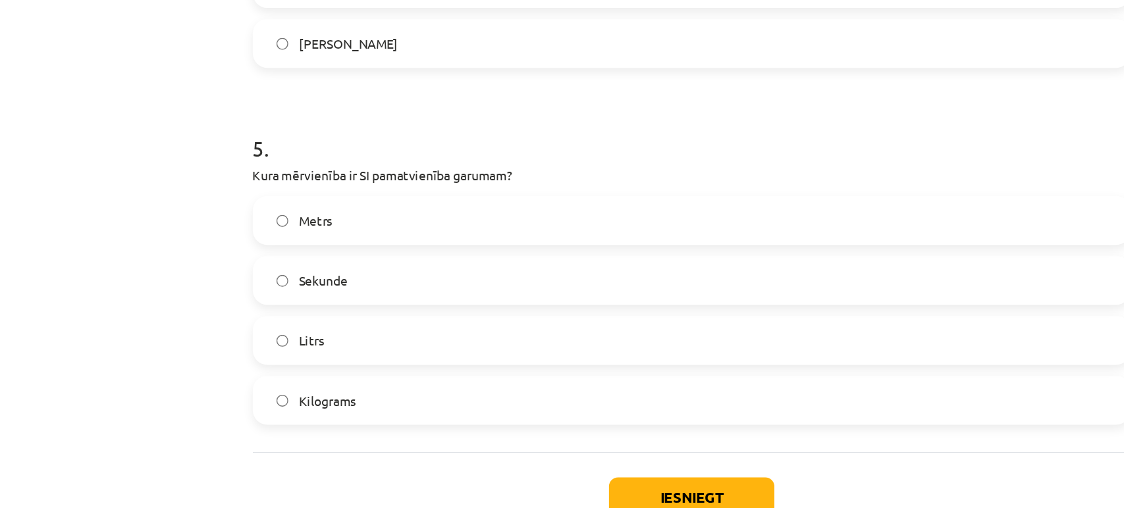
scroll to position [1173, 0]
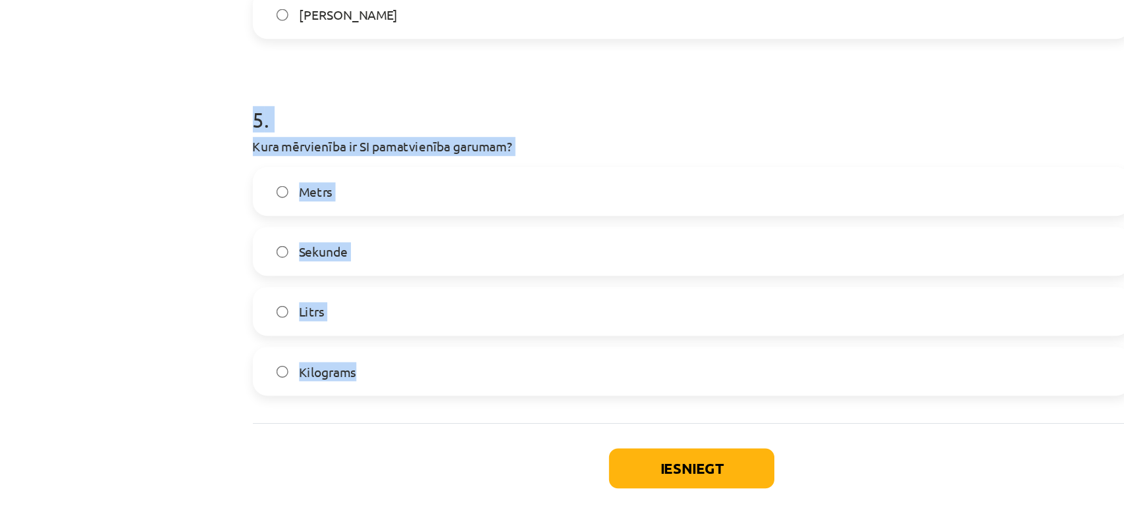
drag, startPoint x: 229, startPoint y: 152, endPoint x: 338, endPoint y: 342, distance: 219.1
click at [338, 342] on div "Mācību tēma: Dabaszinības - 10. klases 1.ieskaites mācību materiāls #2 1. tēma.…" at bounding box center [562, 254] width 1124 height 508
click at [208, 303] on div "Mācību tēma: Dabaszinības - 10. klases 1.ieskaites mācību materiāls #2 1. tēma.…" at bounding box center [562, 254] width 1124 height 508
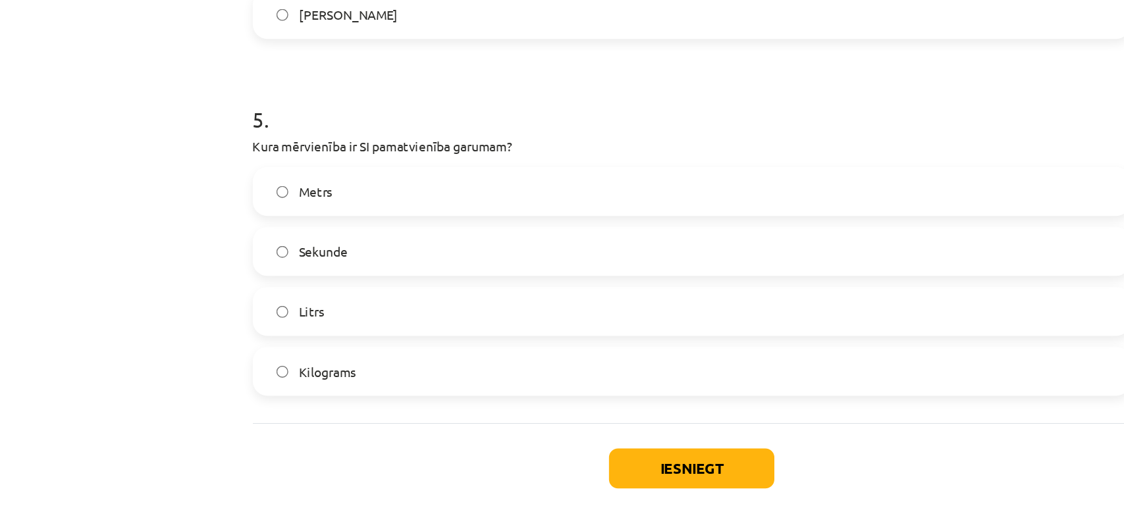
click at [280, 215] on label "Metrs" at bounding box center [562, 208] width 633 height 33
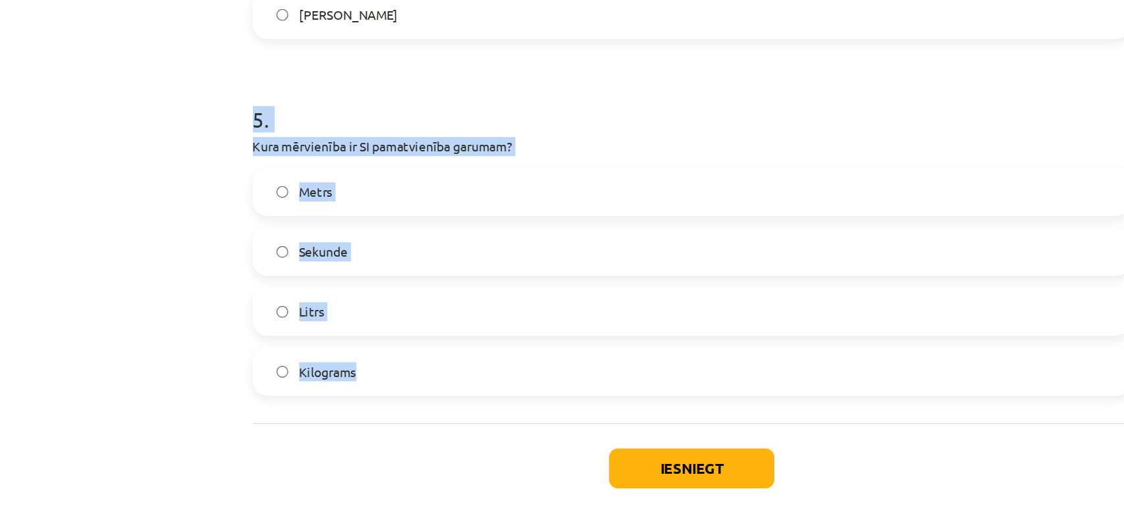
drag, startPoint x: 229, startPoint y: 142, endPoint x: 335, endPoint y: 339, distance: 223.6
click at [335, 339] on div "Mācību tēma: Dabaszinības - 10. klases 1.ieskaites mācību materiāls #2 1. tēma.…" at bounding box center [562, 254] width 1124 height 508
copy div "5 . Kura mērvienība ir SI pamatvienība garumam? Metrs Sekunde Litrs Kilograms"
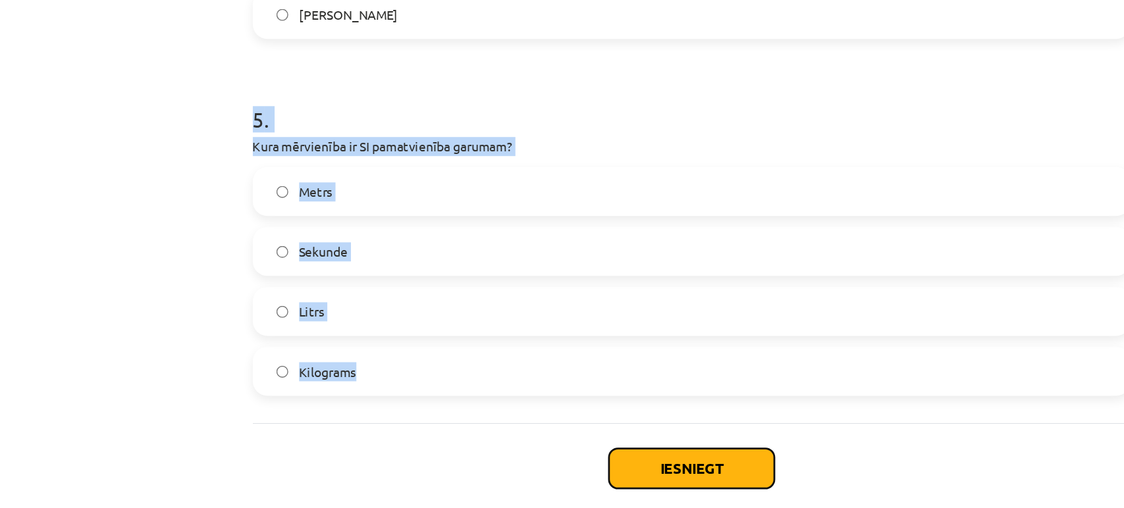
click at [578, 398] on button "Iesniegt" at bounding box center [562, 408] width 120 height 29
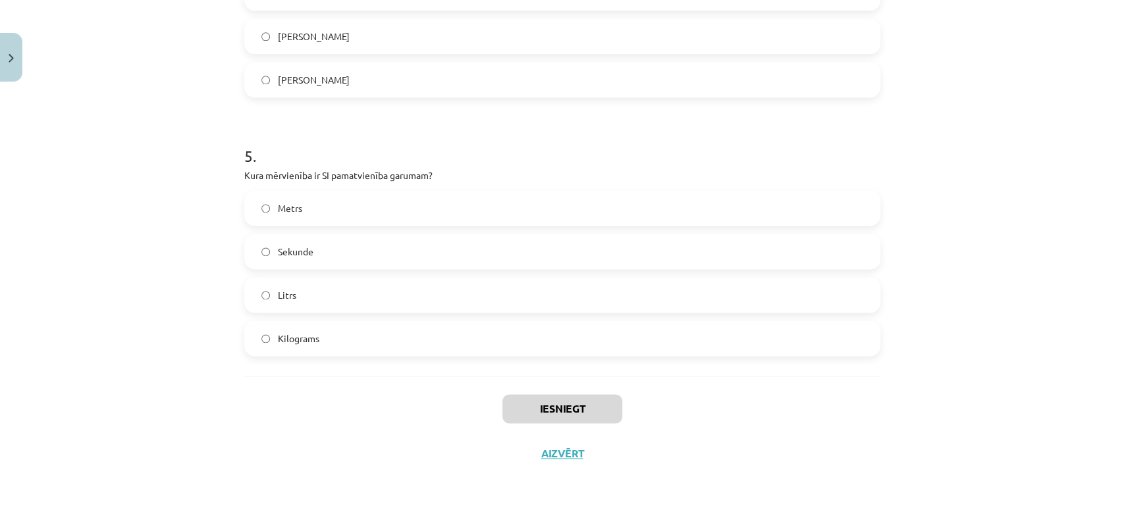
click at [274, 402] on div "Iesniegt Aizvērt" at bounding box center [562, 422] width 636 height 92
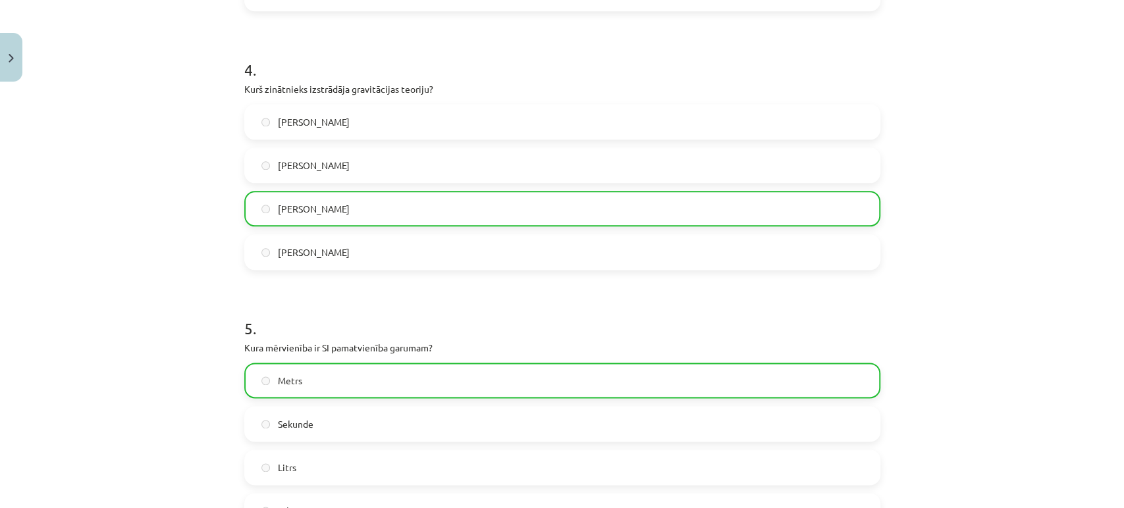
scroll to position [1215, 0]
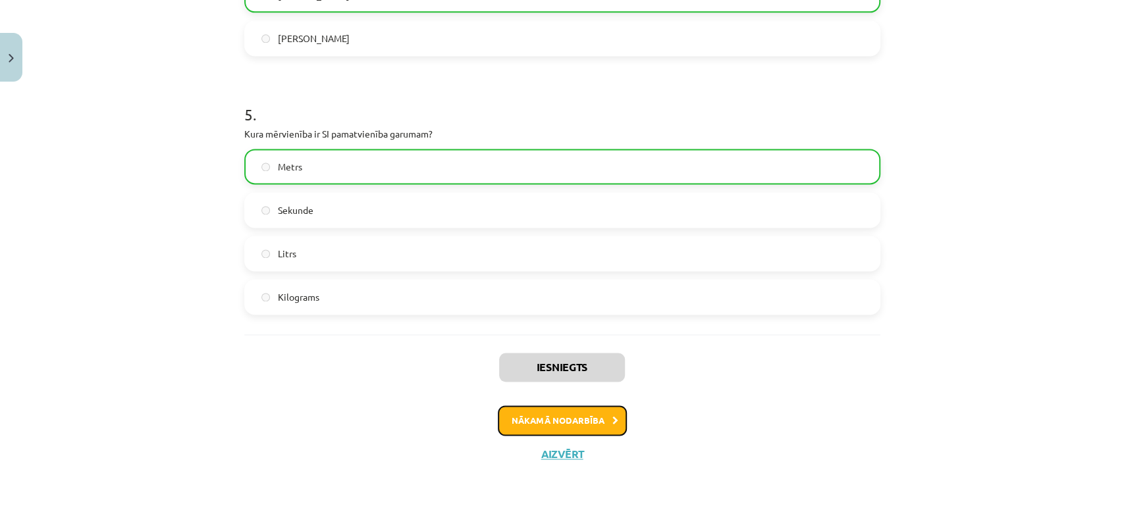
click at [508, 415] on button "Nākamā nodarbība" at bounding box center [562, 421] width 129 height 30
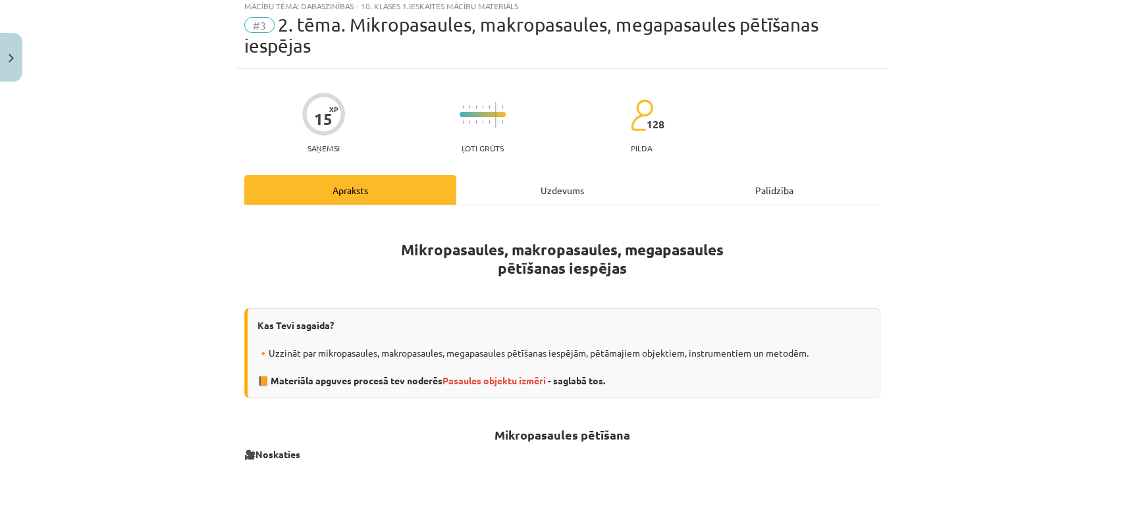
scroll to position [32, 0]
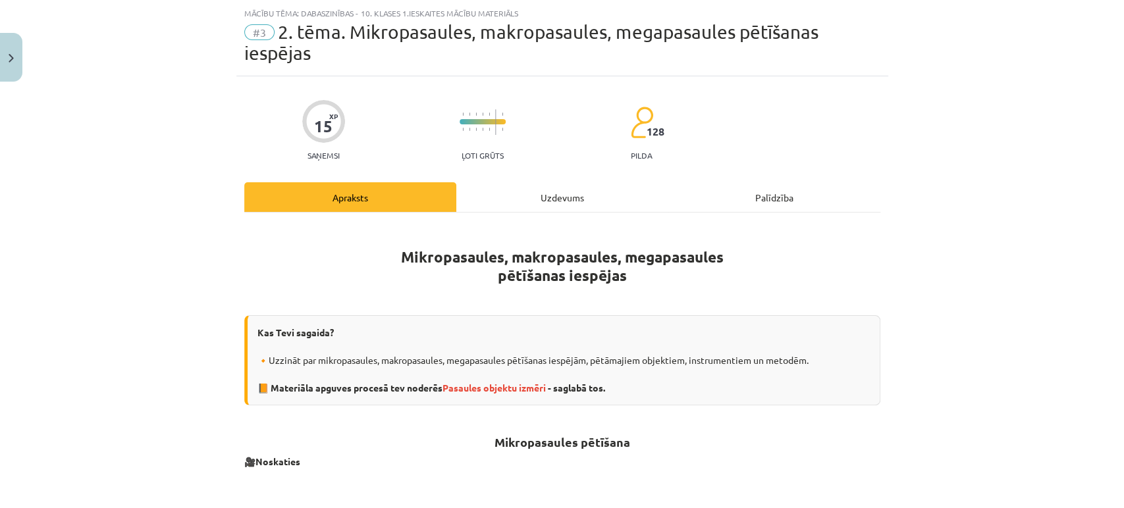
click at [549, 182] on div "Uzdevums" at bounding box center [562, 197] width 212 height 30
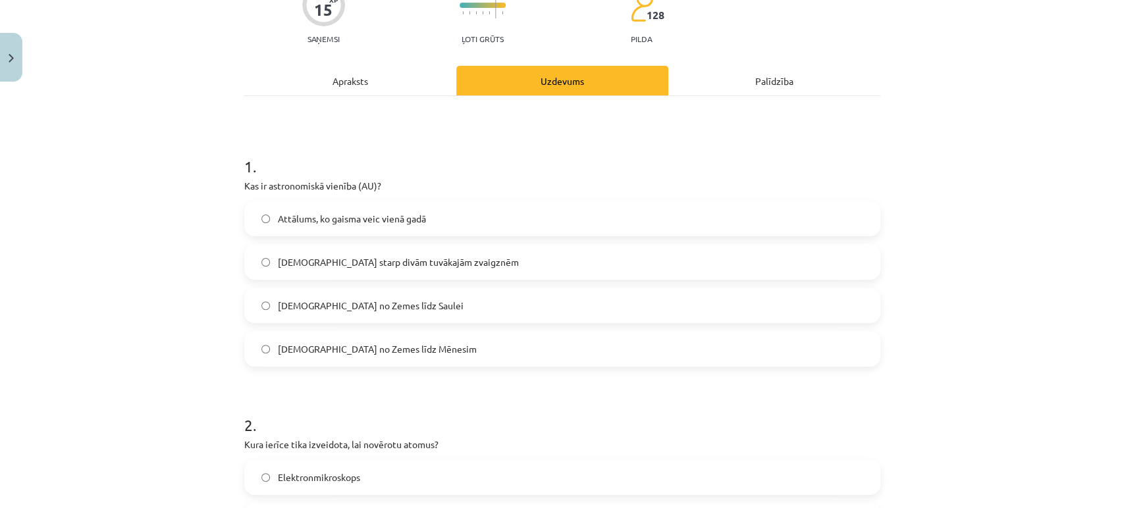
scroll to position [148, 0]
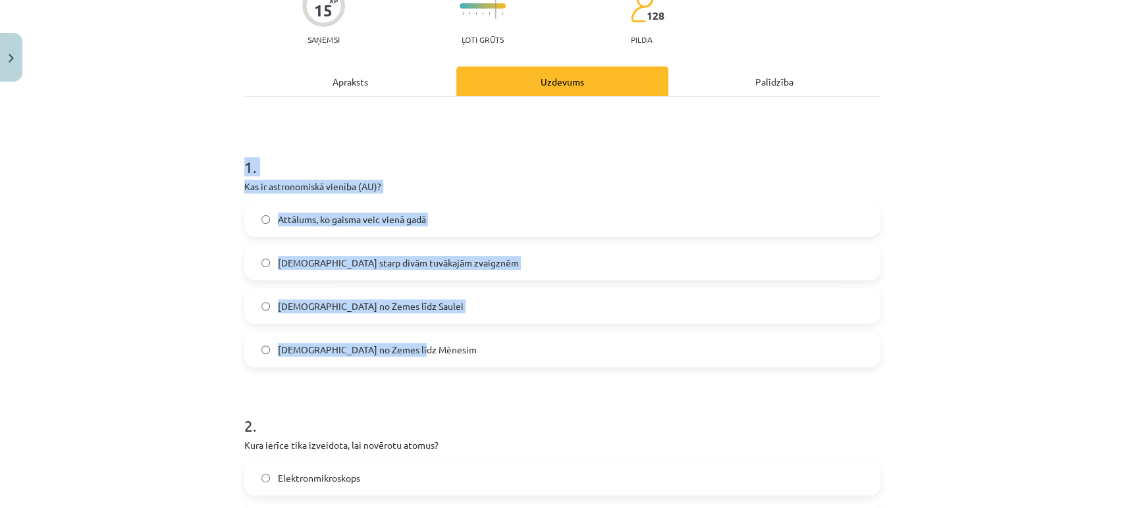
drag, startPoint x: 229, startPoint y: 155, endPoint x: 430, endPoint y: 356, distance: 283.6
click at [430, 356] on div "Mācību tēma: Dabaszinības - 10. klases 1.ieskaites mācību materiāls #3 2. tēma.…" at bounding box center [562, 254] width 1124 height 508
copy div "1 . Kas ir astronomiskā vienība (AU)? Attālums, ko gaisma veic vienā gadā Attāl…"
click at [146, 260] on div "Mācību tēma: Dabaszinības - 10. klases 1.ieskaites mācību materiāls #3 2. tēma.…" at bounding box center [562, 254] width 1124 height 508
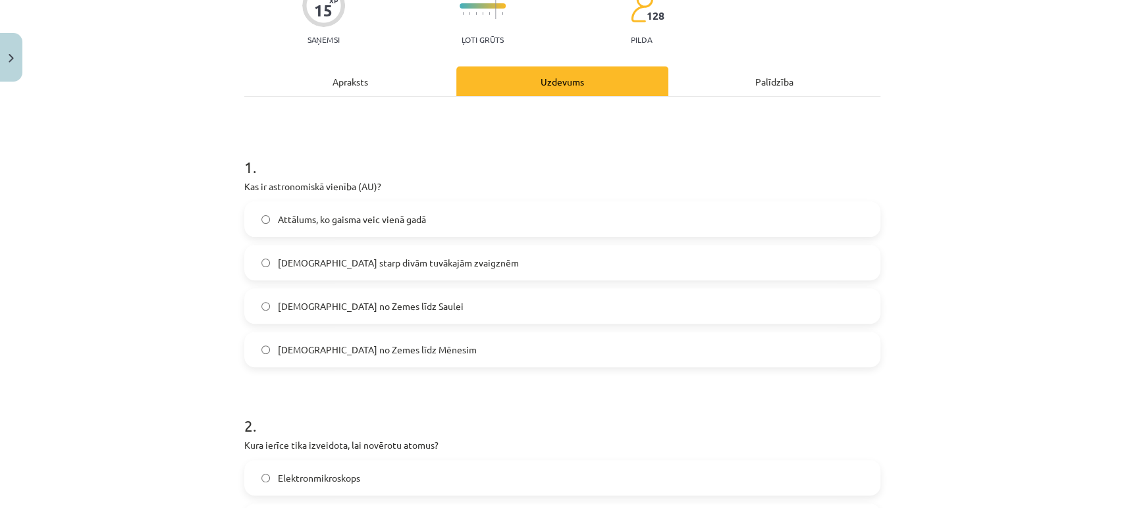
click at [321, 306] on span "Attālums no Zemes līdz Saulei" at bounding box center [371, 307] width 186 height 14
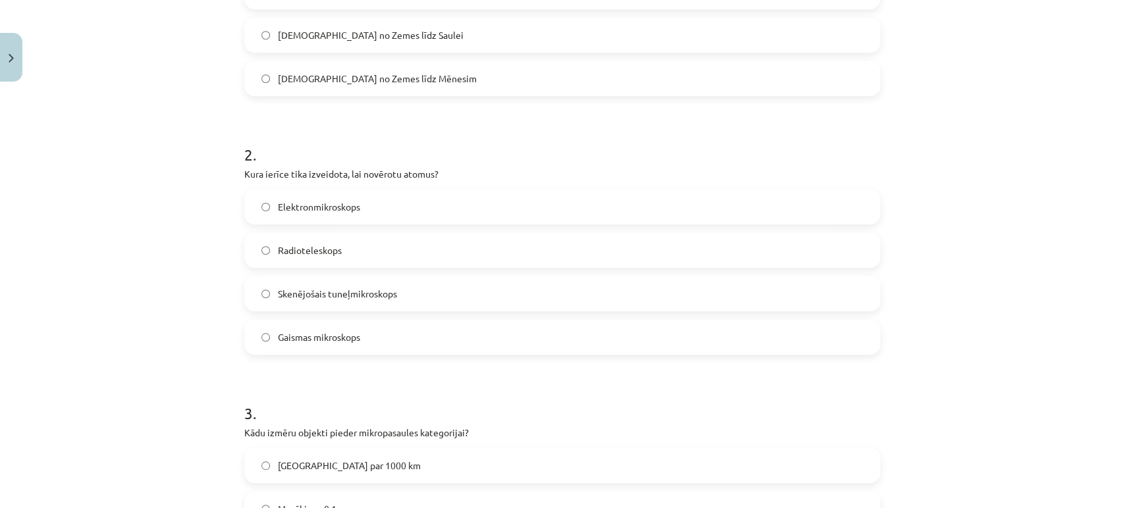
scroll to position [421, 0]
click at [237, 149] on div "15 XP Saņemsi Ļoti grūts 128 pilda Apraksts Uzdevums Palīdzība 1 . Kas ir astro…" at bounding box center [562, 469] width 652 height 1562
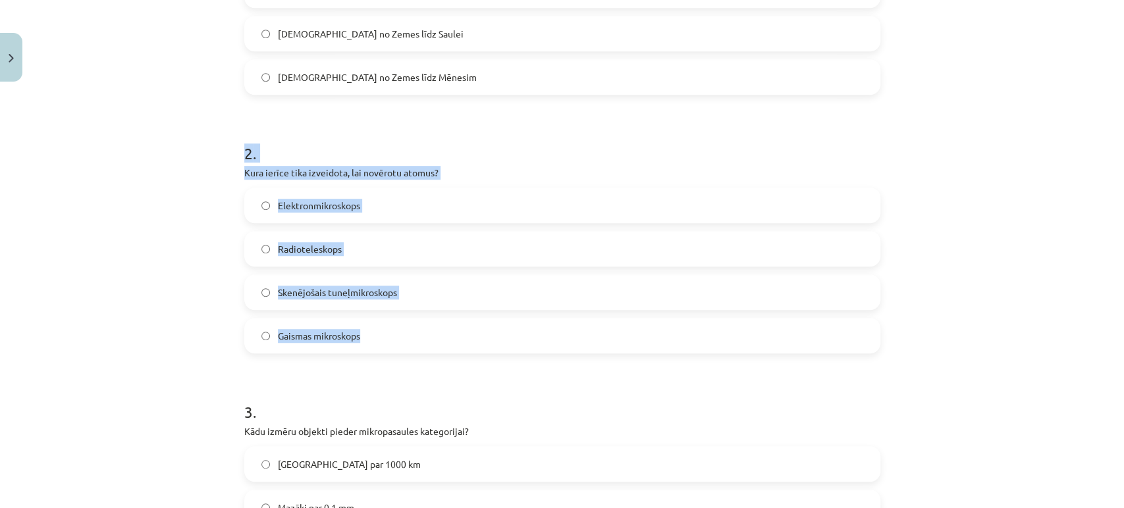
drag, startPoint x: 235, startPoint y: 154, endPoint x: 398, endPoint y: 346, distance: 251.8
click at [398, 346] on div "15 XP Saņemsi Ļoti grūts 128 pilda Apraksts Uzdevums Palīdzība 1 . Kas ir astro…" at bounding box center [562, 469] width 652 height 1562
copy div "2 . Kura ierīce tika izveidota, lai novērotu atomus? Elektronmikroskops Radiote…"
click at [158, 236] on div "Mācību tēma: Dabaszinības - 10. klases 1.ieskaites mācību materiāls #3 2. tēma.…" at bounding box center [562, 254] width 1124 height 508
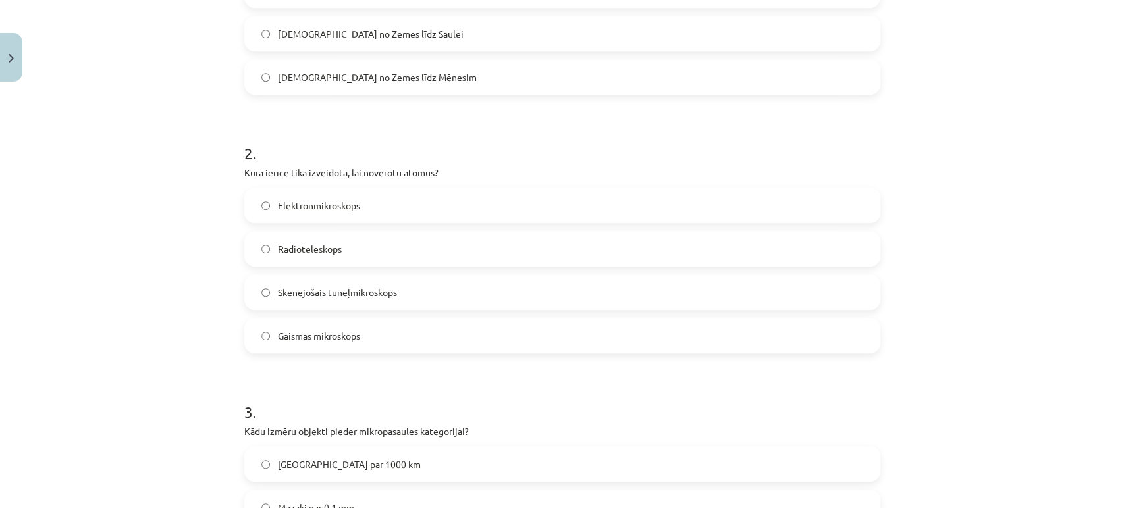
click at [300, 289] on span "Skenējošais tuneļmikroskops" at bounding box center [337, 293] width 119 height 14
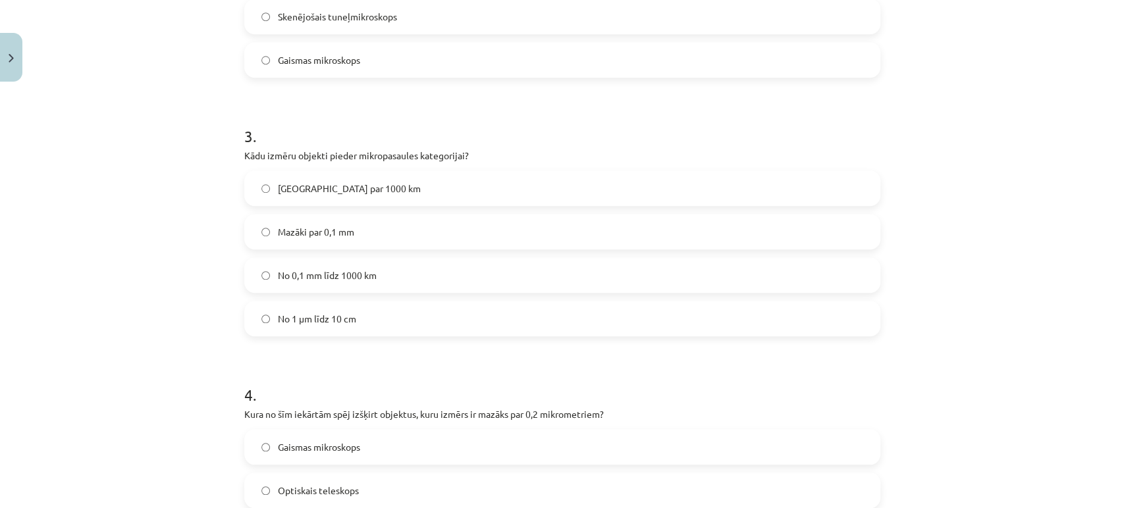
scroll to position [696, 0]
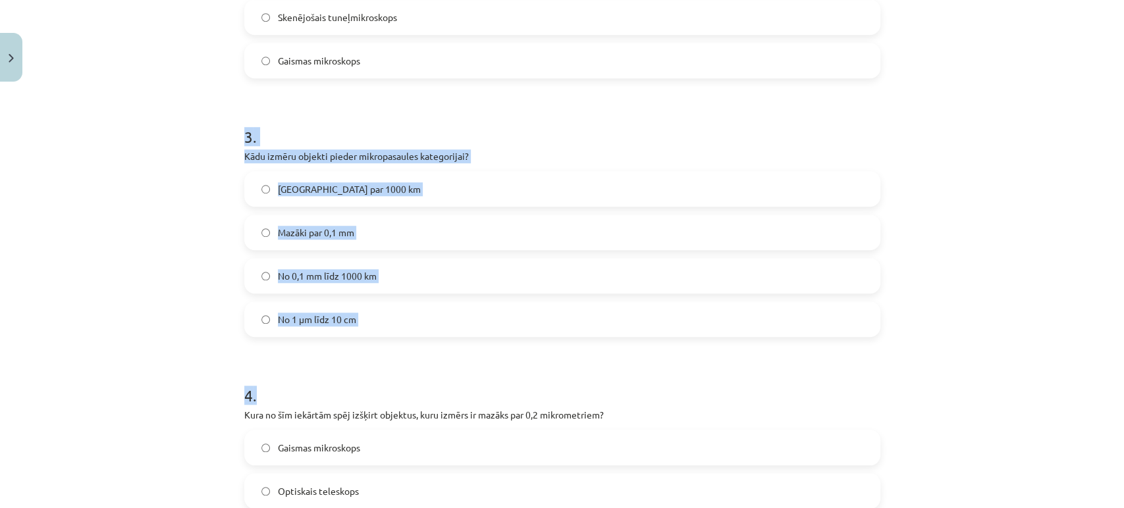
drag, startPoint x: 224, startPoint y: 142, endPoint x: 363, endPoint y: 360, distance: 258.5
click at [363, 360] on div "Mācību tēma: Dabaszinības - 10. klases 1.ieskaites mācību materiāls #3 2. tēma.…" at bounding box center [562, 254] width 1124 height 508
copy form "3 . Kādu izmēru objekti pieder mikropasaules kategorijai? Lielāki par 1000 km M…"
click at [134, 200] on div "Mācību tēma: Dabaszinības - 10. klases 1.ieskaites mācību materiāls #3 2. tēma.…" at bounding box center [562, 254] width 1124 height 508
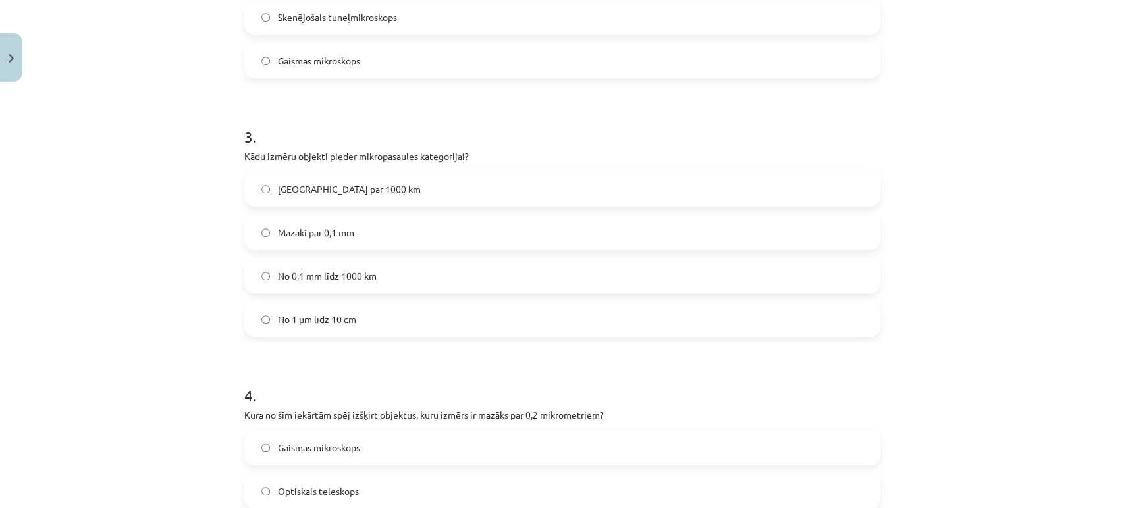
click at [322, 226] on span "Mazāki par 0,1 mm" at bounding box center [316, 233] width 76 height 14
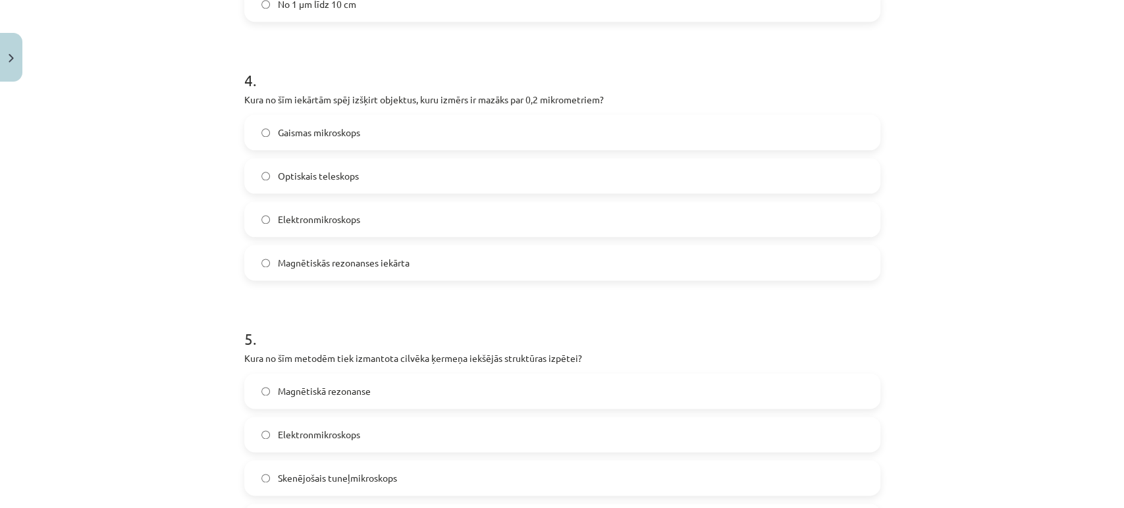
scroll to position [1012, 0]
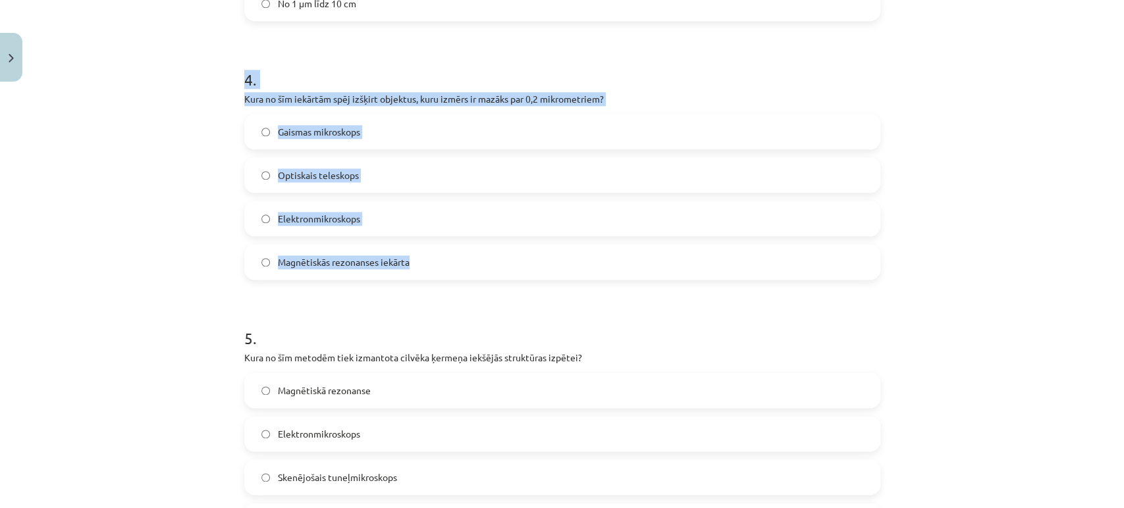
drag, startPoint x: 229, startPoint y: 71, endPoint x: 408, endPoint y: 265, distance: 264.2
click at [408, 265] on div "Mācību tēma: Dabaszinības - 10. klases 1.ieskaites mācību materiāls #3 2. tēma.…" at bounding box center [562, 254] width 1124 height 508
copy div "4 . Kura no šīm iekārtām spēj izšķirt objektus, kuru izmērs ir mazāks par 0,2 m…"
click at [161, 217] on div "Mācību tēma: Dabaszinības - 10. klases 1.ieskaites mācību materiāls #3 2. tēma.…" at bounding box center [562, 254] width 1124 height 508
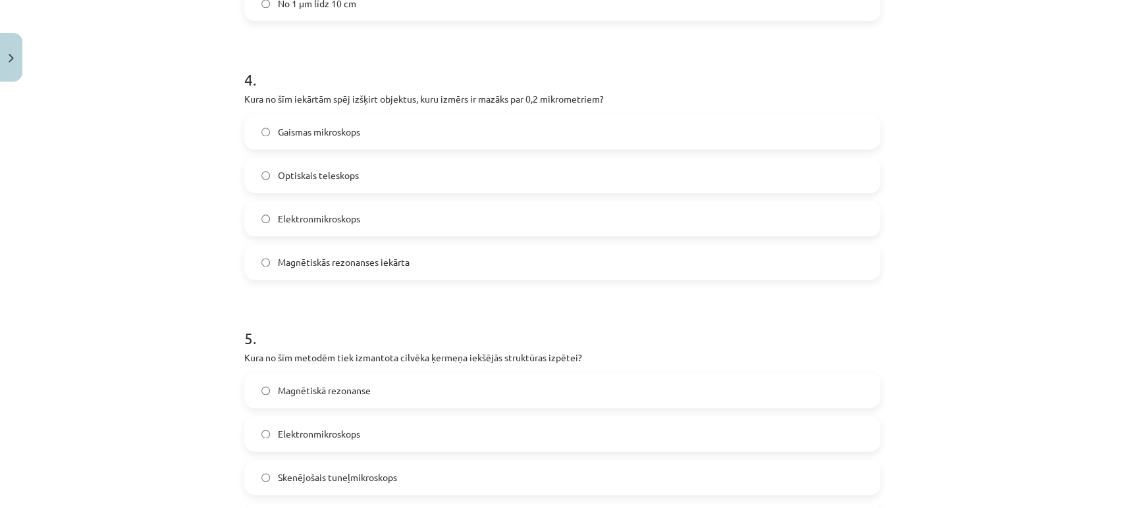
click at [300, 213] on span "Elektronmikroskops" at bounding box center [319, 219] width 82 height 14
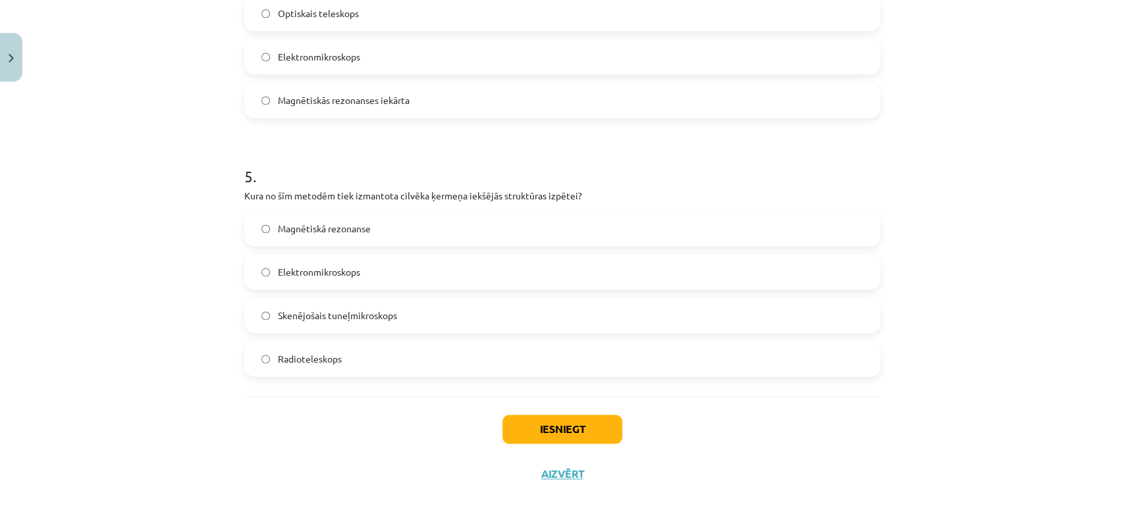
scroll to position [1195, 0]
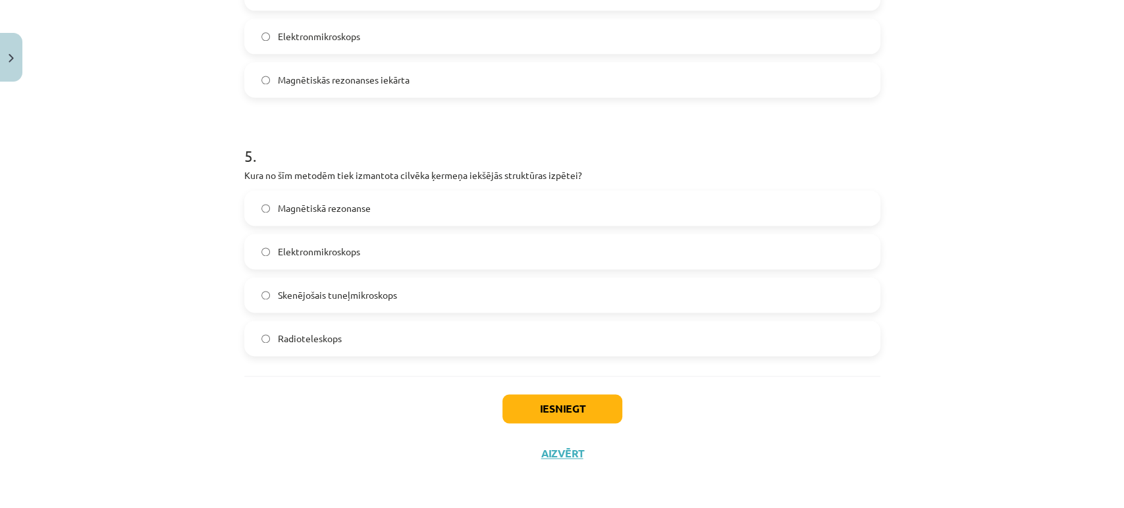
click at [291, 215] on label "Magnētiskā rezonanse" at bounding box center [562, 208] width 633 height 33
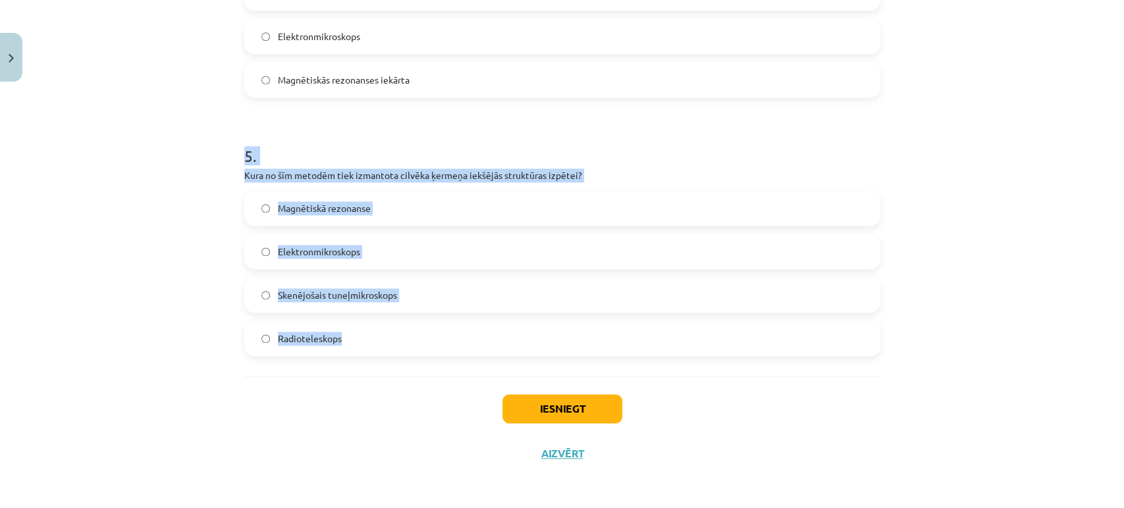
drag, startPoint x: 221, startPoint y: 146, endPoint x: 357, endPoint y: 343, distance: 240.0
click at [357, 343] on div "Mācību tēma: Dabaszinības - 10. klases 1.ieskaites mācību materiāls #3 2. tēma.…" at bounding box center [562, 254] width 1124 height 508
copy div "5 . Kura no šīm metodēm tiek izmantota cilvēka ķermeņa iekšējās struktūras izpē…"
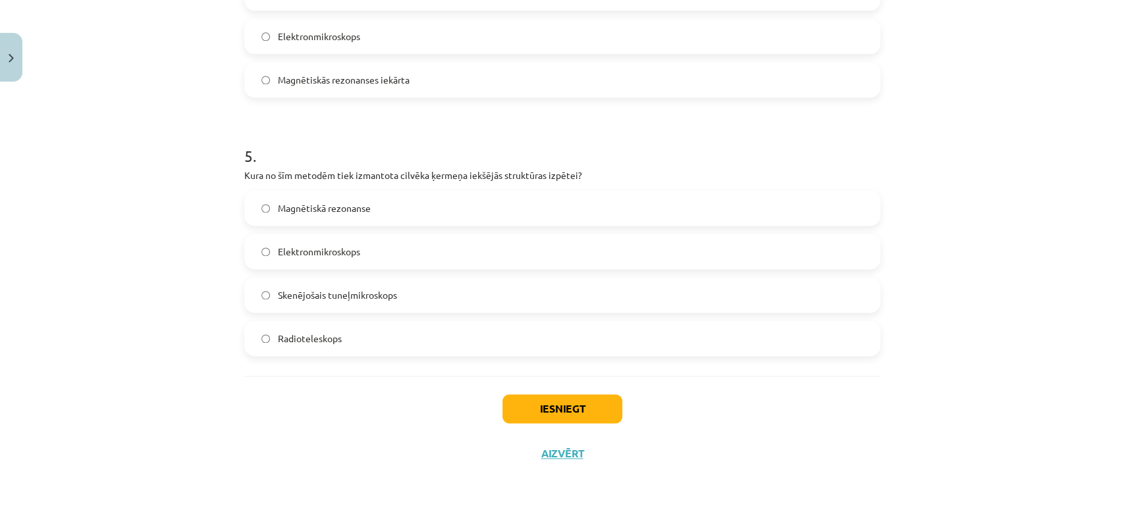
click at [389, 401] on div "Iesniegt Aizvērt" at bounding box center [562, 422] width 636 height 92
click at [523, 417] on button "Iesniegt" at bounding box center [562, 408] width 120 height 29
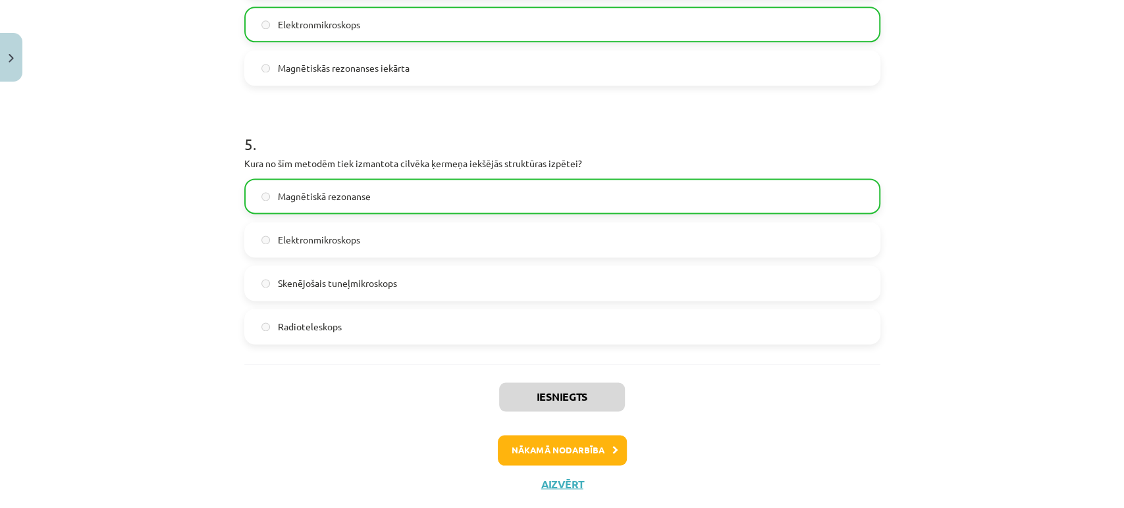
scroll to position [1236, 0]
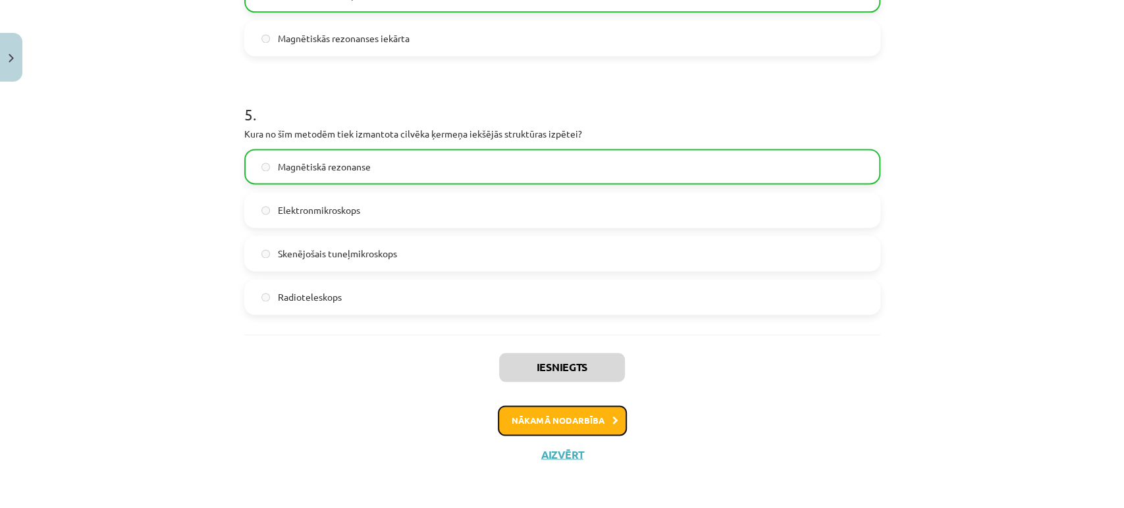
click at [539, 422] on button "Nākamā nodarbība" at bounding box center [562, 421] width 129 height 30
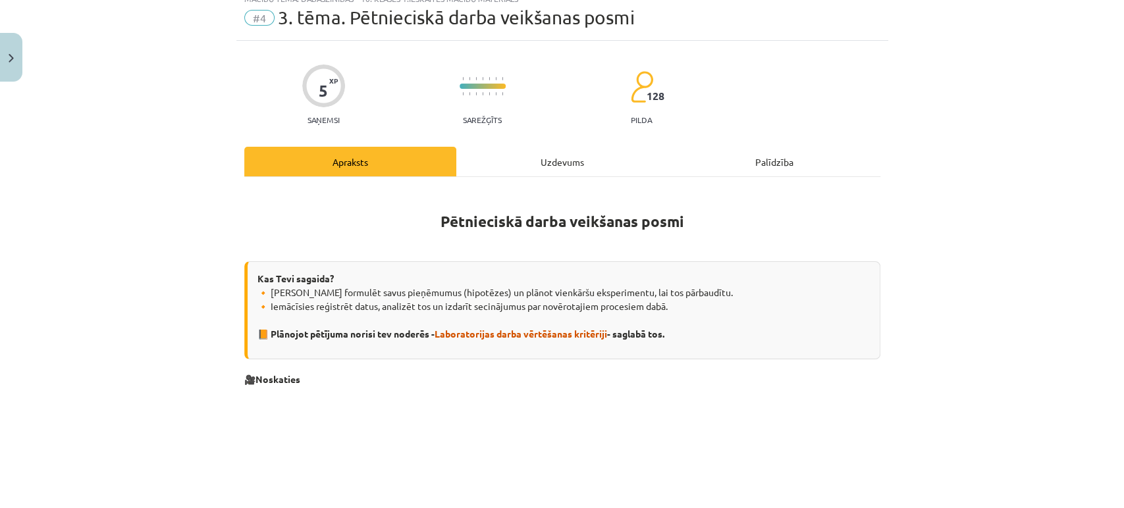
scroll to position [32, 0]
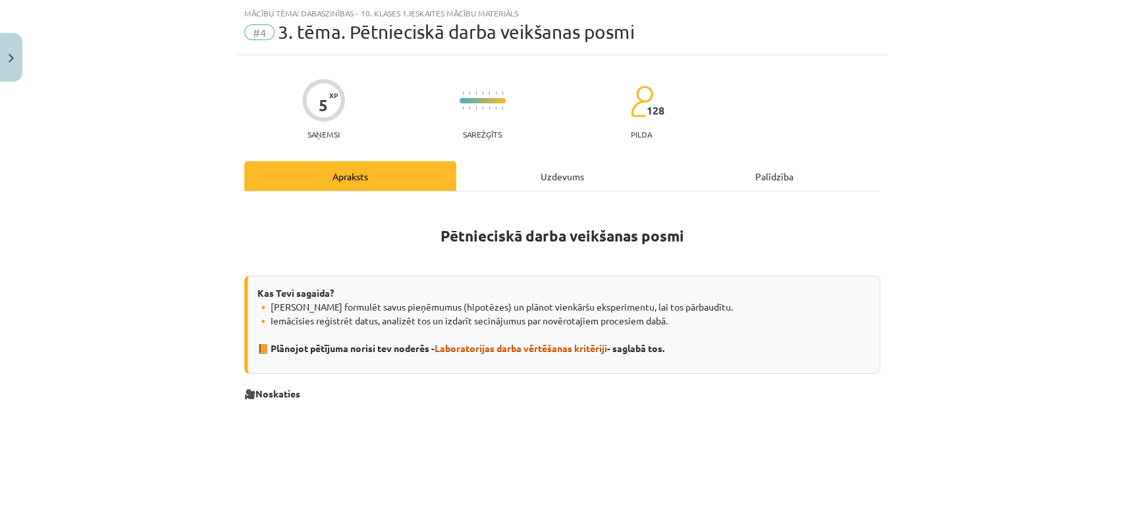
click at [552, 174] on div "Uzdevums" at bounding box center [562, 176] width 212 height 30
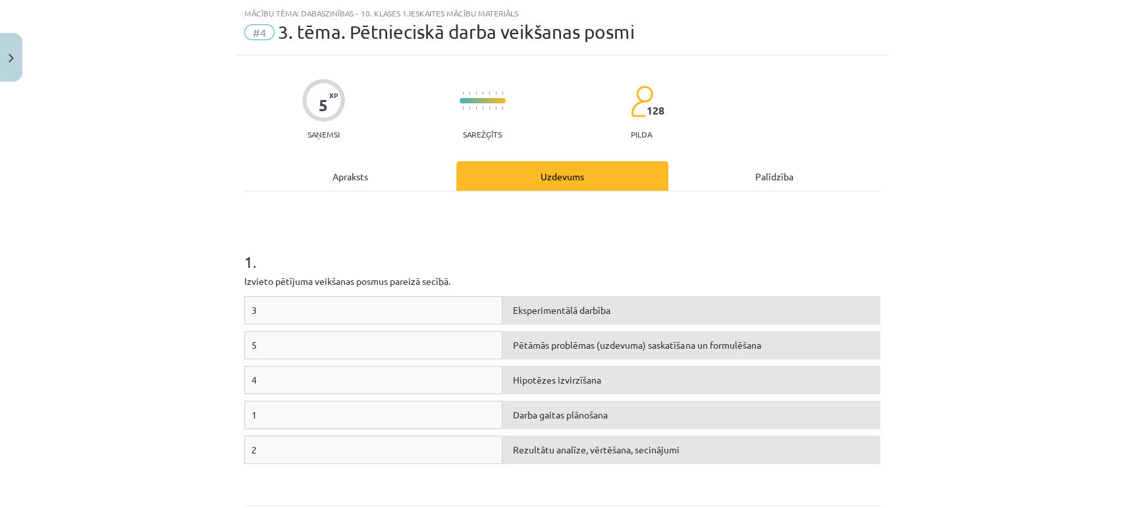
scroll to position [162, 0]
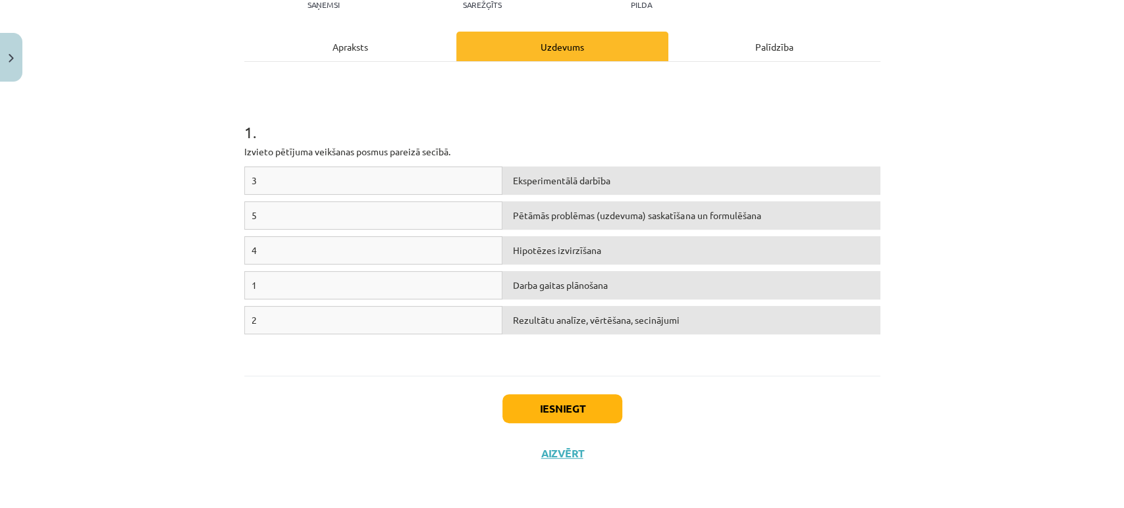
click at [316, 55] on div "Apraksts" at bounding box center [350, 47] width 212 height 30
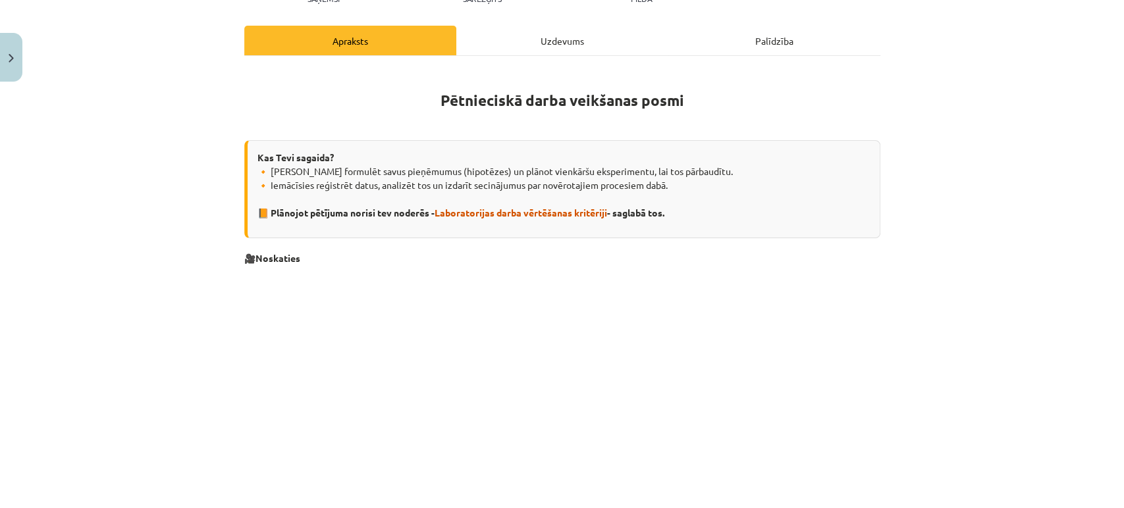
scroll to position [175, 0]
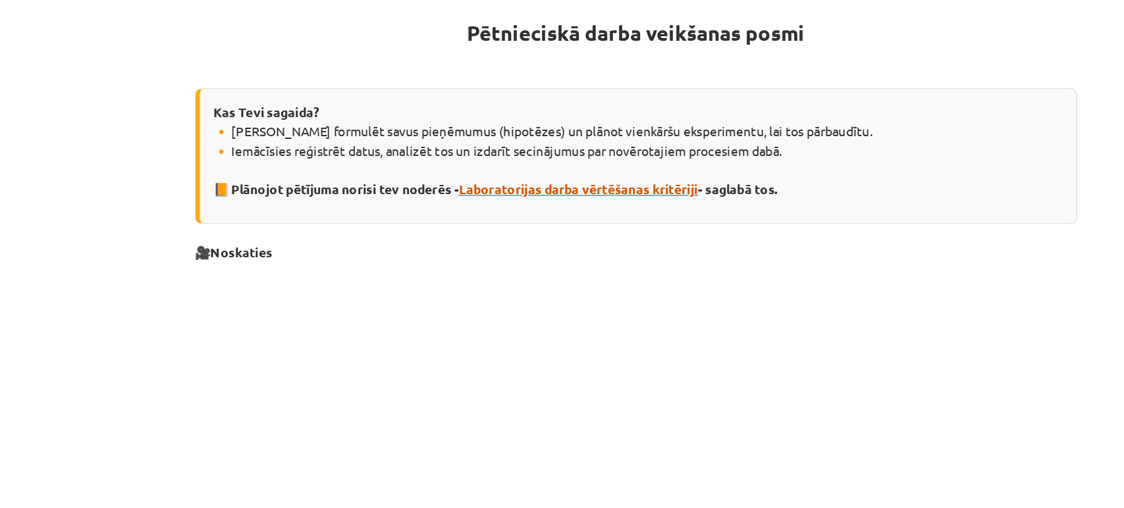
click at [454, 206] on span "Laboratorijas darba vērtēšanas kritēriji" at bounding box center [521, 206] width 173 height 12
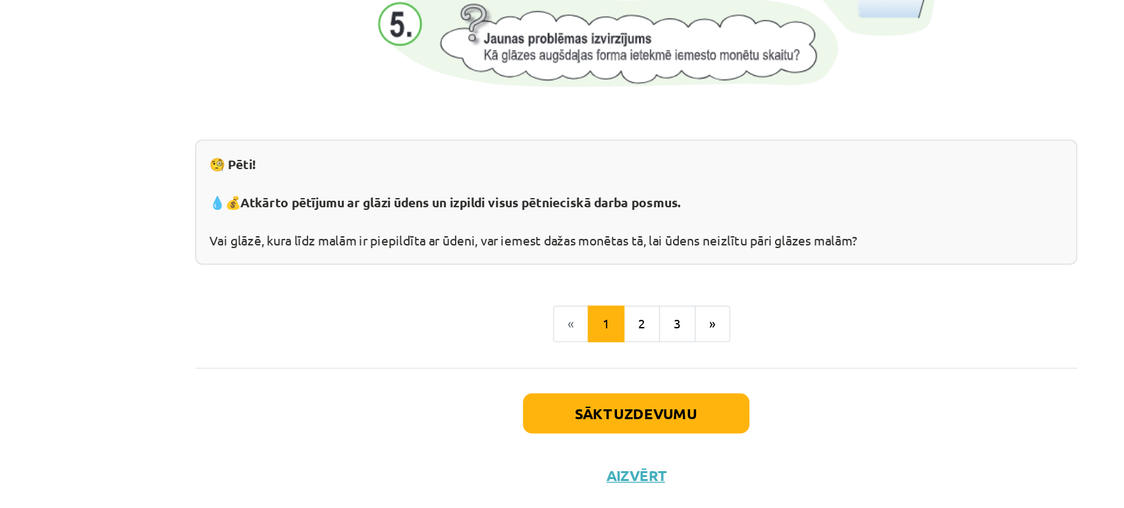
scroll to position [1350, 0]
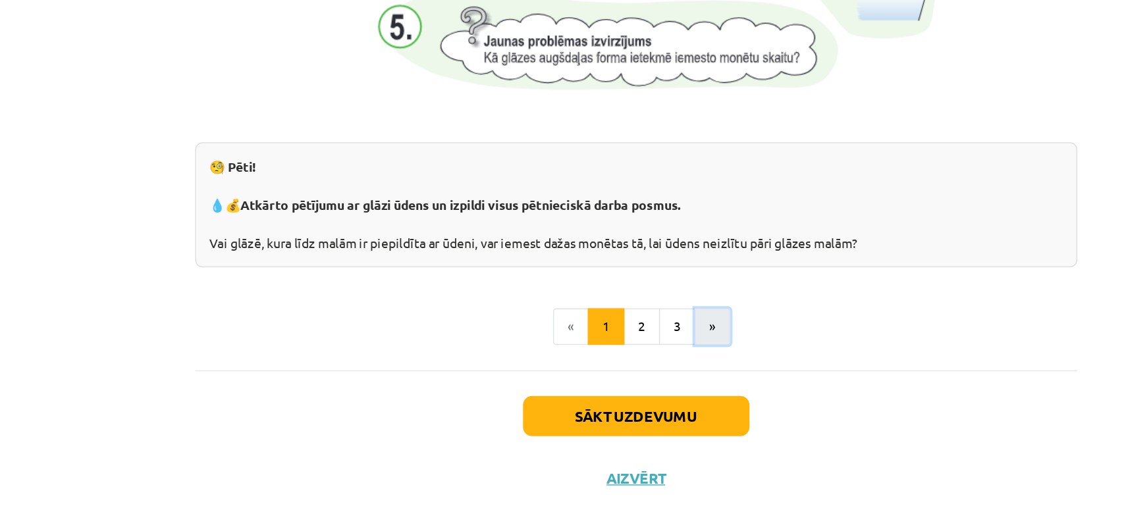
click at [619, 371] on button "»" at bounding box center [618, 377] width 26 height 26
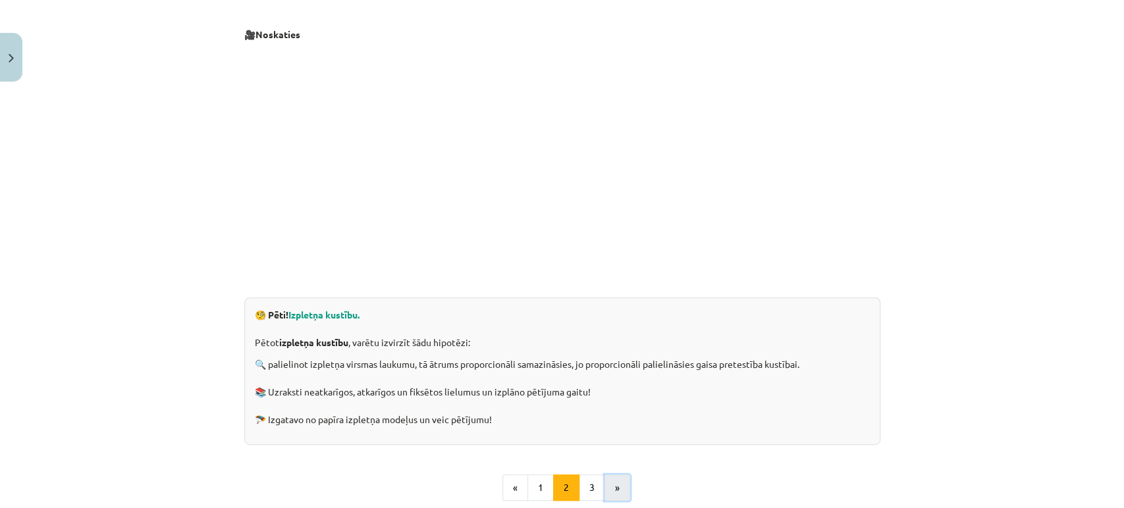
scroll to position [379, 0]
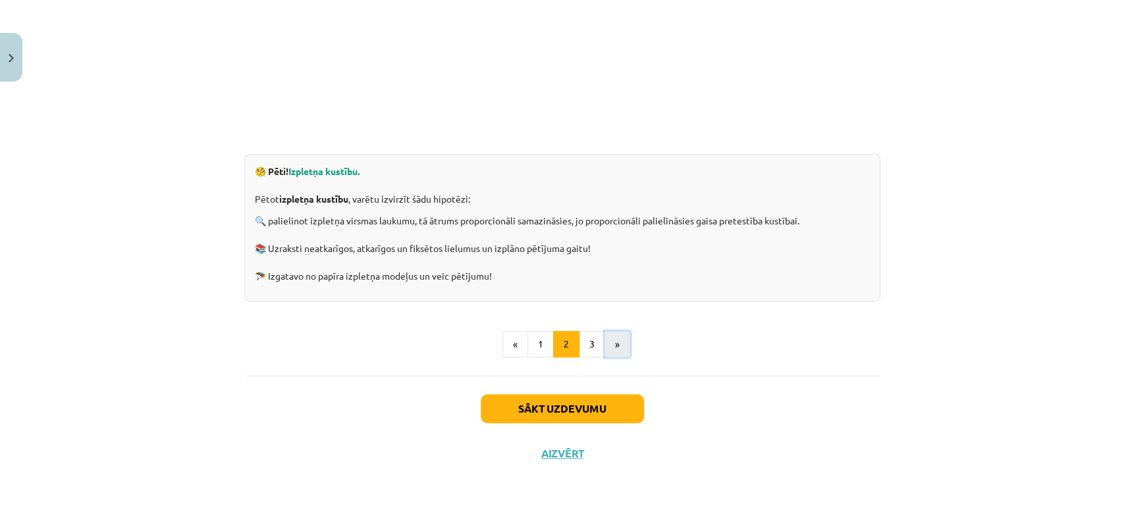
click at [608, 343] on button "»" at bounding box center [618, 344] width 26 height 26
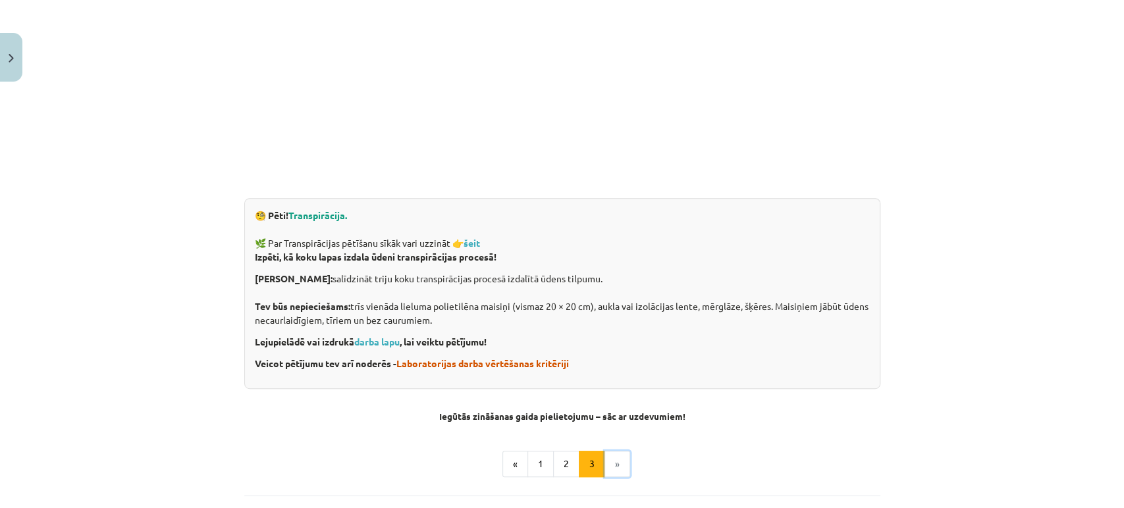
scroll to position [354, 0]
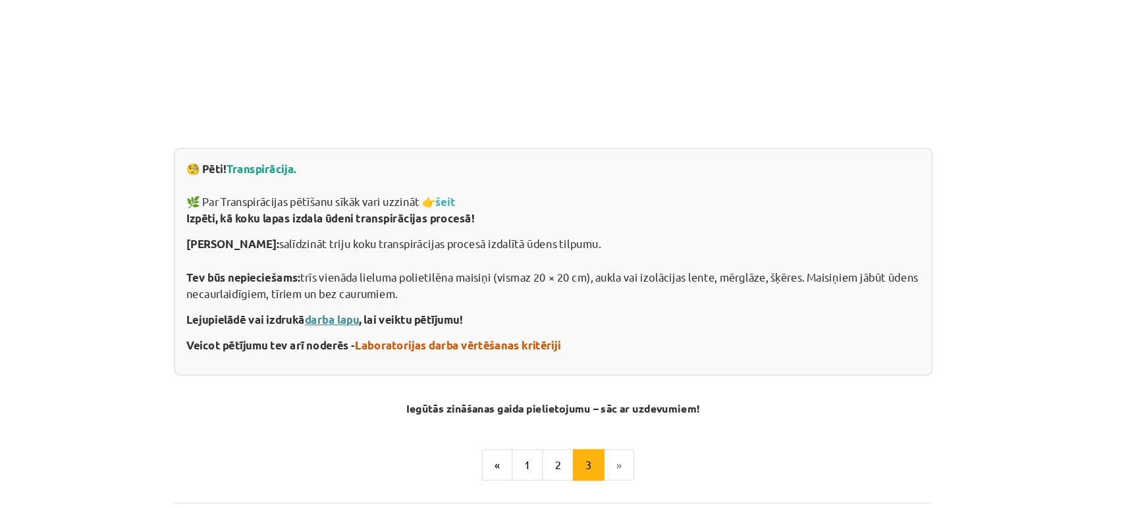
click at [368, 317] on link "darba lapu" at bounding box center [376, 323] width 45 height 12
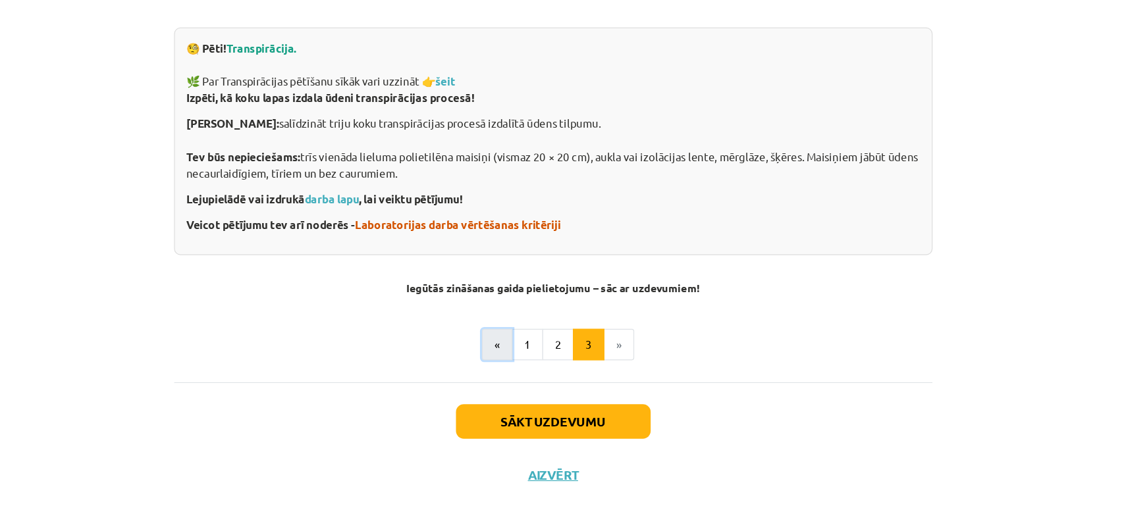
click at [506, 342] on button "«" at bounding box center [515, 344] width 26 height 26
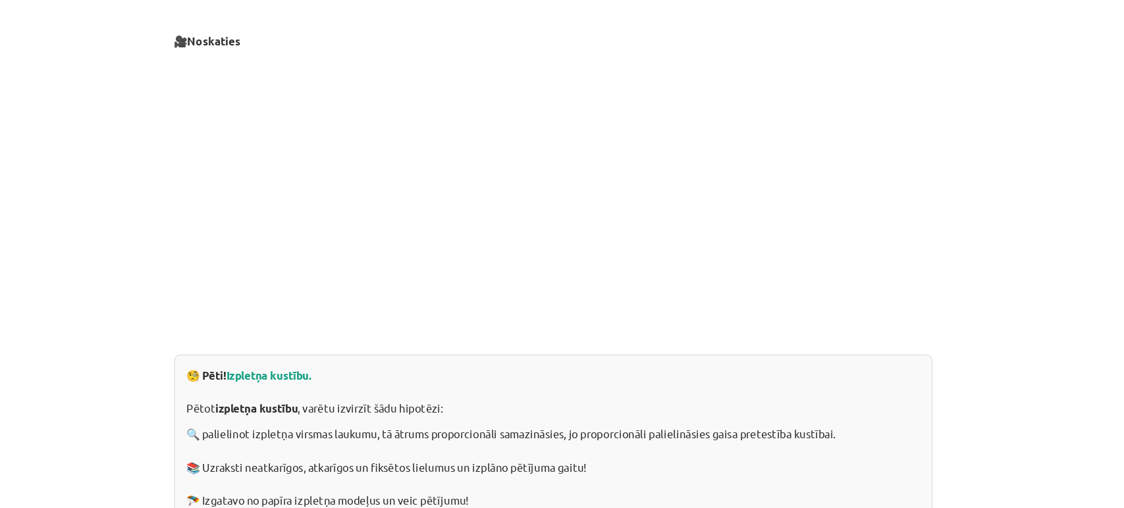
scroll to position [362, 0]
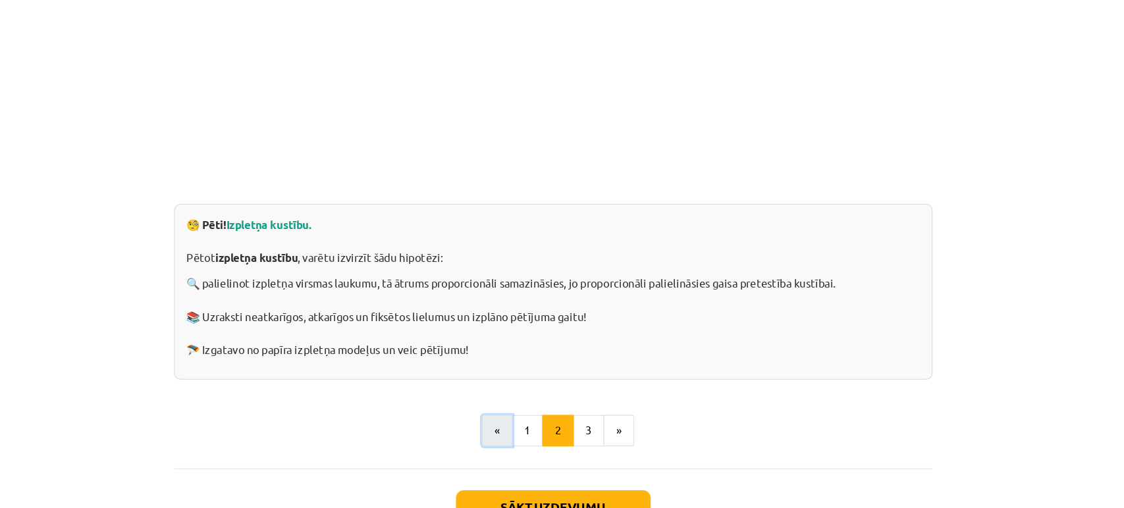
click at [521, 369] on button "«" at bounding box center [515, 361] width 26 height 26
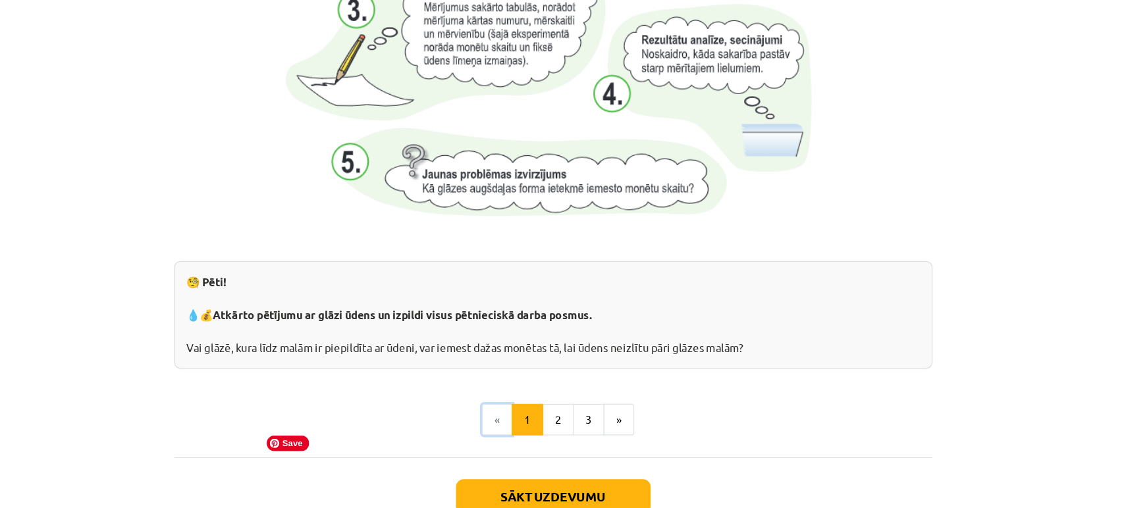
scroll to position [1382, 0]
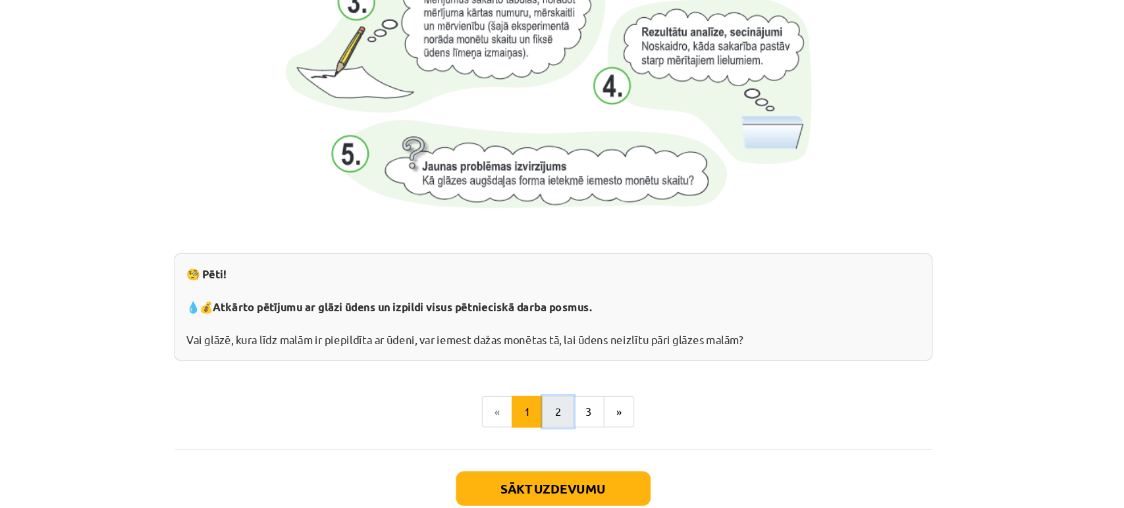
click at [559, 339] on button "2" at bounding box center [566, 346] width 26 height 26
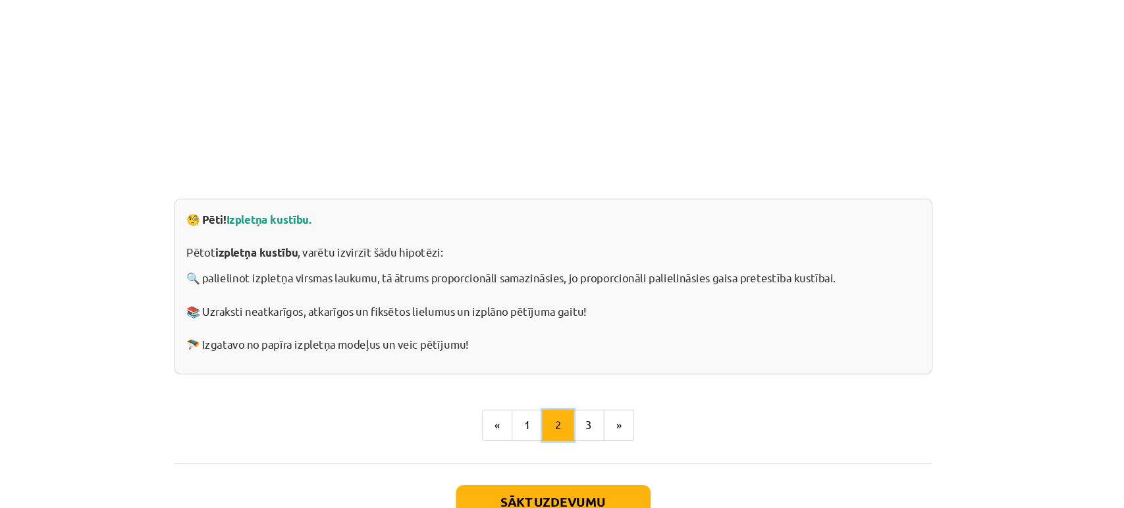
scroll to position [379, 0]
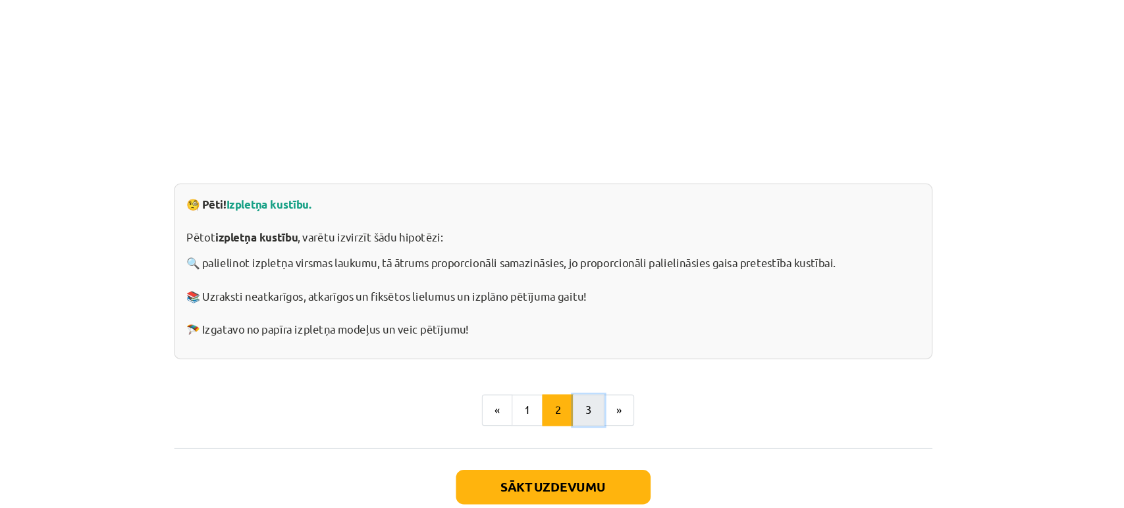
click at [584, 336] on button "3" at bounding box center [592, 344] width 26 height 26
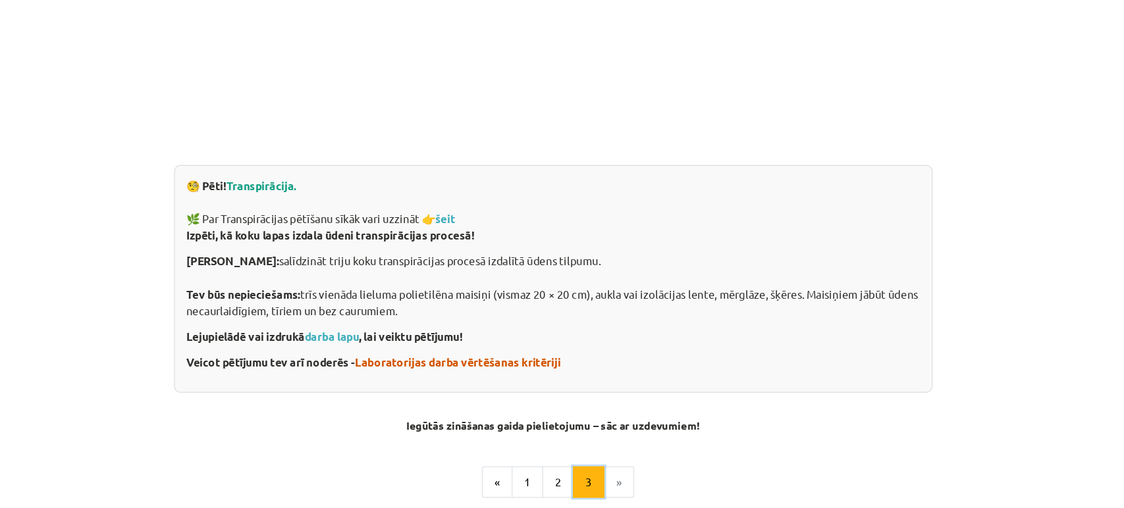
scroll to position [395, 0]
click at [385, 281] on link "darba lapu" at bounding box center [376, 282] width 45 height 12
click at [529, 400] on button "1" at bounding box center [540, 404] width 26 height 26
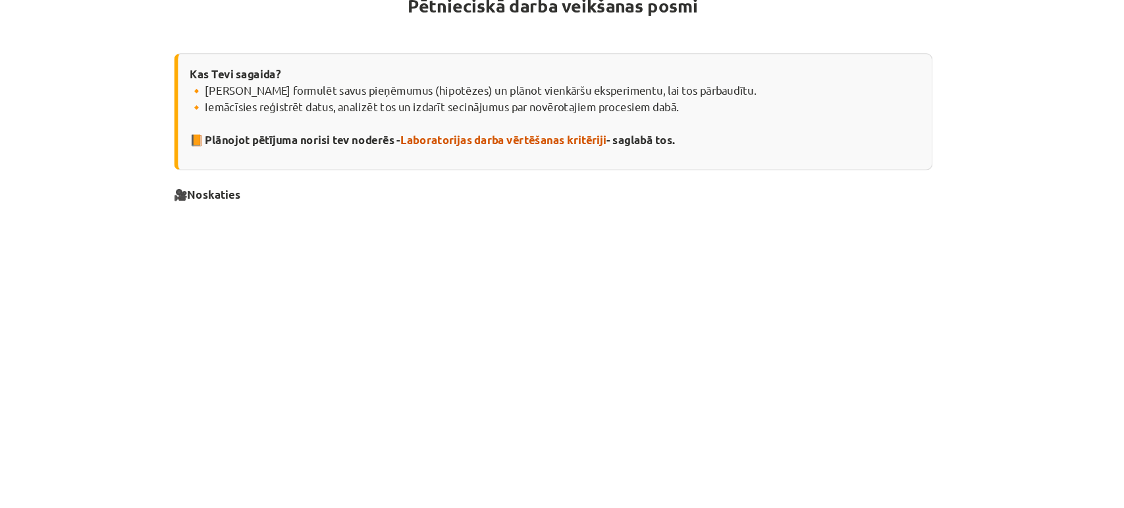
scroll to position [260, 0]
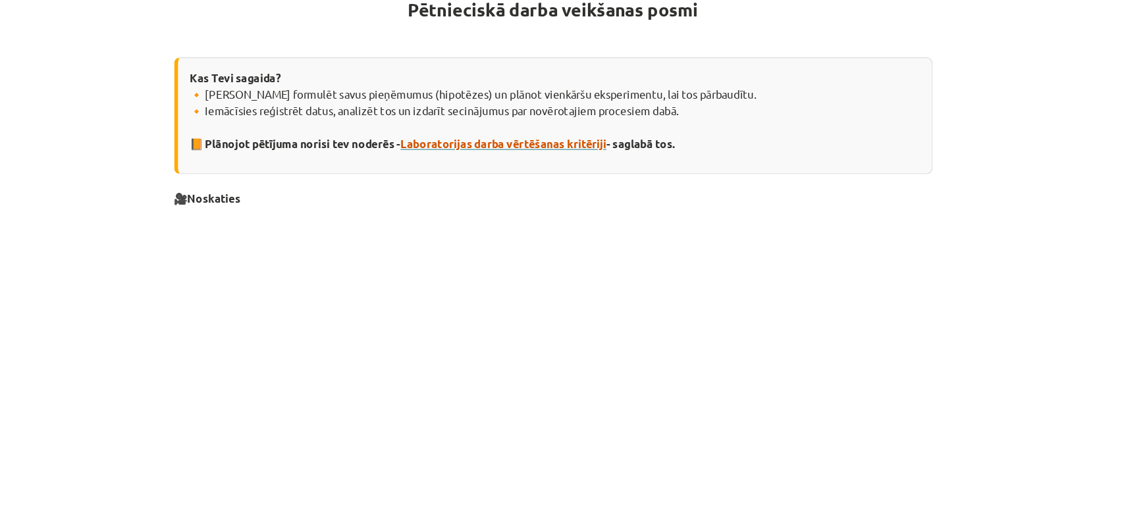
click at [519, 115] on span "Laboratorijas darba vērtēšanas kritēriji" at bounding box center [521, 121] width 173 height 12
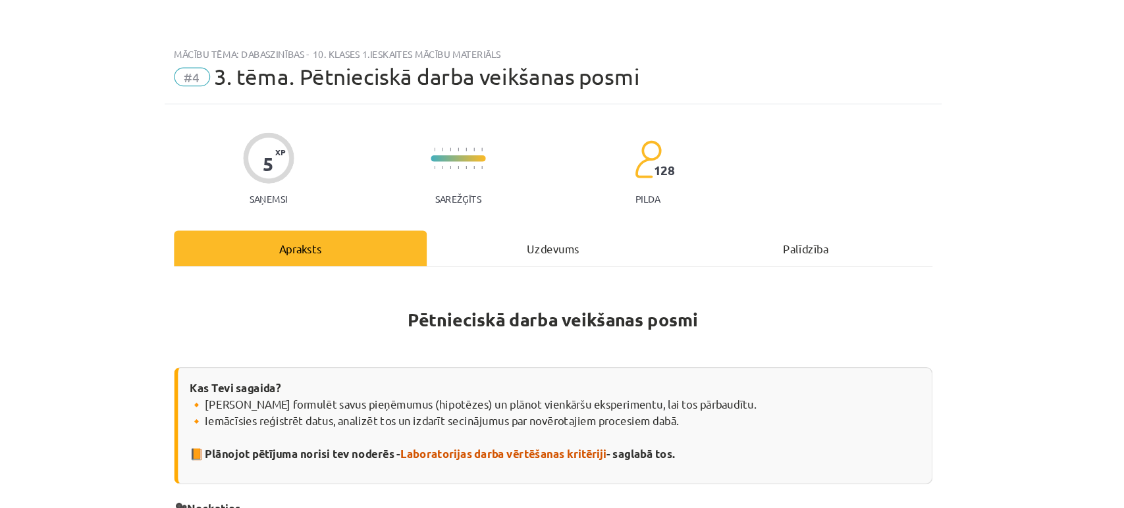
scroll to position [0, 0]
click at [545, 207] on div "Uzdevums" at bounding box center [562, 209] width 212 height 30
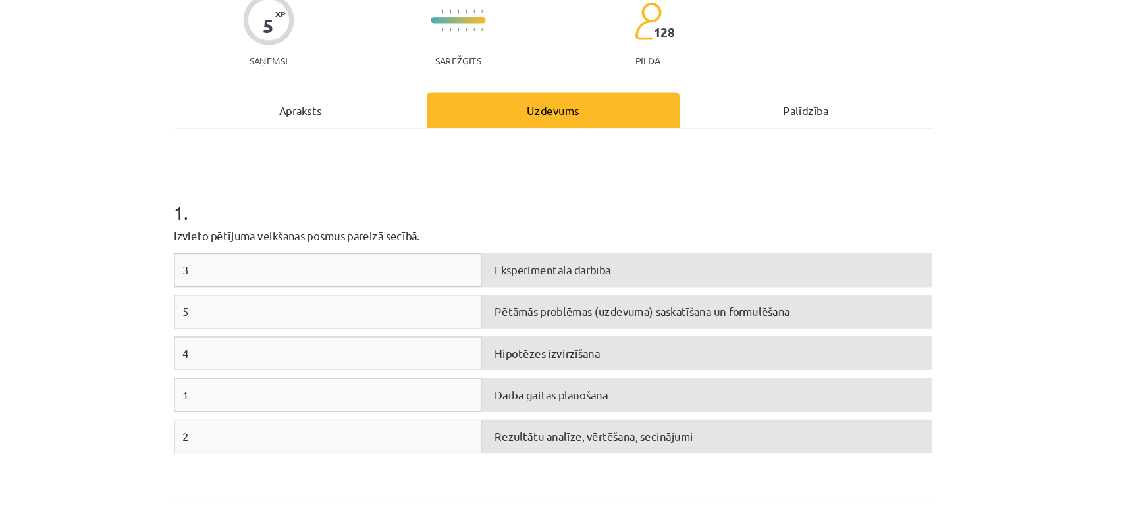
scroll to position [162, 0]
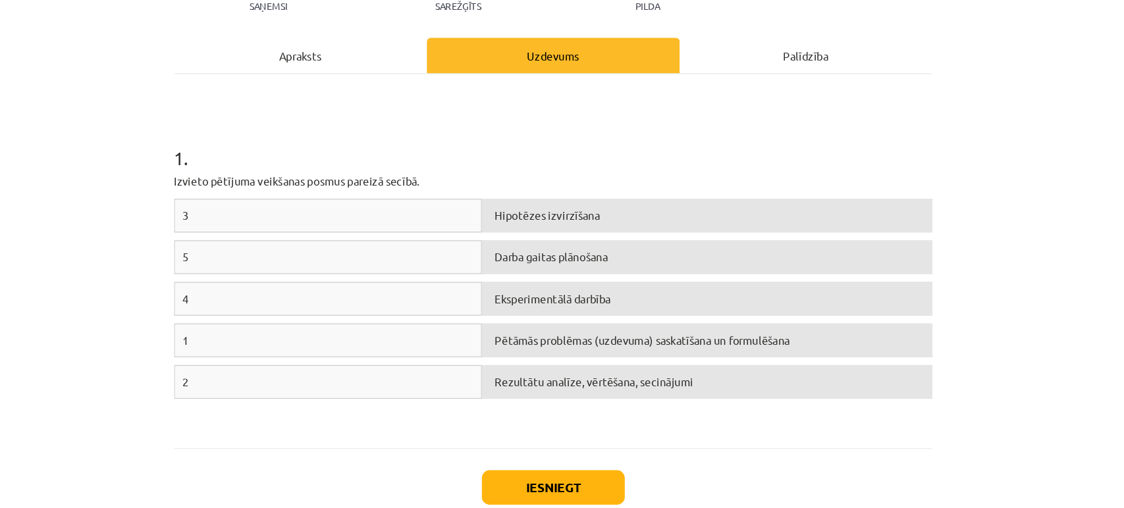
click at [394, 49] on div "Apraksts" at bounding box center [350, 47] width 212 height 30
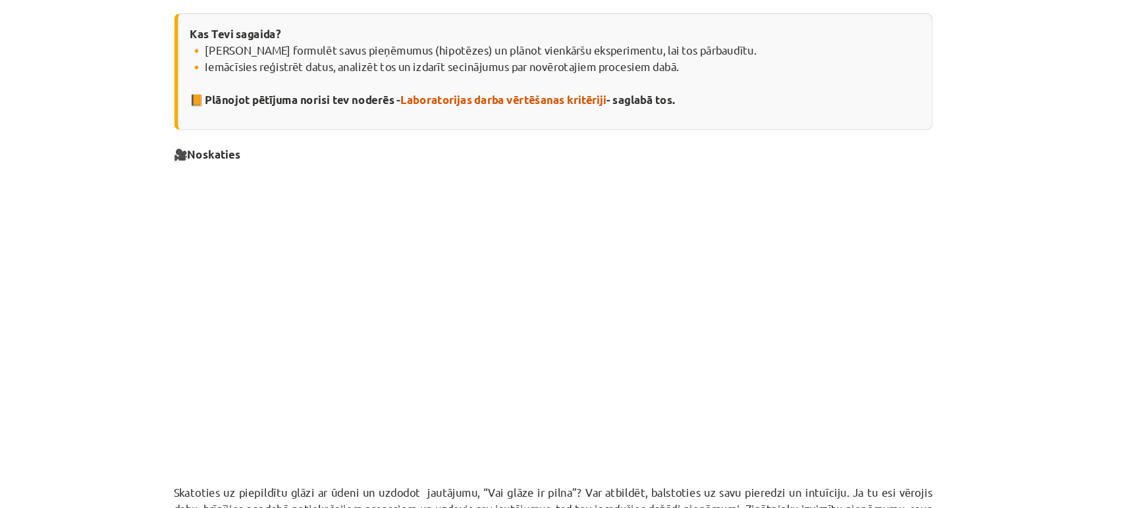
scroll to position [0, 0]
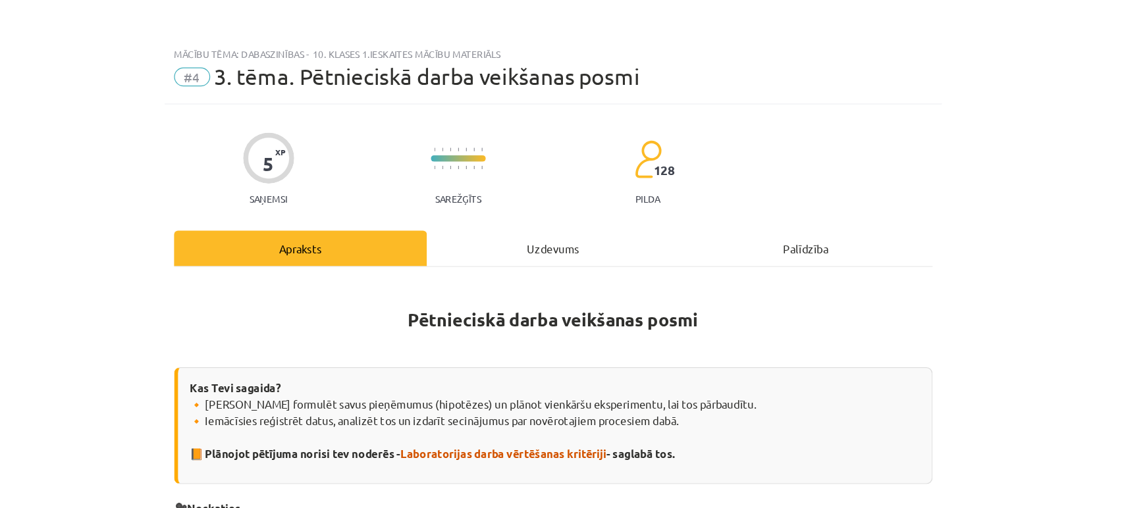
click at [551, 221] on div "Uzdevums" at bounding box center [562, 209] width 212 height 30
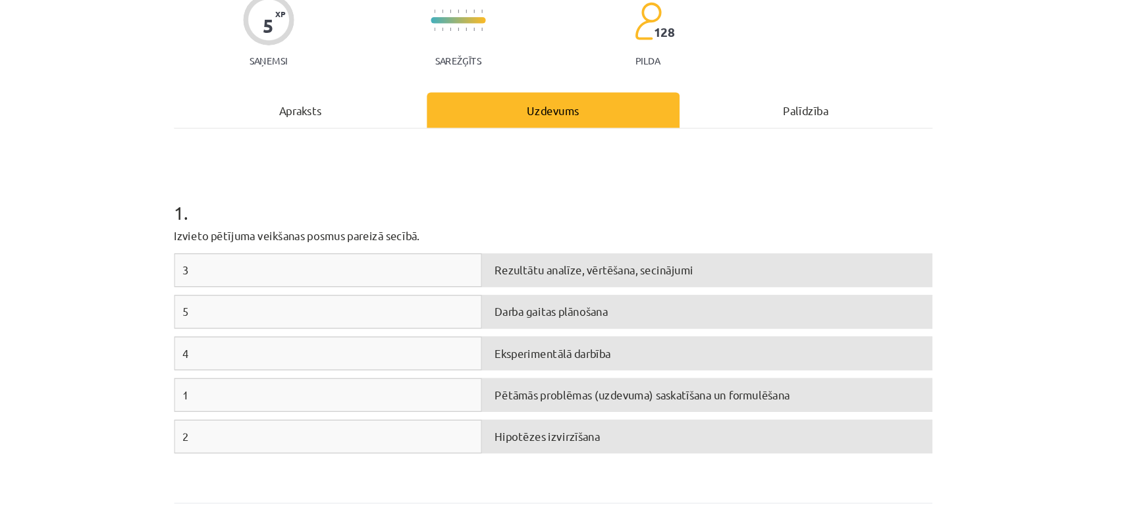
scroll to position [116, 0]
click at [363, 97] on div "Apraksts" at bounding box center [350, 93] width 212 height 30
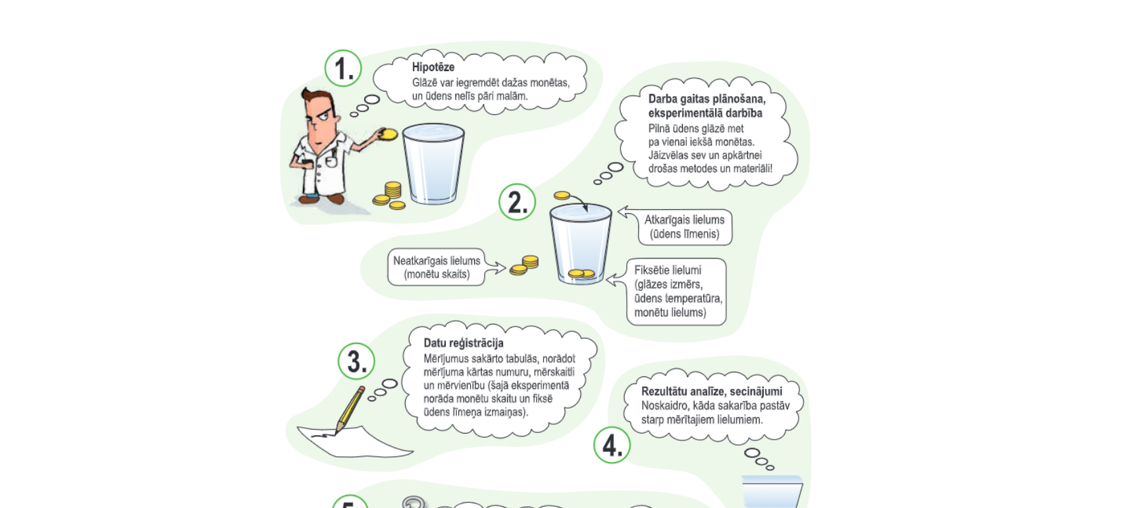
scroll to position [1081, 0]
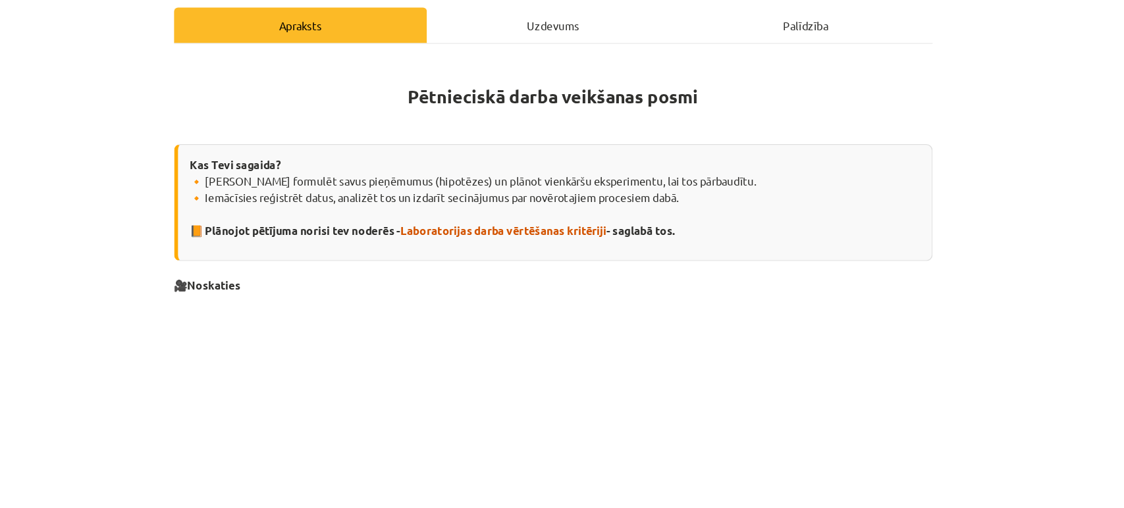
click at [551, 26] on div "Uzdevums" at bounding box center [562, 22] width 212 height 30
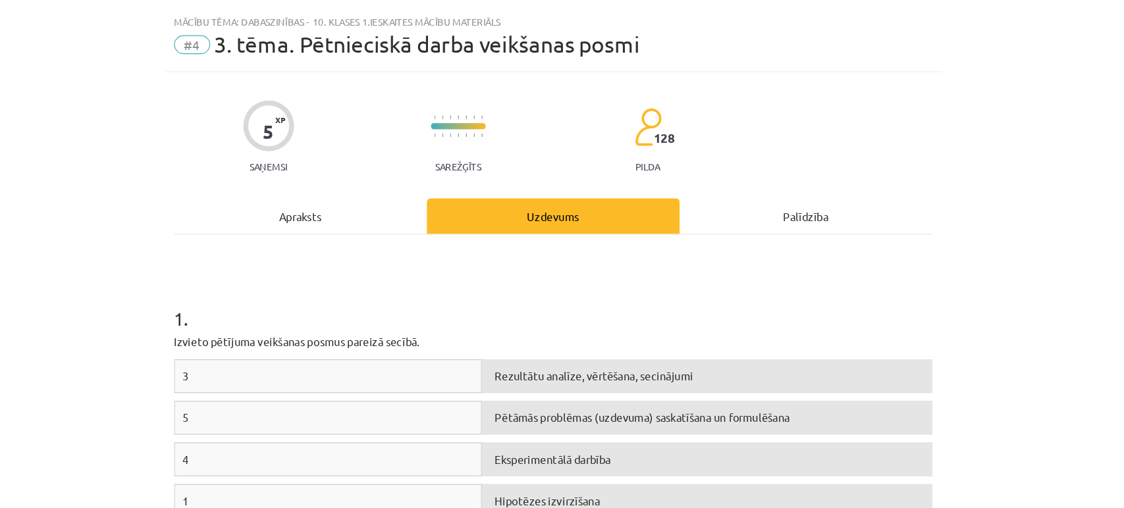
scroll to position [26, 0]
click at [354, 176] on div "Apraksts" at bounding box center [350, 182] width 212 height 30
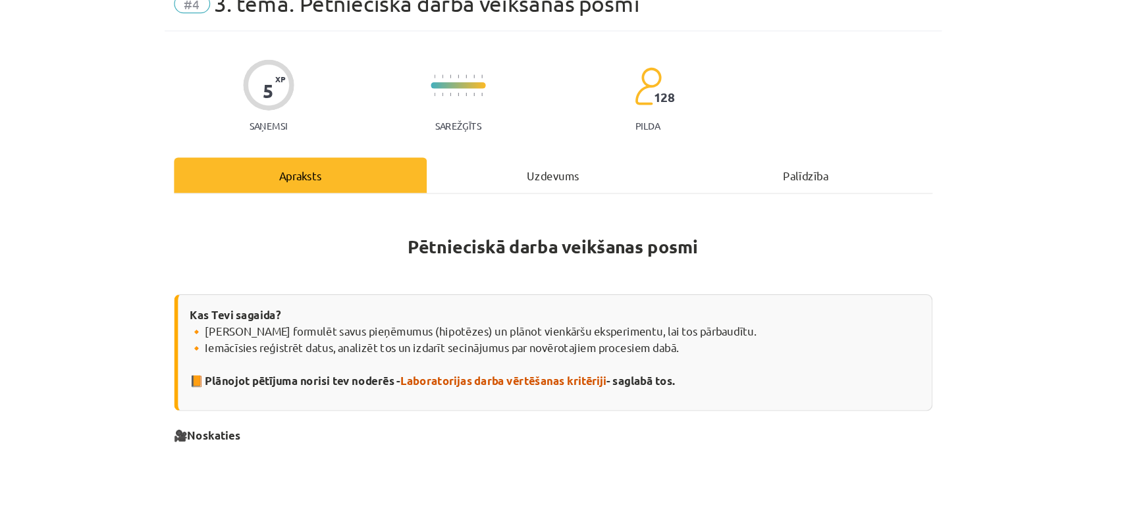
scroll to position [0, 0]
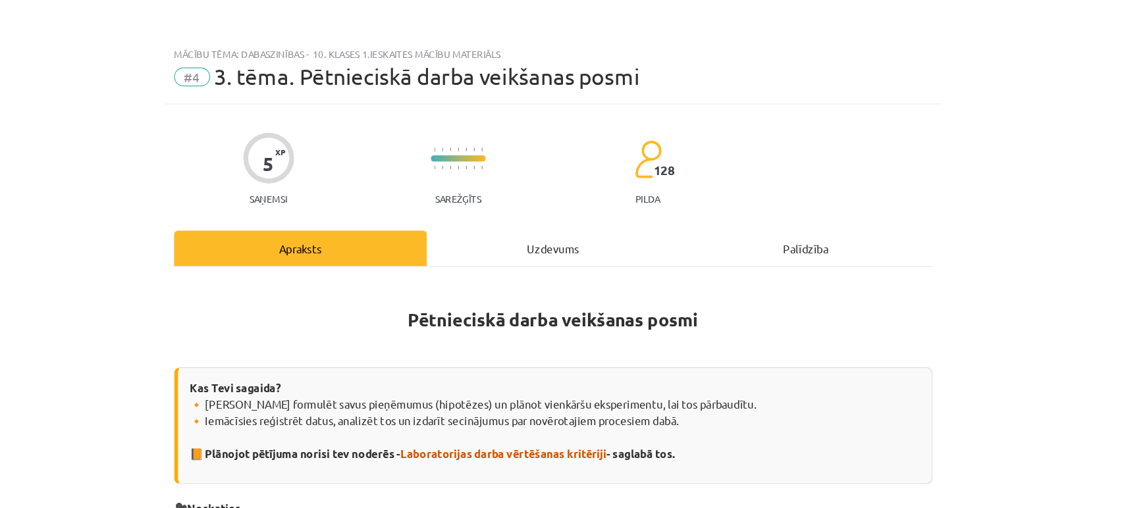
click at [550, 204] on div "Uzdevums" at bounding box center [562, 209] width 212 height 30
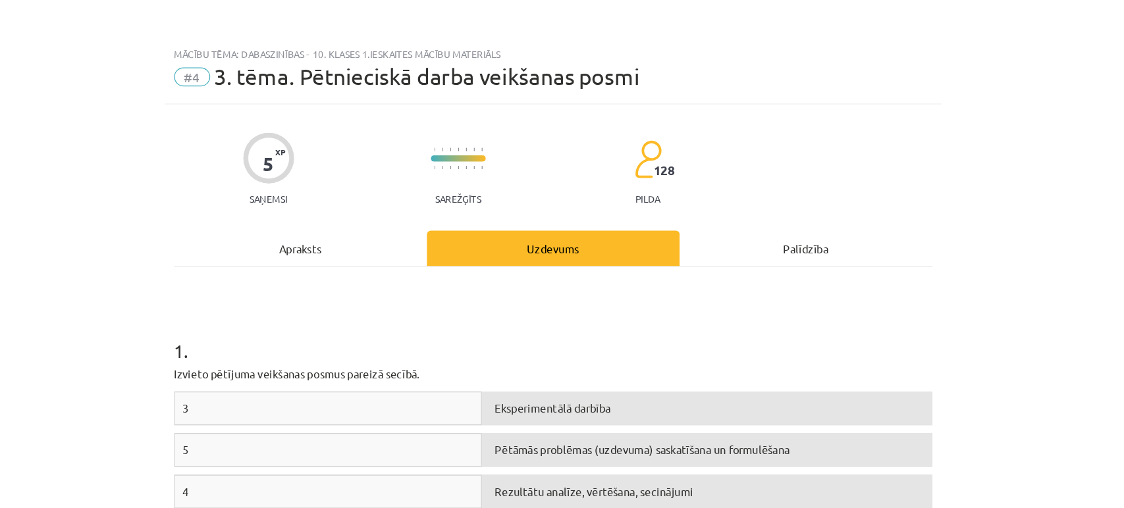
click at [340, 197] on div "Apraksts" at bounding box center [350, 209] width 212 height 30
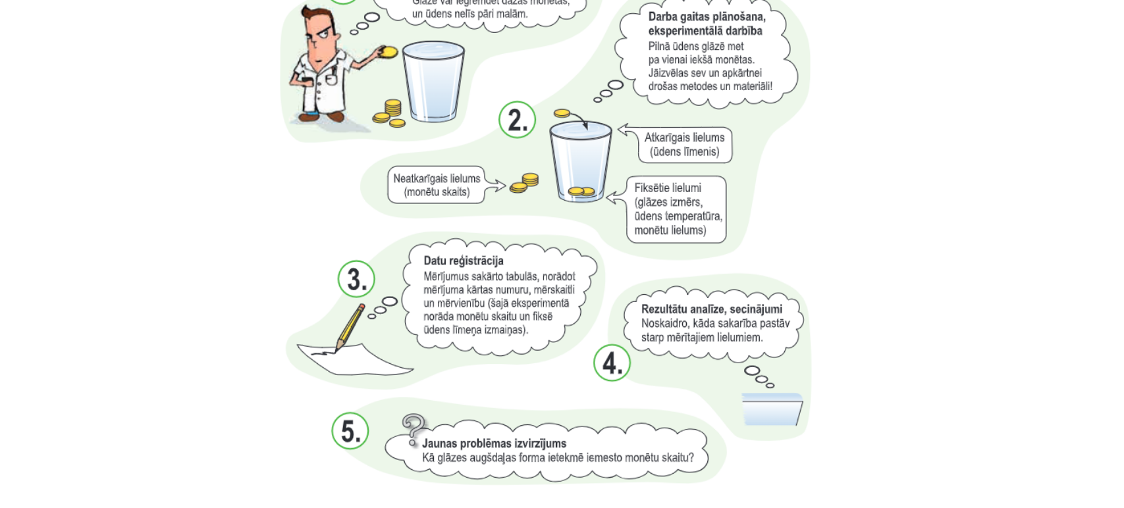
scroll to position [1136, 0]
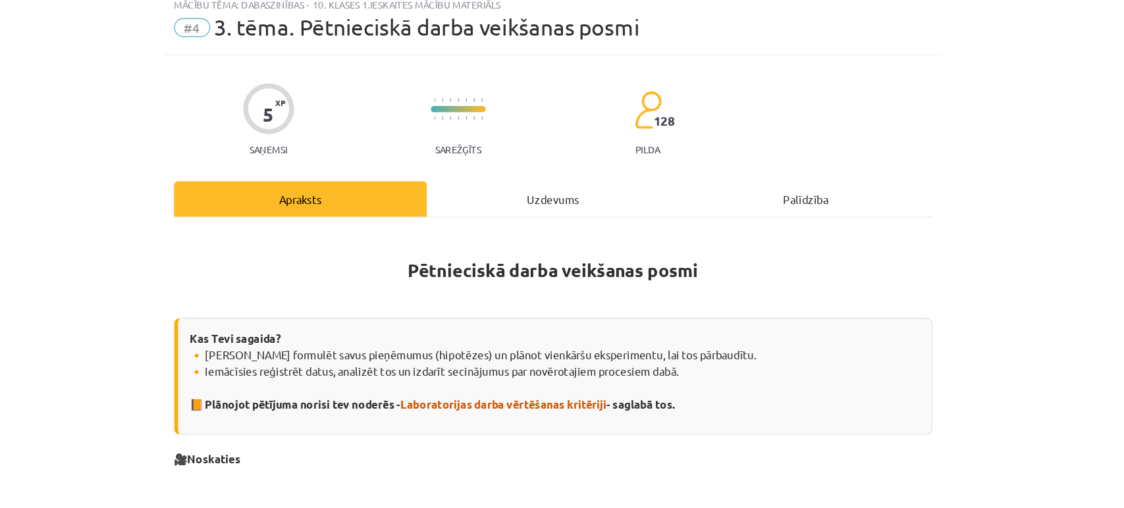
click at [537, 153] on div "Uzdevums" at bounding box center [562, 167] width 212 height 30
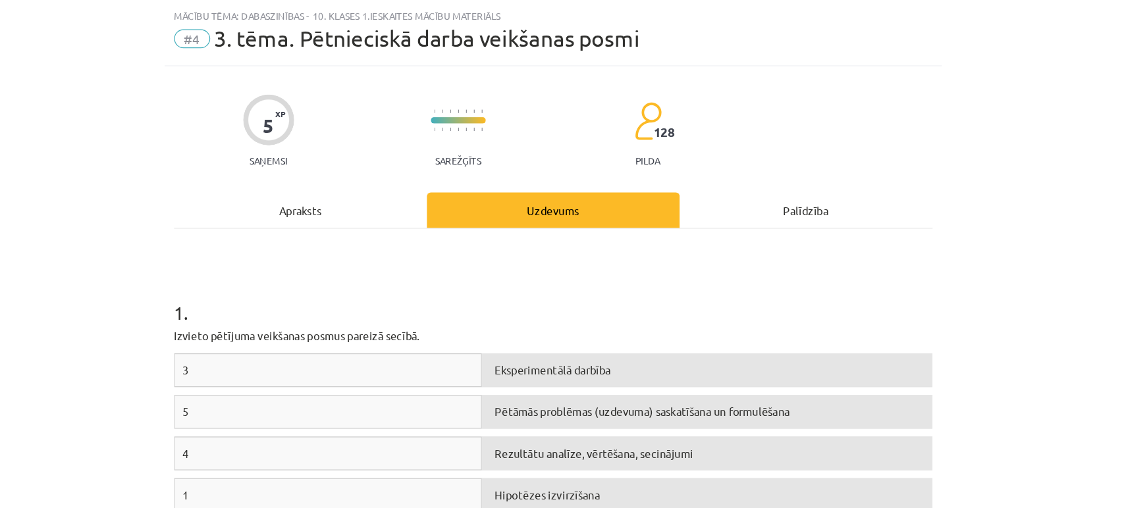
scroll to position [162, 0]
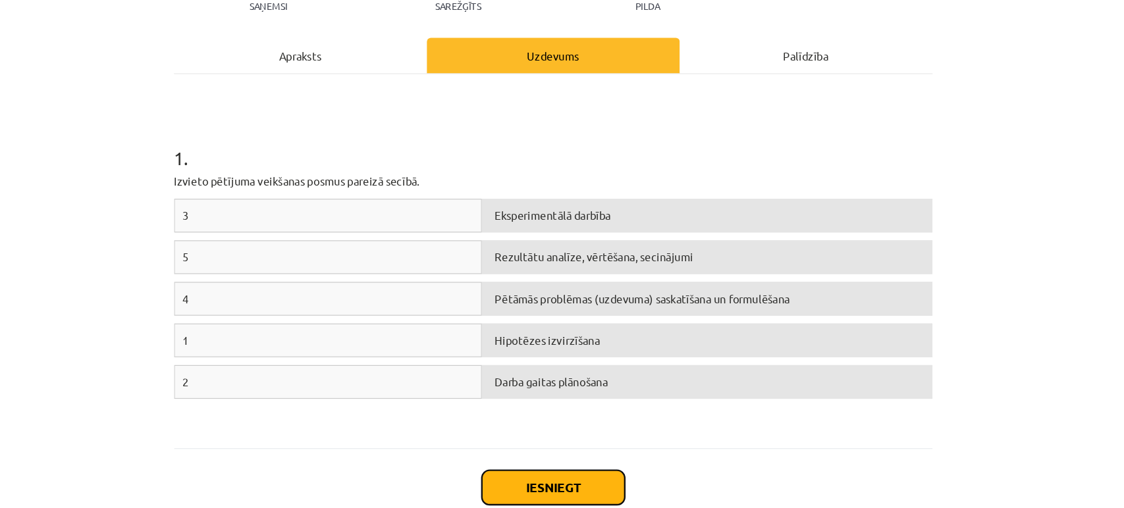
click at [533, 419] on button "Iesniegt" at bounding box center [562, 408] width 120 height 29
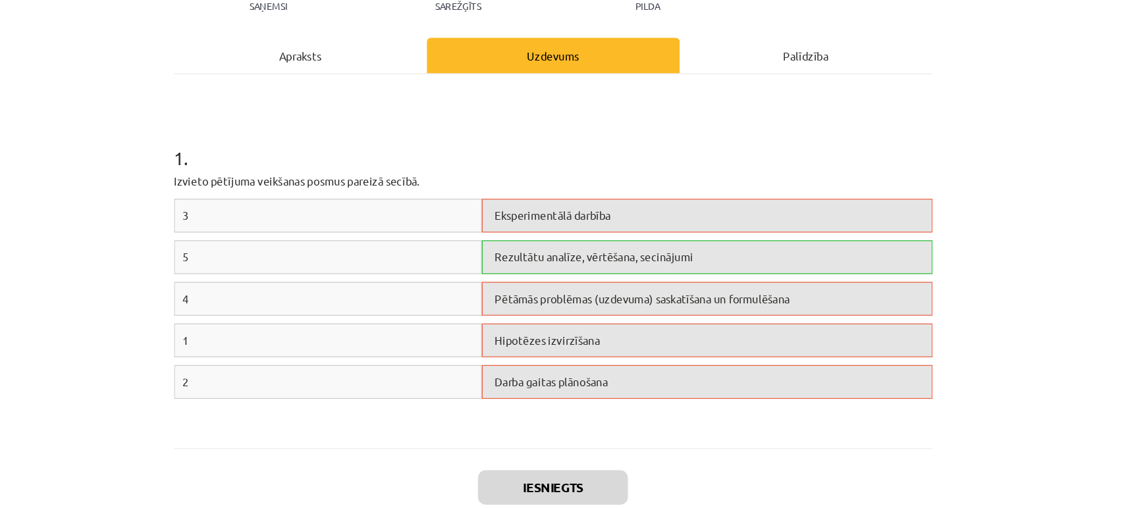
scroll to position [203, 0]
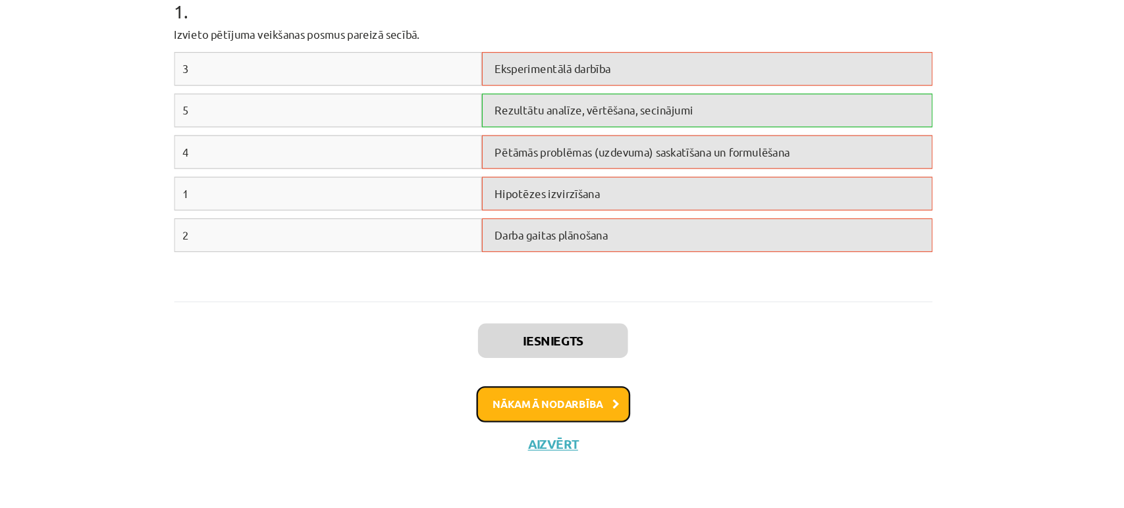
click at [535, 432] on button "Nākamā nodarbība" at bounding box center [562, 421] width 129 height 30
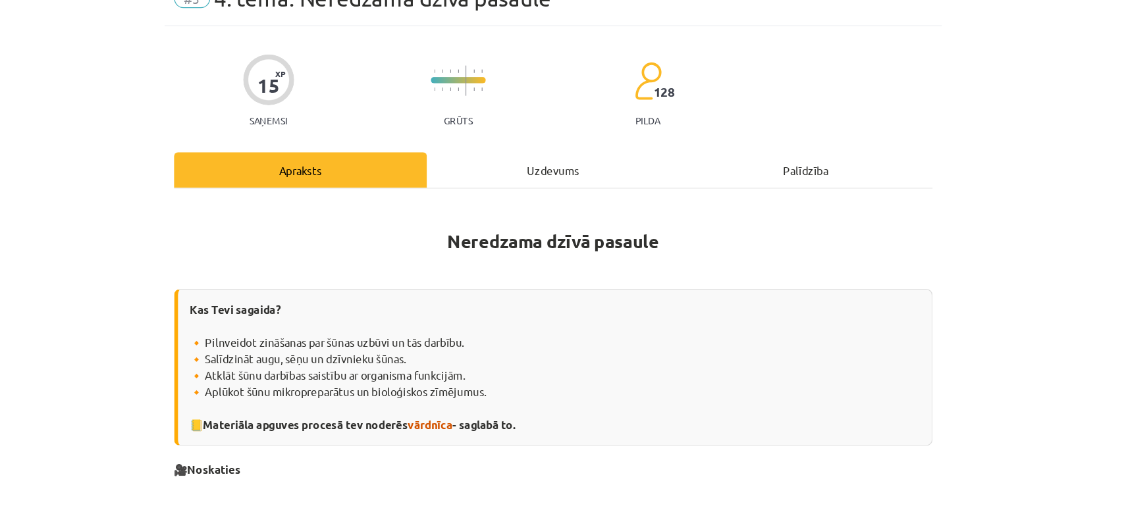
scroll to position [34, 0]
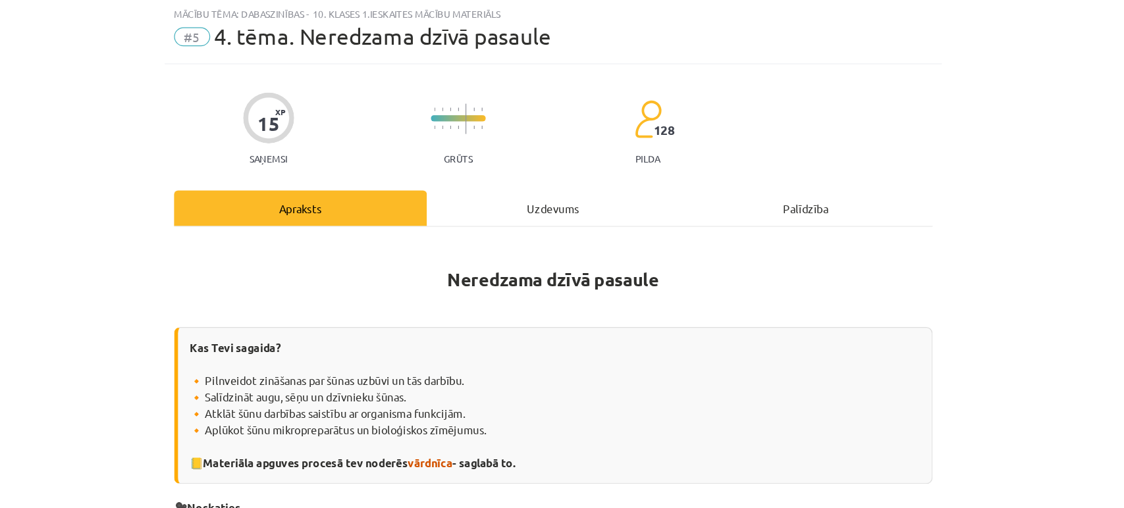
click at [535, 186] on div "Uzdevums" at bounding box center [562, 175] width 212 height 30
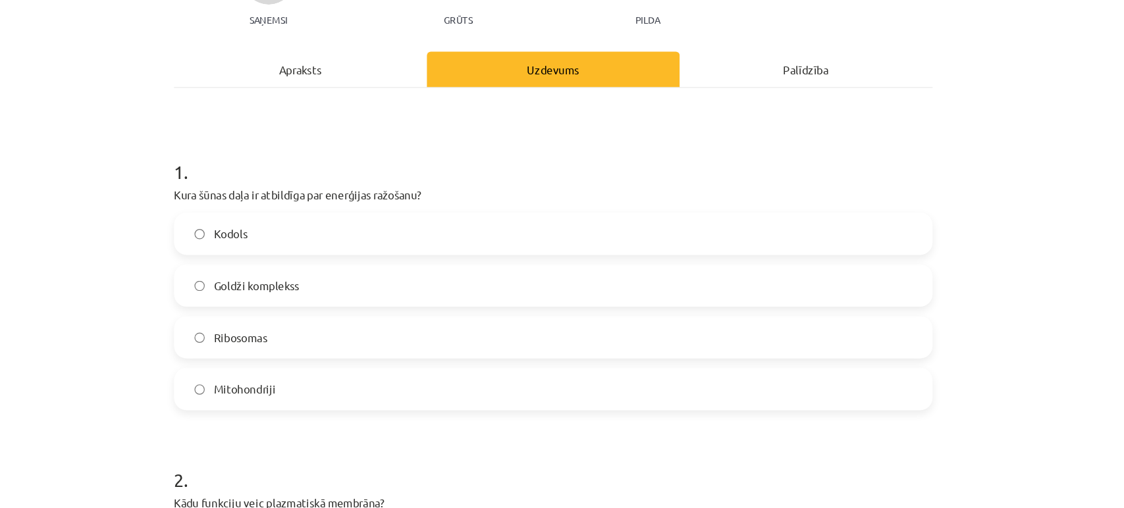
scroll to position [175, 0]
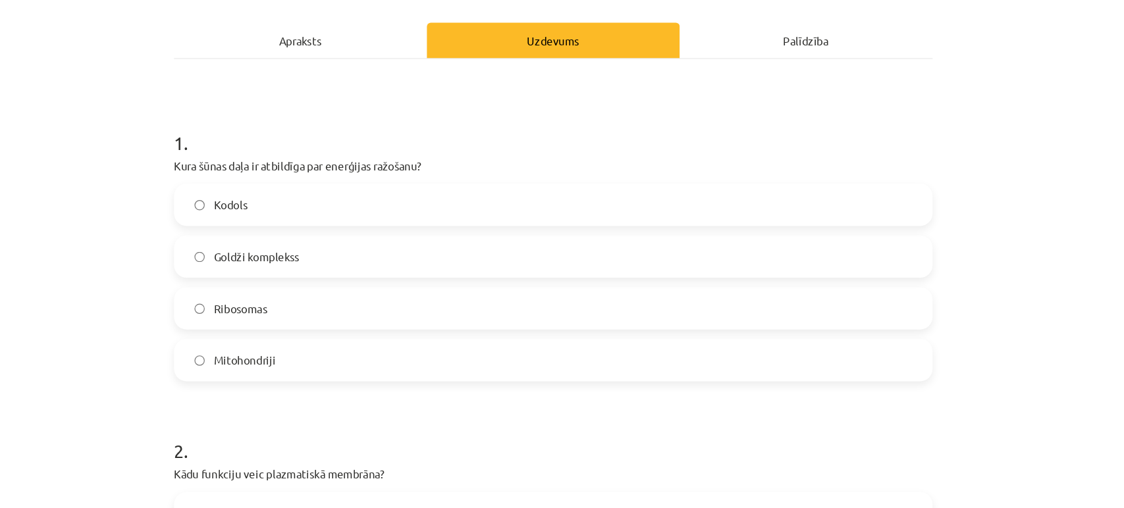
click at [367, 36] on div "Apraksts" at bounding box center [350, 34] width 212 height 30
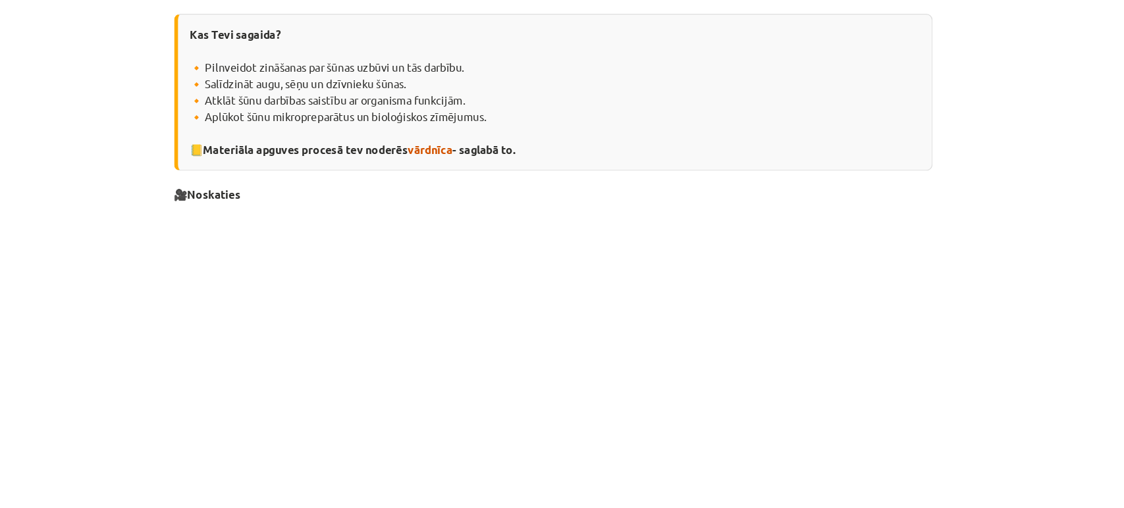
scroll to position [291, 0]
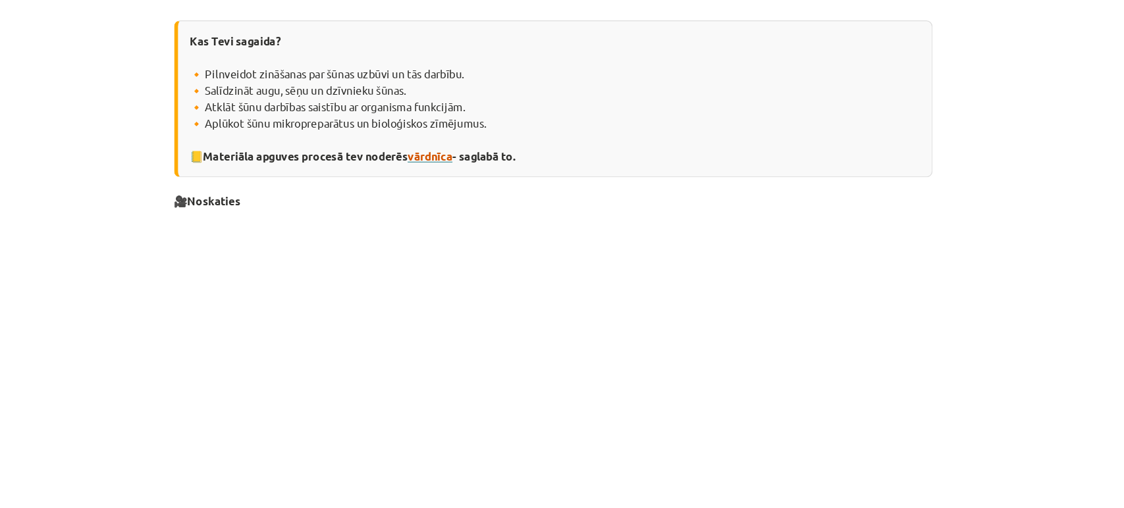
click at [450, 131] on span "vārdnīca" at bounding box center [460, 131] width 38 height 12
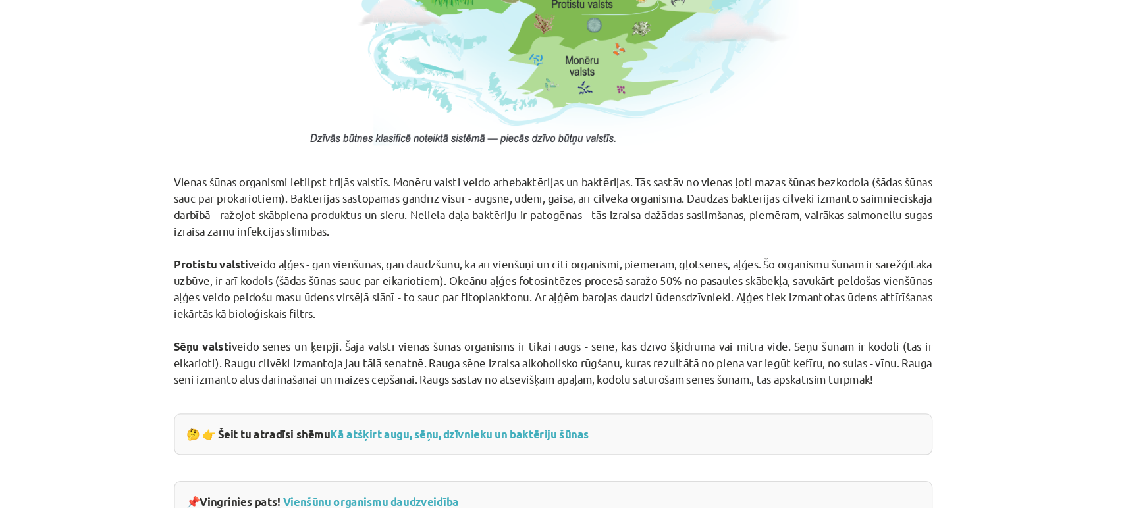
scroll to position [1210, 0]
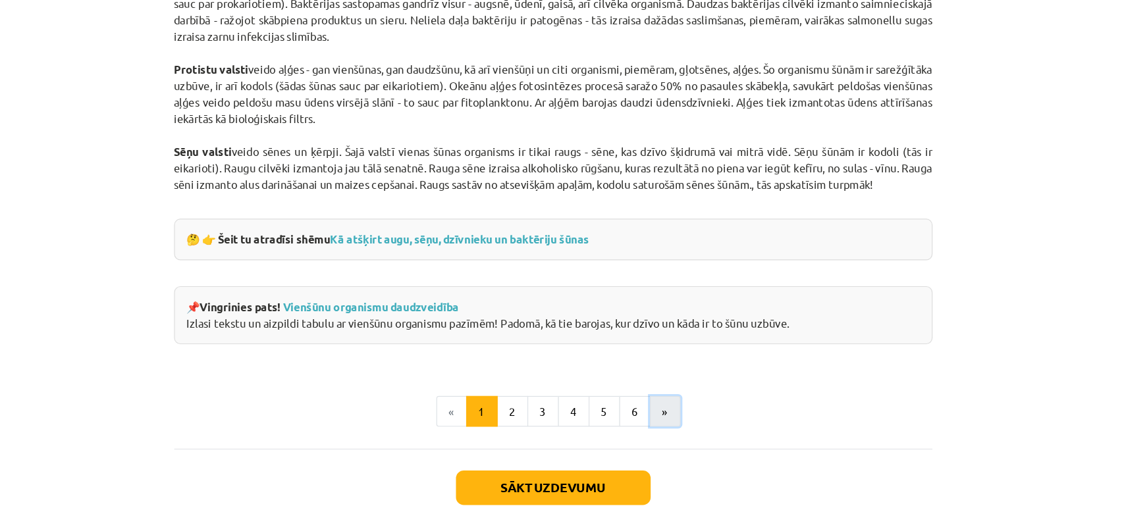
click at [659, 344] on button "»" at bounding box center [656, 346] width 26 height 26
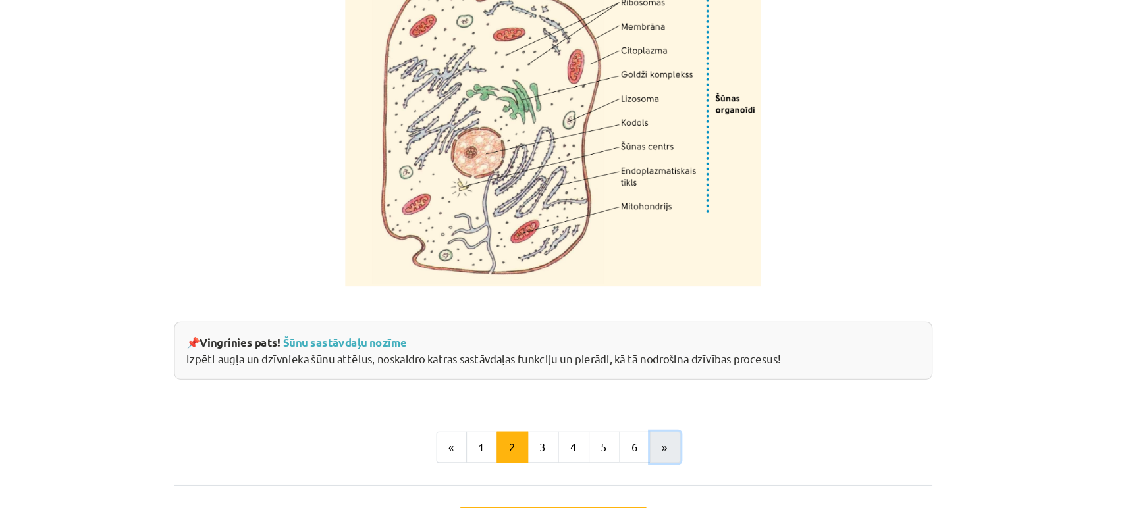
scroll to position [1625, 0]
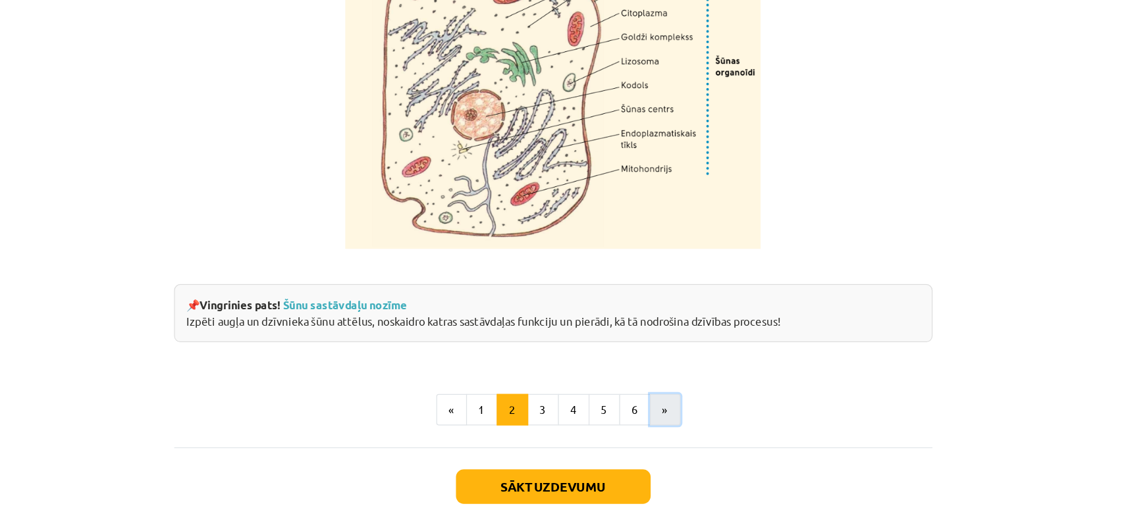
click at [660, 335] on button "»" at bounding box center [656, 344] width 26 height 26
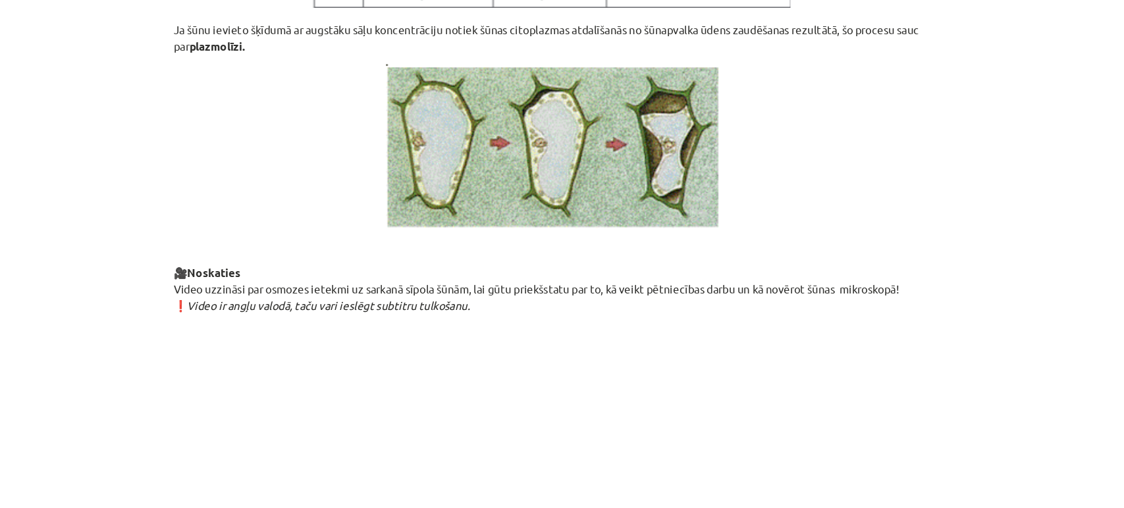
scroll to position [1517, 0]
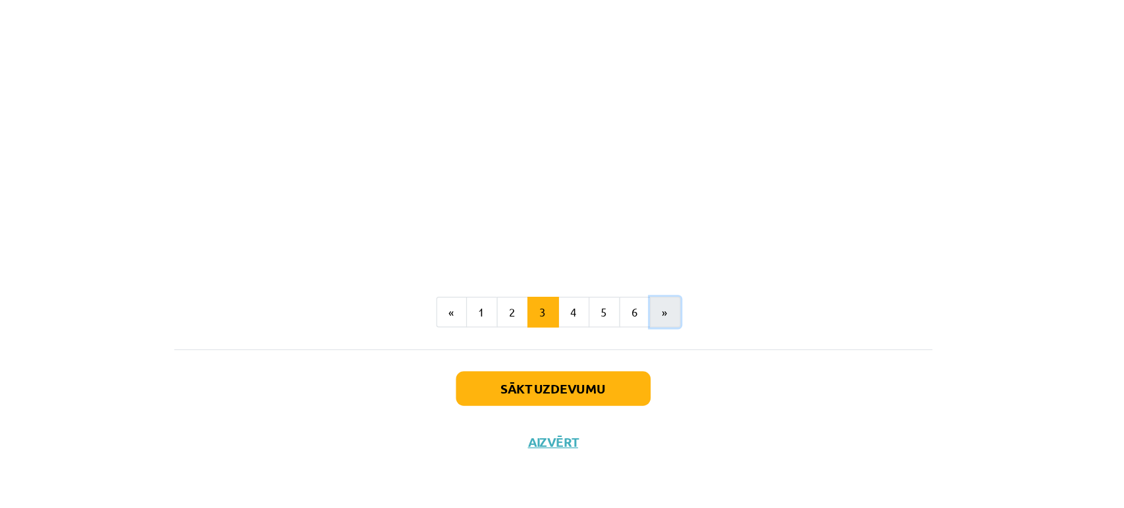
click at [648, 352] on button "»" at bounding box center [656, 344] width 26 height 26
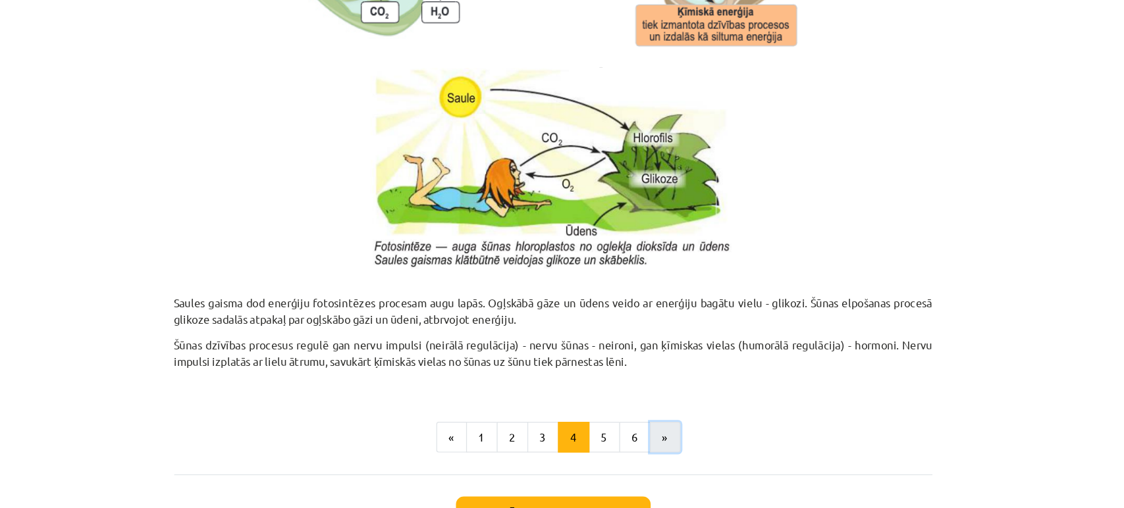
scroll to position [1341, 0]
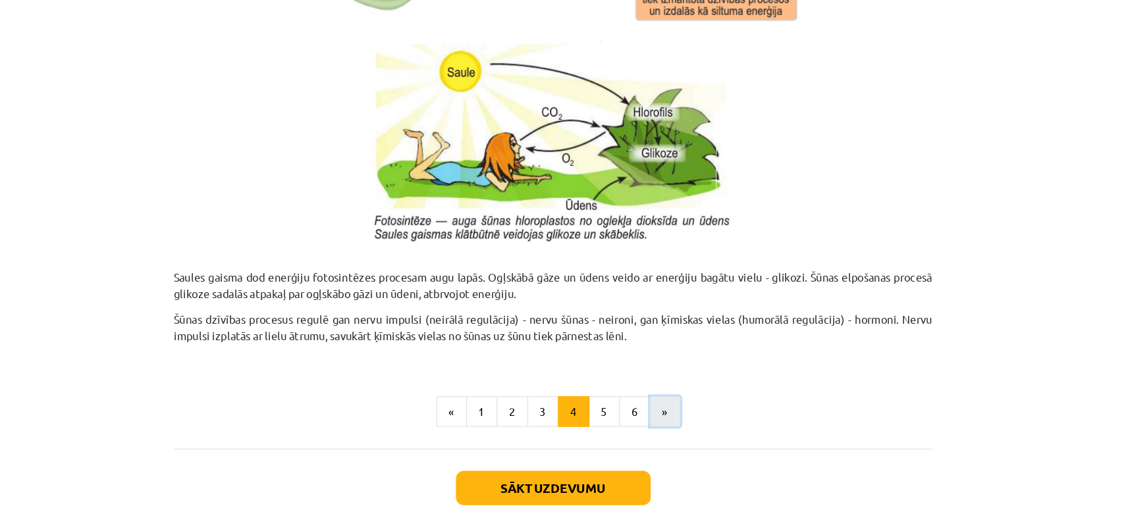
click at [651, 343] on button "»" at bounding box center [656, 346] width 26 height 26
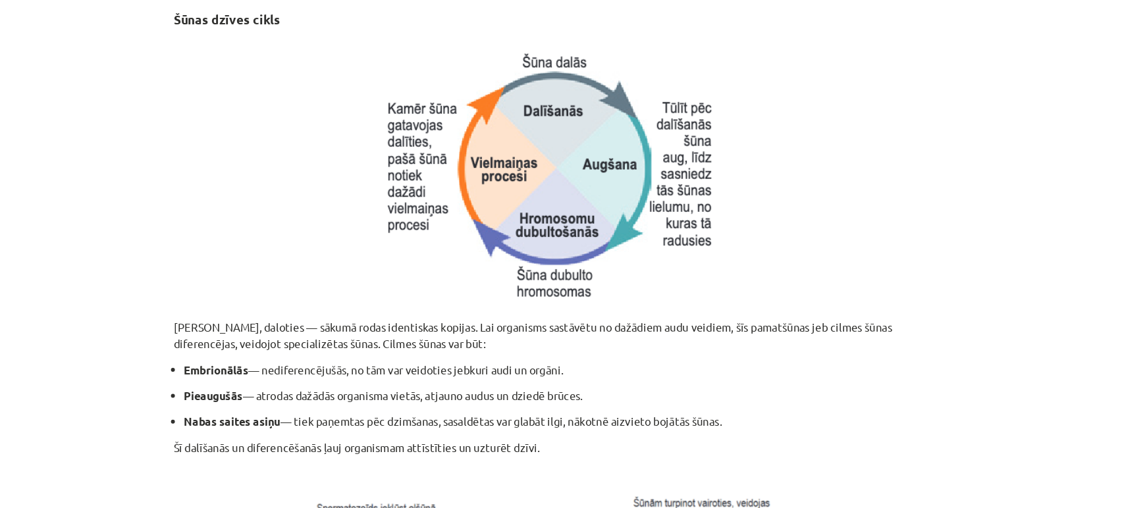
scroll to position [582, 0]
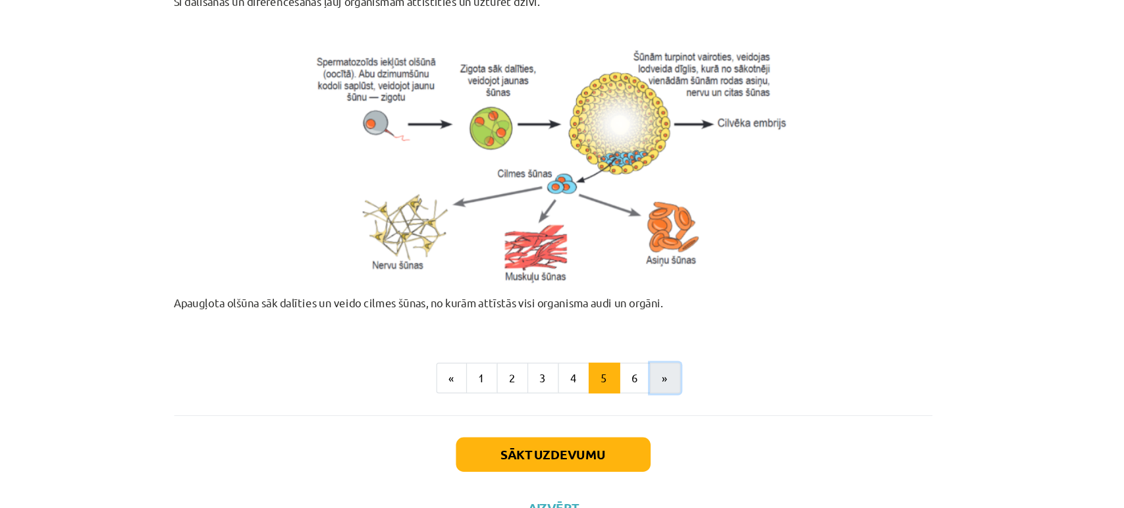
click at [652, 342] on button "»" at bounding box center [656, 346] width 26 height 26
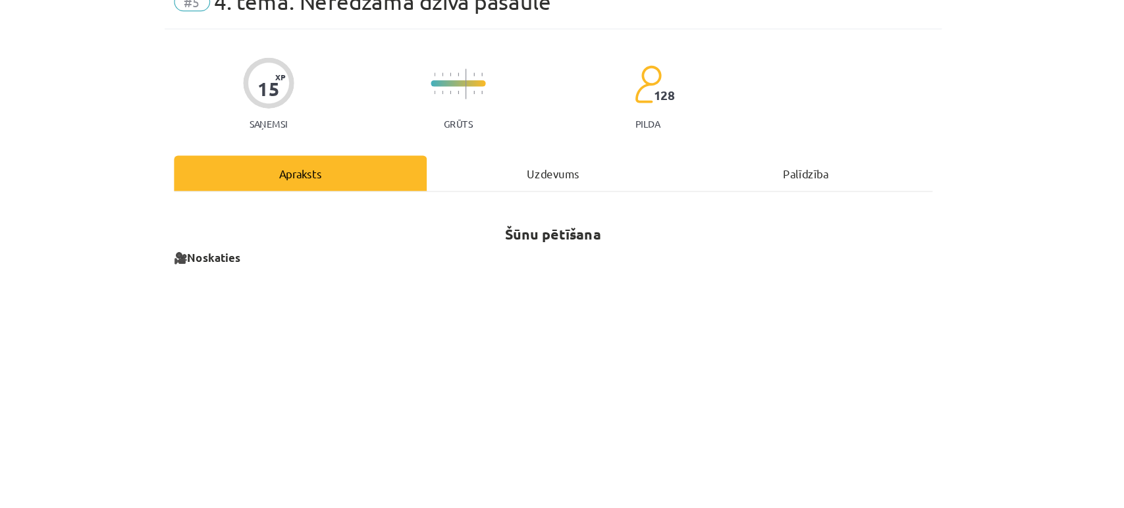
scroll to position [0, 0]
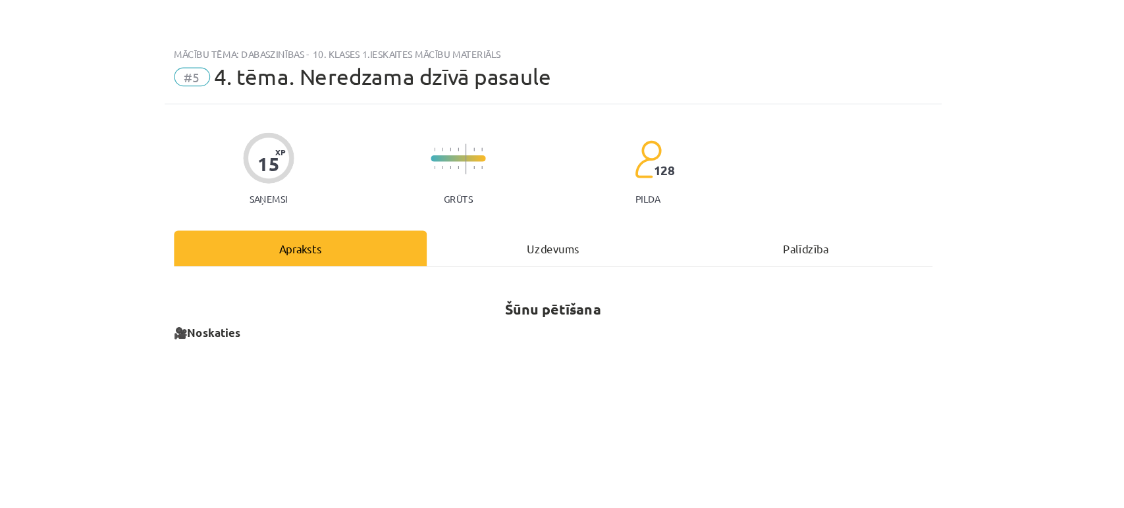
click at [557, 194] on div "Uzdevums" at bounding box center [562, 209] width 212 height 30
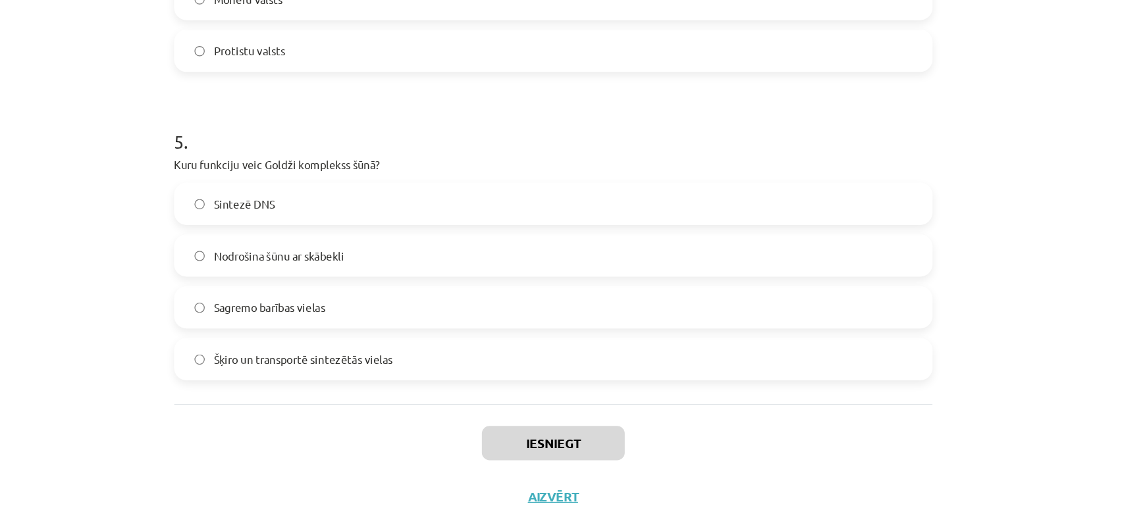
scroll to position [1173, 0]
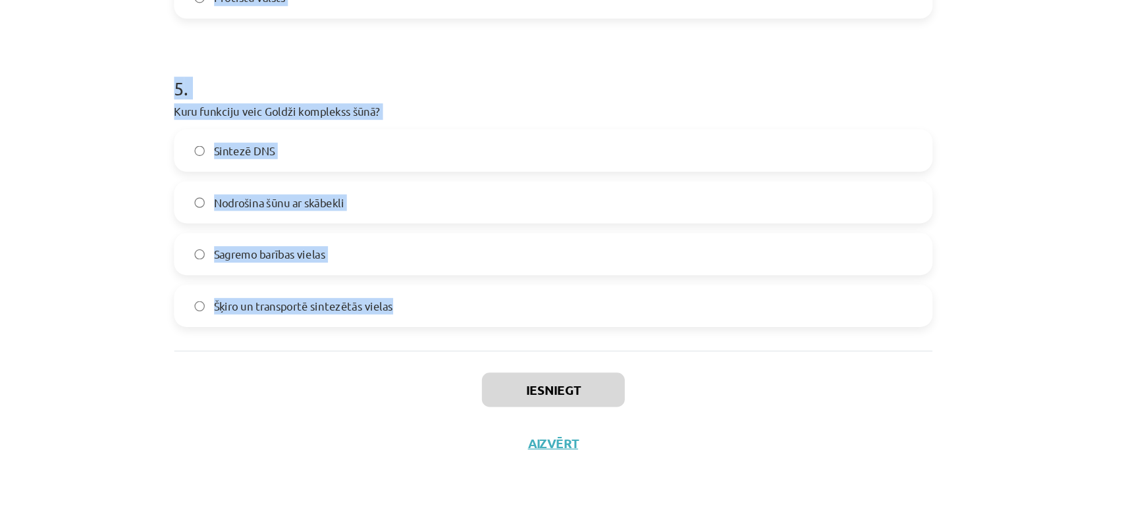
drag, startPoint x: 232, startPoint y: 51, endPoint x: 429, endPoint y: 358, distance: 364.6
copy form "1 . Kura šūnas daļa ir atbildīga par enerģijas ražošanu? Kodols Goldži kompleks…"
click at [144, 261] on div "Mācību tēma: Dabaszinības - 10. klases 1.ieskaites mācību materiāls #5 4. tēma.…" at bounding box center [562, 254] width 1124 height 508
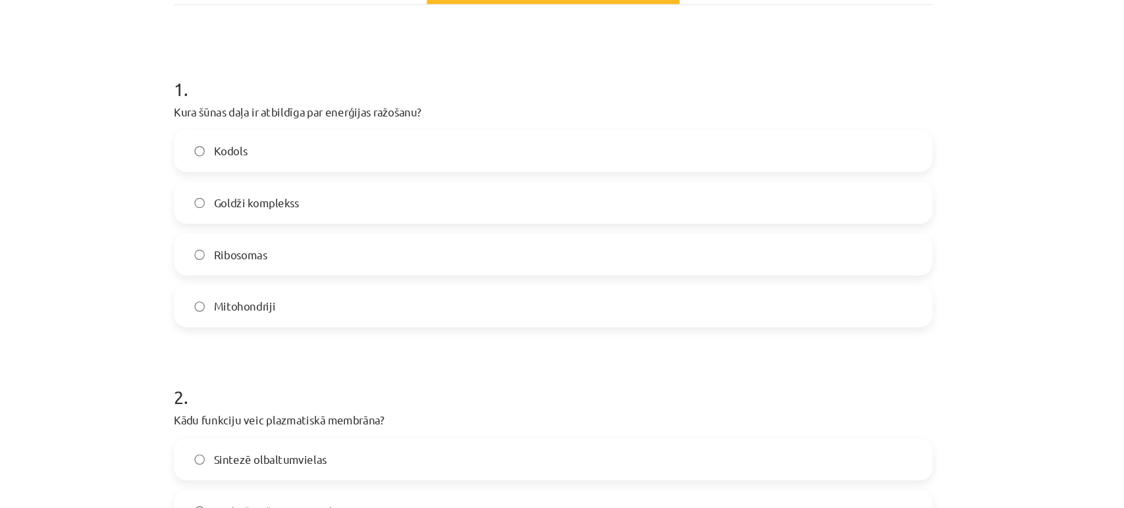
scroll to position [138, 0]
click at [296, 350] on label "Mitohondriji" at bounding box center [562, 338] width 633 height 33
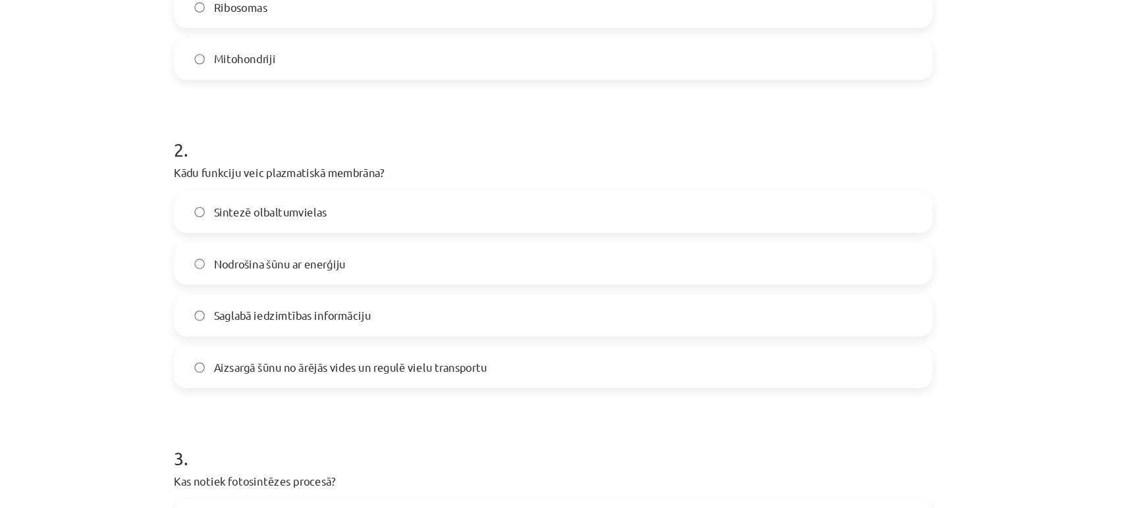
scroll to position [346, 0]
click at [320, 399] on label "Aizsargā šūnu no ārējās vides un regulē vielu transportu" at bounding box center [562, 389] width 633 height 33
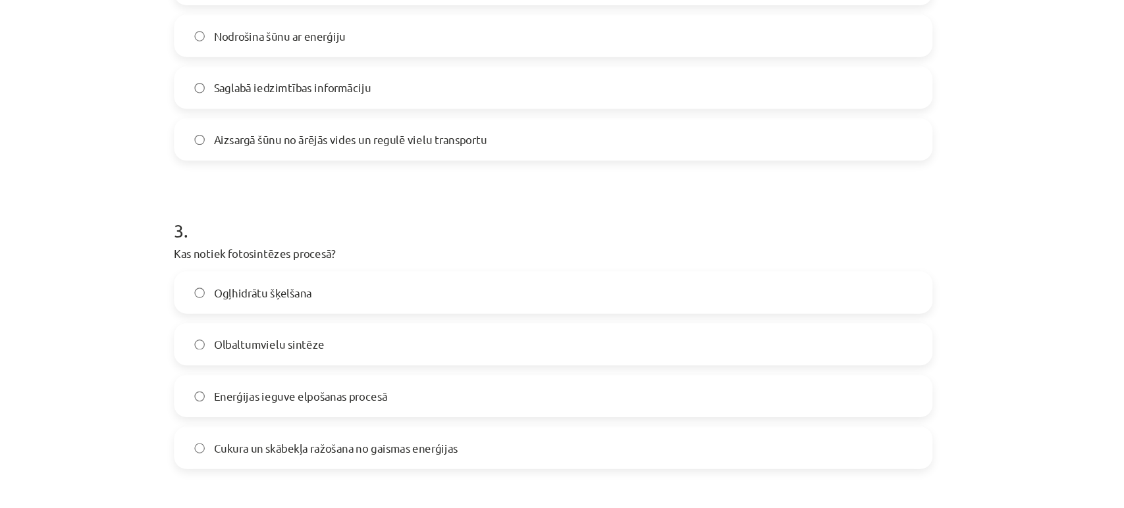
scroll to position [564, 0]
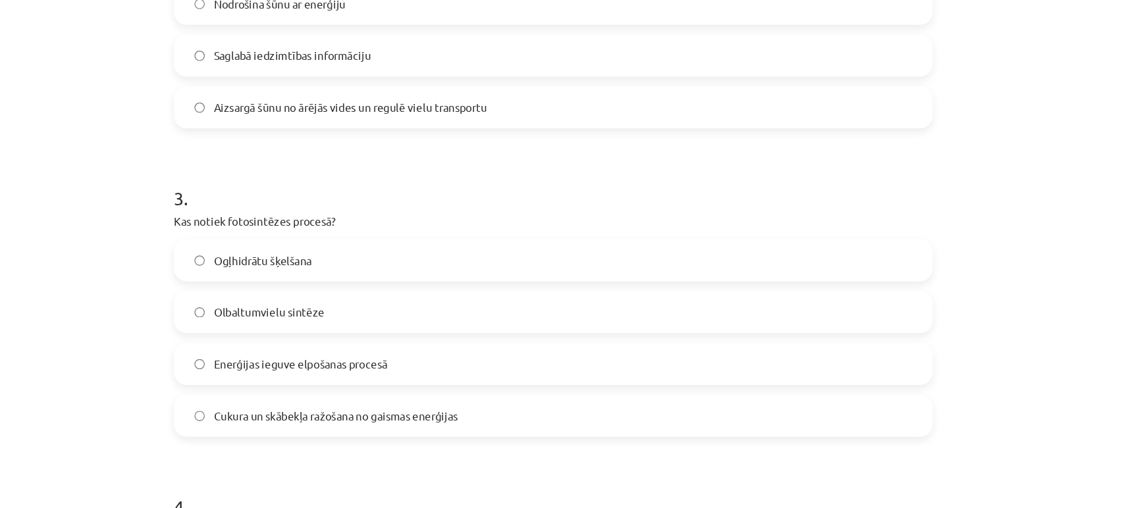
click at [376, 386] on span "Enerģijas ieguve elpošanas procesā" at bounding box center [351, 388] width 146 height 14
click at [315, 424] on span "Cukura un skābekļa ražošana no gaismas enerģijas" at bounding box center [380, 431] width 205 height 14
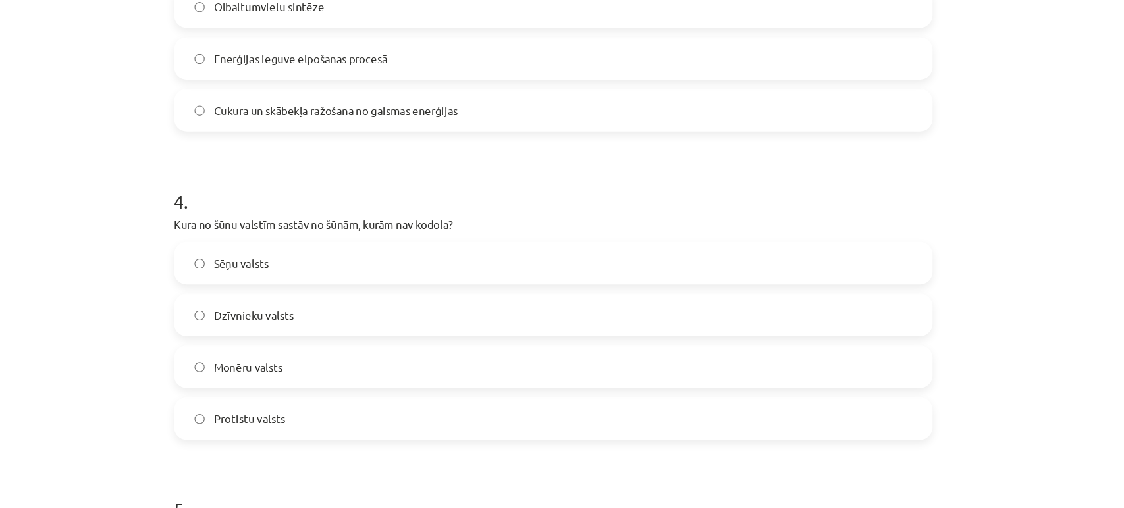
scroll to position [837, 0]
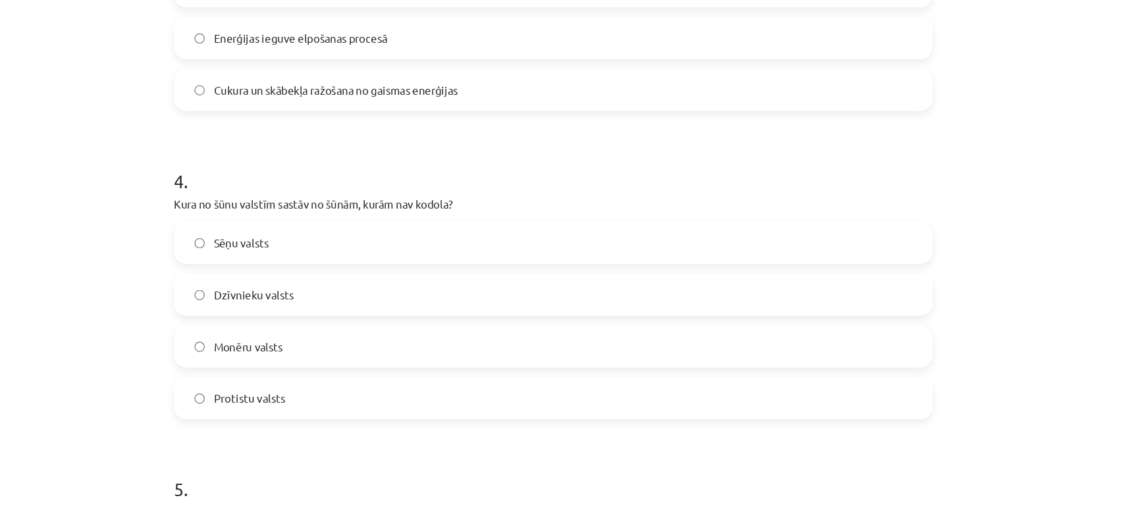
click at [290, 371] on span "Monēru valsts" at bounding box center [307, 373] width 58 height 14
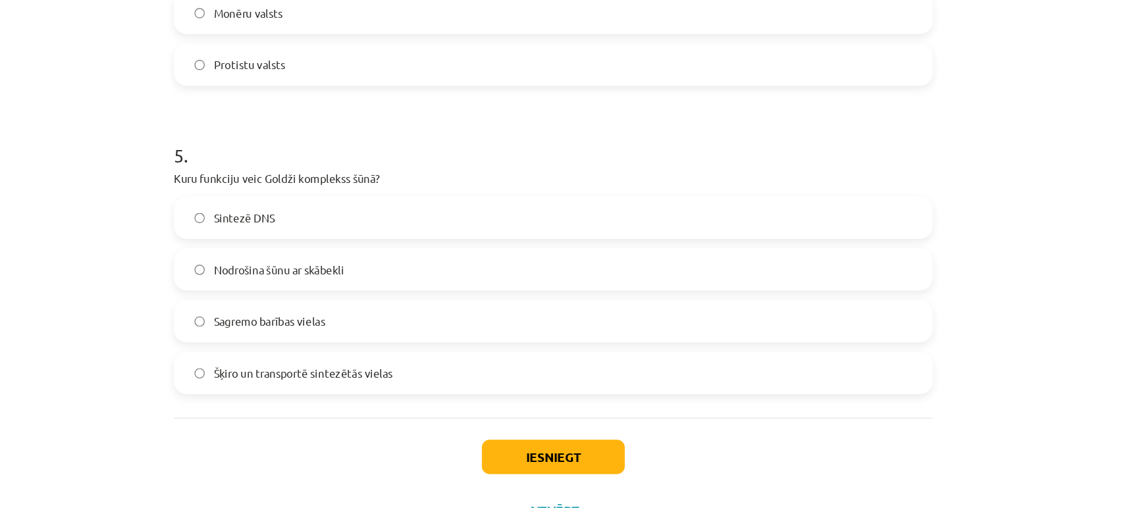
scroll to position [1119, 0]
click at [317, 400] on label "Šķiro un transportē sintezētās vielas" at bounding box center [562, 393] width 633 height 33
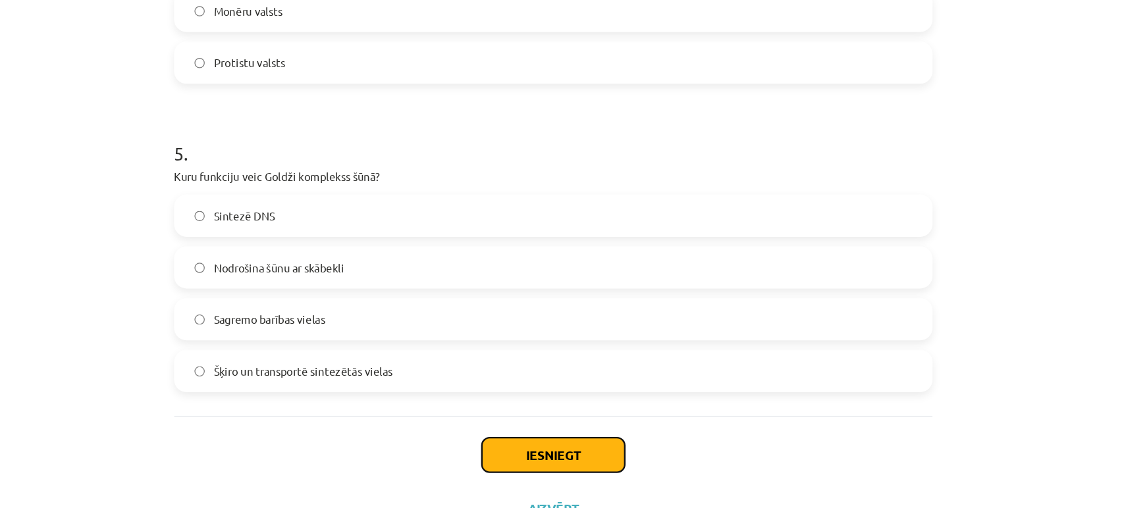
click at [527, 470] on button "Iesniegt" at bounding box center [562, 463] width 120 height 29
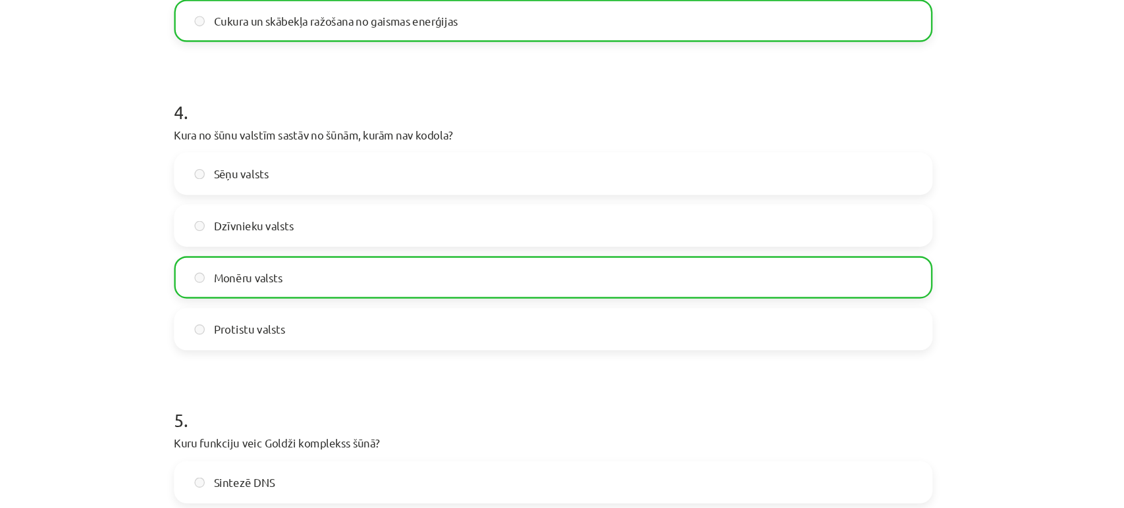
scroll to position [1215, 0]
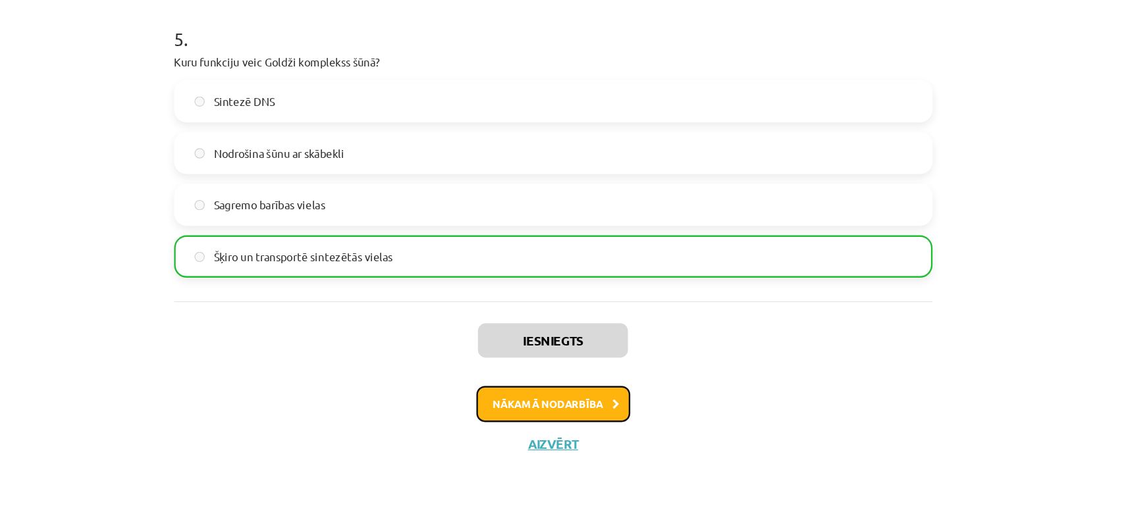
click at [510, 425] on button "Nākamā nodarbība" at bounding box center [562, 421] width 129 height 30
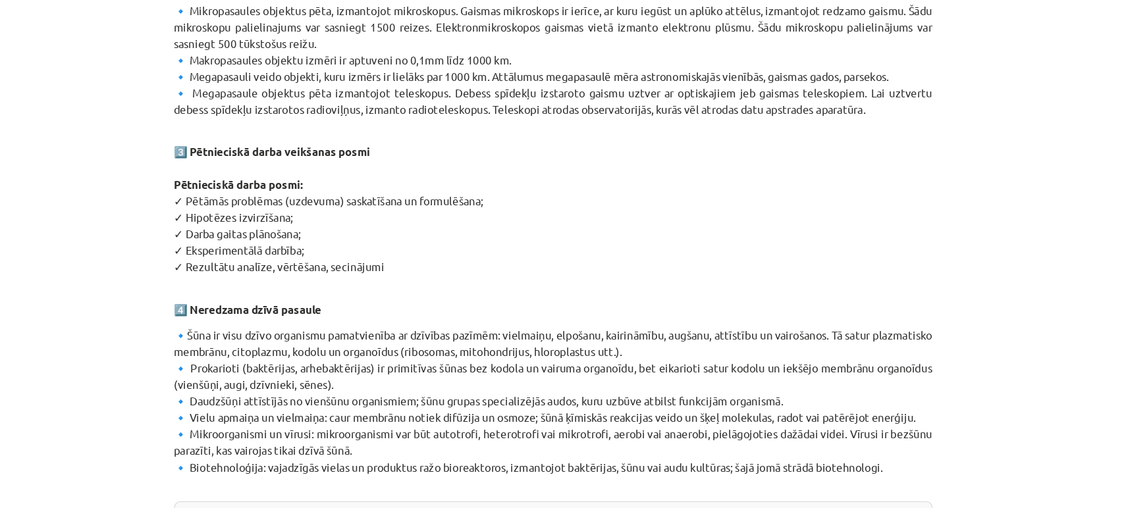
scroll to position [757, 0]
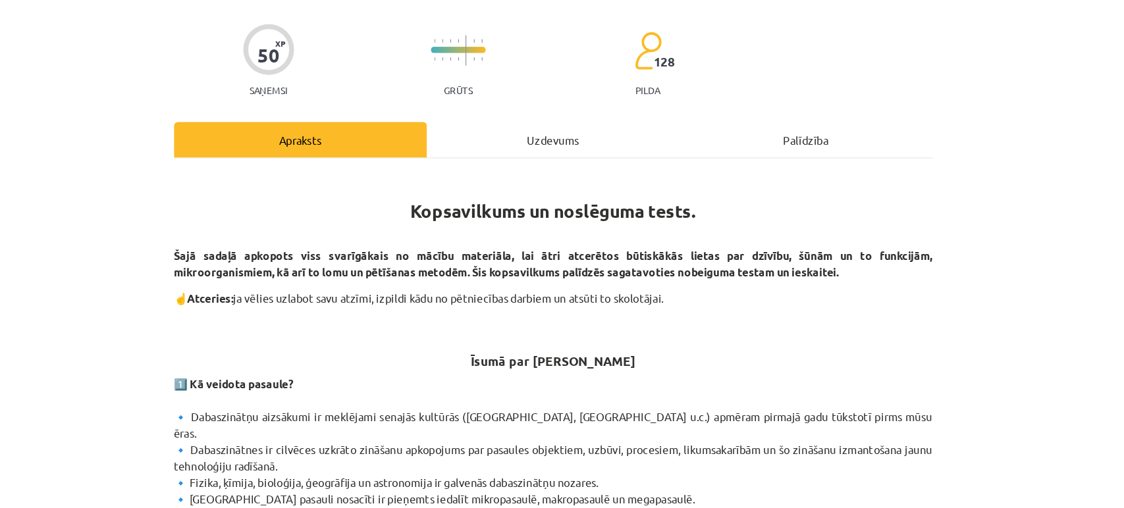
click at [531, 109] on div "Uzdevums" at bounding box center [562, 118] width 212 height 30
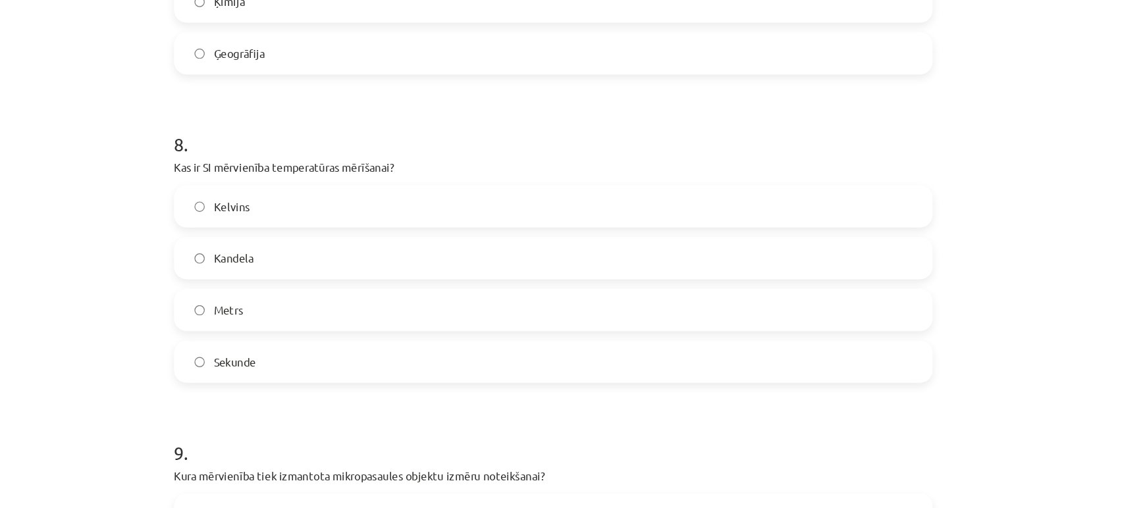
scroll to position [2467, 0]
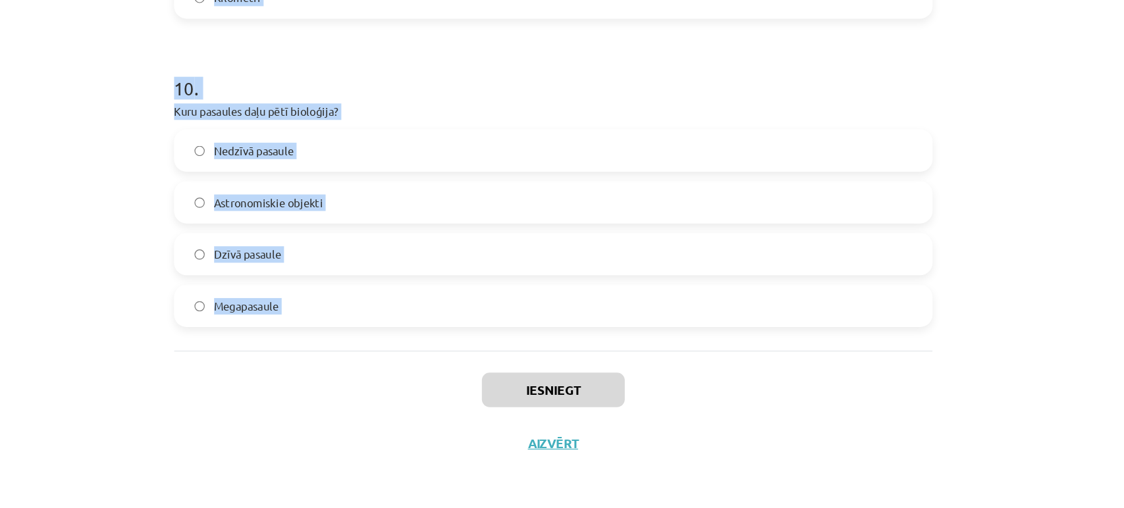
drag, startPoint x: 239, startPoint y: 273, endPoint x: 342, endPoint y: 381, distance: 149.0
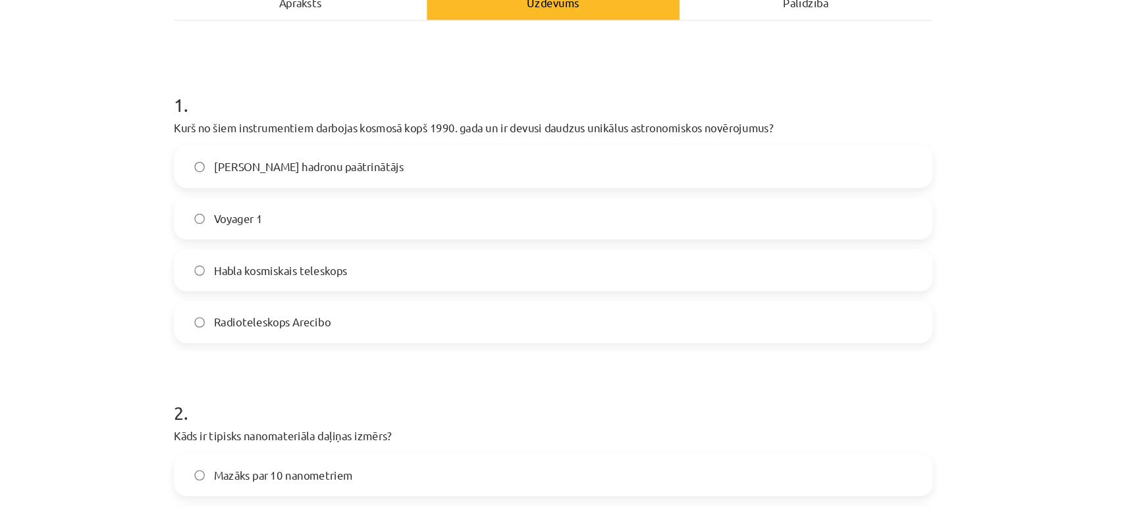
scroll to position [124, 0]
click at [296, 306] on span "Habla kosmiskais teleskops" at bounding box center [334, 310] width 112 height 14
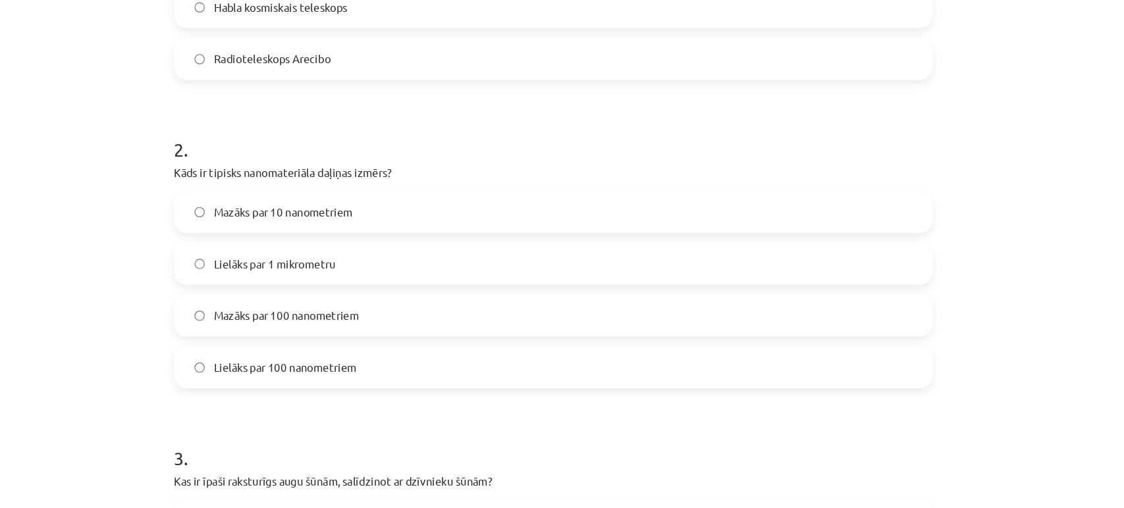
scroll to position [348, 0]
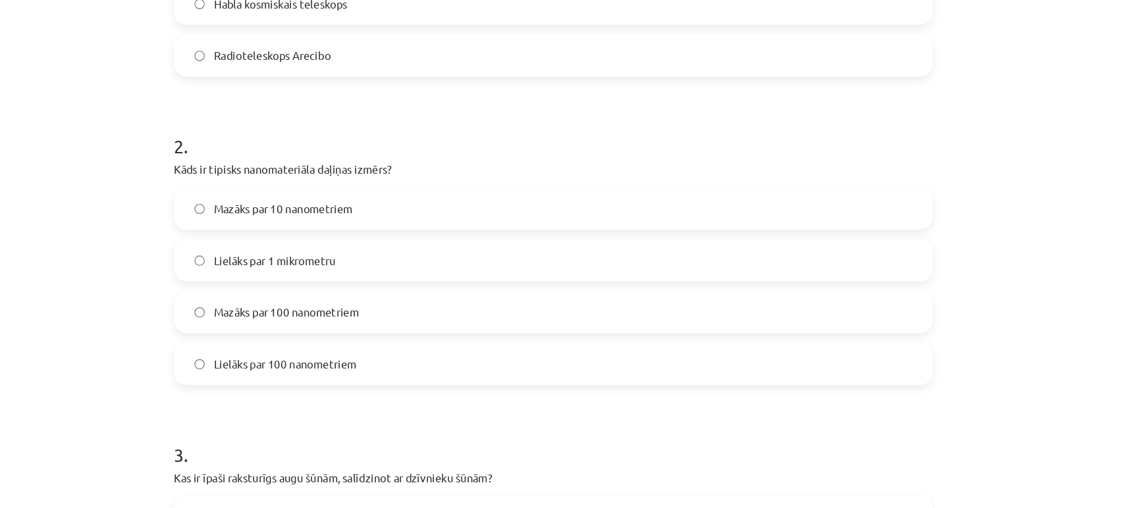
click at [337, 342] on span "Mazāks par 100 nanometriem" at bounding box center [339, 344] width 122 height 14
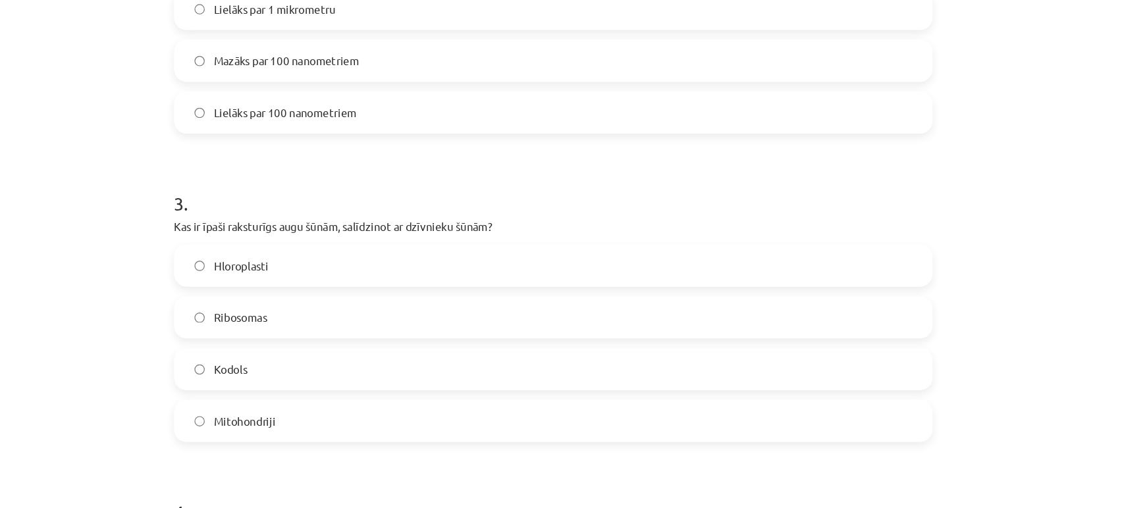
scroll to position [595, 0]
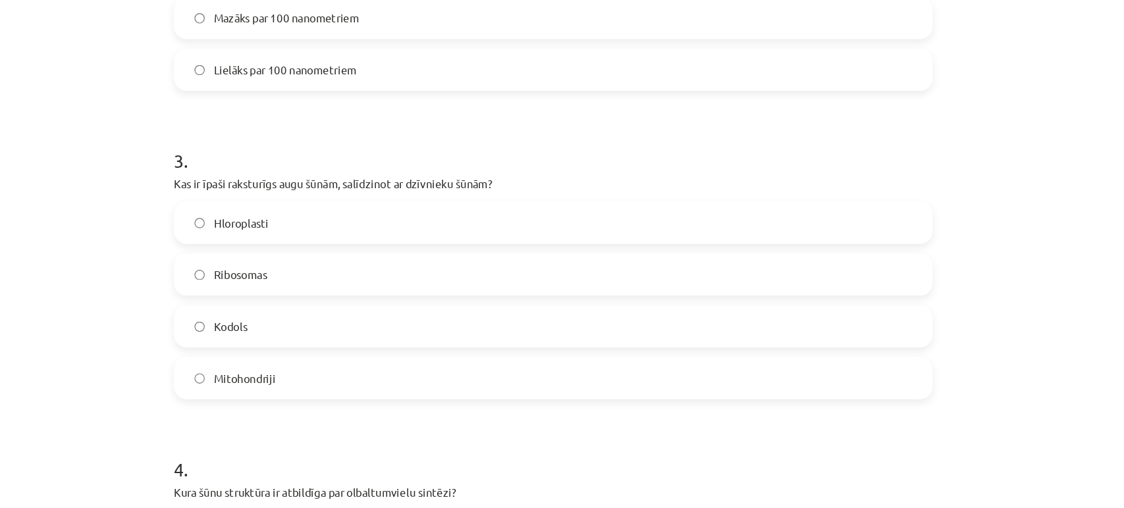
click at [317, 259] on label "Hloroplasti" at bounding box center [562, 268] width 633 height 33
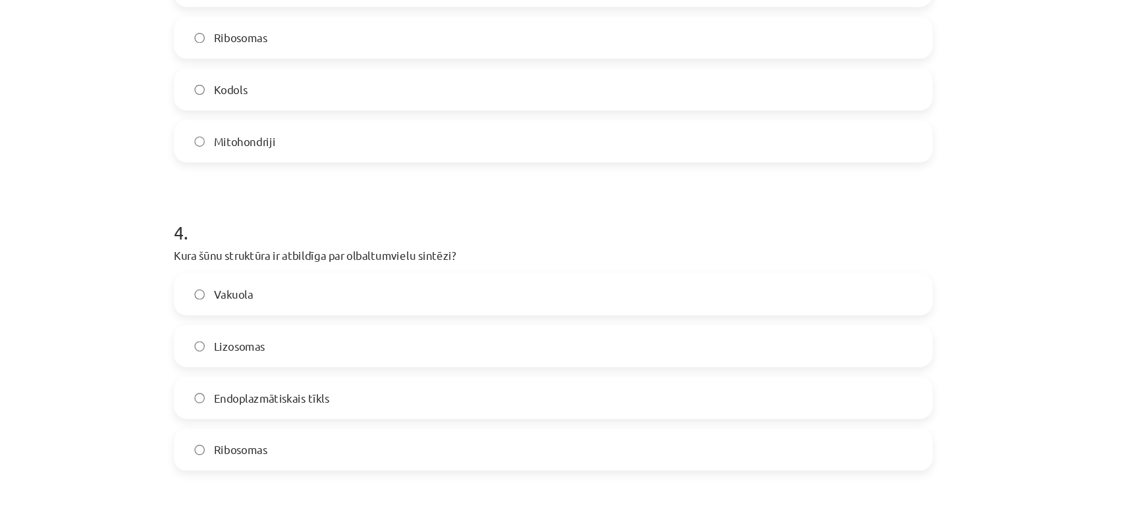
scroll to position [880, 0]
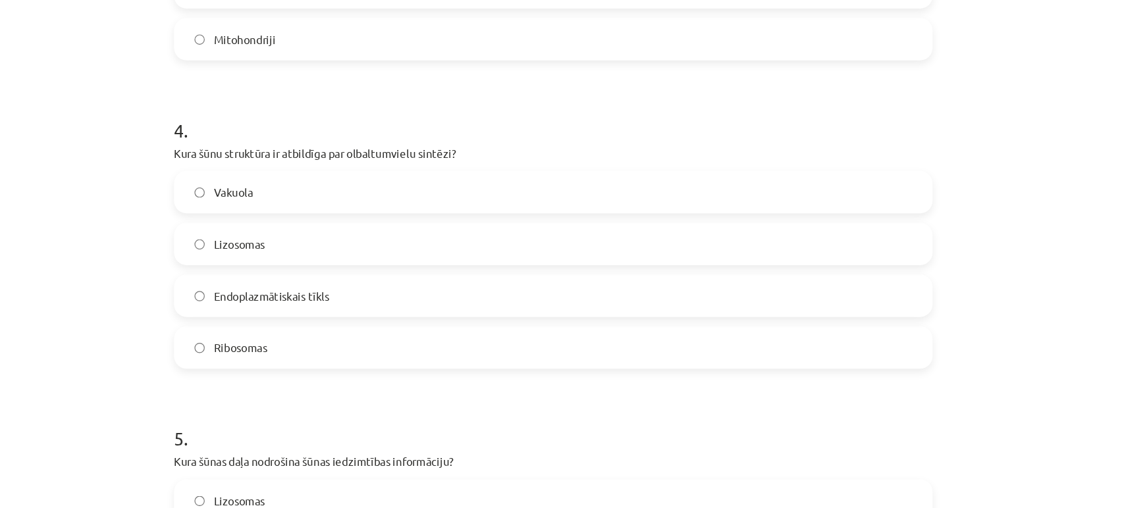
click at [296, 381] on label "Ribosomas" at bounding box center [562, 373] width 633 height 33
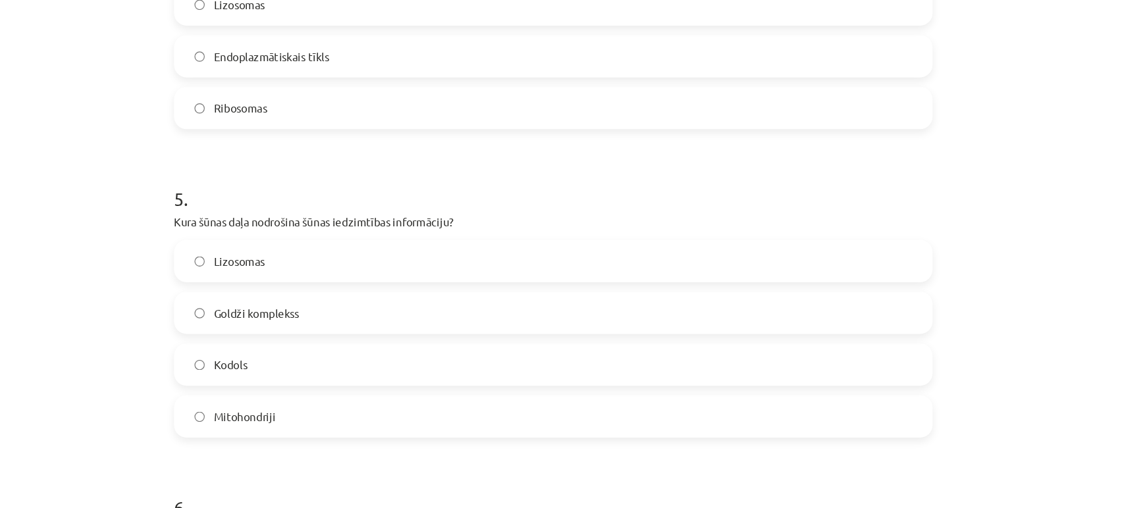
scroll to position [1103, 0]
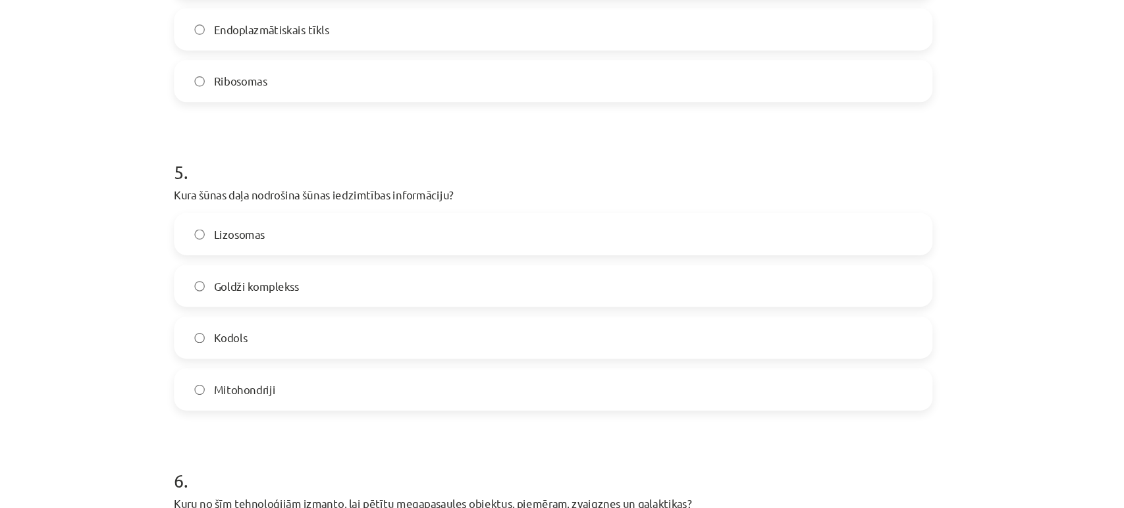
click at [292, 371] on span "Kodols" at bounding box center [292, 366] width 28 height 14
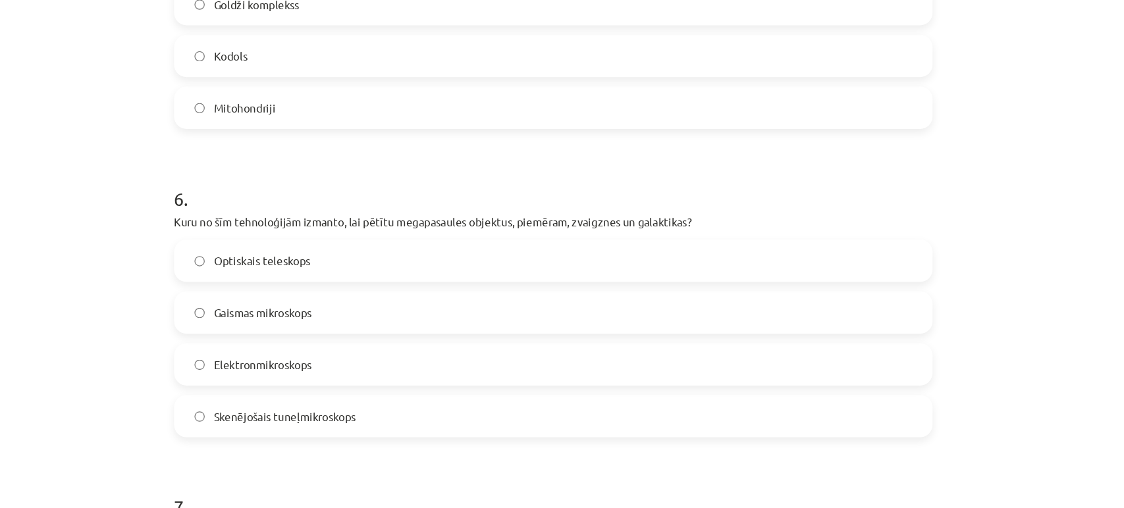
scroll to position [1384, 0]
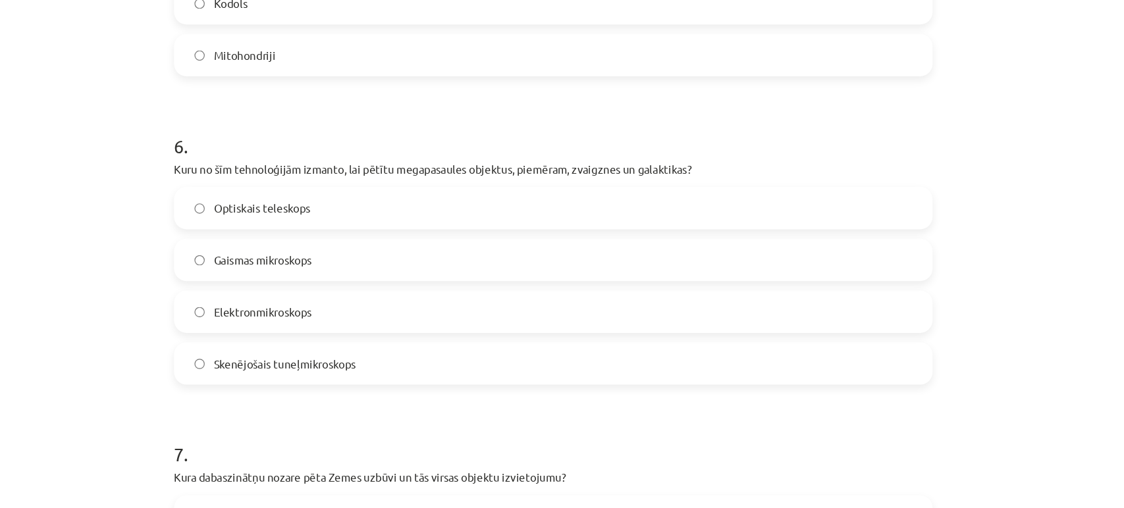
click at [286, 259] on span "Optiskais teleskops" at bounding box center [318, 257] width 81 height 14
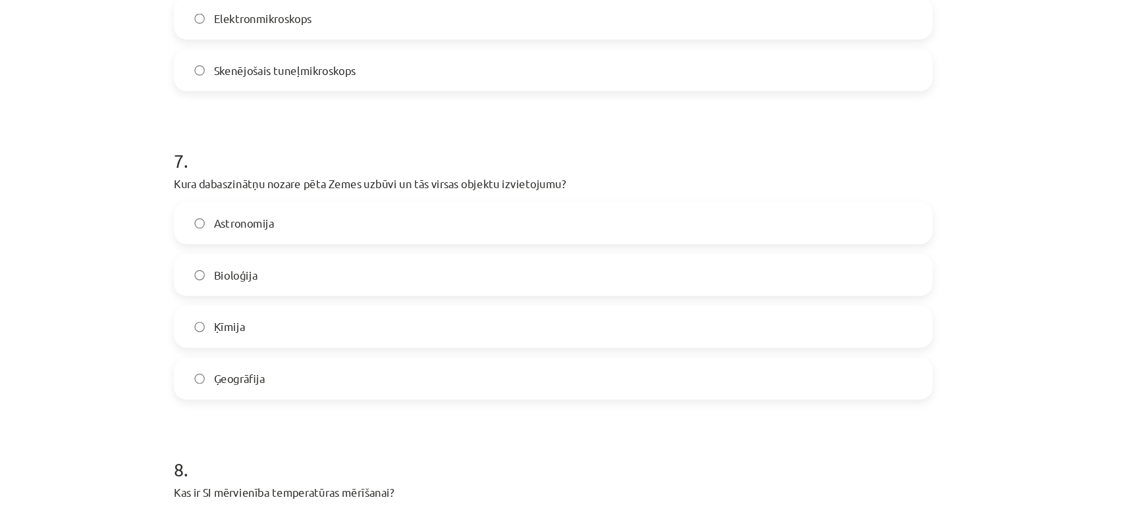
scroll to position [1630, 0]
click at [297, 407] on label "Ģeogrāfija" at bounding box center [562, 399] width 633 height 33
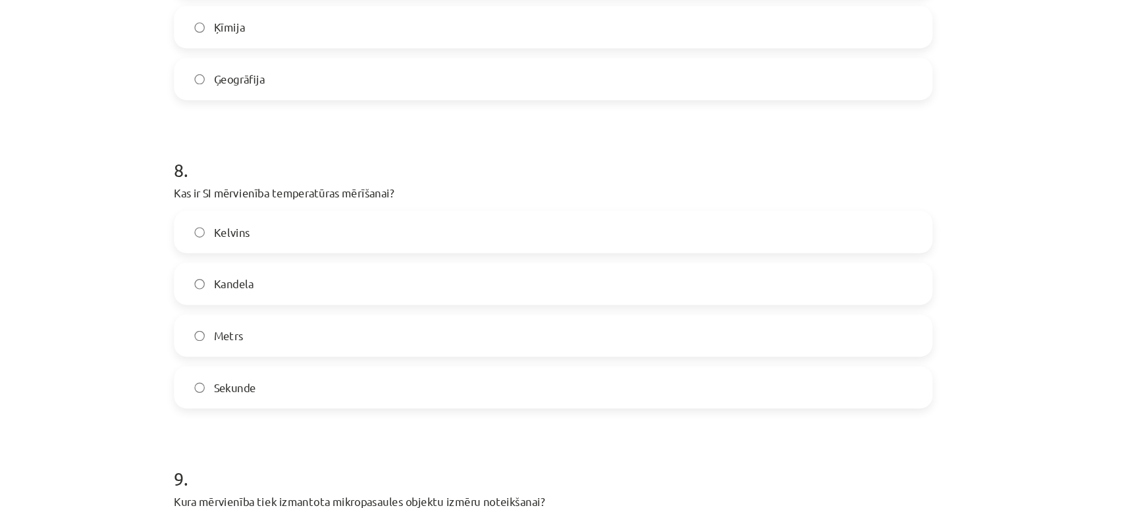
scroll to position [1883, 0]
click at [292, 277] on span "Kelvins" at bounding box center [293, 276] width 30 height 14
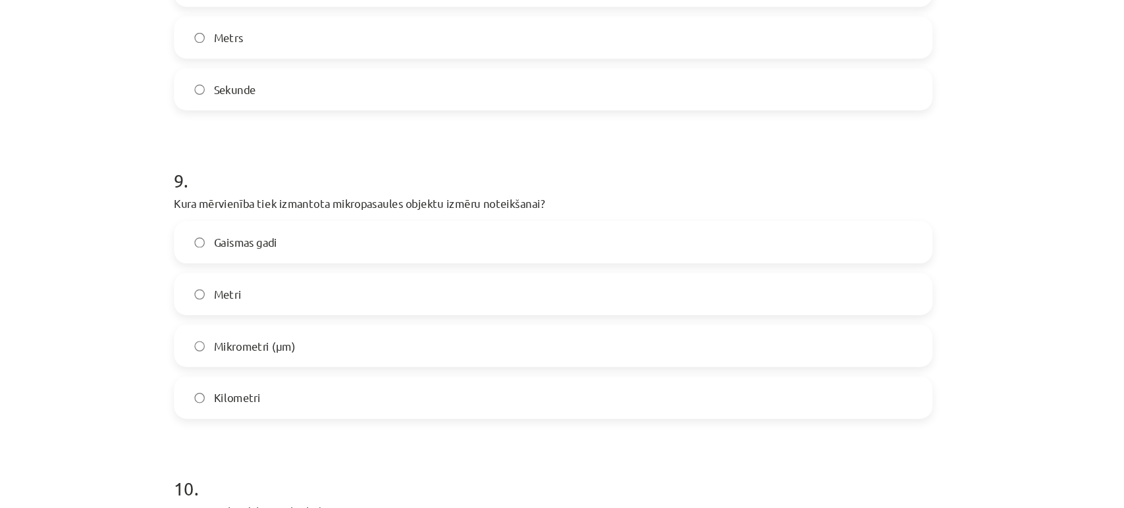
scroll to position [2162, 0]
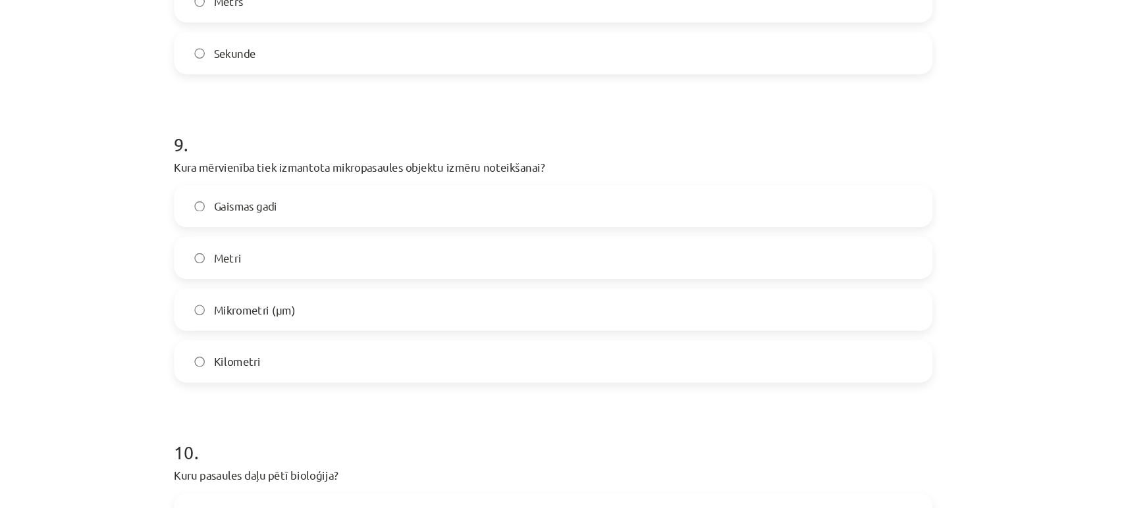
click at [306, 336] on span "Mikrometri (μm)" at bounding box center [312, 342] width 68 height 14
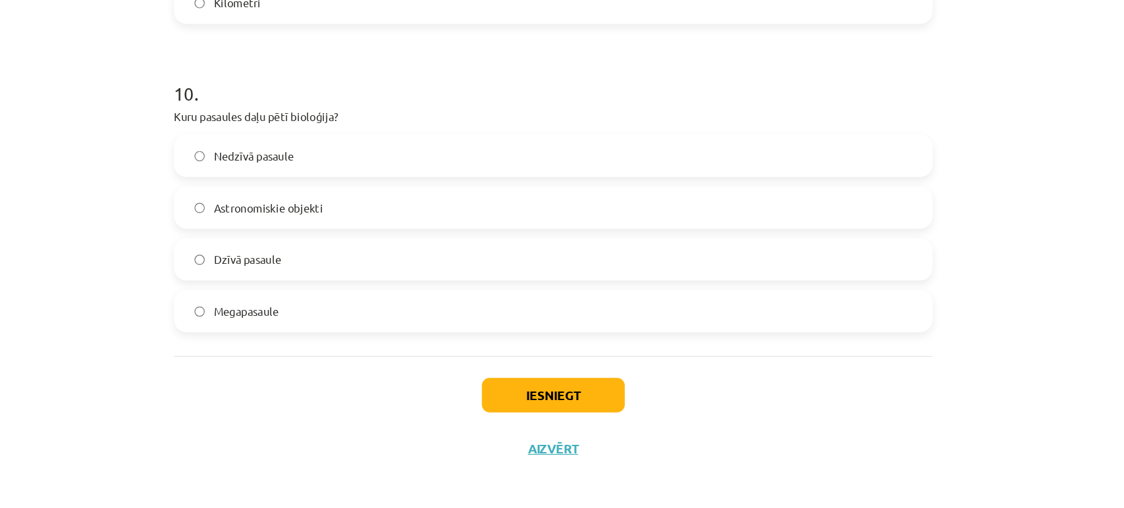
scroll to position [2464, 0]
click at [297, 308] on label "Dzīvā pasaule" at bounding box center [562, 298] width 633 height 33
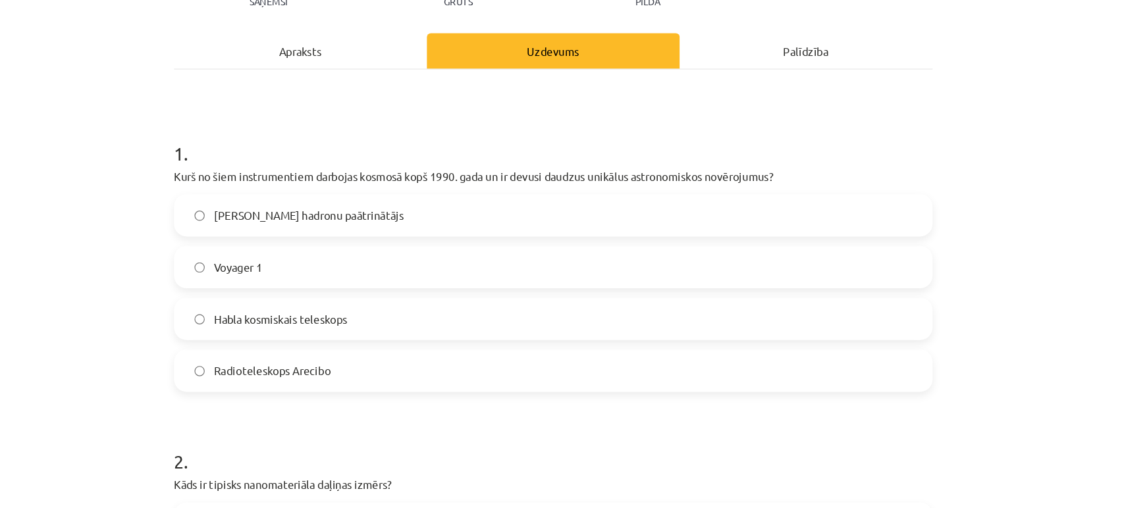
scroll to position [159, 0]
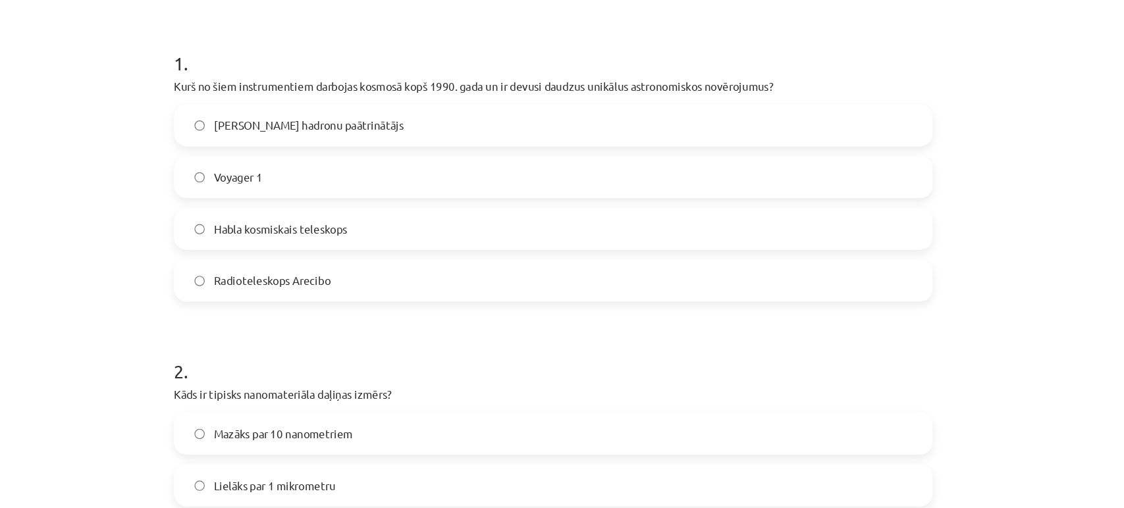
click at [313, 321] on span "Radioteleskops Arecibo" at bounding box center [327, 318] width 98 height 14
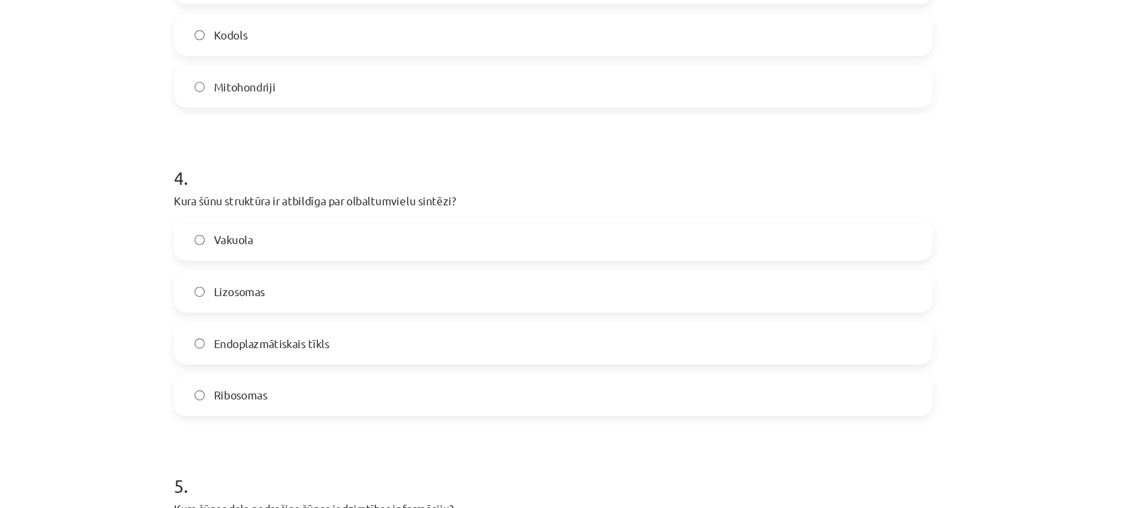
scroll to position [841, 0]
click at [313, 369] on span "Endoplazmātiskais tīkls" at bounding box center [326, 369] width 97 height 14
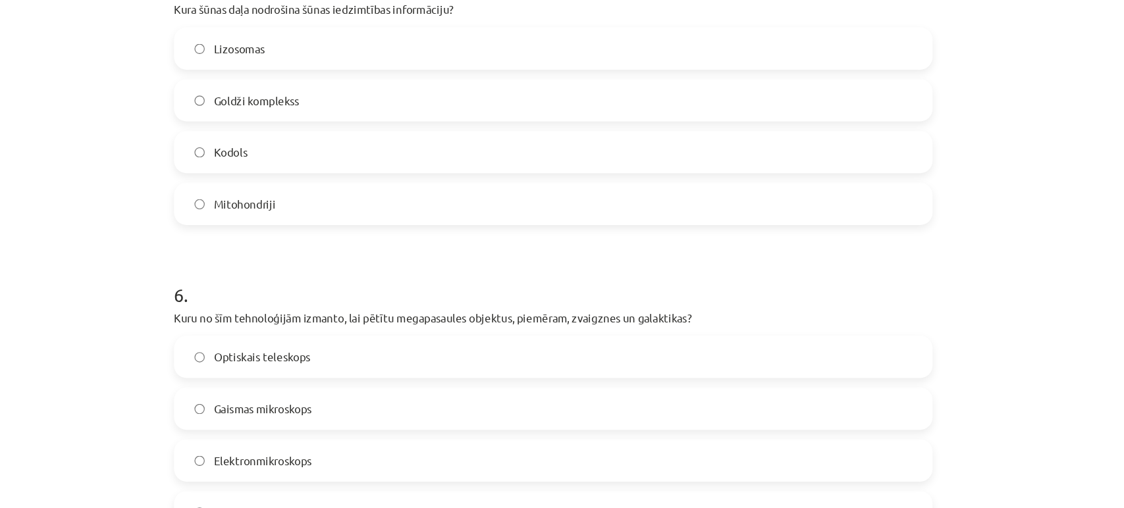
scroll to position [1478, 0]
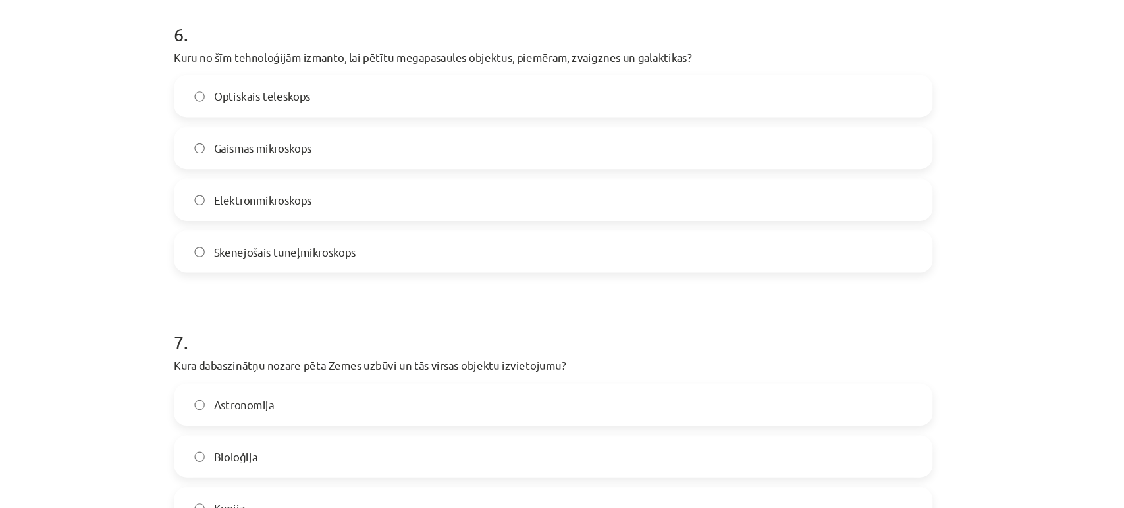
click at [312, 297] on span "Skenējošais tuneļmikroskops" at bounding box center [337, 293] width 119 height 14
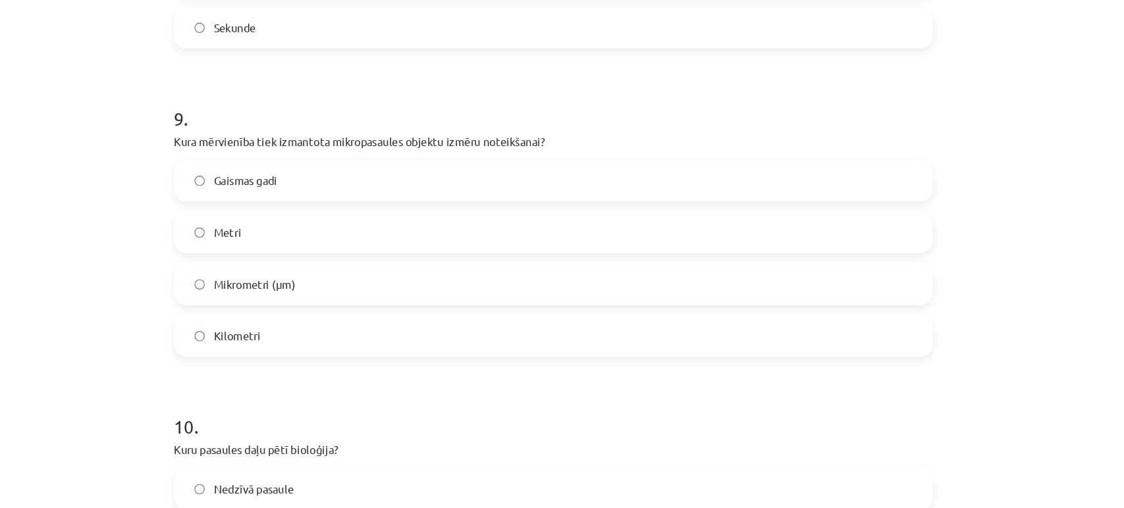
scroll to position [2467, 0]
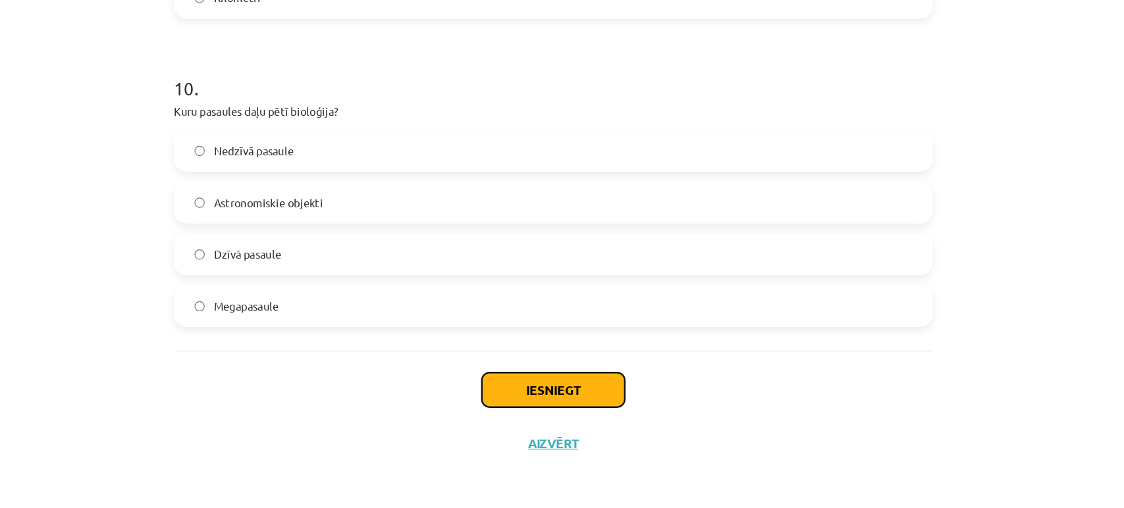
click at [511, 410] on button "Iesniegt" at bounding box center [562, 408] width 120 height 29
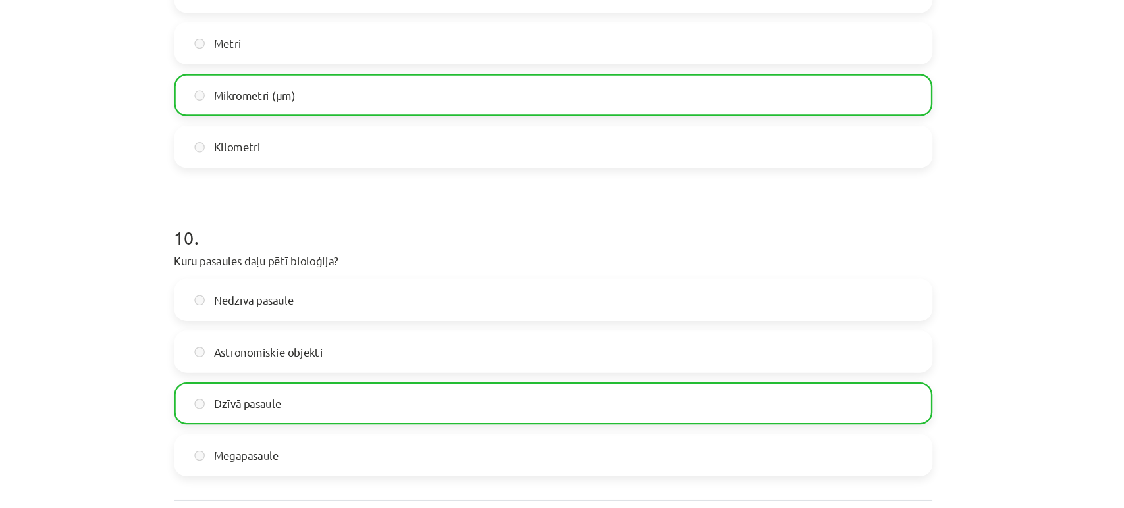
scroll to position [2509, 0]
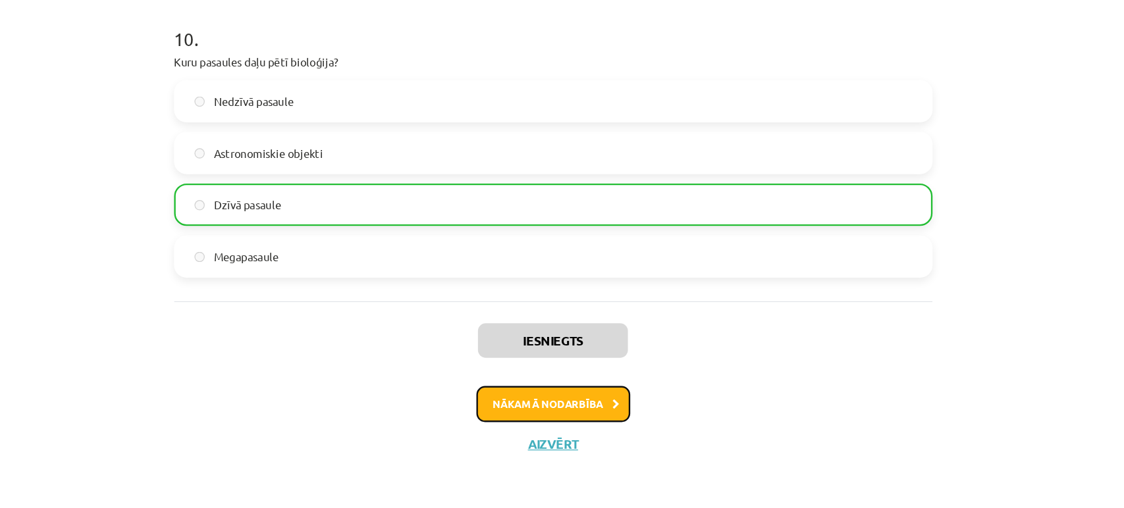
click at [525, 419] on button "Nākamā nodarbība" at bounding box center [562, 421] width 129 height 30
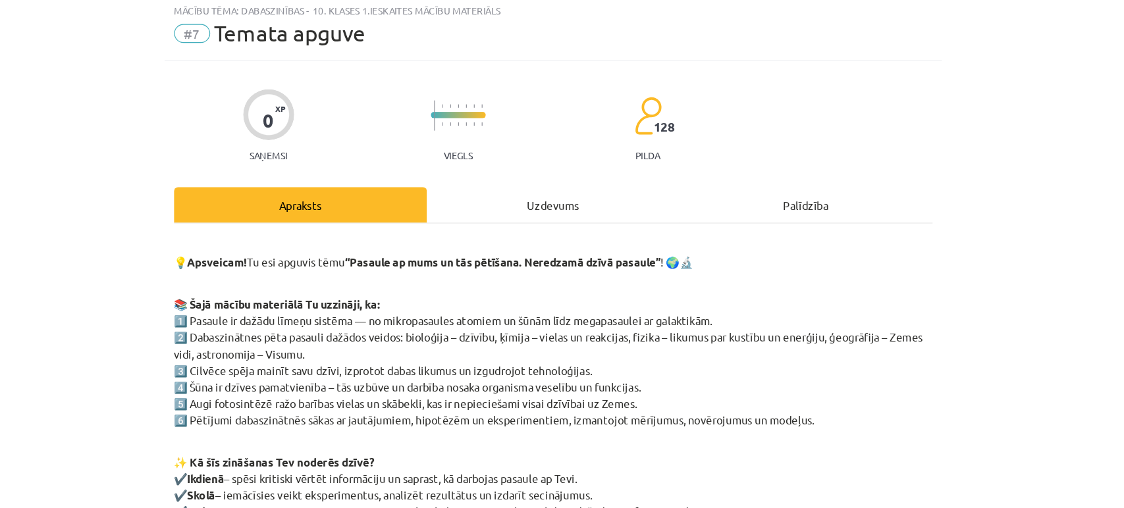
scroll to position [32, 0]
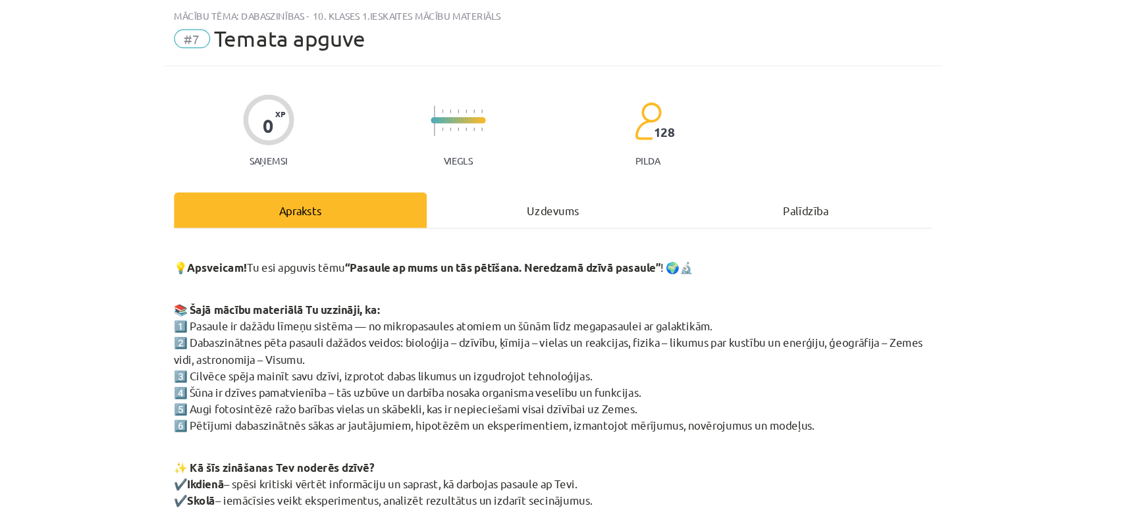
click at [537, 188] on div "Uzdevums" at bounding box center [562, 176] width 212 height 30
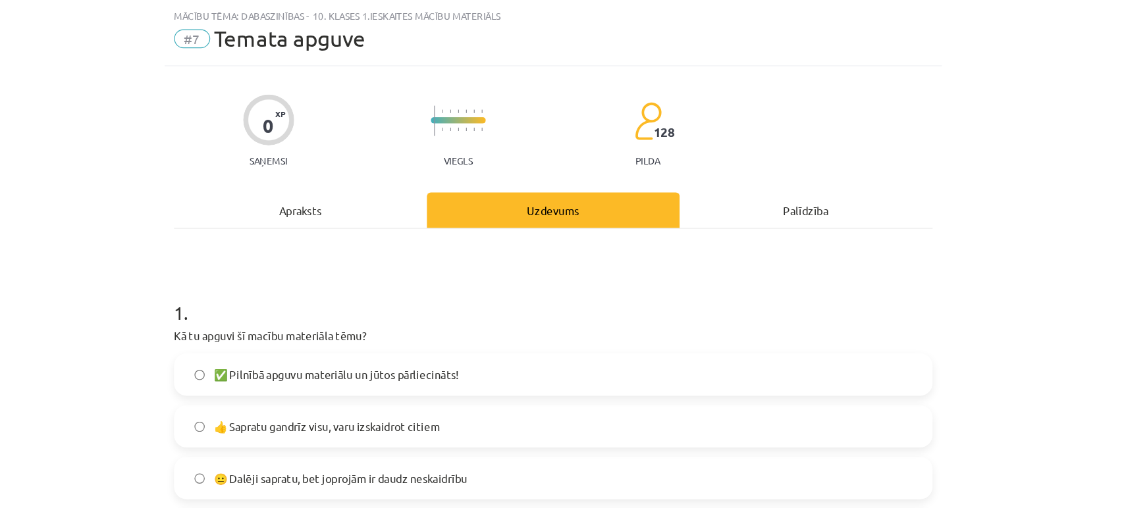
scroll to position [254, 0]
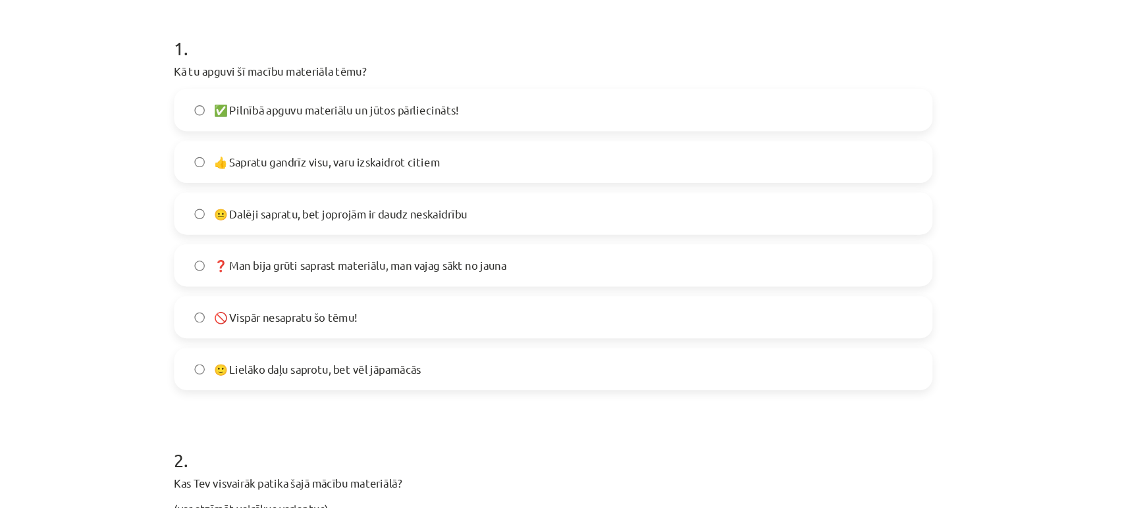
click at [491, 186] on label "😐 Dalēji sapratu, bet joprojām ir daudz neskaidrību" at bounding box center [562, 179] width 633 height 33
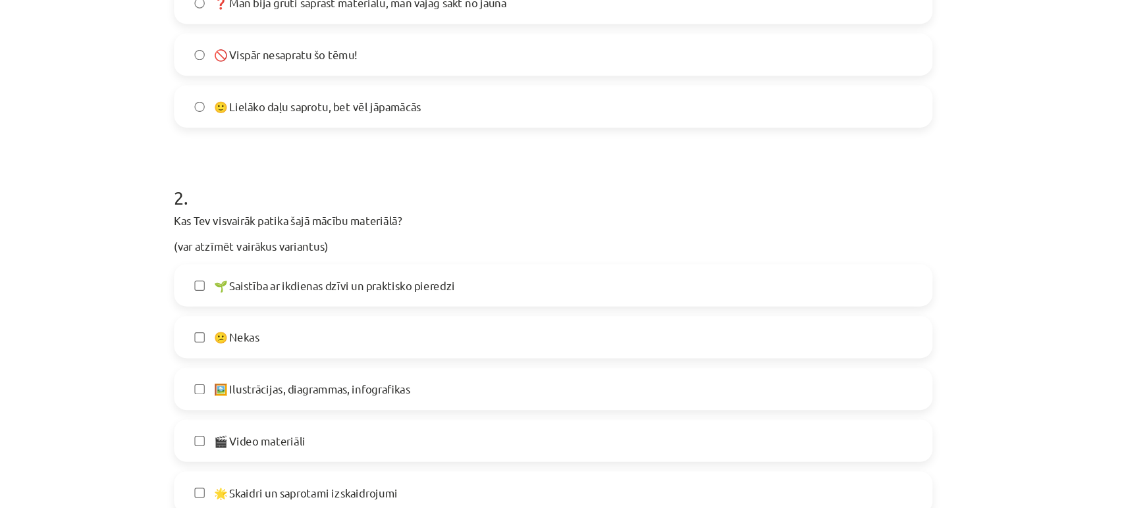
scroll to position [606, 0]
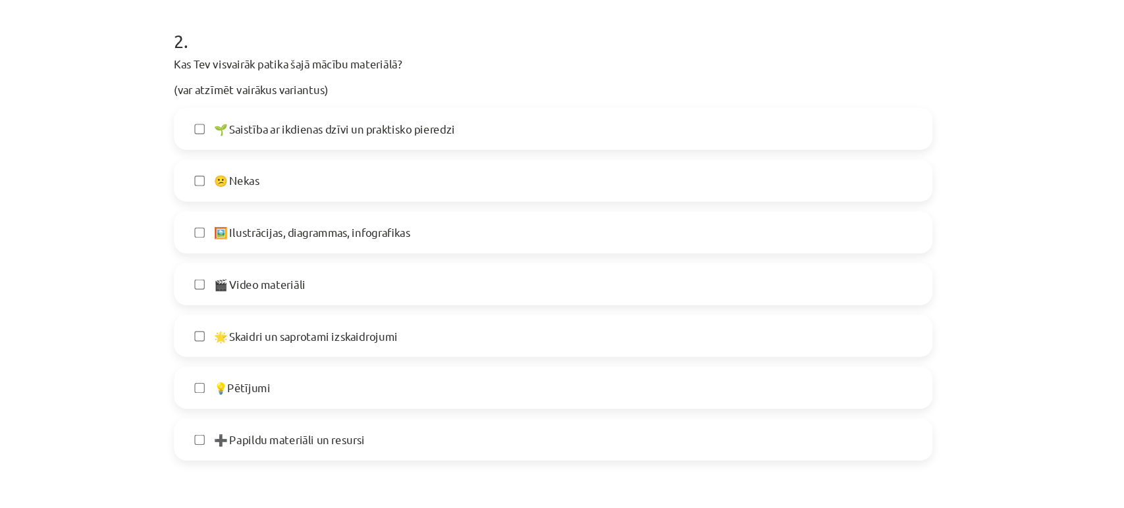
click at [401, 120] on label "🌱 Saistība ar ikdienas dzīvi un praktisko pieredzi" at bounding box center [562, 108] width 633 height 33
click at [332, 188] on span "🖼️ Ilustrācijas, diagrammas, infografikas" at bounding box center [360, 195] width 165 height 14
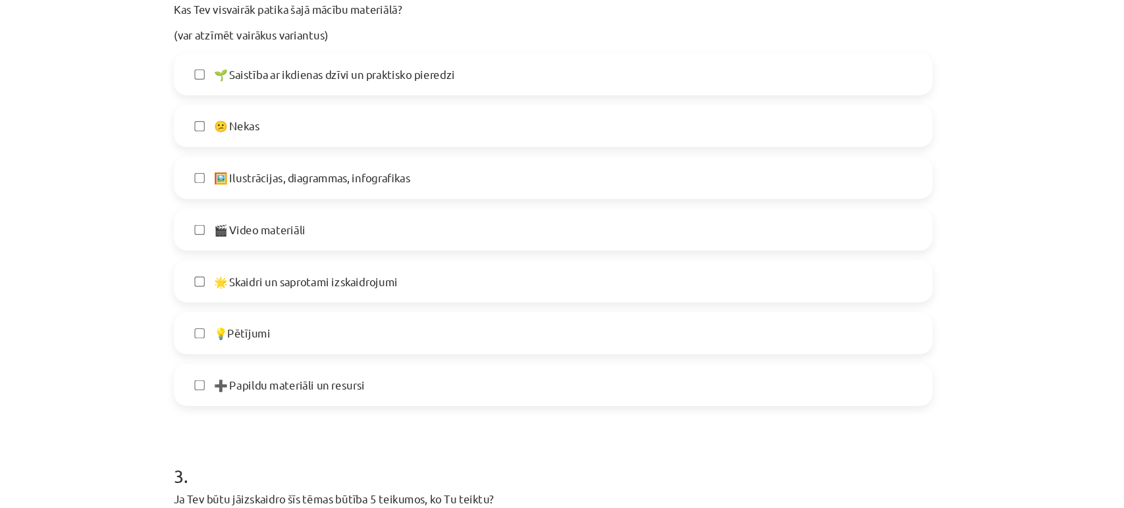
scroll to position [653, 0]
click at [325, 190] on span "🎬 Video materiāli" at bounding box center [316, 192] width 77 height 14
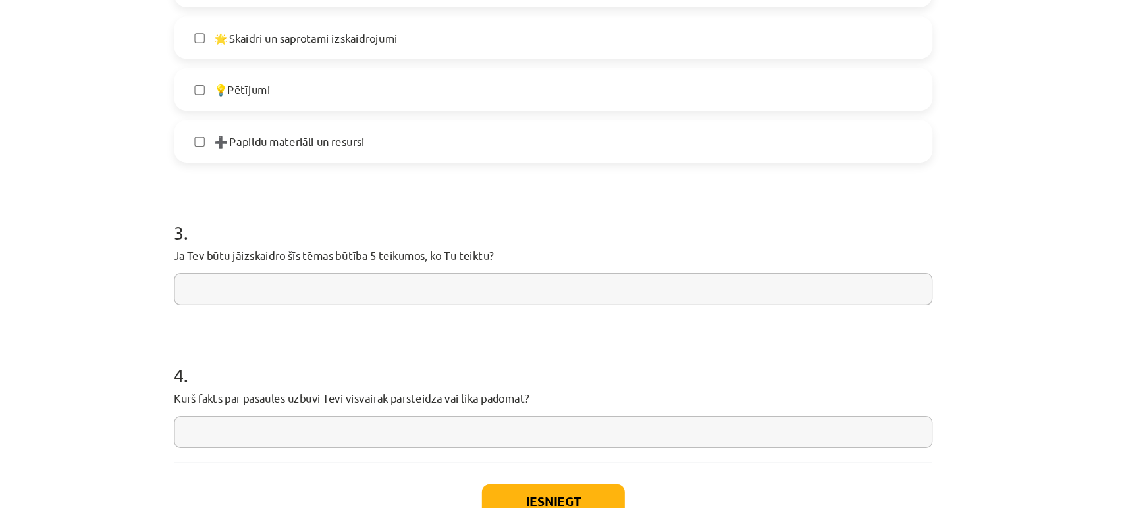
scroll to position [868, 0]
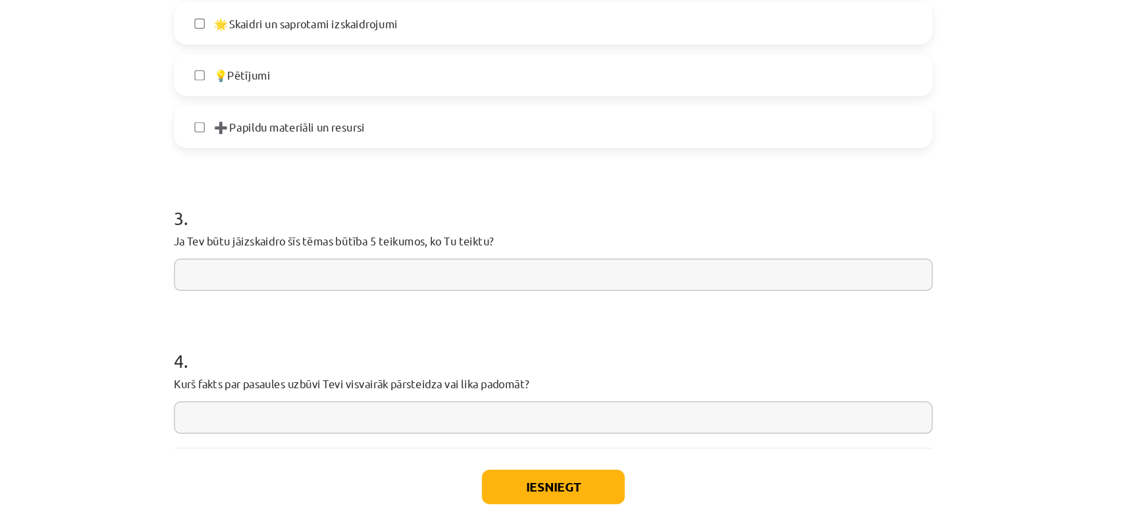
click at [338, 224] on input "text" at bounding box center [562, 230] width 636 height 27
click at [533, 409] on button "Iesniegt" at bounding box center [562, 408] width 120 height 29
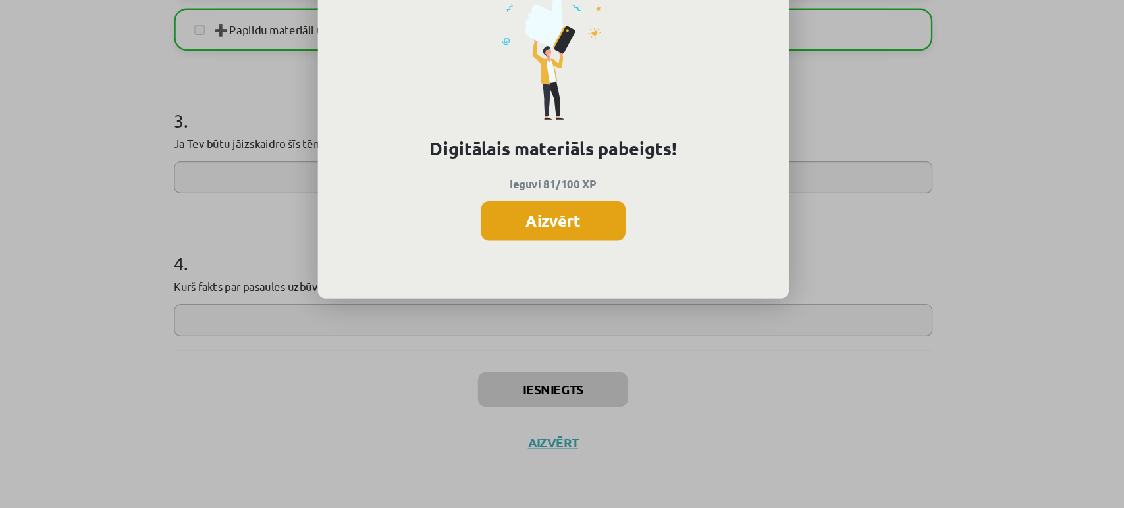
click at [601, 275] on button "Aizvērt" at bounding box center [562, 267] width 121 height 33
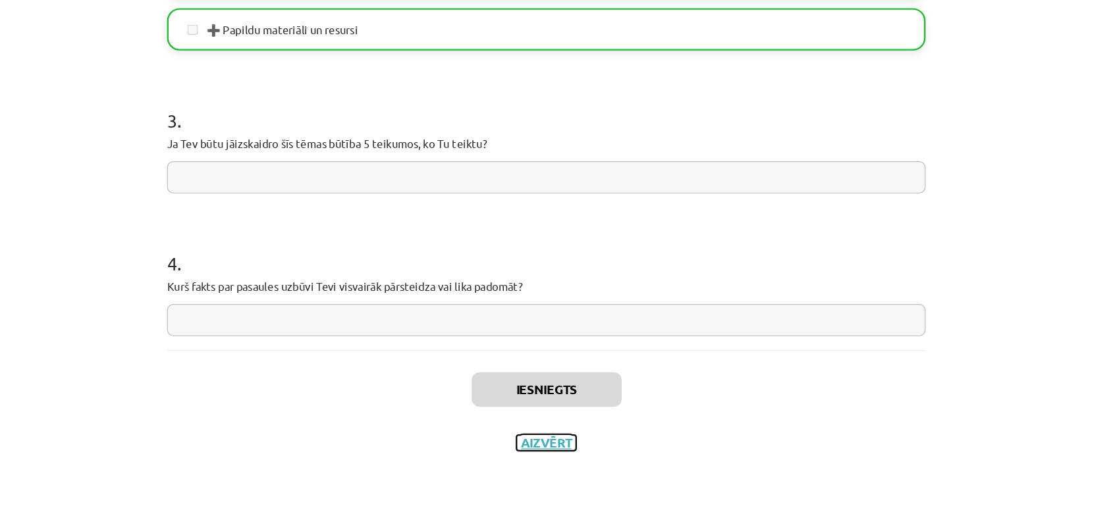
click at [539, 456] on button "Aizvērt" at bounding box center [556, 453] width 50 height 13
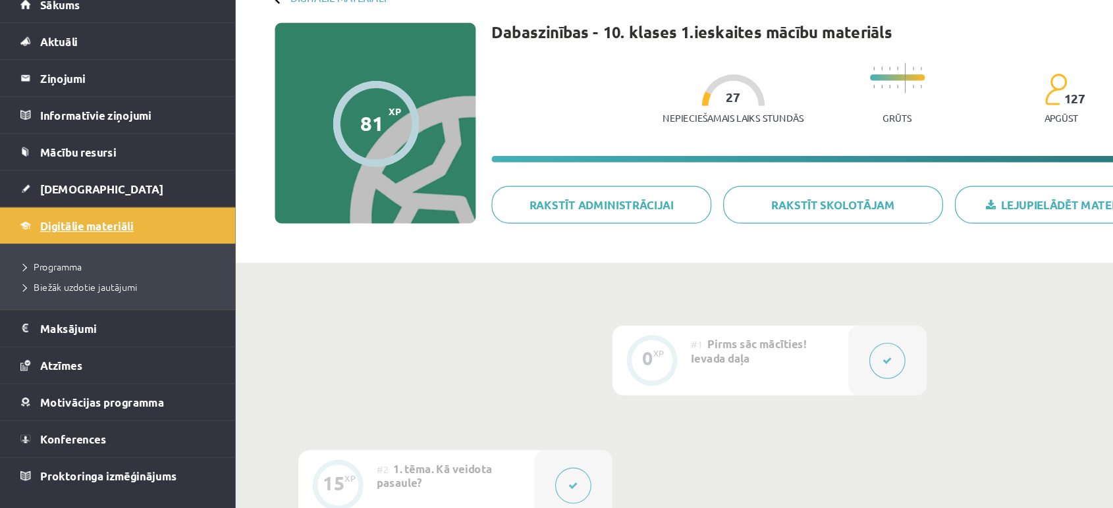
click at [63, 261] on link "Digitālie materiāli" at bounding box center [99, 271] width 164 height 30
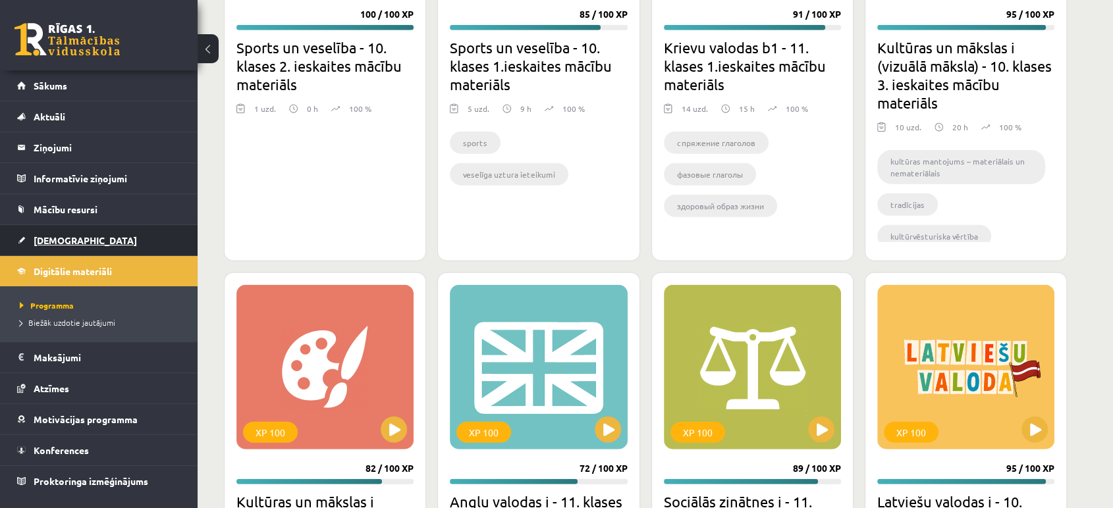
scroll to position [3145, 0]
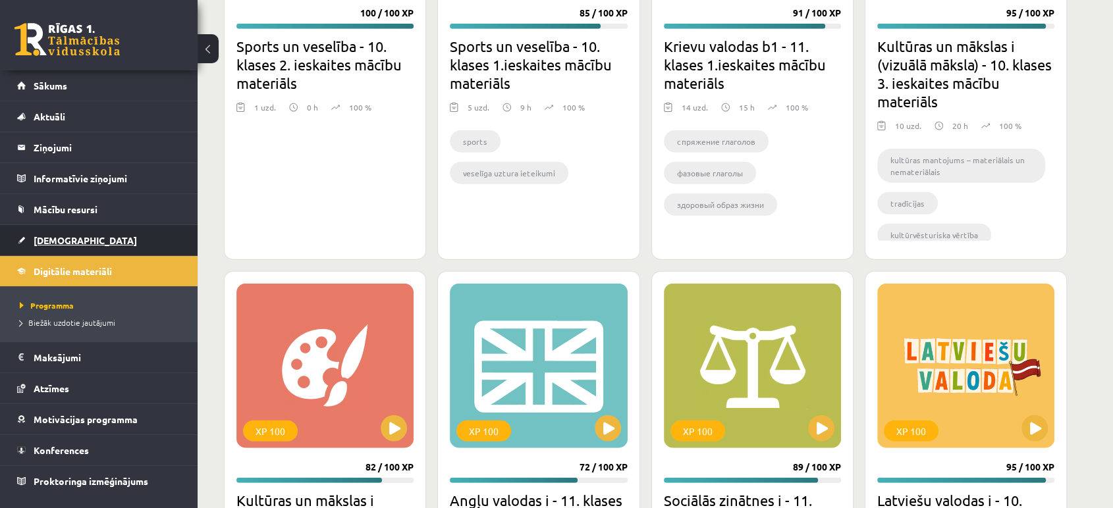
click at [66, 237] on span "[DEMOGRAPHIC_DATA]" at bounding box center [85, 240] width 103 height 12
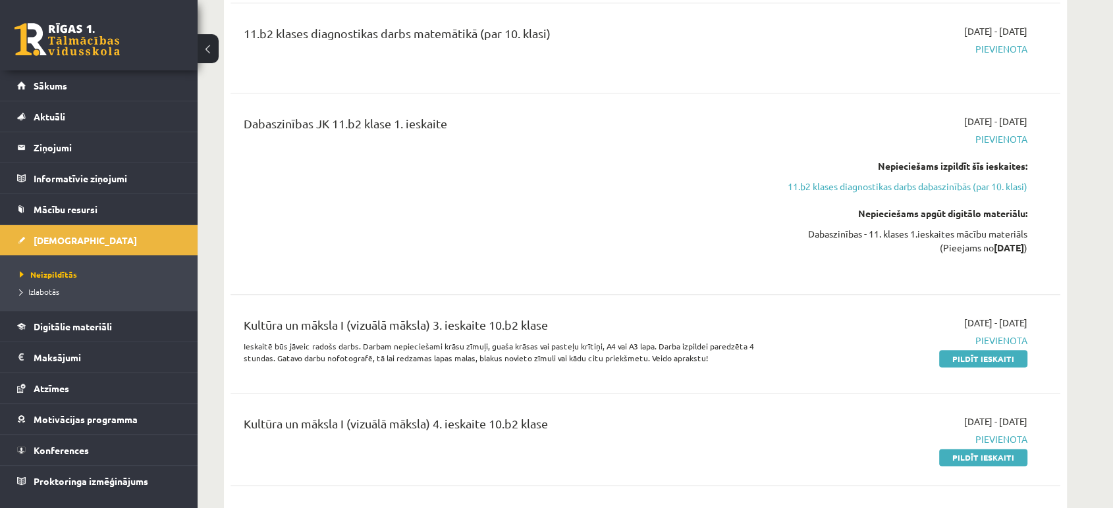
scroll to position [6520, 0]
click at [57, 331] on span "Digitālie materiāli" at bounding box center [73, 327] width 78 height 12
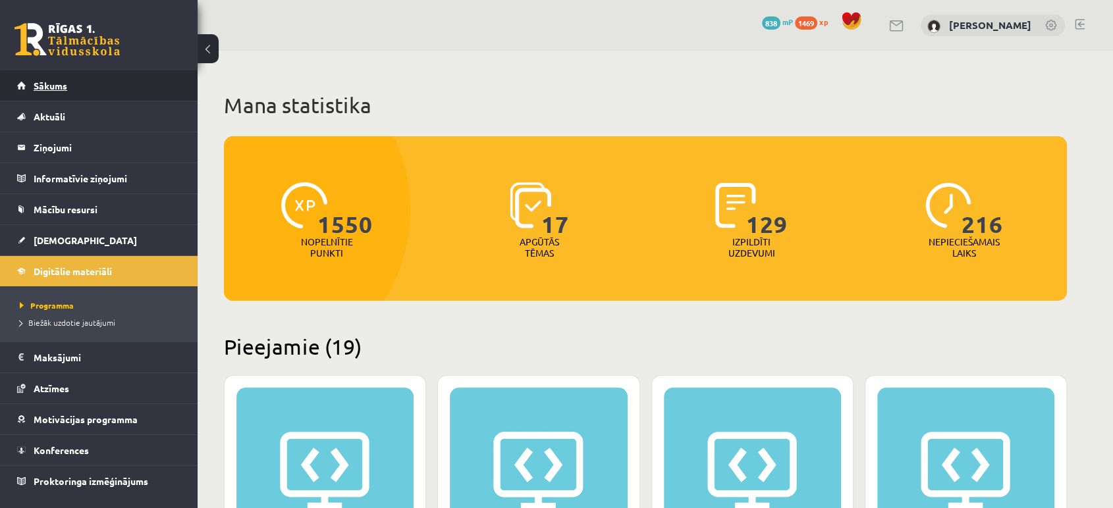
click at [53, 76] on link "Sākums" at bounding box center [99, 85] width 164 height 30
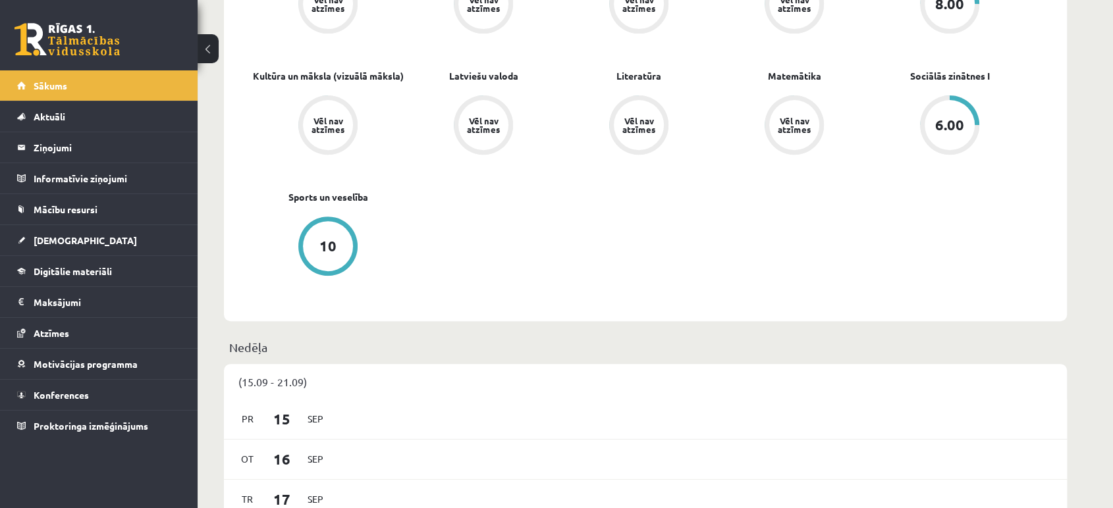
scroll to position [499, 0]
